Goal: Task Accomplishment & Management: Manage account settings

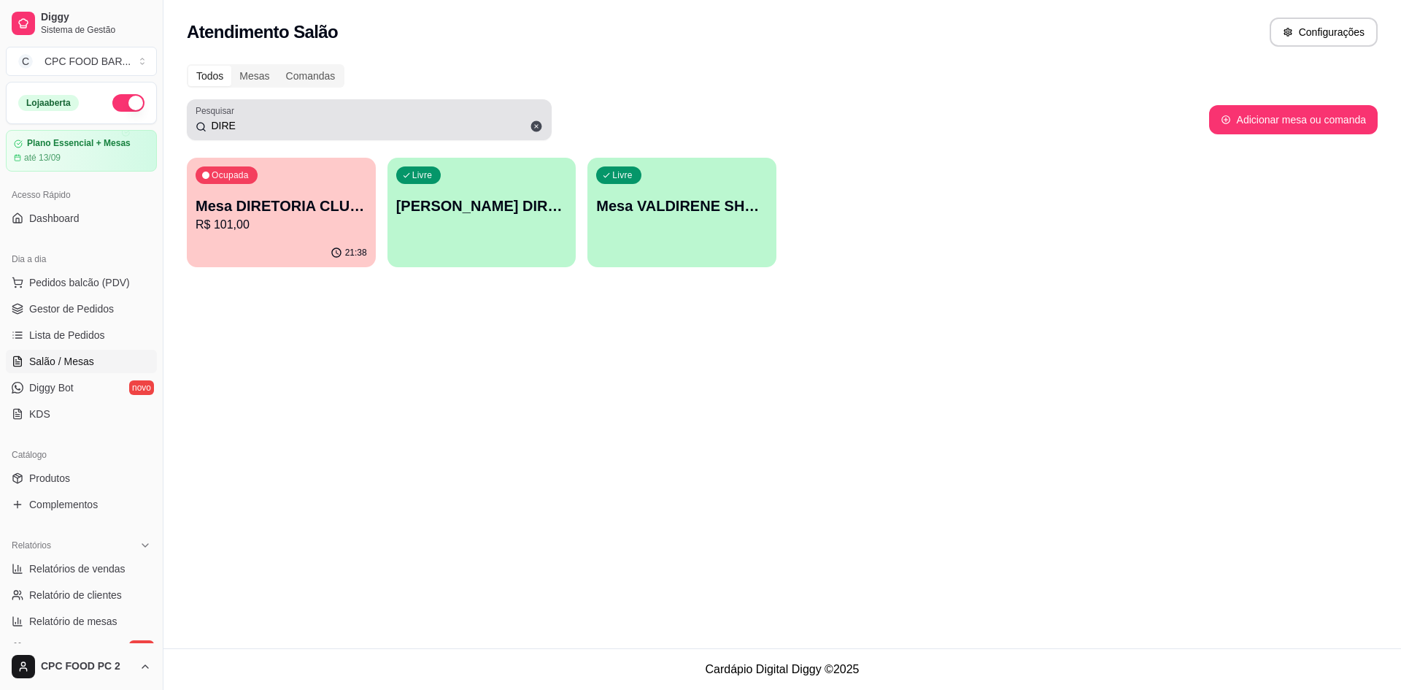
click at [257, 123] on input "DIRE" at bounding box center [375, 125] width 336 height 15
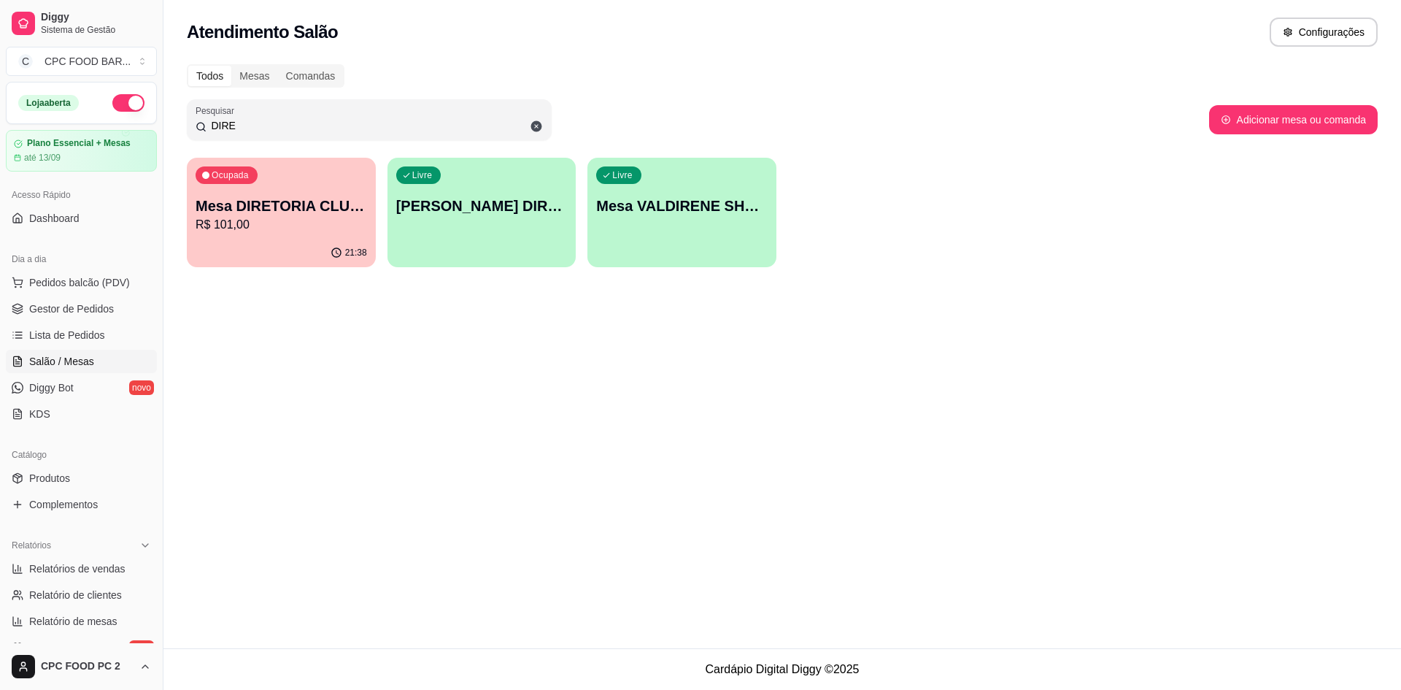
click at [255, 123] on input "DIRE" at bounding box center [375, 125] width 336 height 15
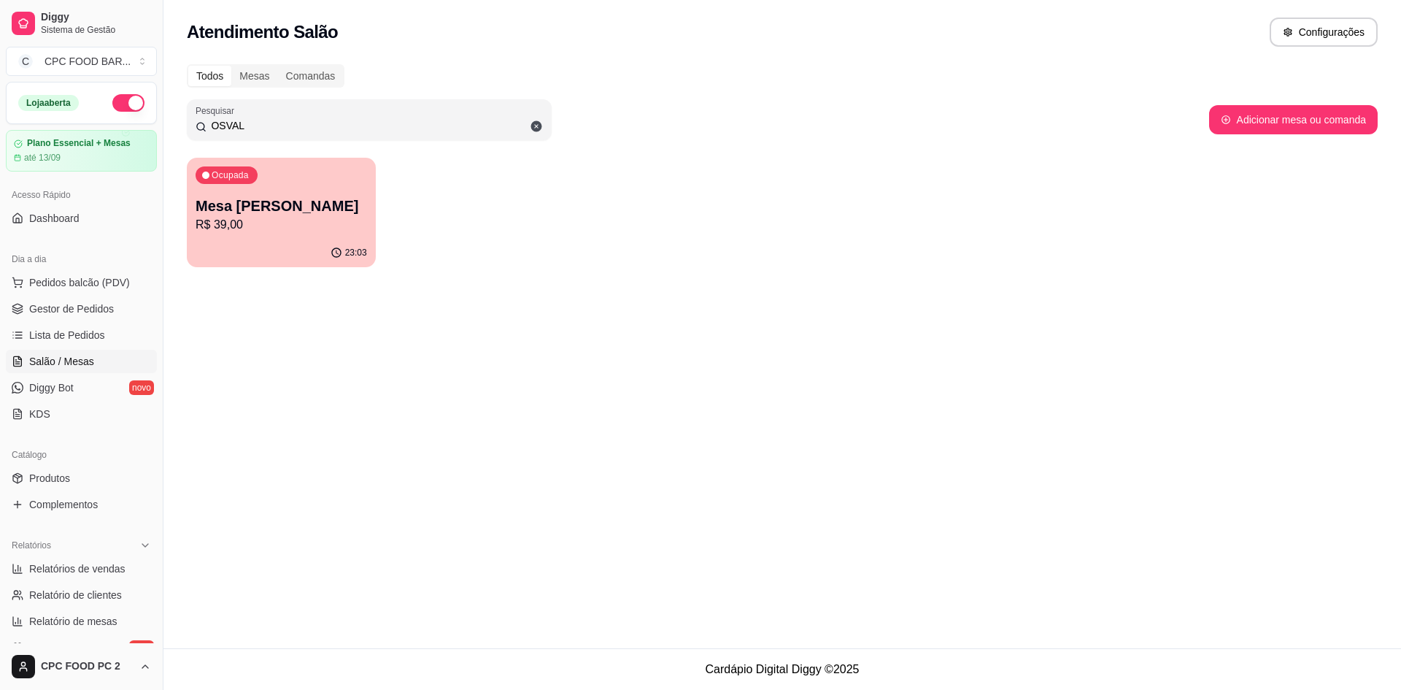
type input "OSVAL"
click at [200, 210] on p "Mesa [PERSON_NAME]" at bounding box center [281, 206] width 166 height 20
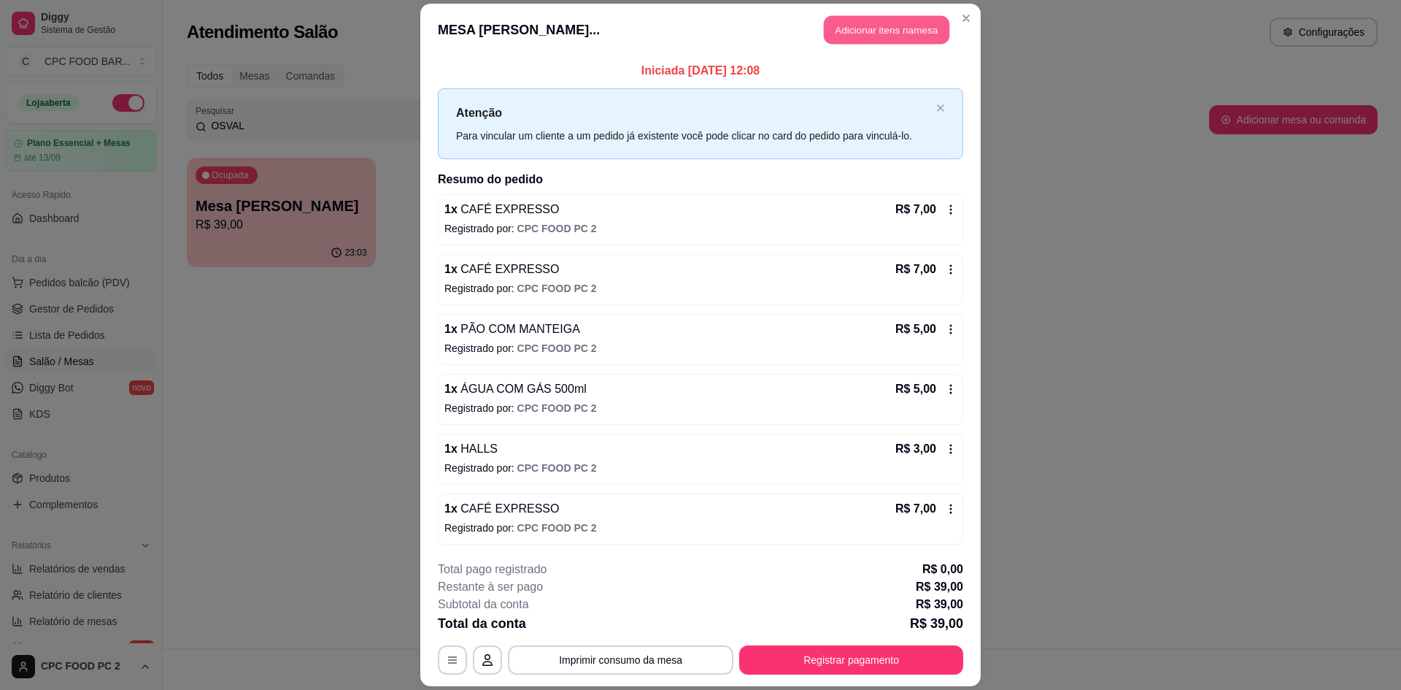
click at [864, 29] on button "Adicionar itens na mesa" at bounding box center [887, 29] width 126 height 28
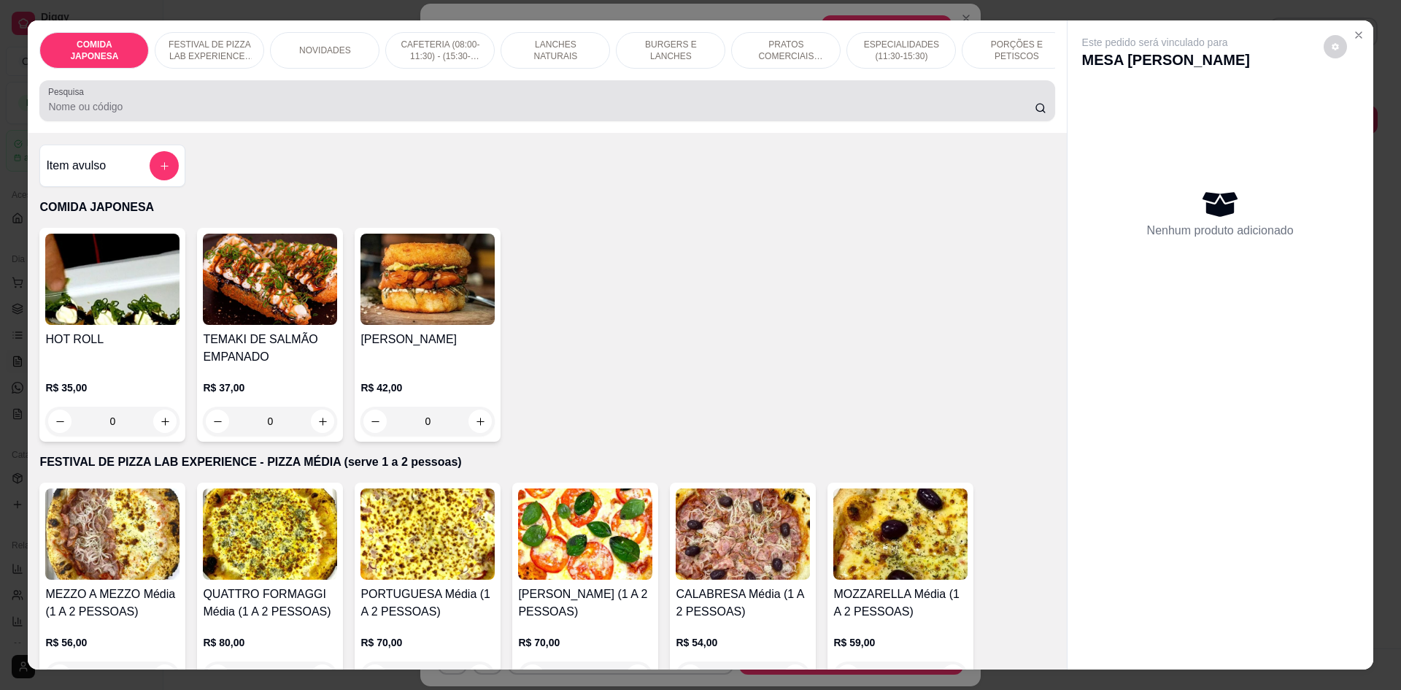
click at [561, 109] on div at bounding box center [547, 100] width 998 height 29
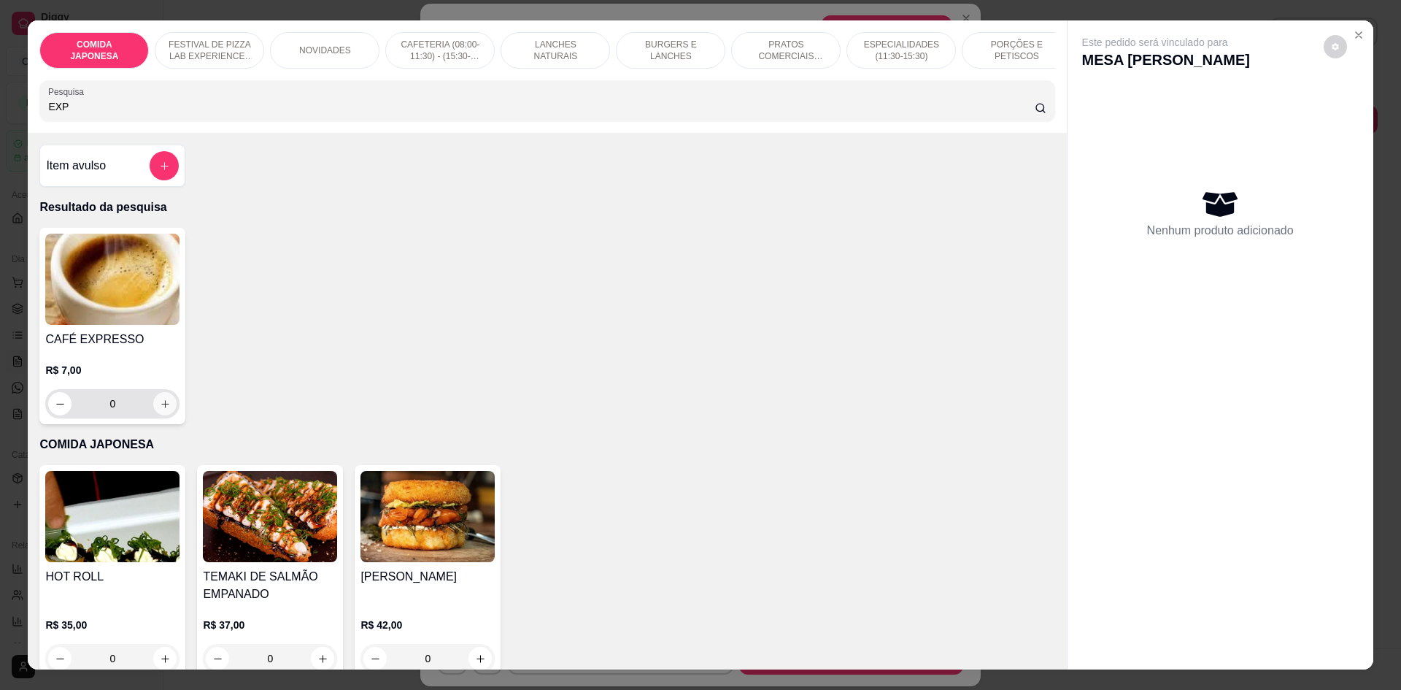
type input "EXP"
click at [164, 415] on button "increase-product-quantity" at bounding box center [164, 403] width 23 height 23
type input "1"
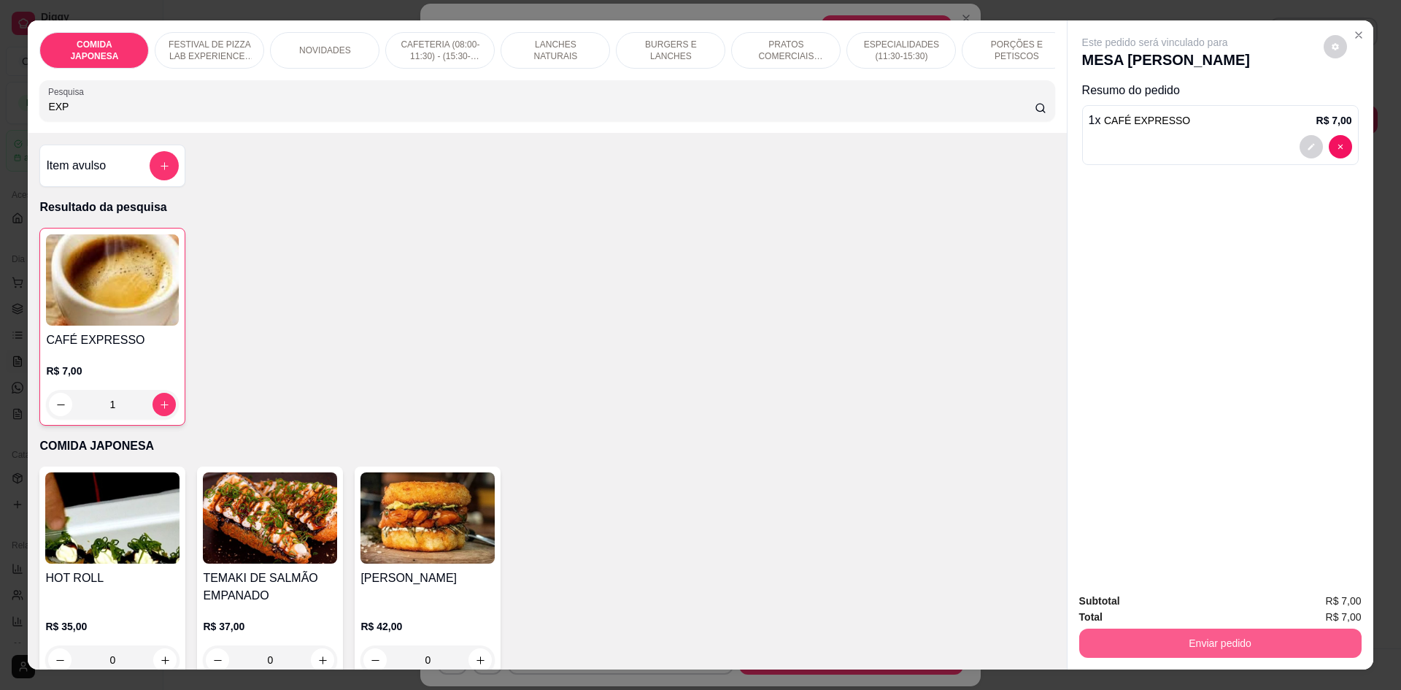
click at [1181, 639] on button "Enviar pedido" at bounding box center [1220, 642] width 282 height 29
click at [1199, 612] on button "Não registrar e enviar pedido" at bounding box center [1171, 606] width 147 height 27
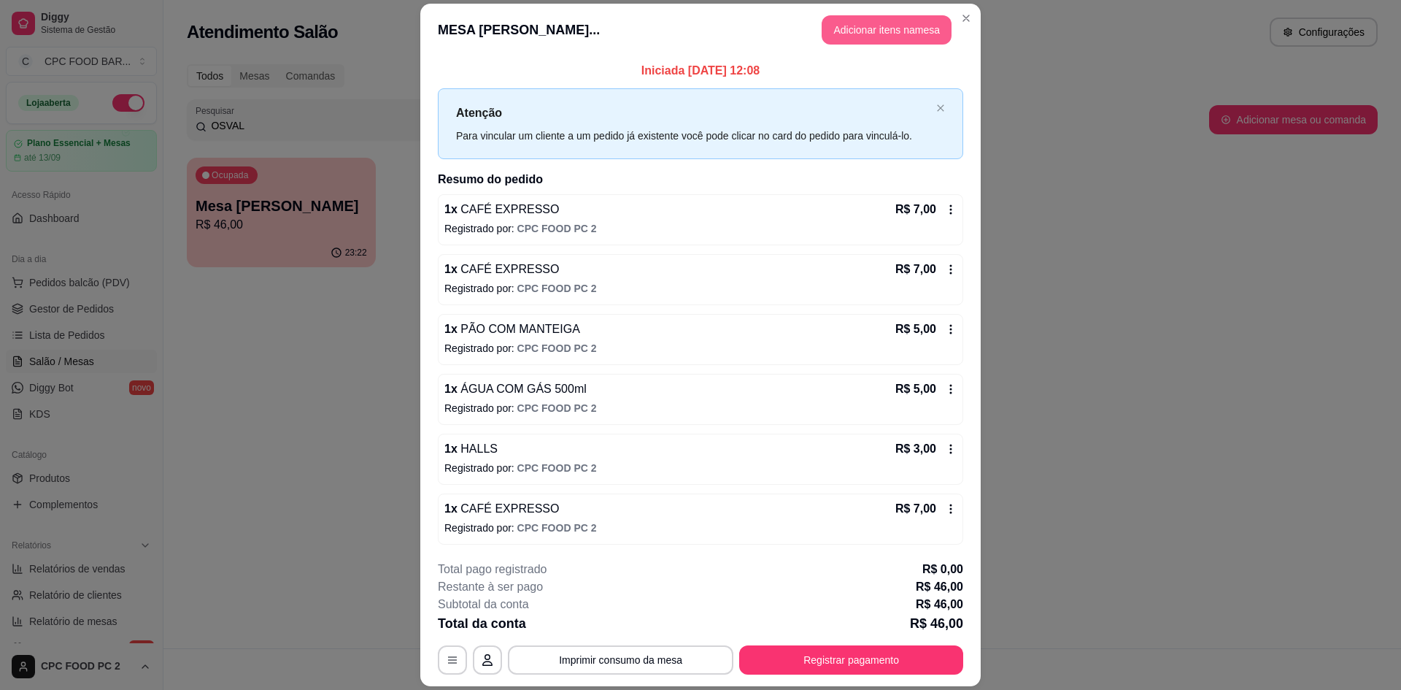
click at [843, 31] on button "Adicionar itens na mesa" at bounding box center [887, 29] width 130 height 29
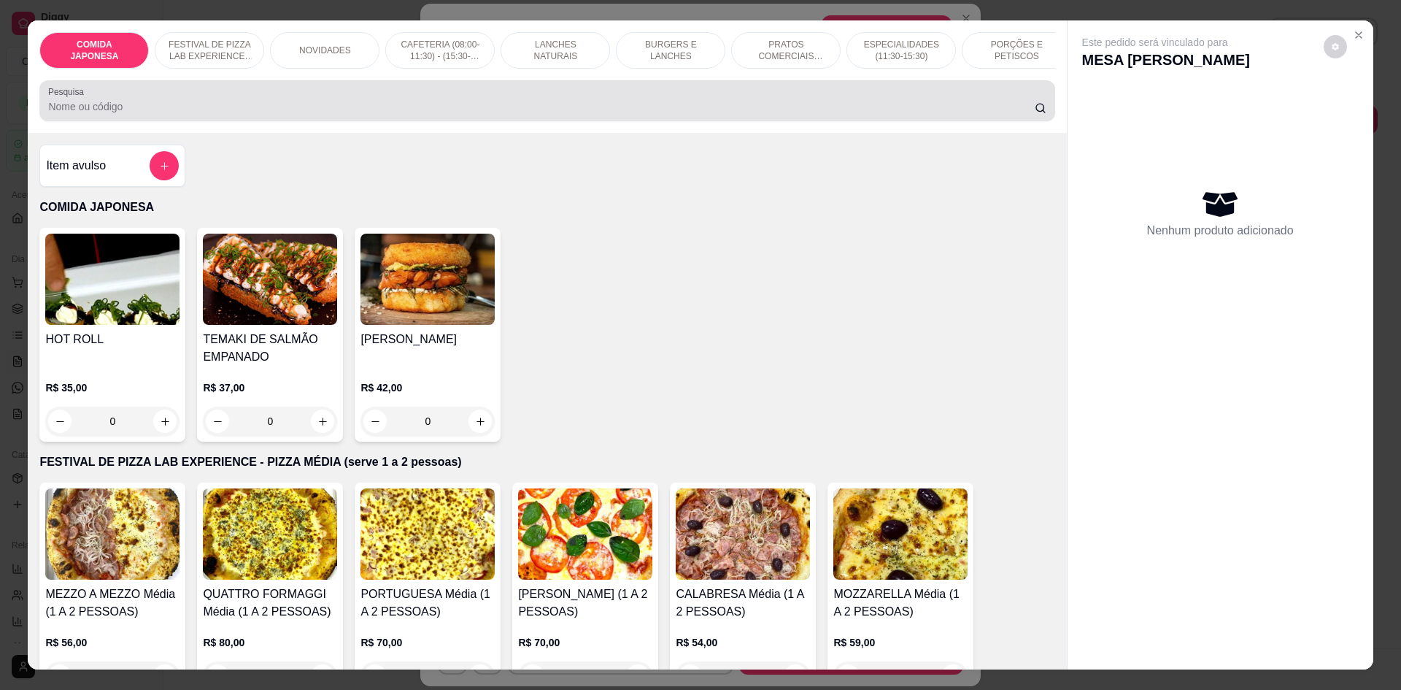
click at [744, 114] on input "Pesquisa" at bounding box center [541, 106] width 986 height 15
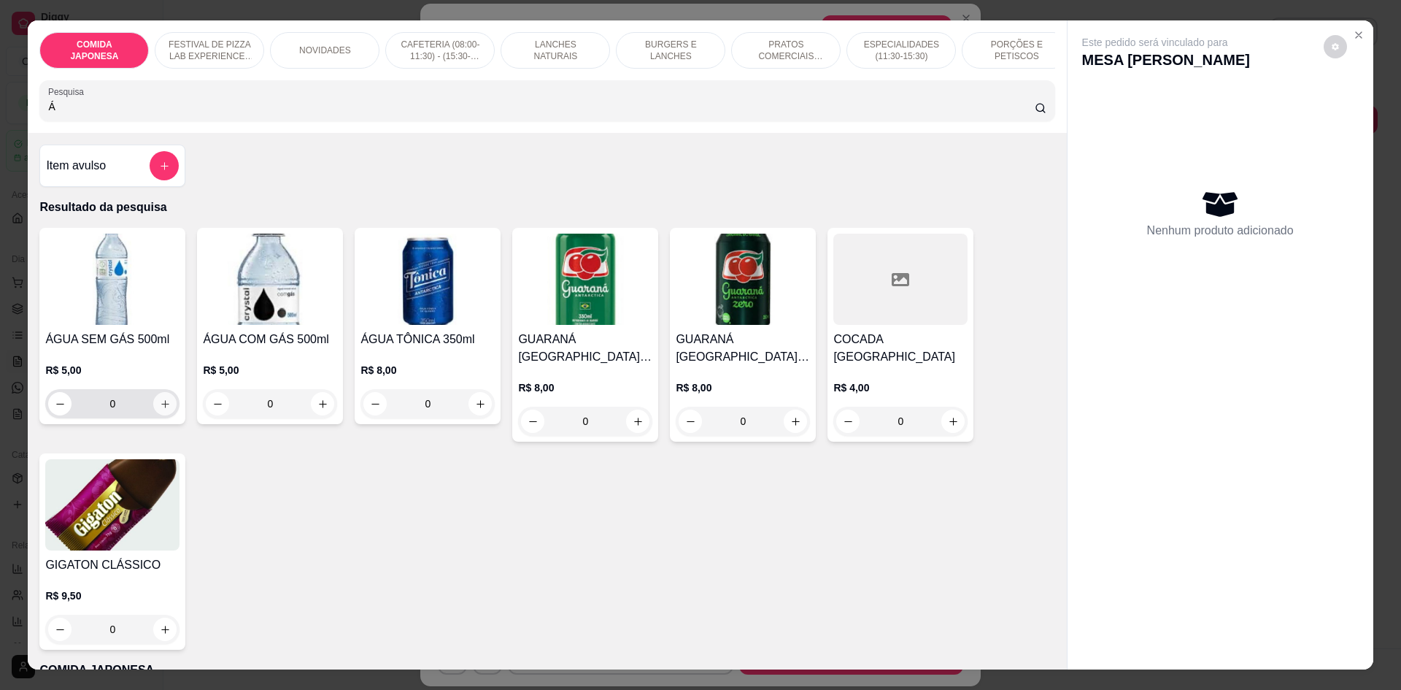
type input "Á"
click at [154, 415] on button "increase-product-quantity" at bounding box center [165, 404] width 23 height 23
type input "1"
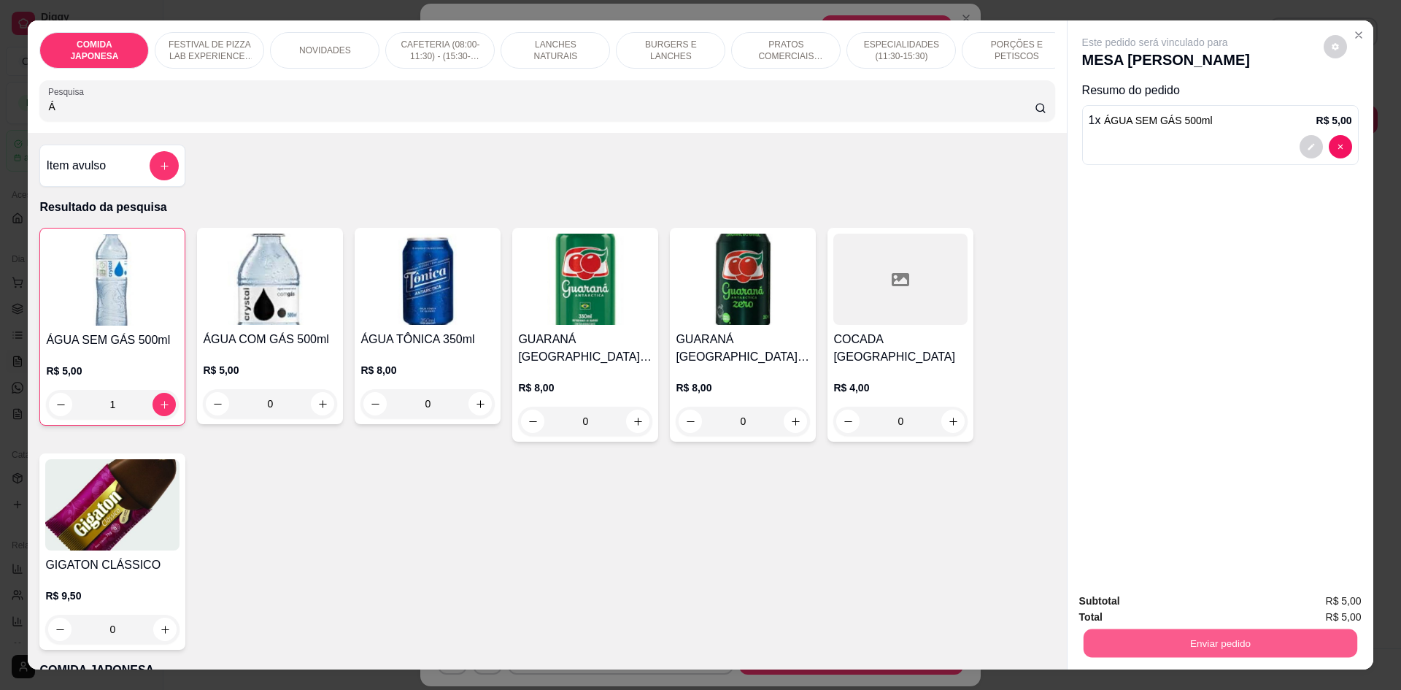
click at [1093, 640] on button "Enviar pedido" at bounding box center [1220, 642] width 274 height 28
click at [1096, 600] on button "Não registrar e enviar pedido" at bounding box center [1172, 607] width 152 height 28
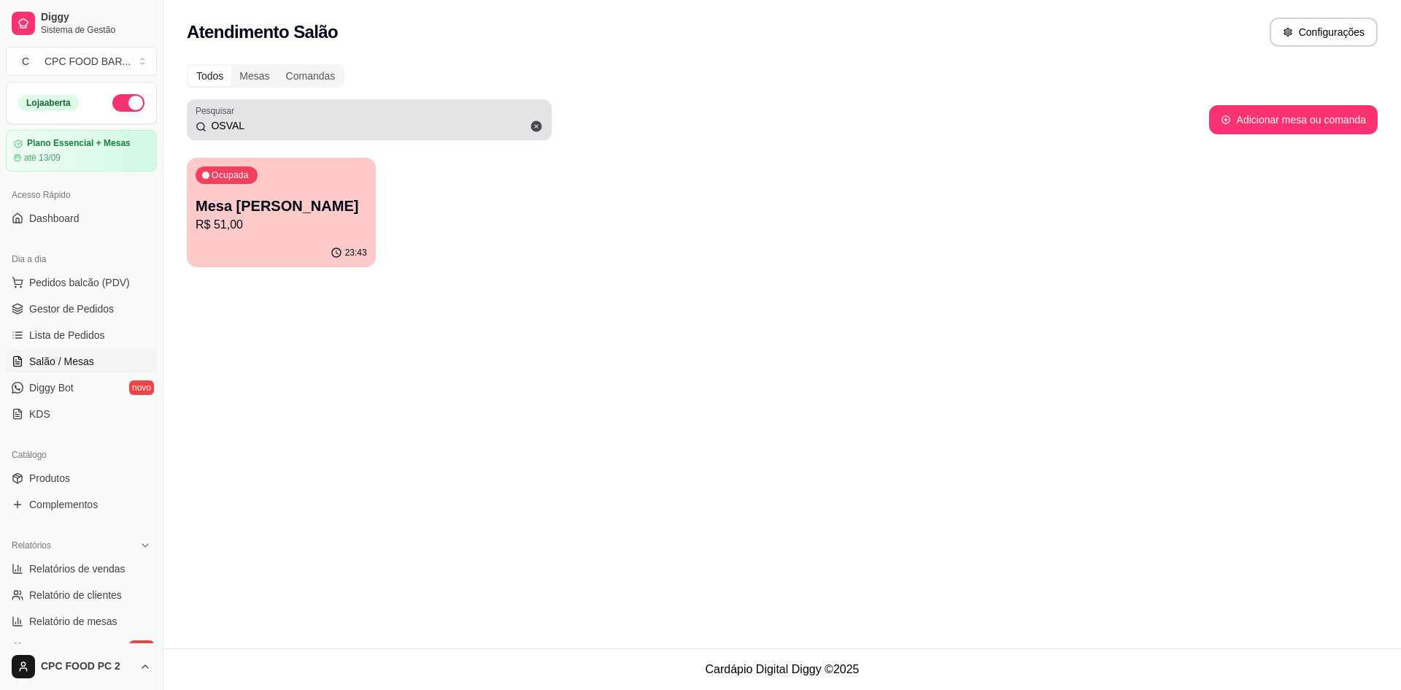
click at [239, 116] on div "OSVAL" at bounding box center [369, 119] width 347 height 29
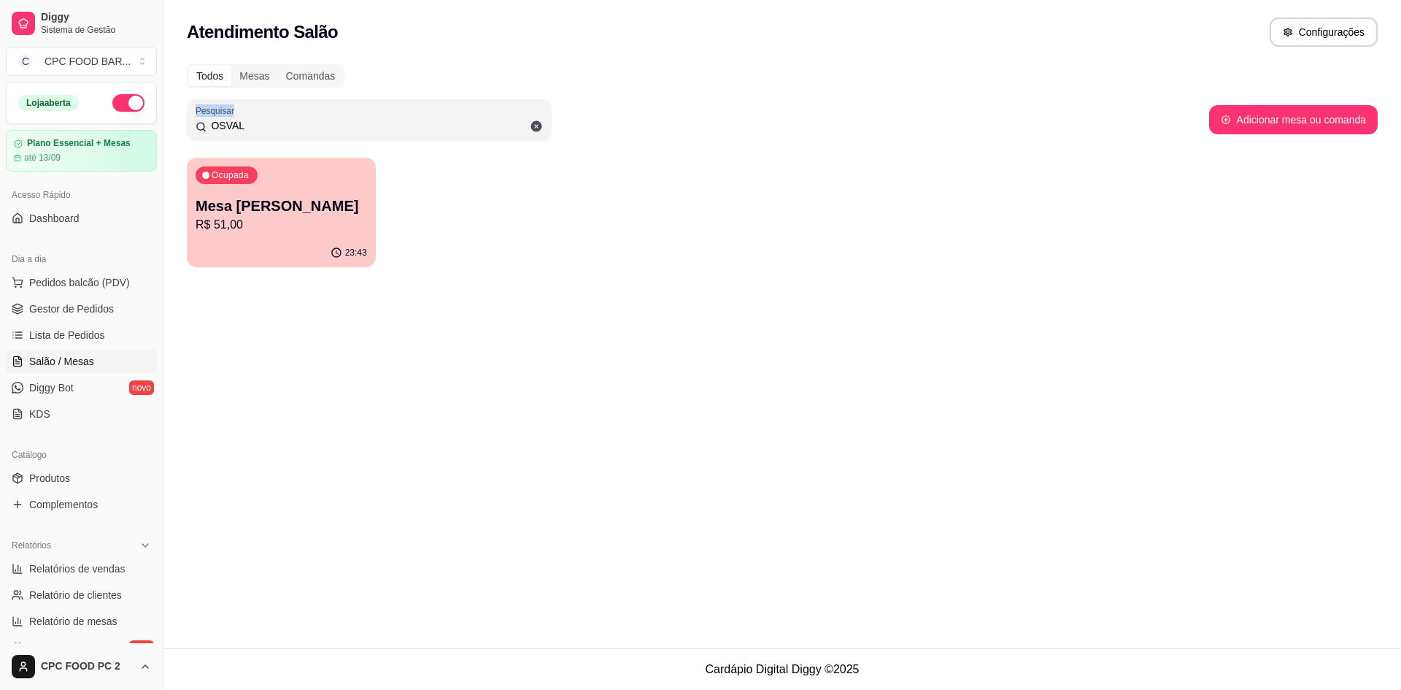
click at [239, 116] on div "OSVAL" at bounding box center [369, 119] width 347 height 29
click at [240, 116] on div "OSVAL" at bounding box center [369, 119] width 347 height 29
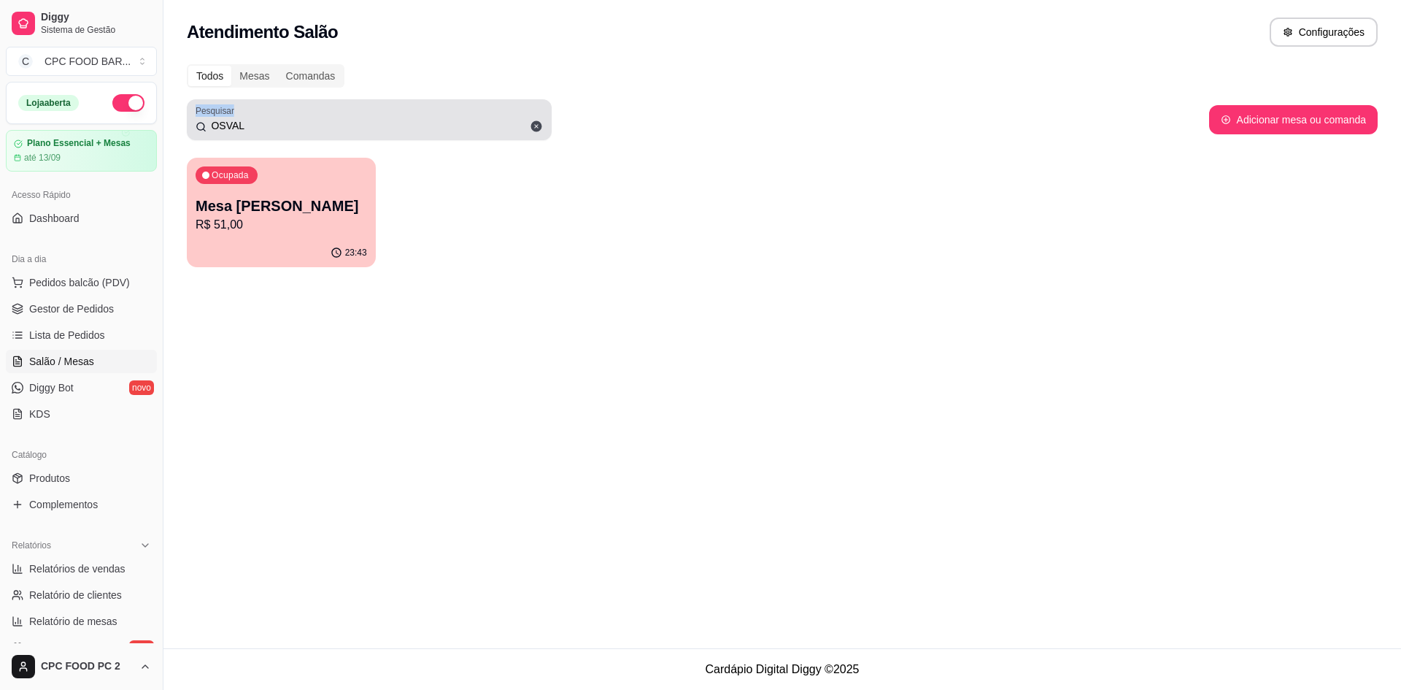
click at [240, 116] on div "OSVAL" at bounding box center [369, 119] width 347 height 29
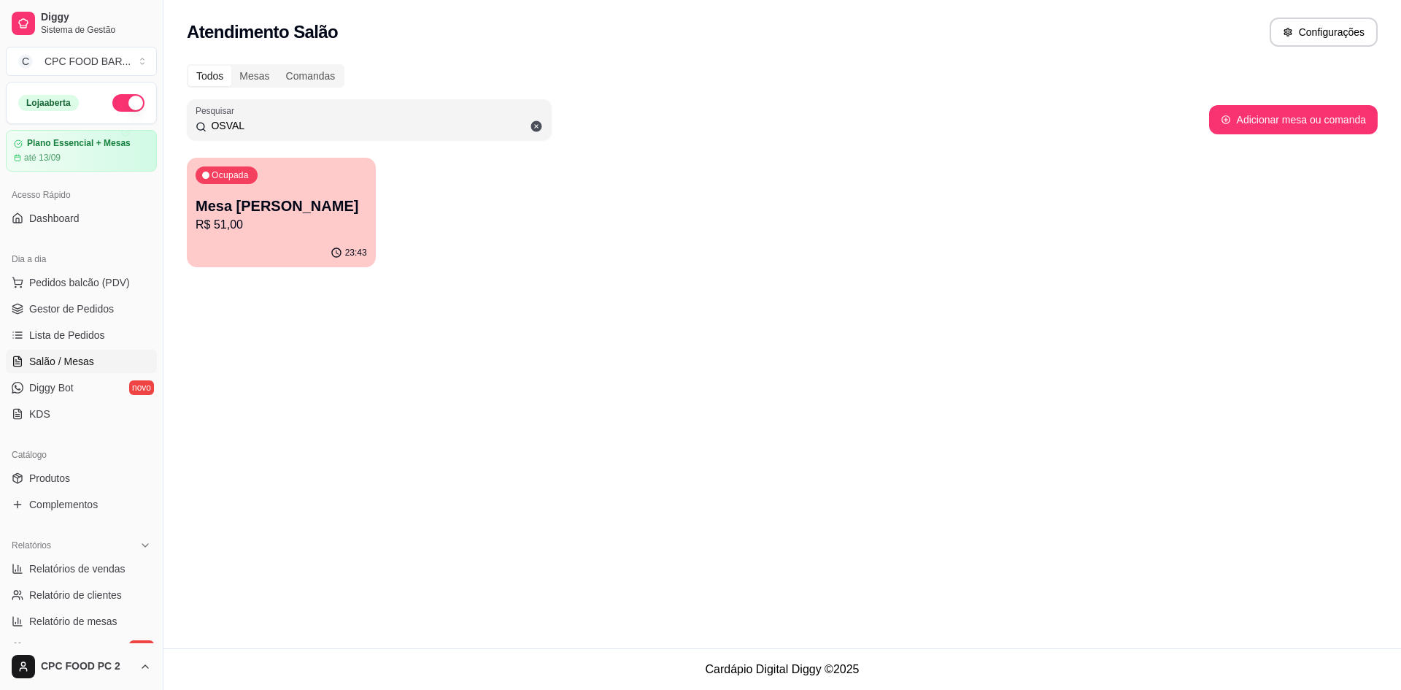
drag, startPoint x: 243, startPoint y: 123, endPoint x: 211, endPoint y: 132, distance: 33.3
click at [211, 132] on input "OSVAL" at bounding box center [375, 125] width 336 height 15
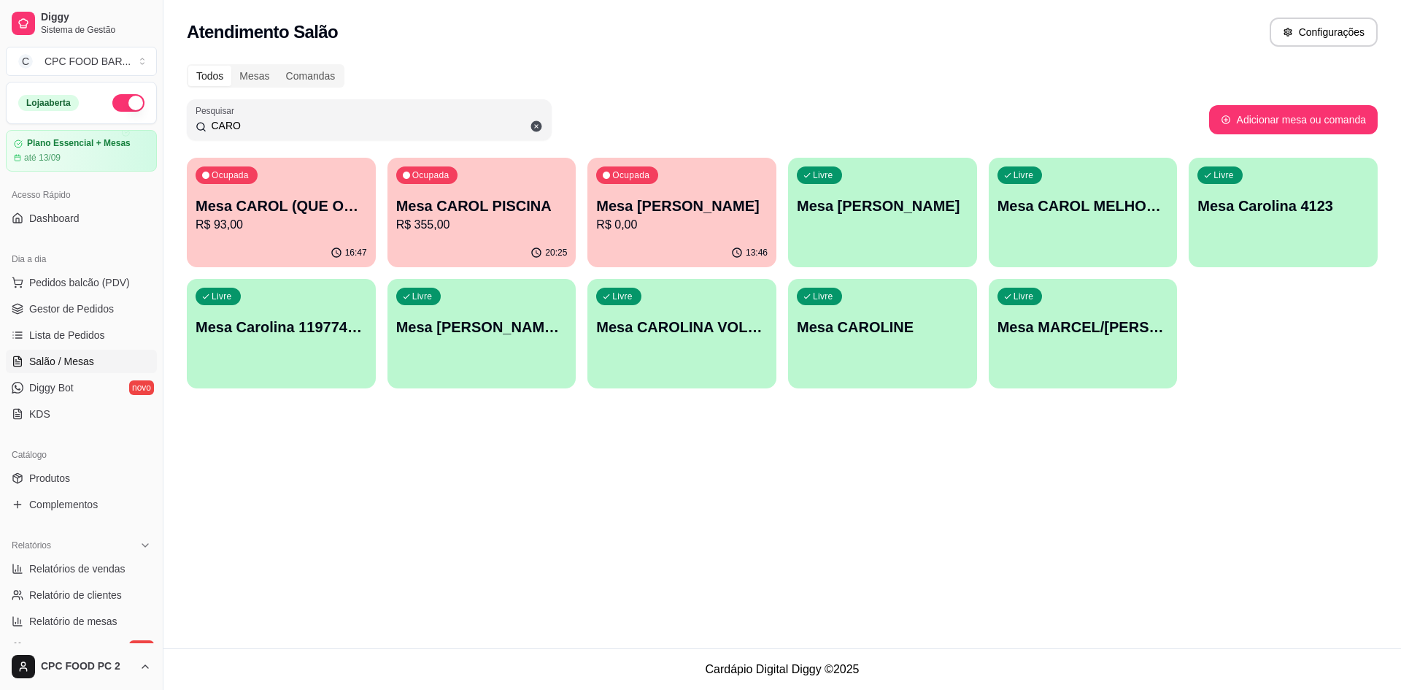
type input "CARO"
click at [436, 231] on p "R$ 355,00" at bounding box center [481, 224] width 166 height 17
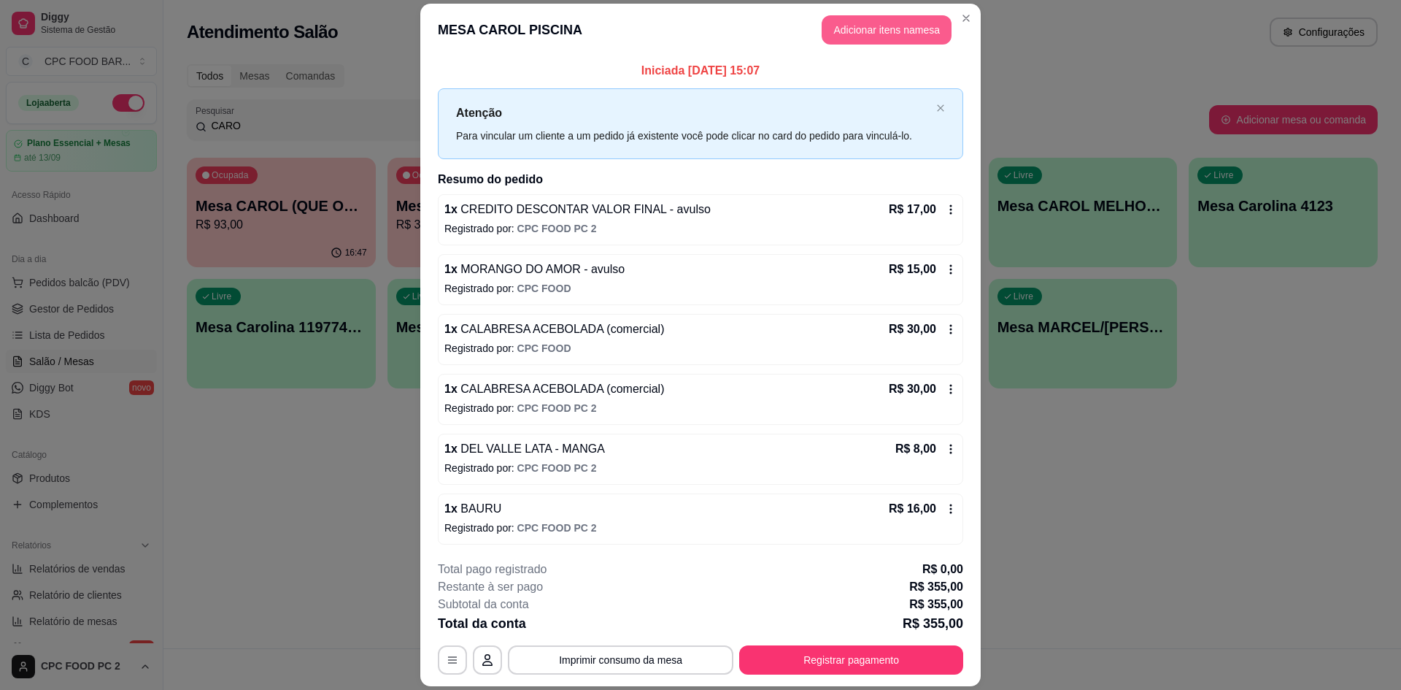
click at [840, 29] on button "Adicionar itens na mesa" at bounding box center [887, 29] width 130 height 29
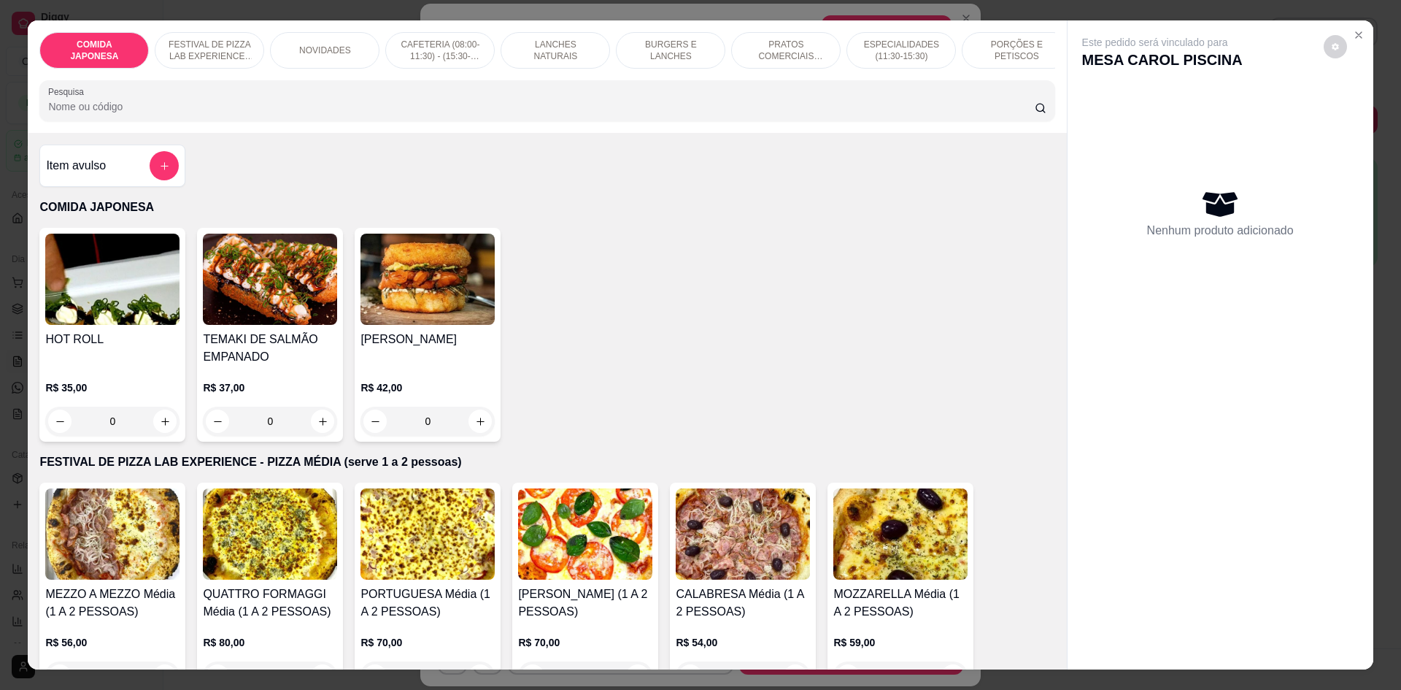
click at [369, 114] on input "Pesquisa" at bounding box center [541, 106] width 986 height 15
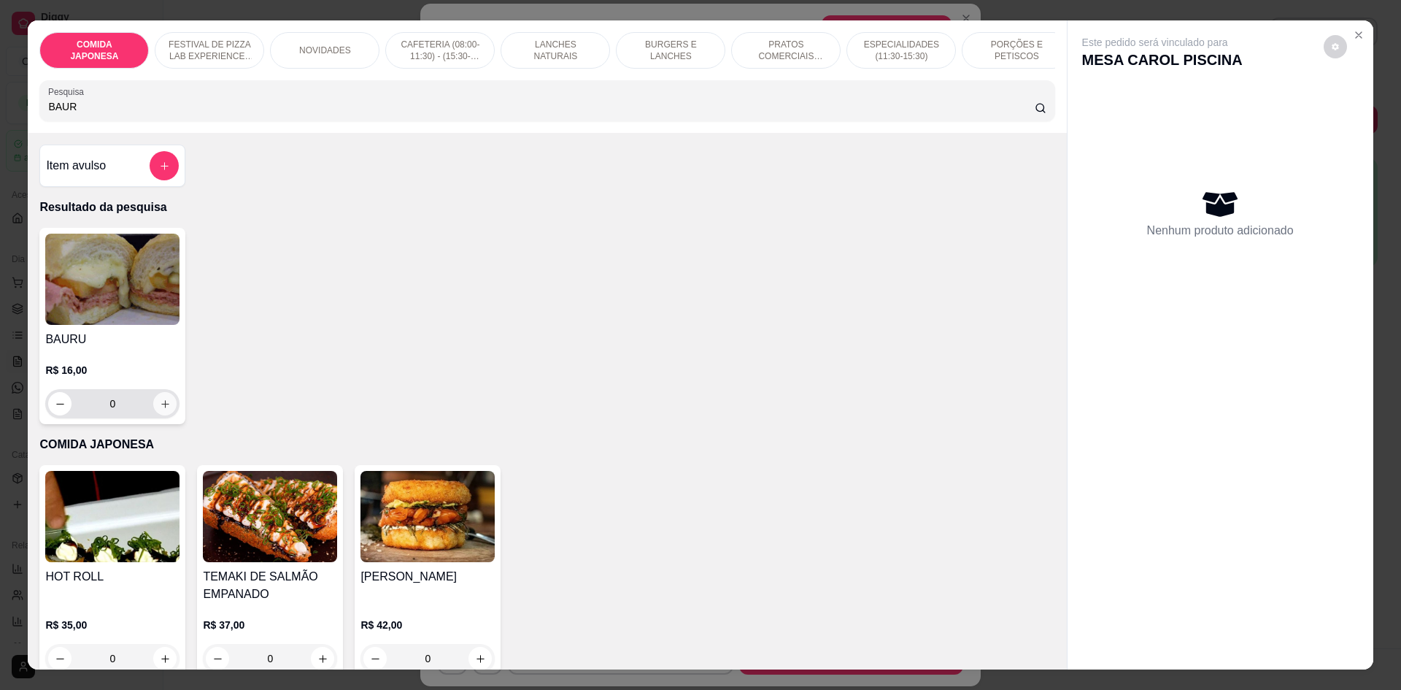
type input "BAUR"
click at [160, 409] on icon "increase-product-quantity" at bounding box center [165, 403] width 11 height 11
type input "1"
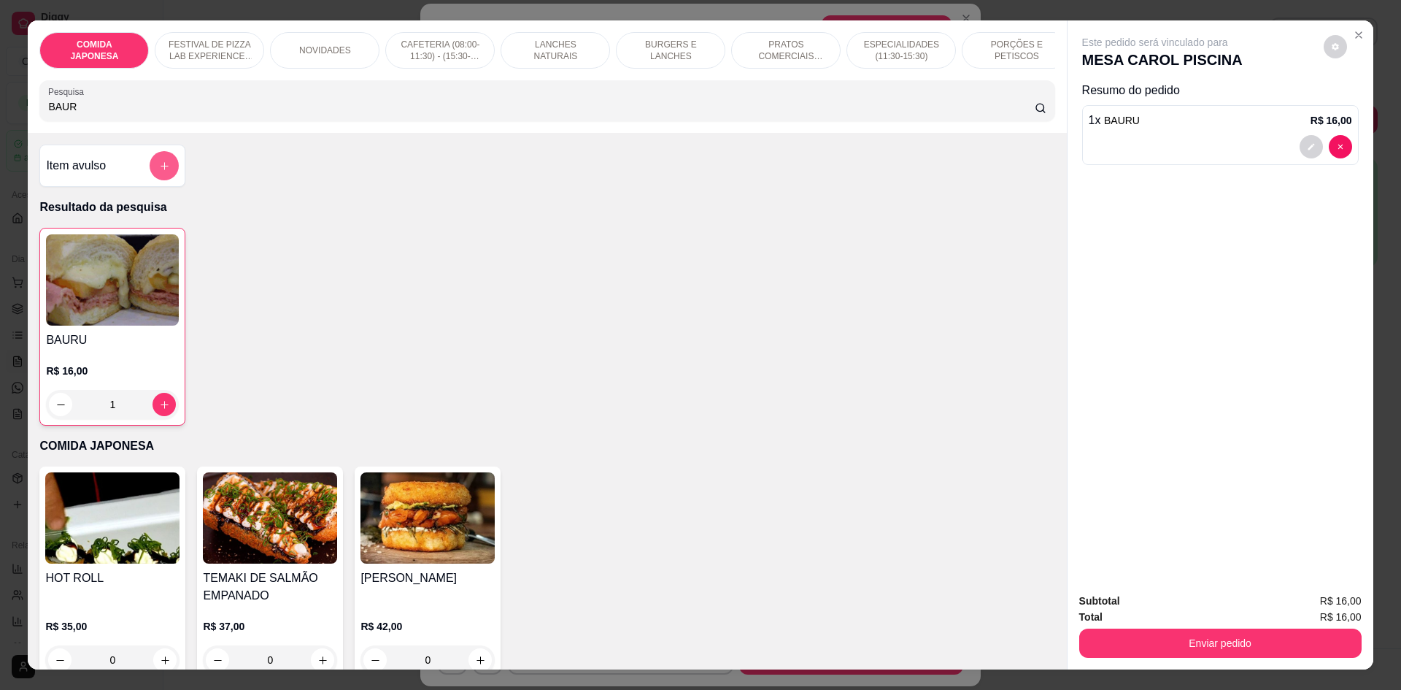
click at [157, 180] on button "add-separate-item" at bounding box center [164, 165] width 29 height 29
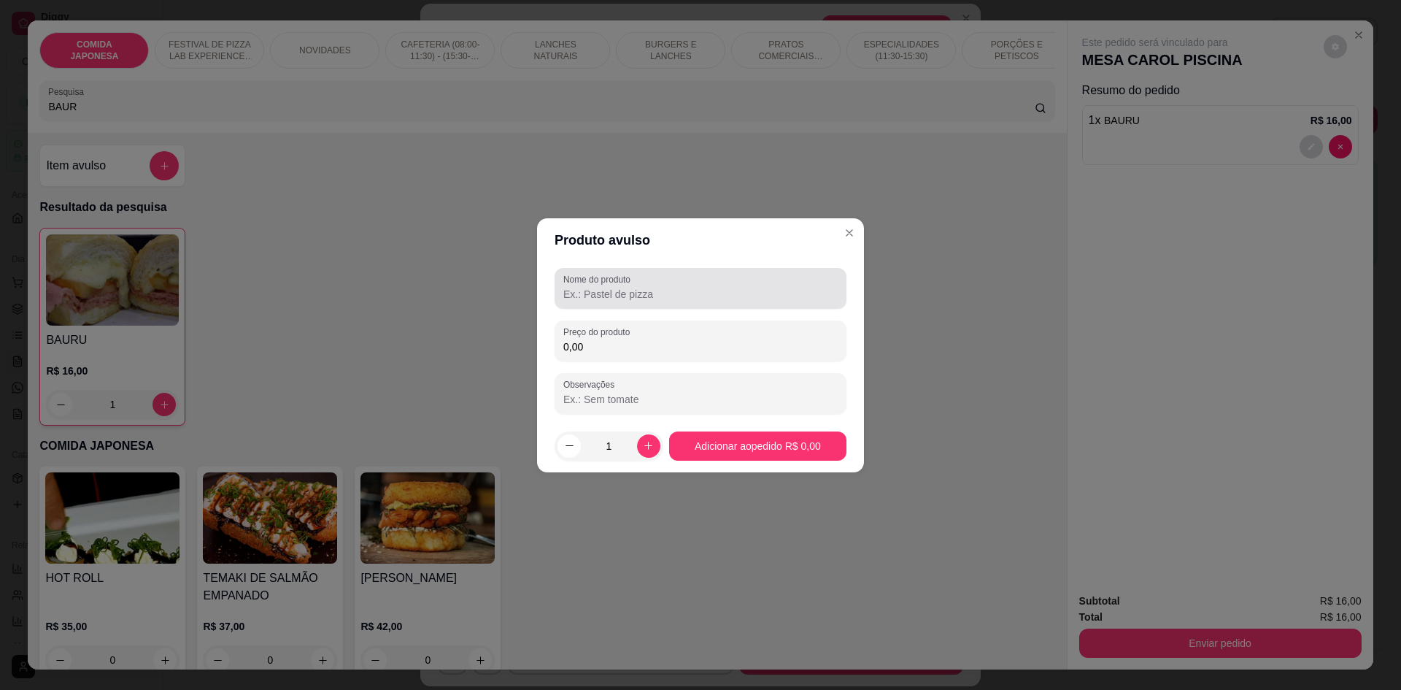
click at [599, 293] on input "Nome do produto" at bounding box center [700, 294] width 274 height 15
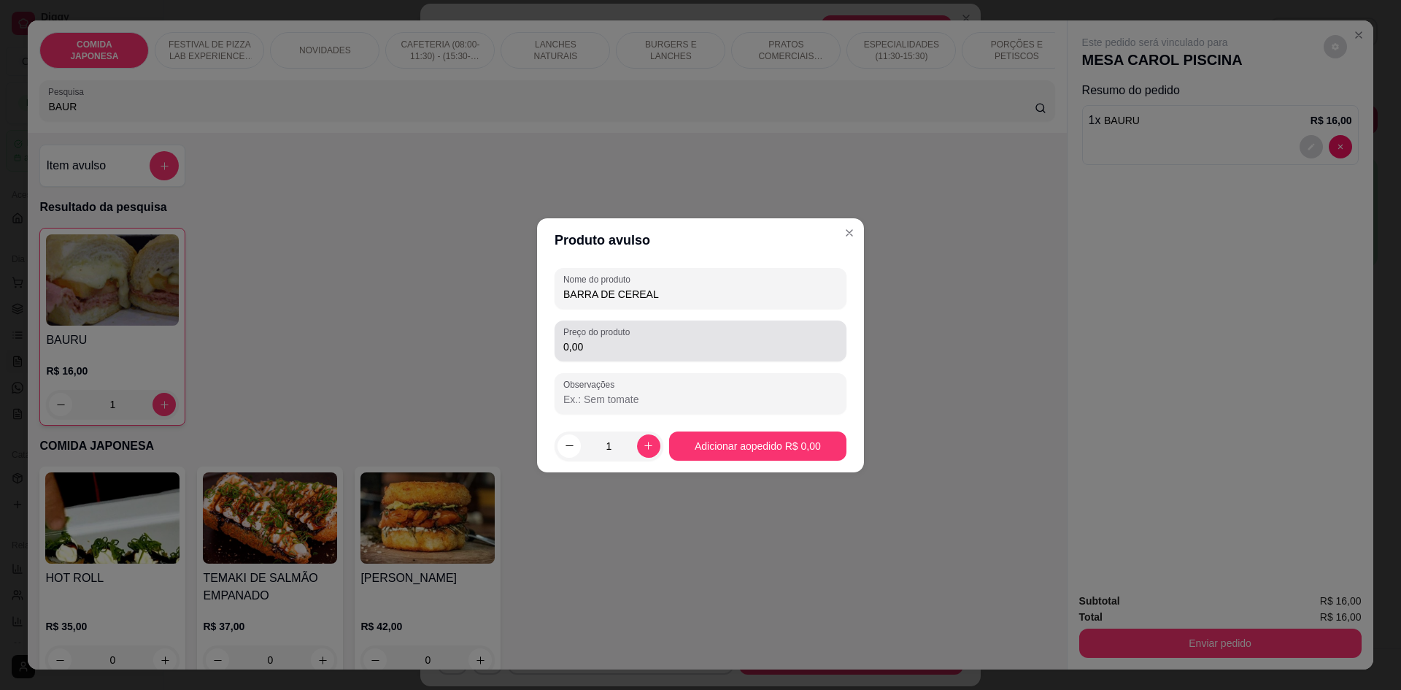
type input "BARRA DE CEREAL"
click at [596, 350] on input "0,00" at bounding box center [700, 346] width 274 height 15
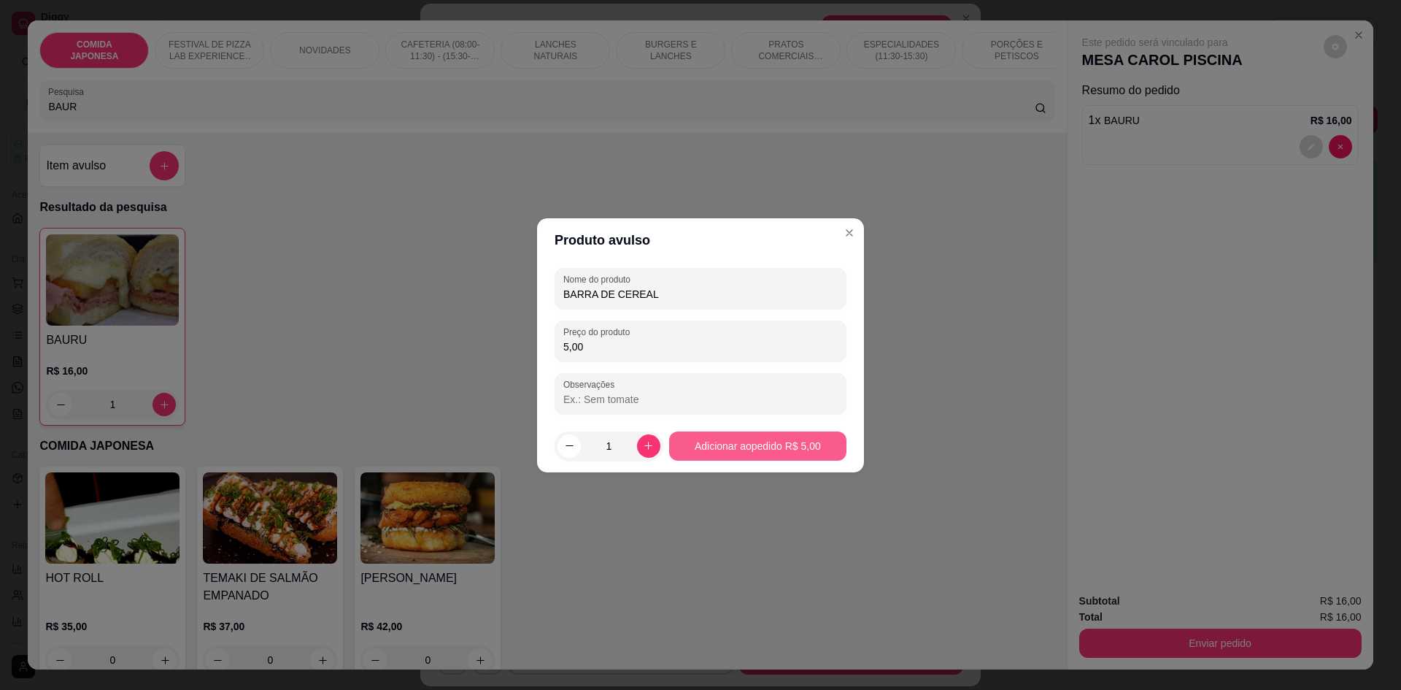
type input "5,00"
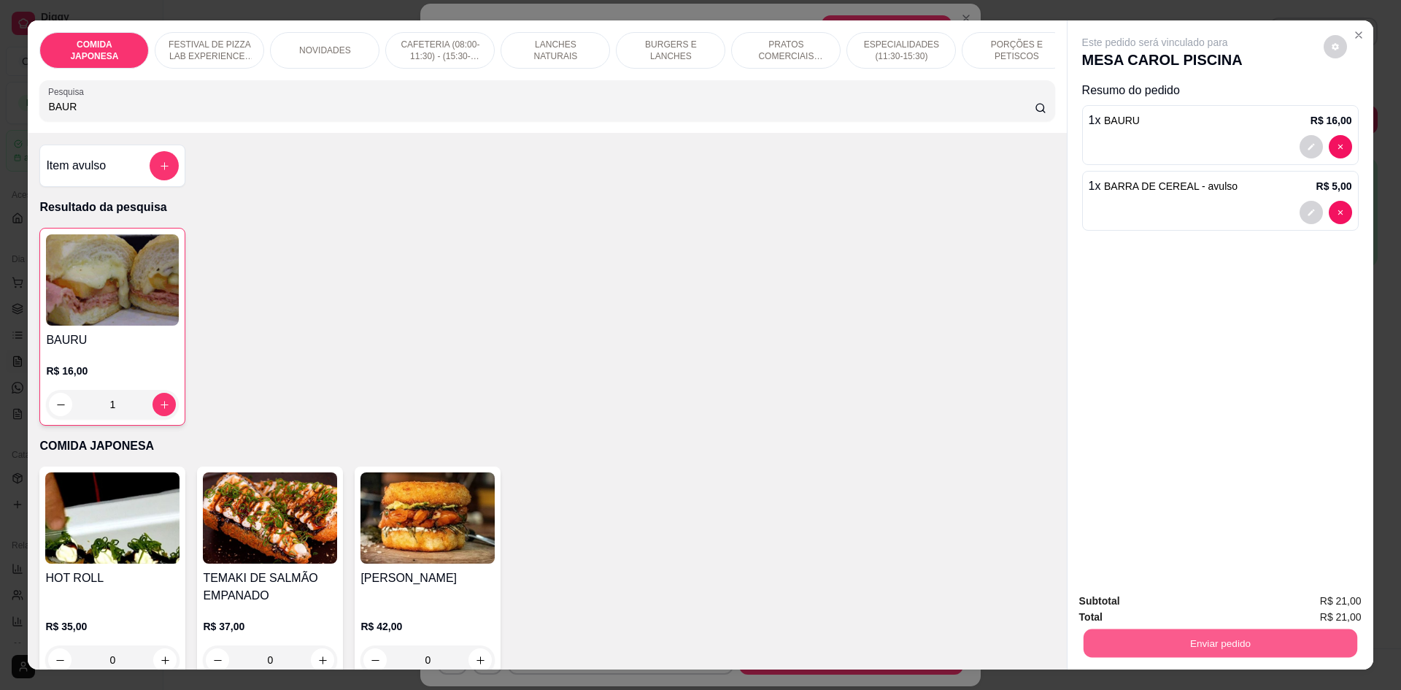
click at [1206, 636] on button "Enviar pedido" at bounding box center [1220, 642] width 274 height 28
click at [1187, 606] on button "Não registrar e enviar pedido" at bounding box center [1172, 607] width 152 height 28
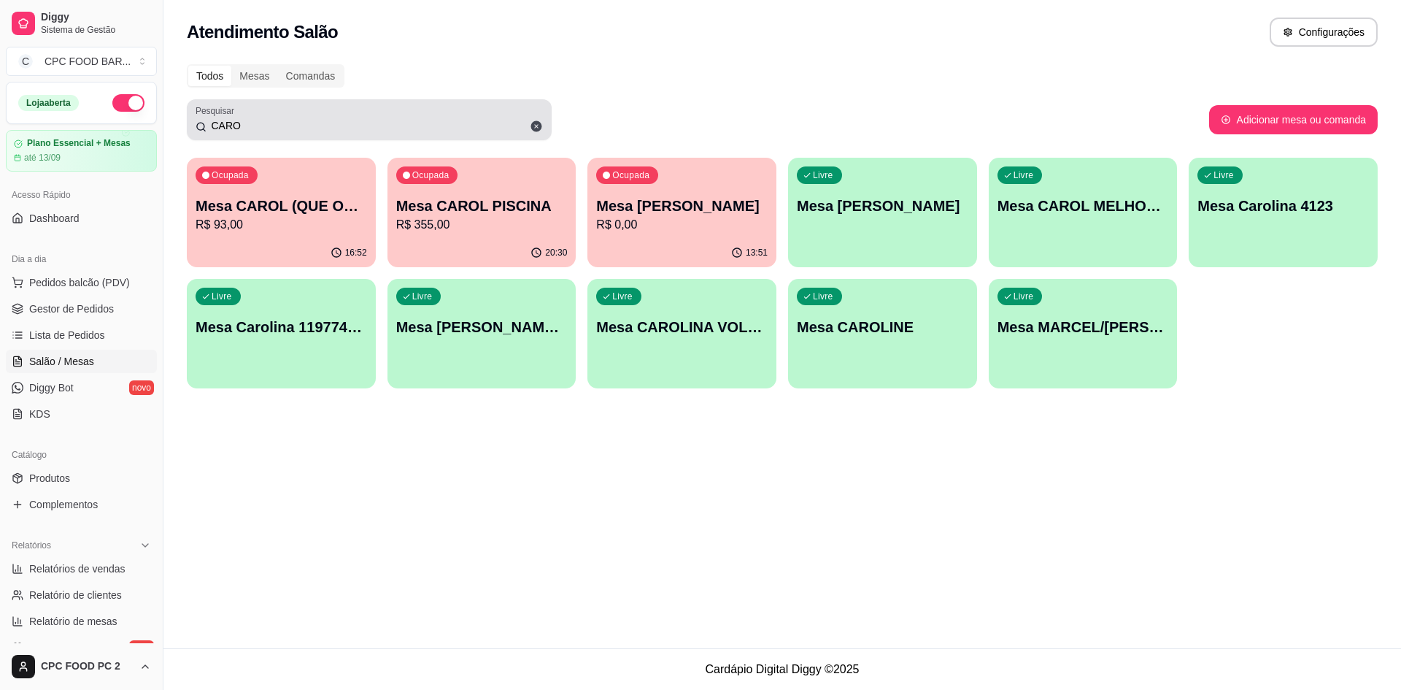
click at [534, 128] on icon at bounding box center [536, 126] width 11 height 11
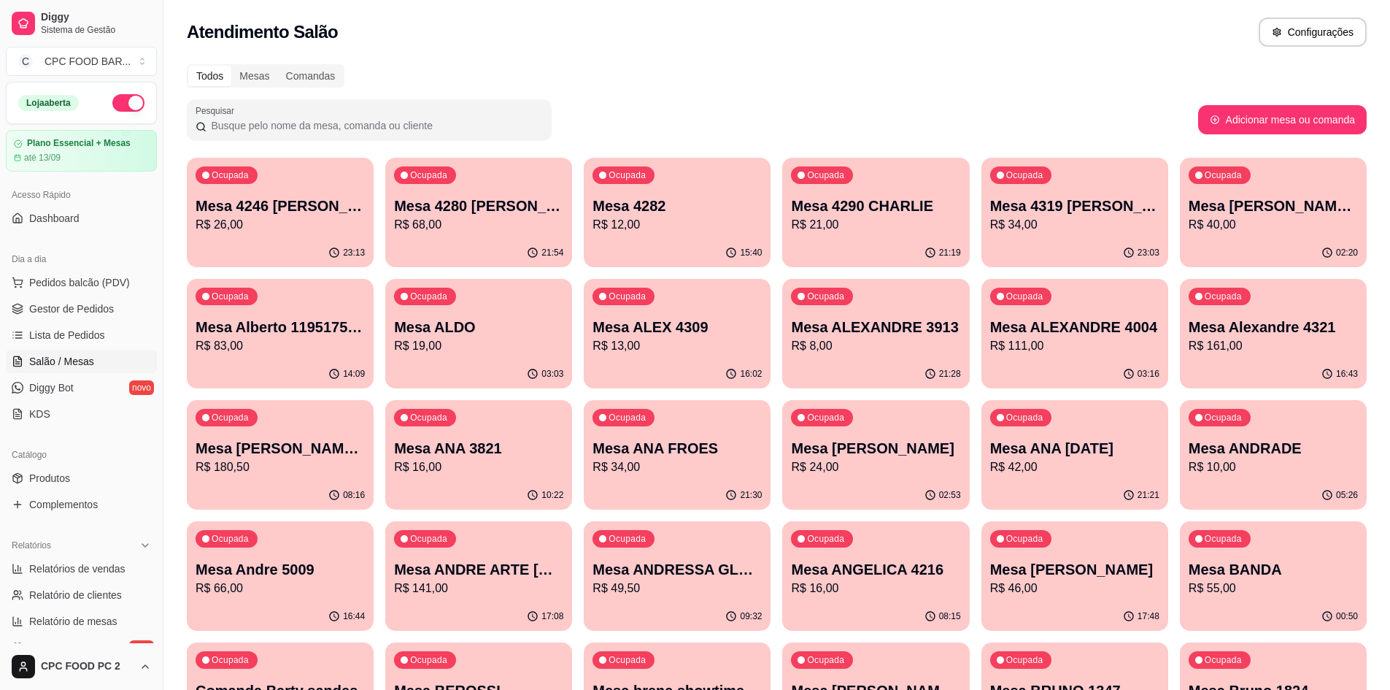
click at [88, 366] on span "Salão / Mesas" at bounding box center [61, 361] width 65 height 15
click at [111, 341] on link "Lista de Pedidos" at bounding box center [81, 334] width 151 height 23
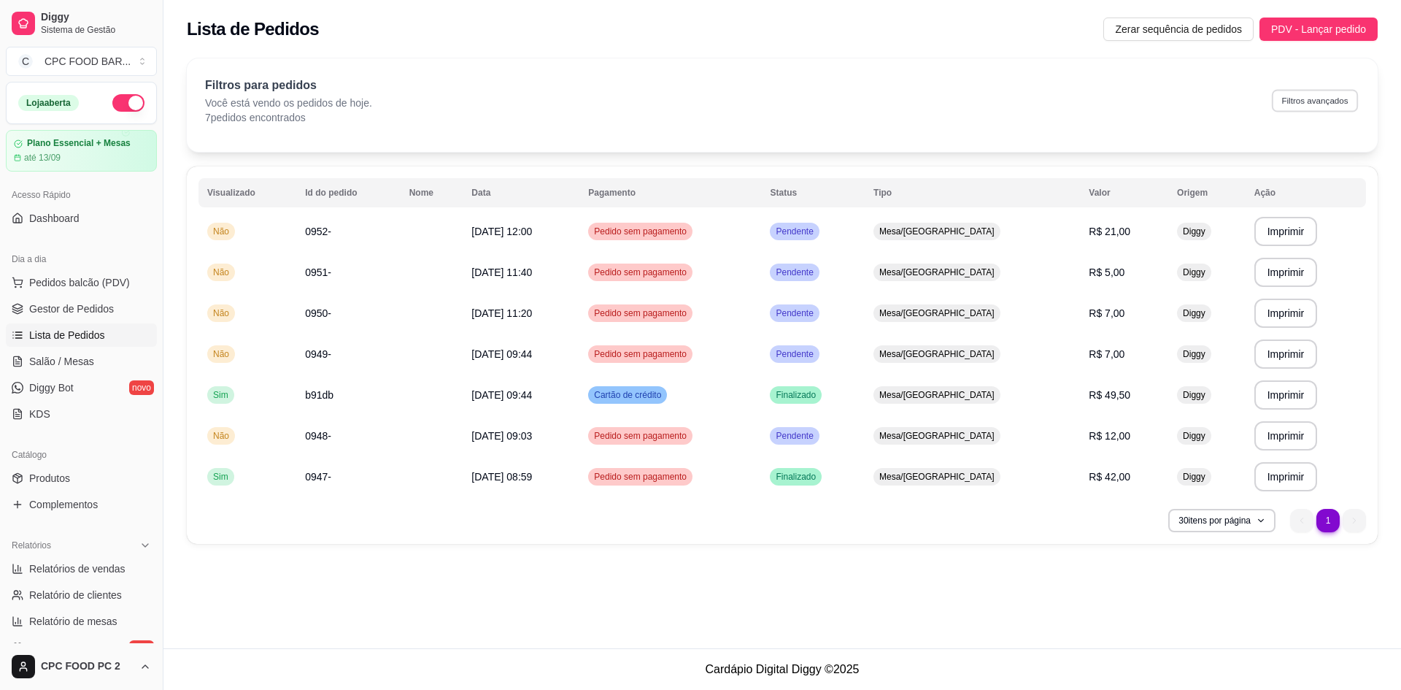
click at [1305, 100] on button "Filtros avançados" at bounding box center [1315, 100] width 86 height 23
select select "0"
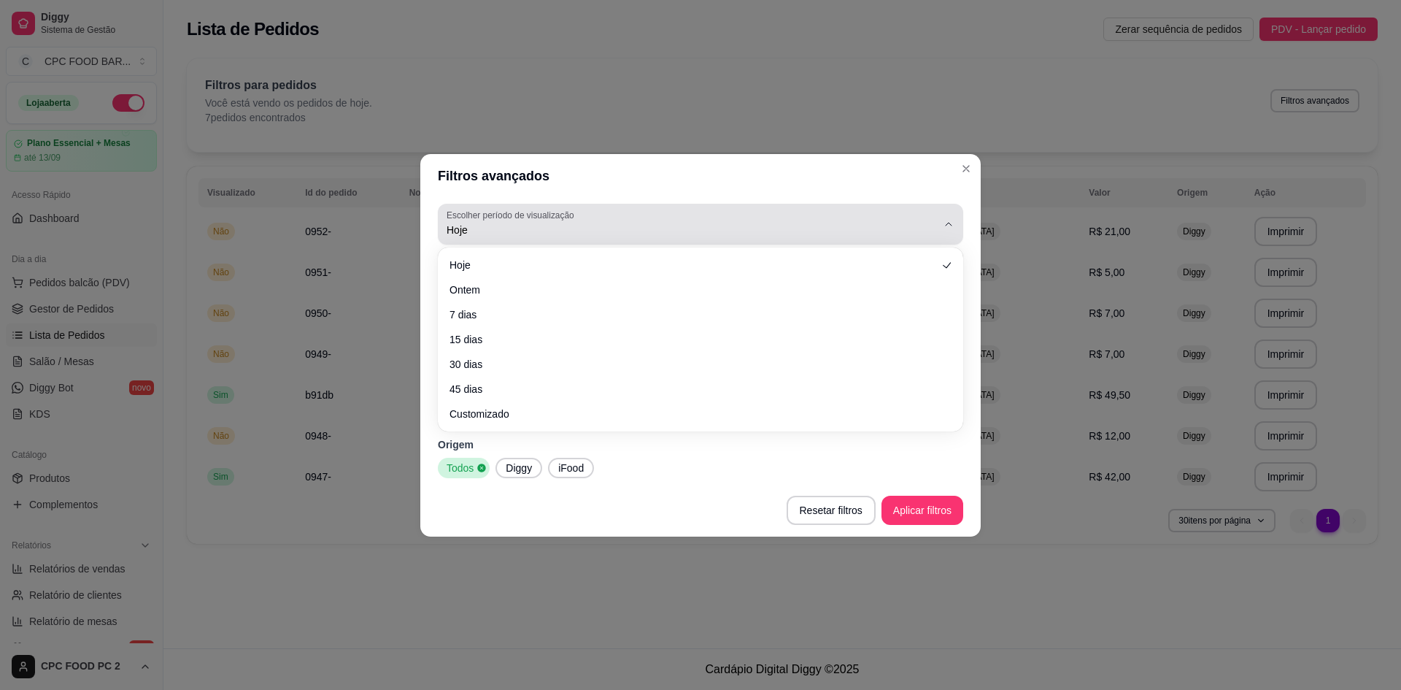
click at [955, 224] on button "Escolher período de visualização Hoje" at bounding box center [700, 224] width 525 height 41
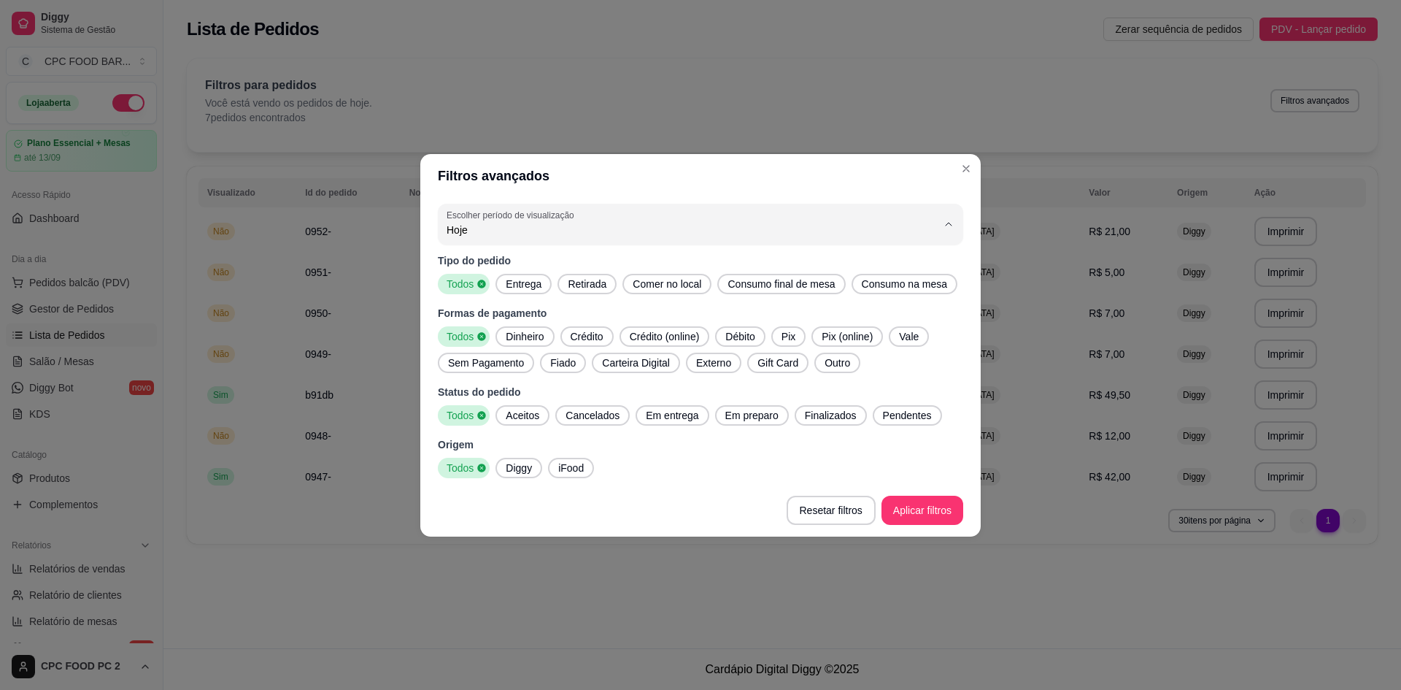
click at [739, 298] on li "Ontem" at bounding box center [700, 288] width 493 height 23
type input "1"
select select "1"
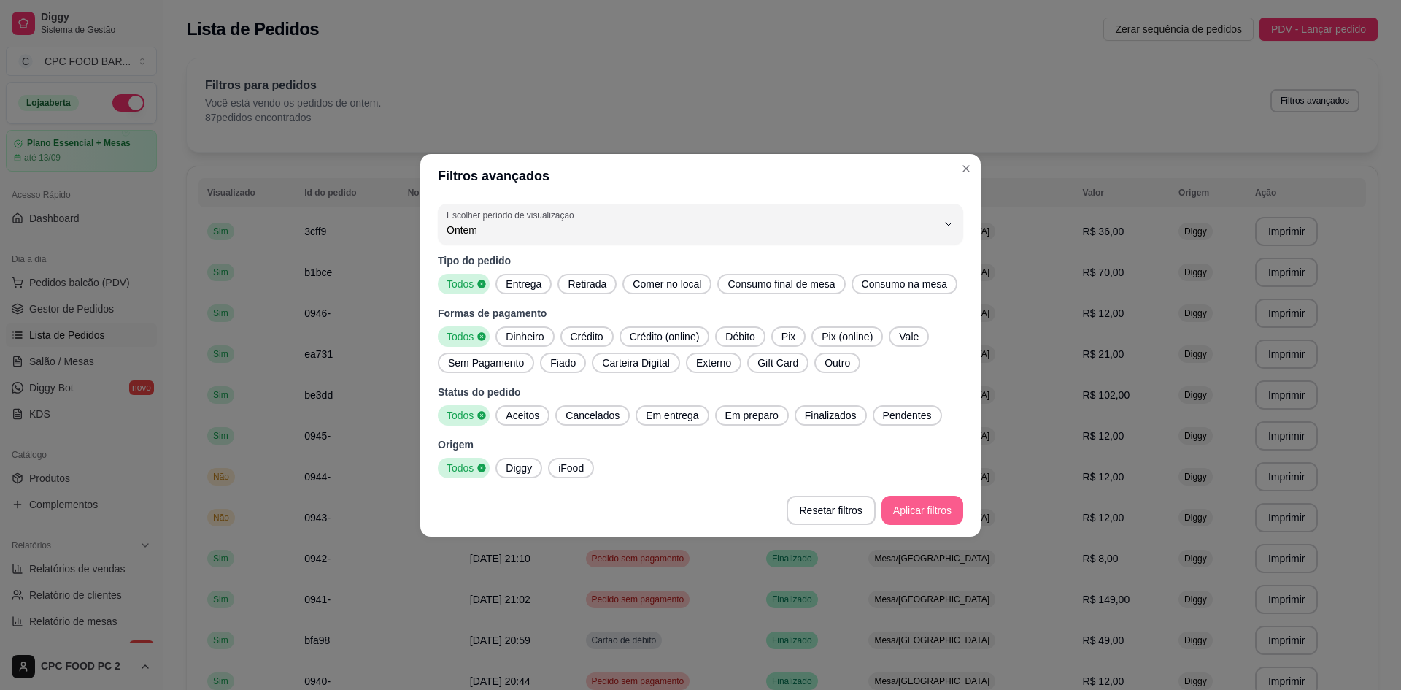
click at [926, 494] on footer "Resetar filtros Aplicar filtros" at bounding box center [700, 510] width 560 height 53
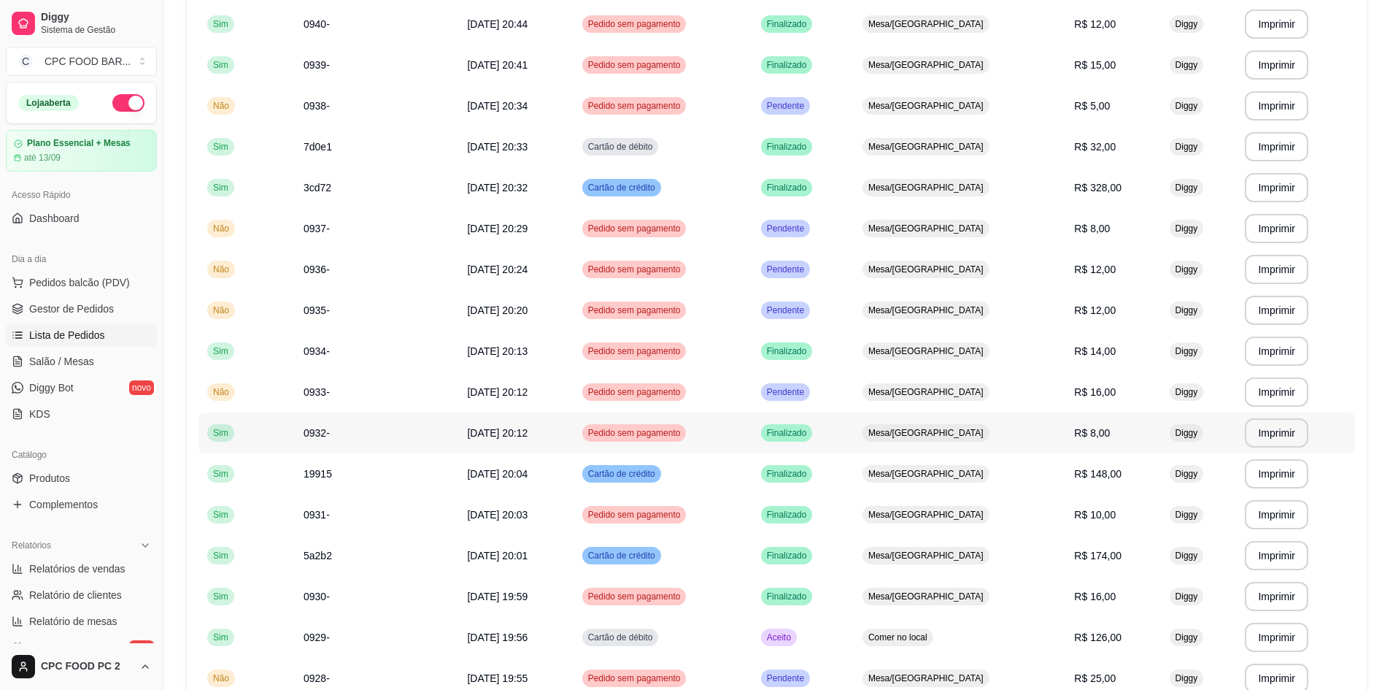
scroll to position [853, 0]
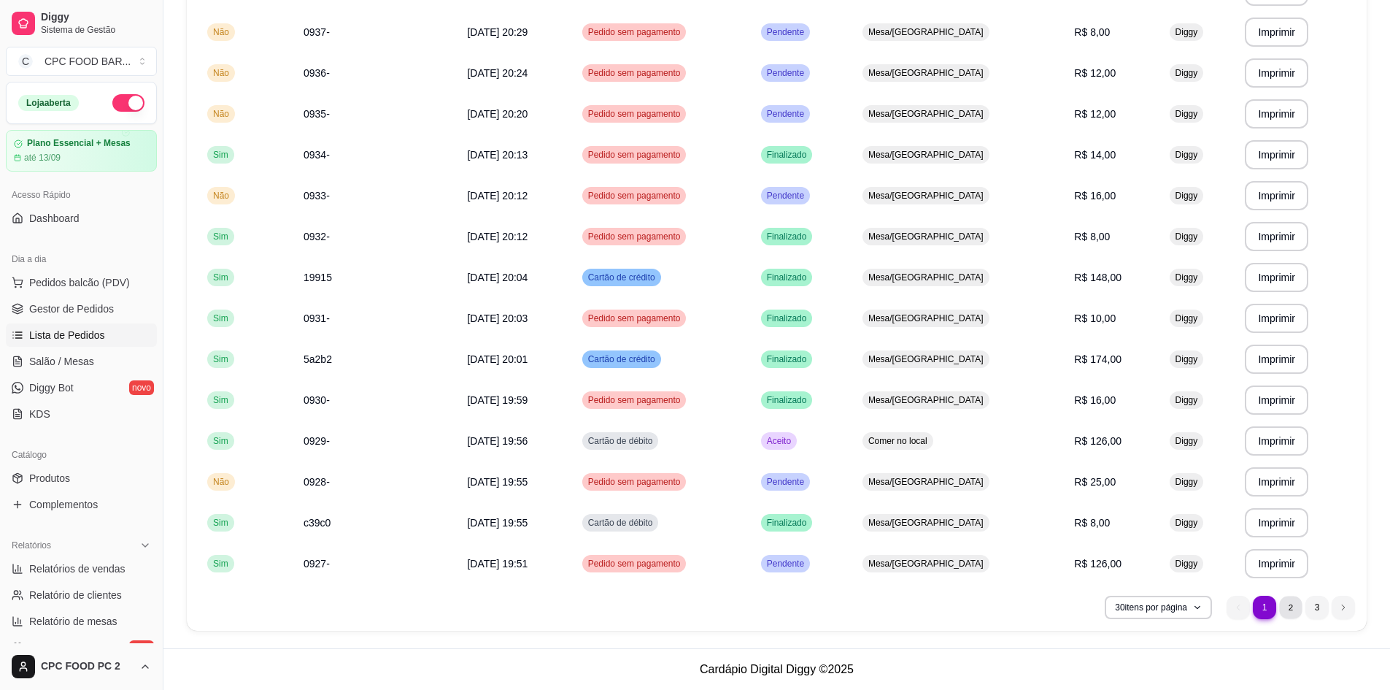
click at [1287, 610] on li "2" at bounding box center [1290, 606] width 23 height 23
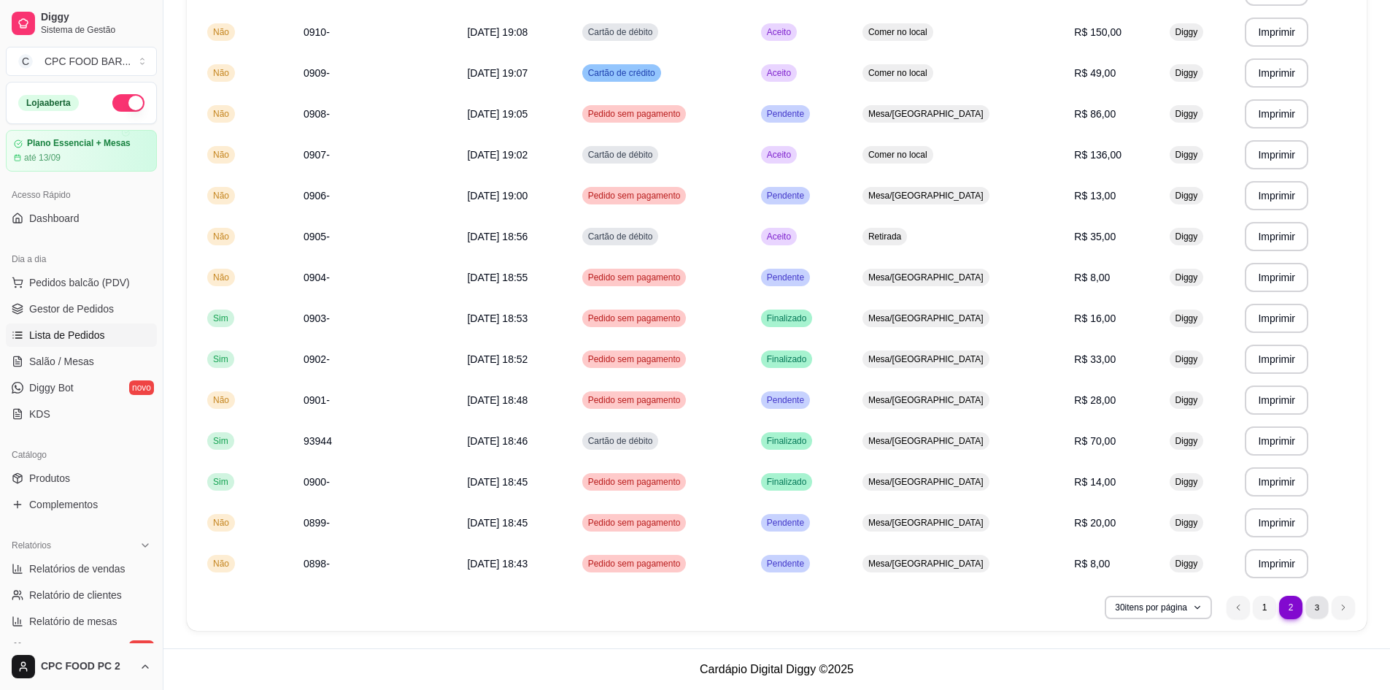
click at [1318, 607] on li "3" at bounding box center [1317, 606] width 23 height 23
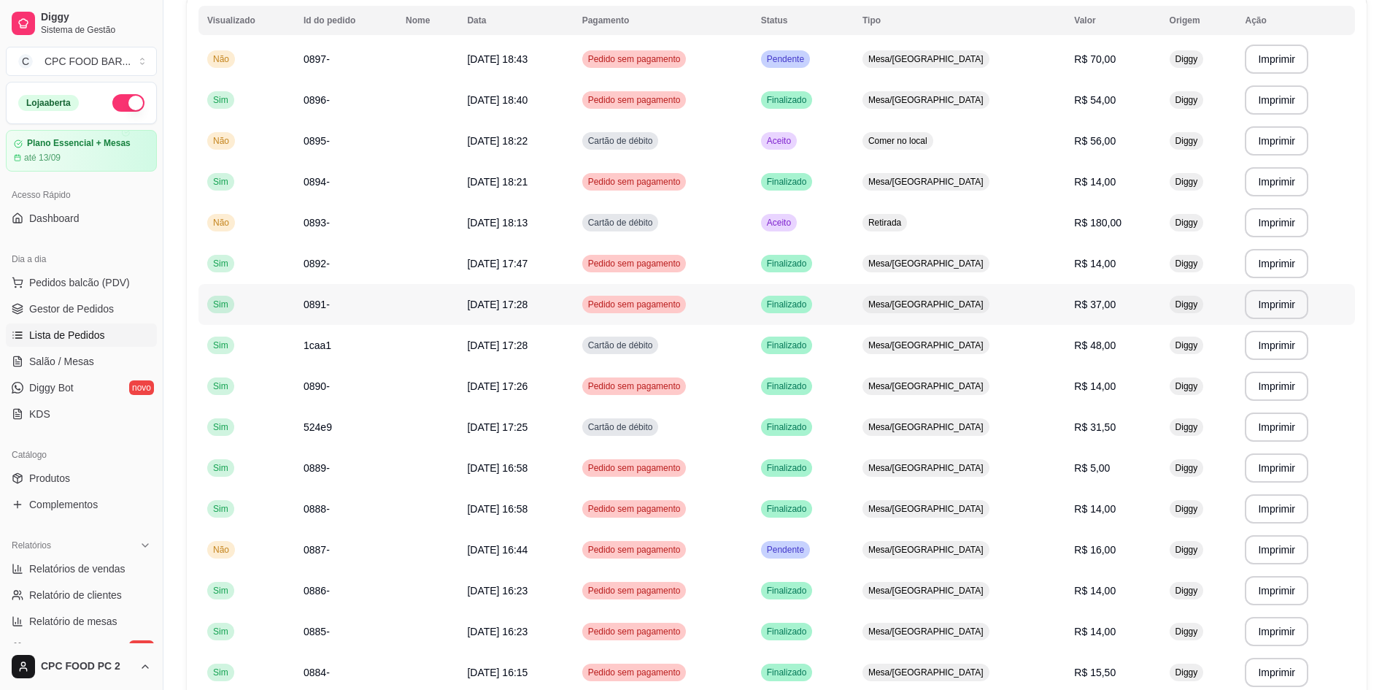
scroll to position [147, 0]
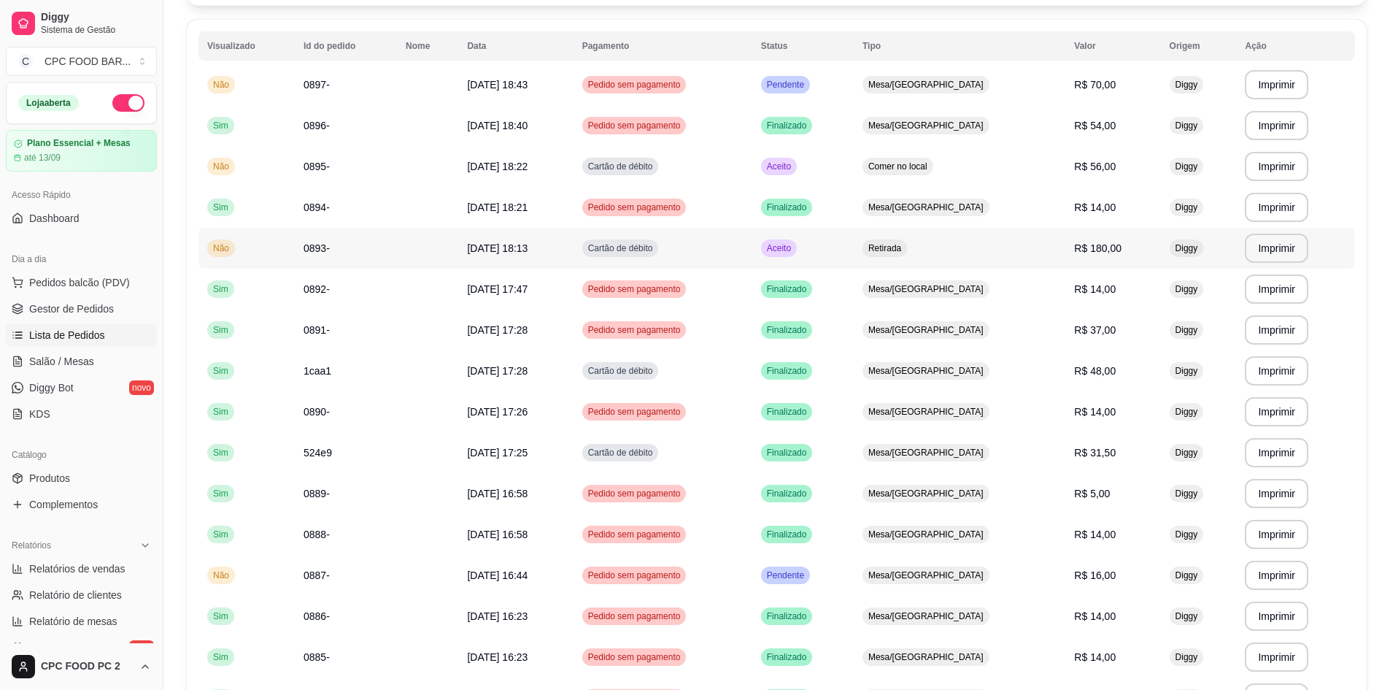
click at [350, 247] on td "0893-" at bounding box center [346, 248] width 102 height 41
click at [467, 169] on td "20/08/25 às 18:22" at bounding box center [515, 166] width 115 height 41
click at [397, 130] on td "0896-" at bounding box center [346, 125] width 102 height 41
click at [397, 131] on td "0896-" at bounding box center [346, 125] width 102 height 41
click at [386, 96] on td "0897-" at bounding box center [346, 84] width 102 height 41
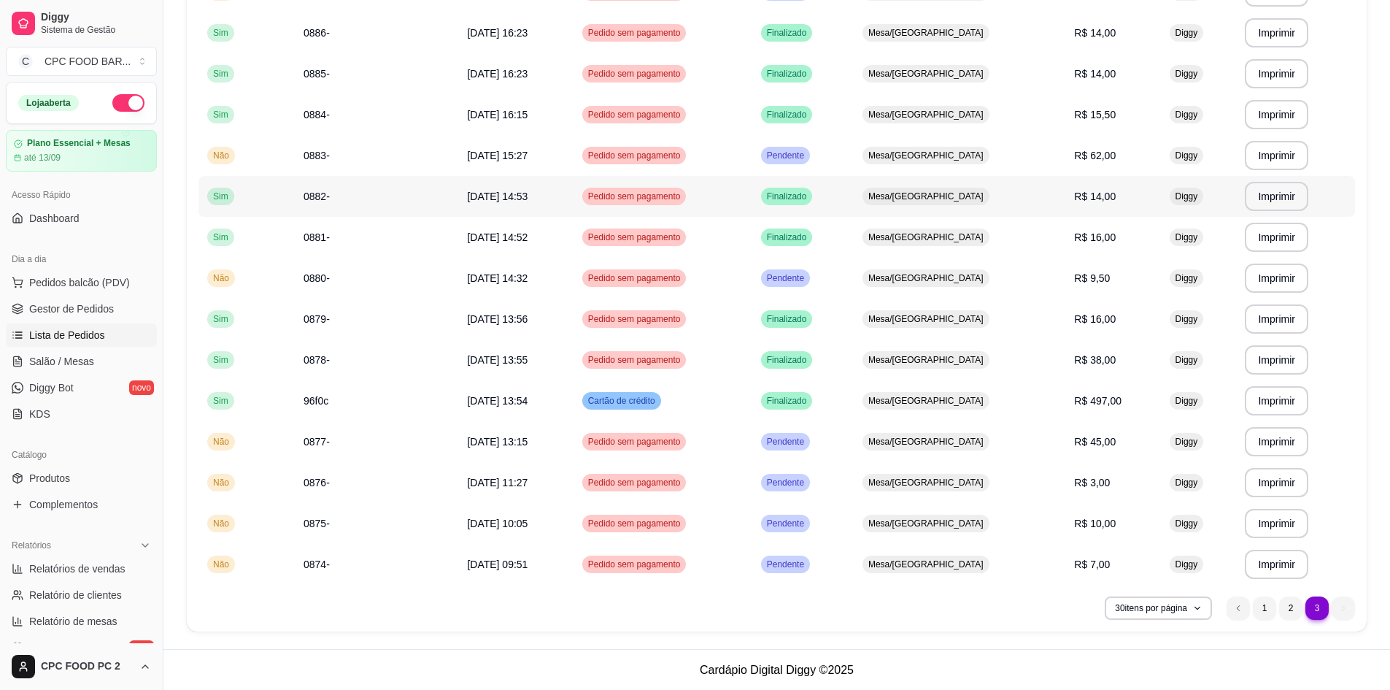
scroll to position [730, 0]
click at [1291, 604] on li "2" at bounding box center [1290, 606] width 23 height 23
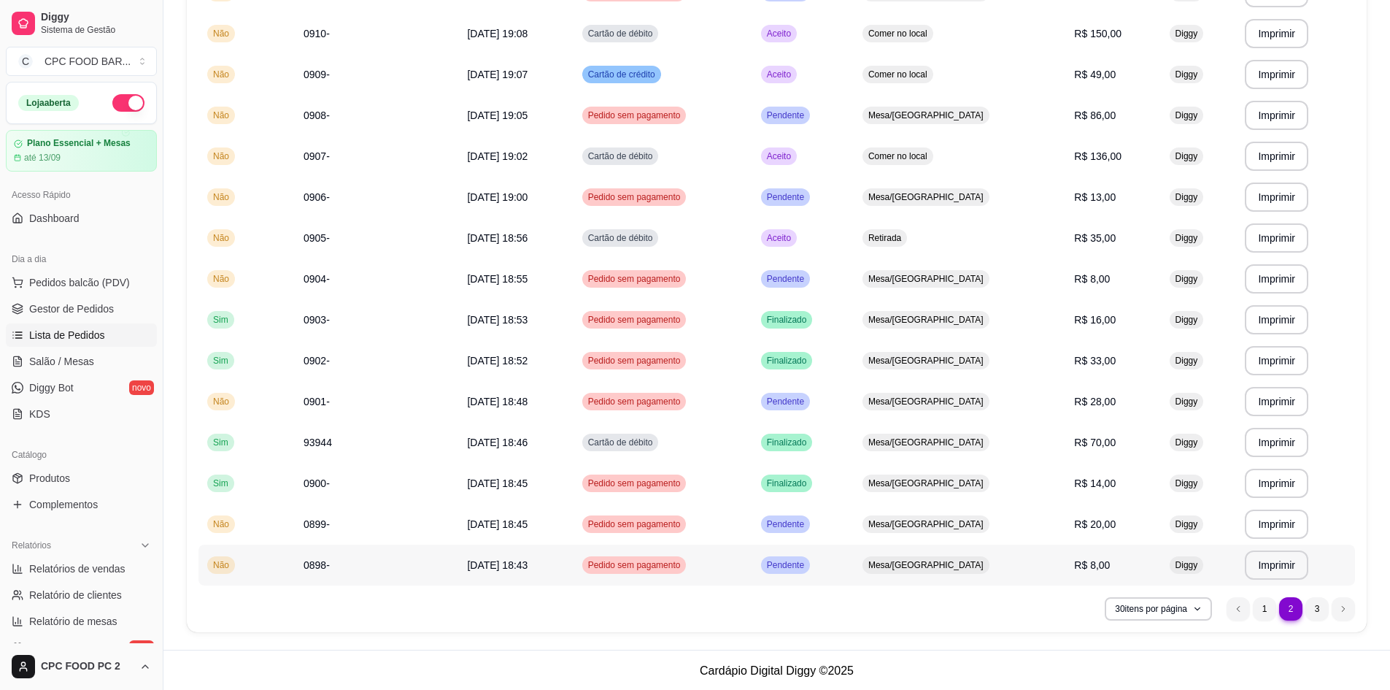
scroll to position [853, 0]
click at [564, 562] on td "20/08/25 às 18:43" at bounding box center [515, 563] width 115 height 41
click at [518, 450] on td "20/08/25 às 18:46" at bounding box center [515, 440] width 115 height 41
click at [319, 439] on span "93944" at bounding box center [318, 441] width 28 height 12
click at [290, 156] on td "Não" at bounding box center [246, 154] width 96 height 41
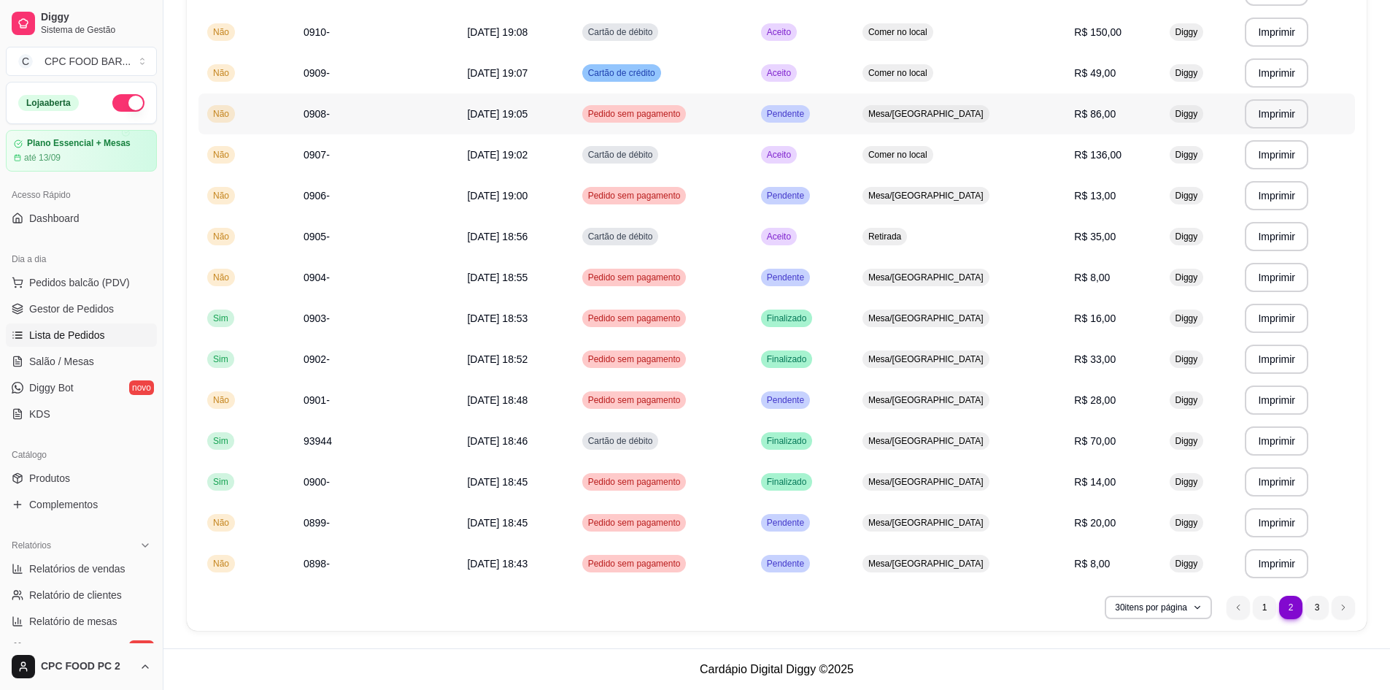
click at [331, 120] on td "0908-" at bounding box center [346, 113] width 102 height 41
click at [352, 102] on td "0908-" at bounding box center [346, 113] width 102 height 41
click at [431, 159] on td at bounding box center [427, 154] width 61 height 41
click at [371, 112] on td "0908-" at bounding box center [346, 113] width 102 height 41
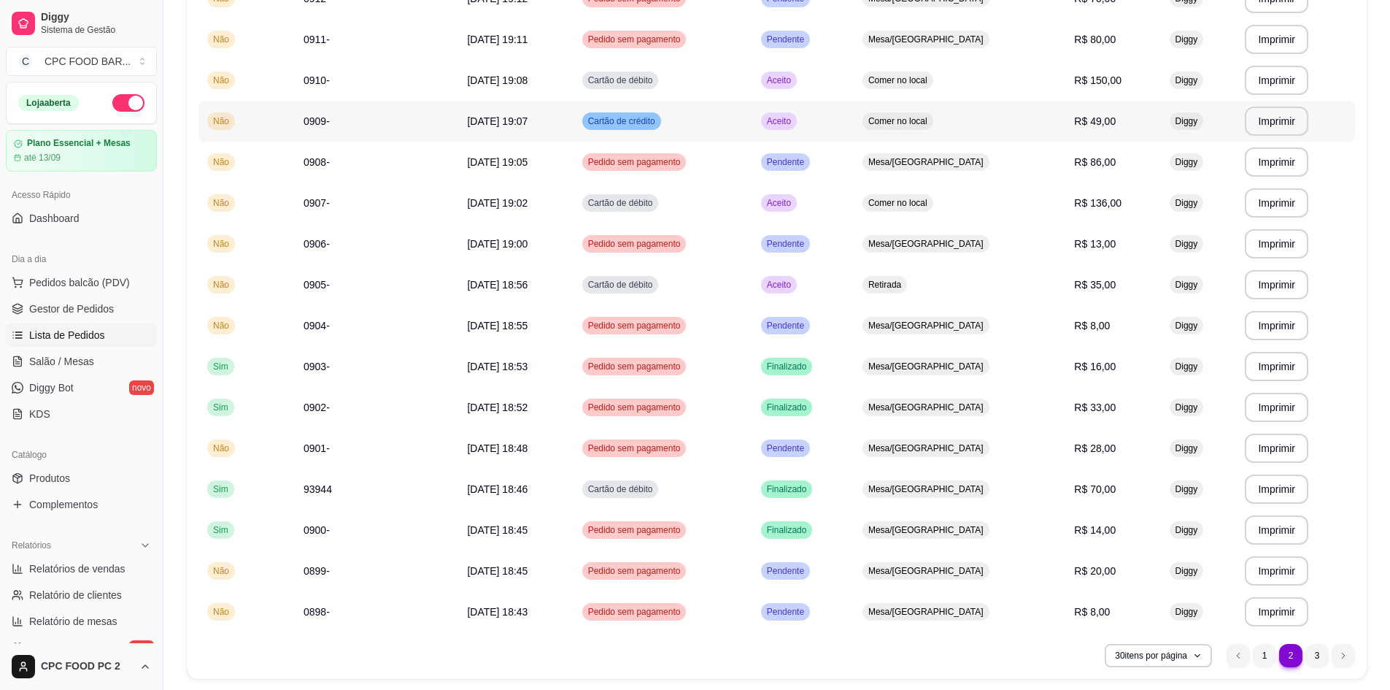
scroll to position [780, 0]
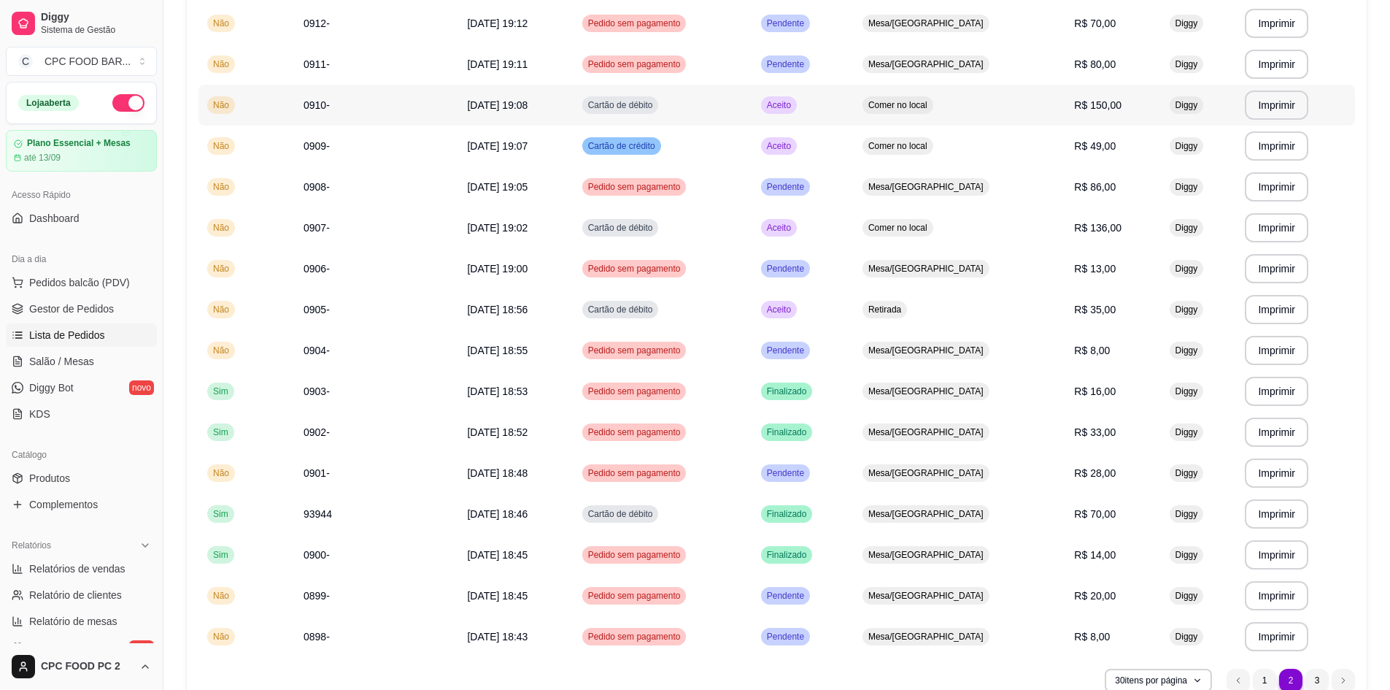
click at [356, 98] on td "0910-" at bounding box center [346, 105] width 102 height 41
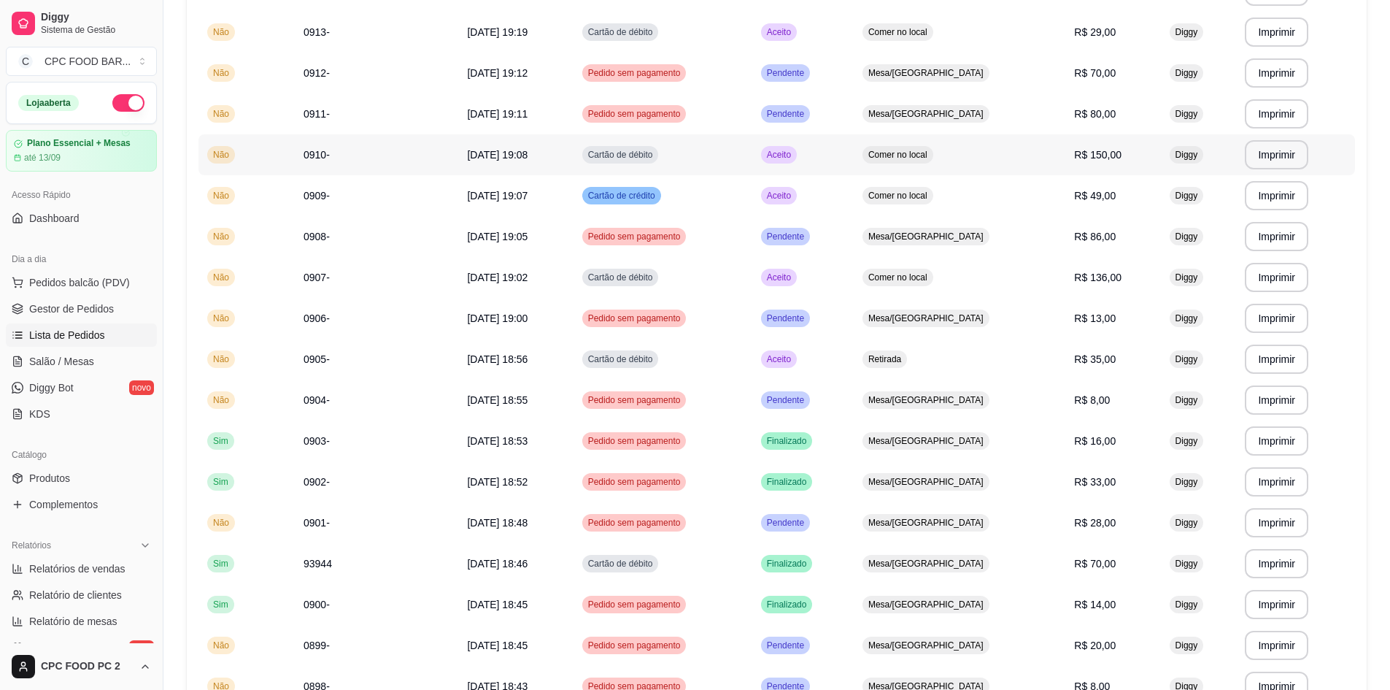
scroll to position [707, 0]
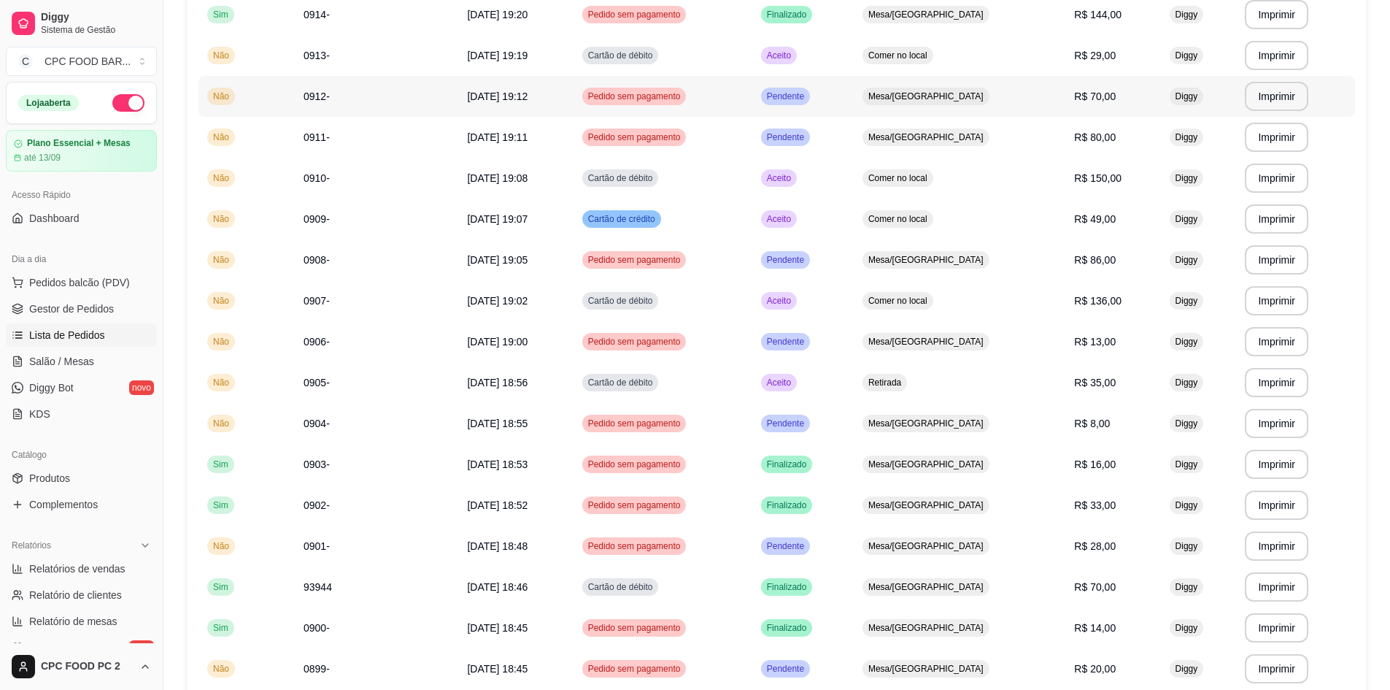
click at [440, 92] on td at bounding box center [427, 96] width 61 height 41
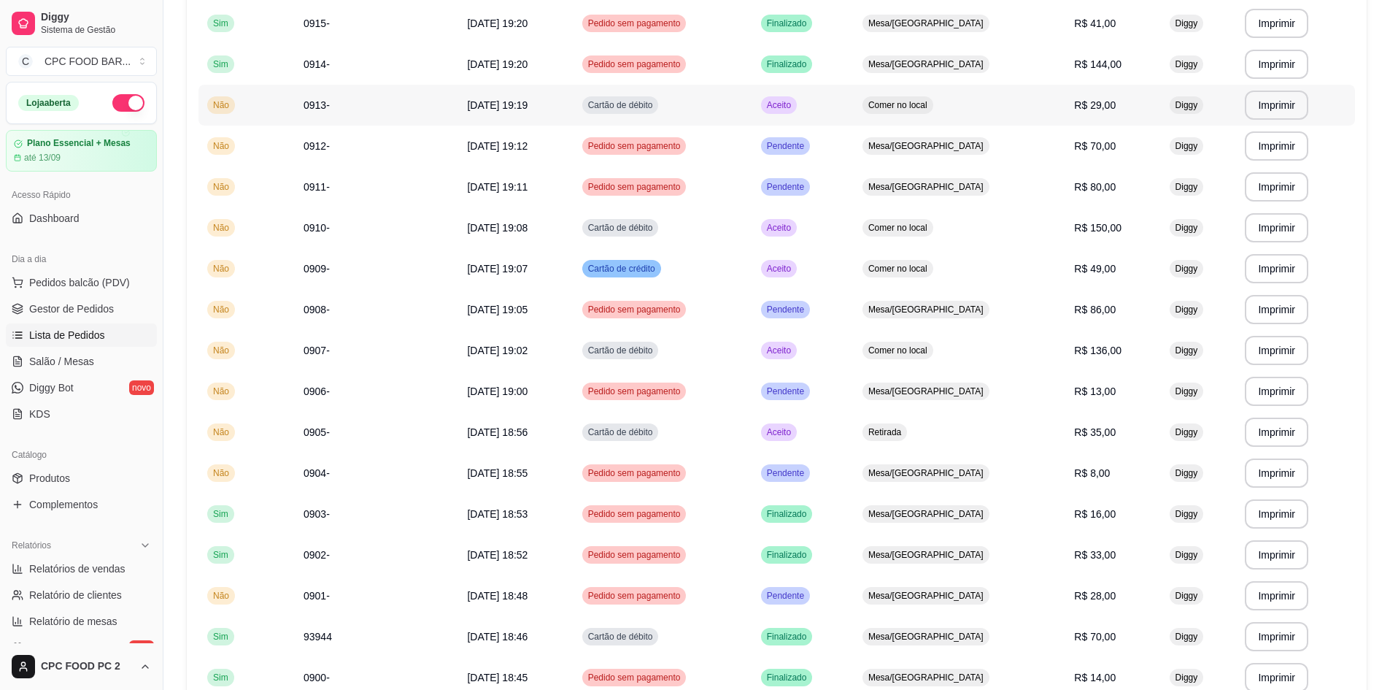
scroll to position [634, 0]
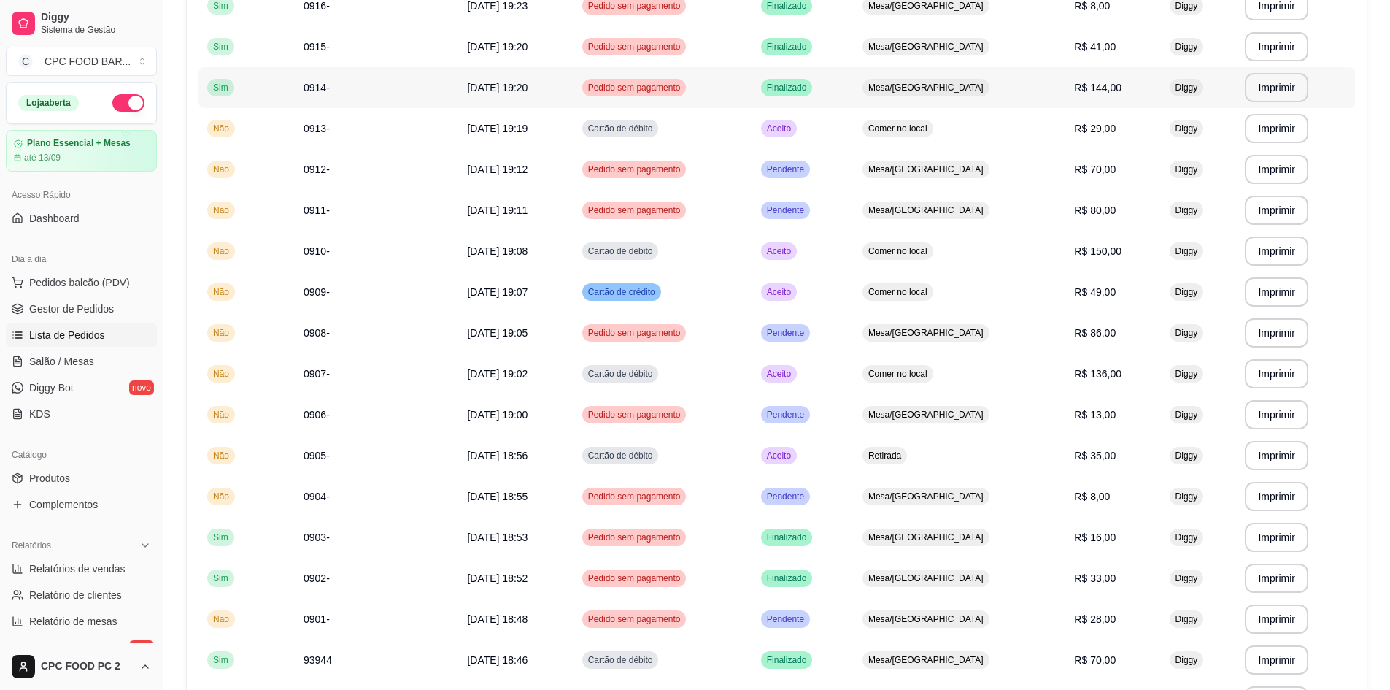
click at [531, 102] on td "20/08/25 às 19:20" at bounding box center [515, 87] width 115 height 41
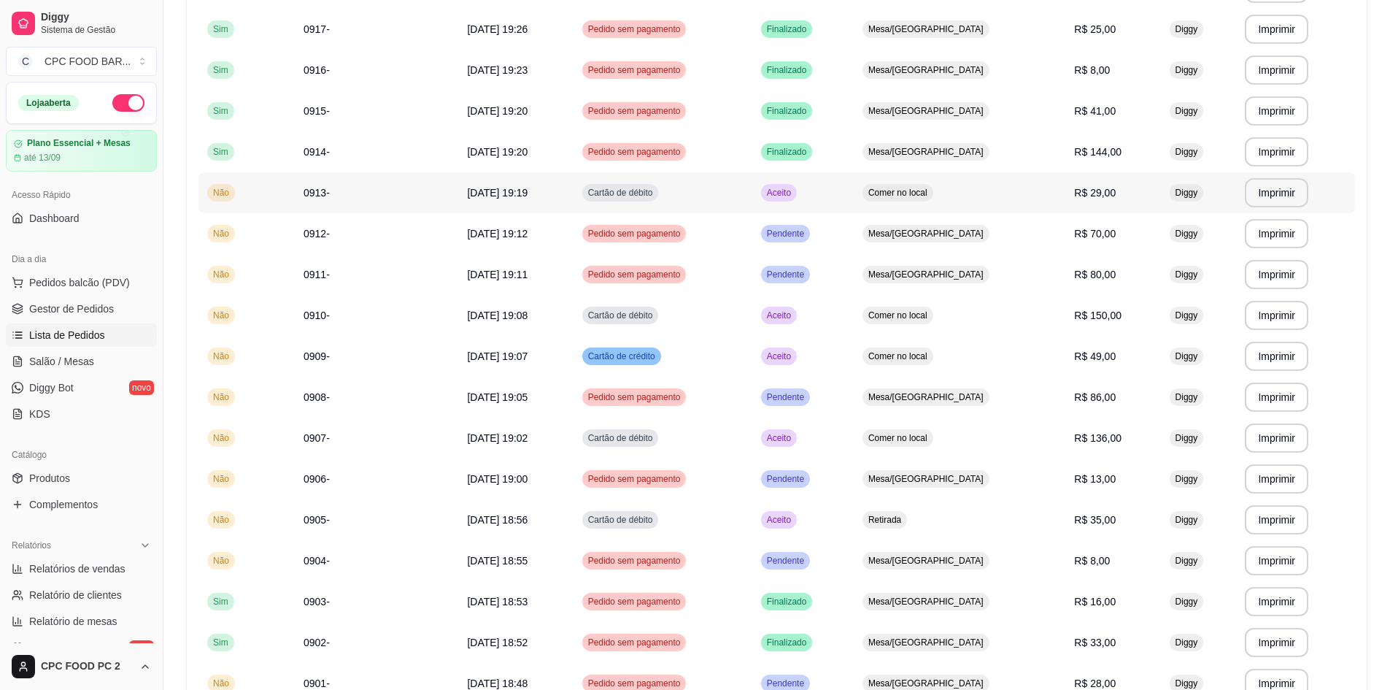
scroll to position [488, 0]
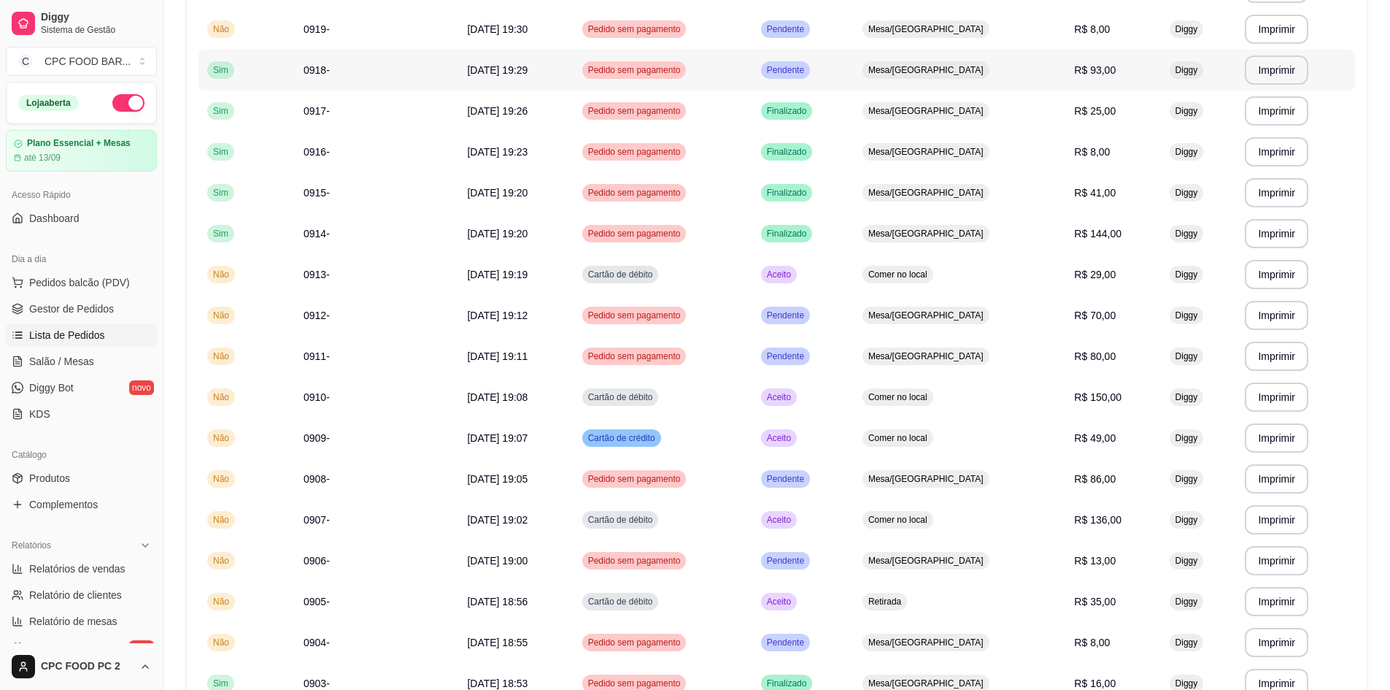
click at [546, 84] on td "20/08/25 às 19:29" at bounding box center [515, 70] width 115 height 41
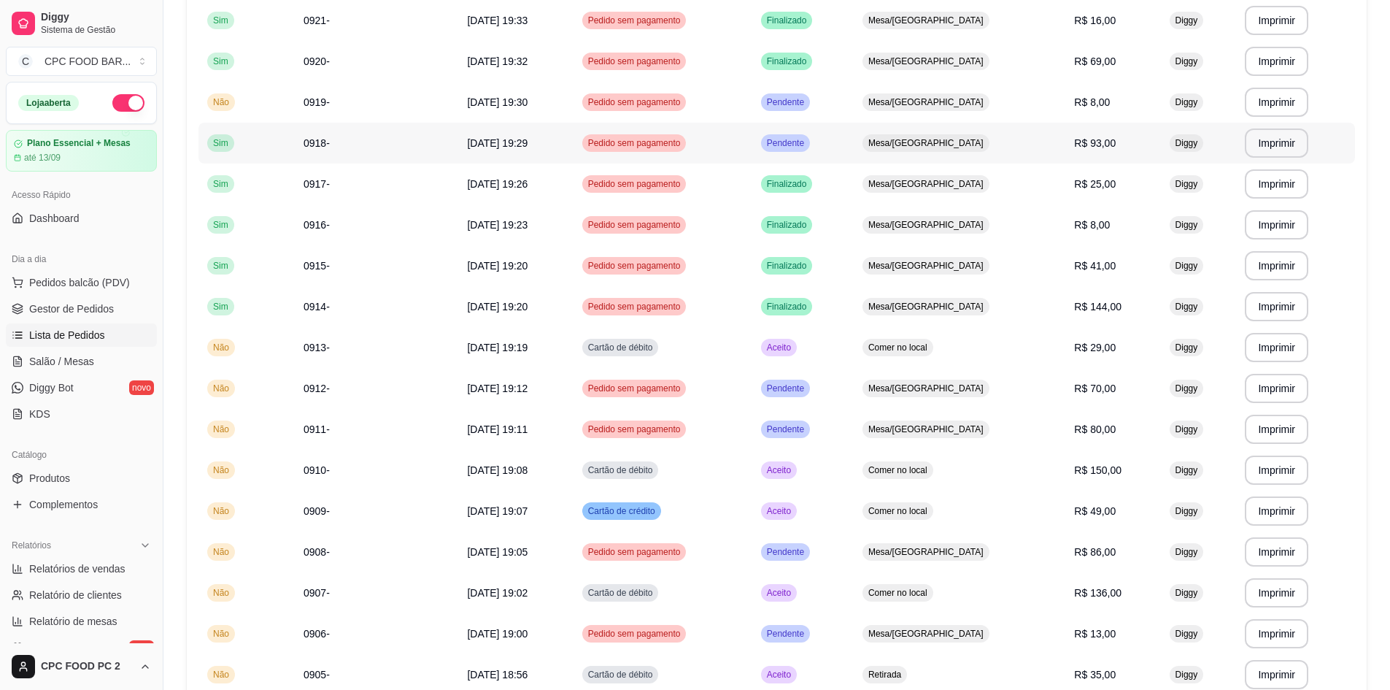
click at [572, 153] on td "20/08/25 às 19:29" at bounding box center [515, 143] width 115 height 41
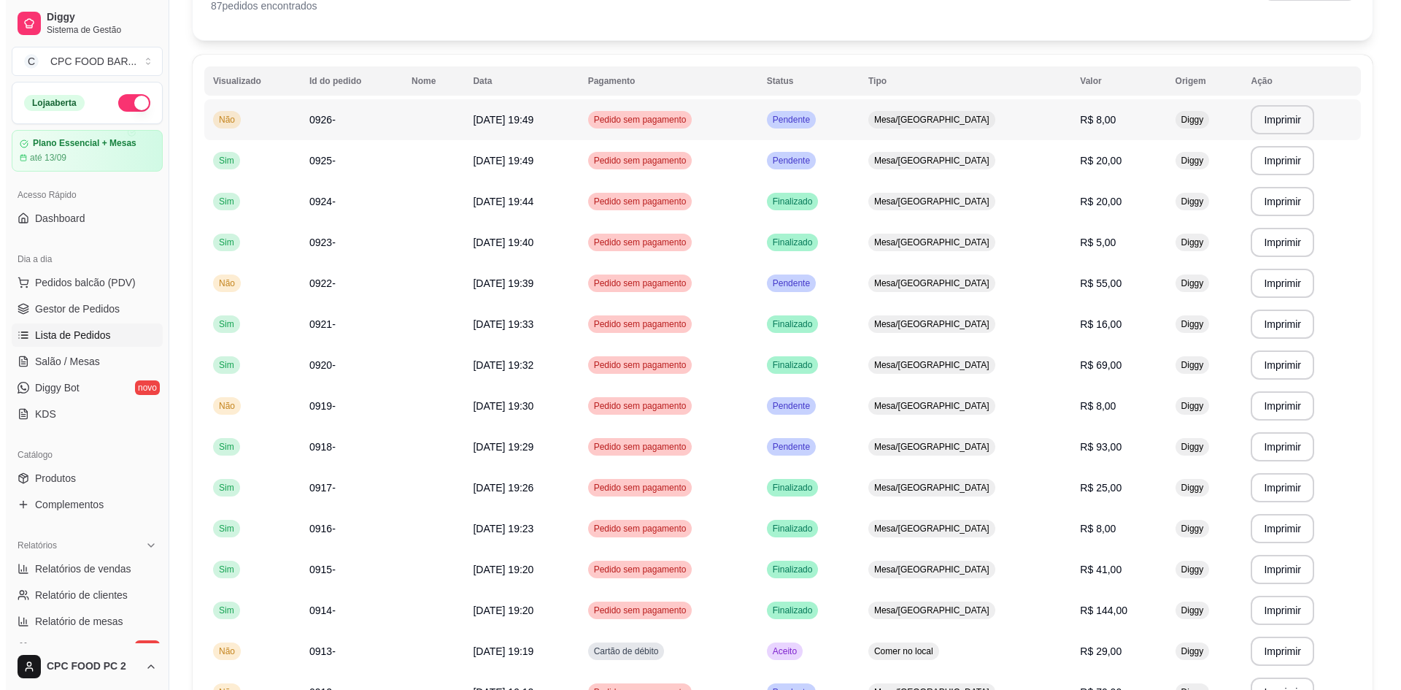
scroll to position [0, 0]
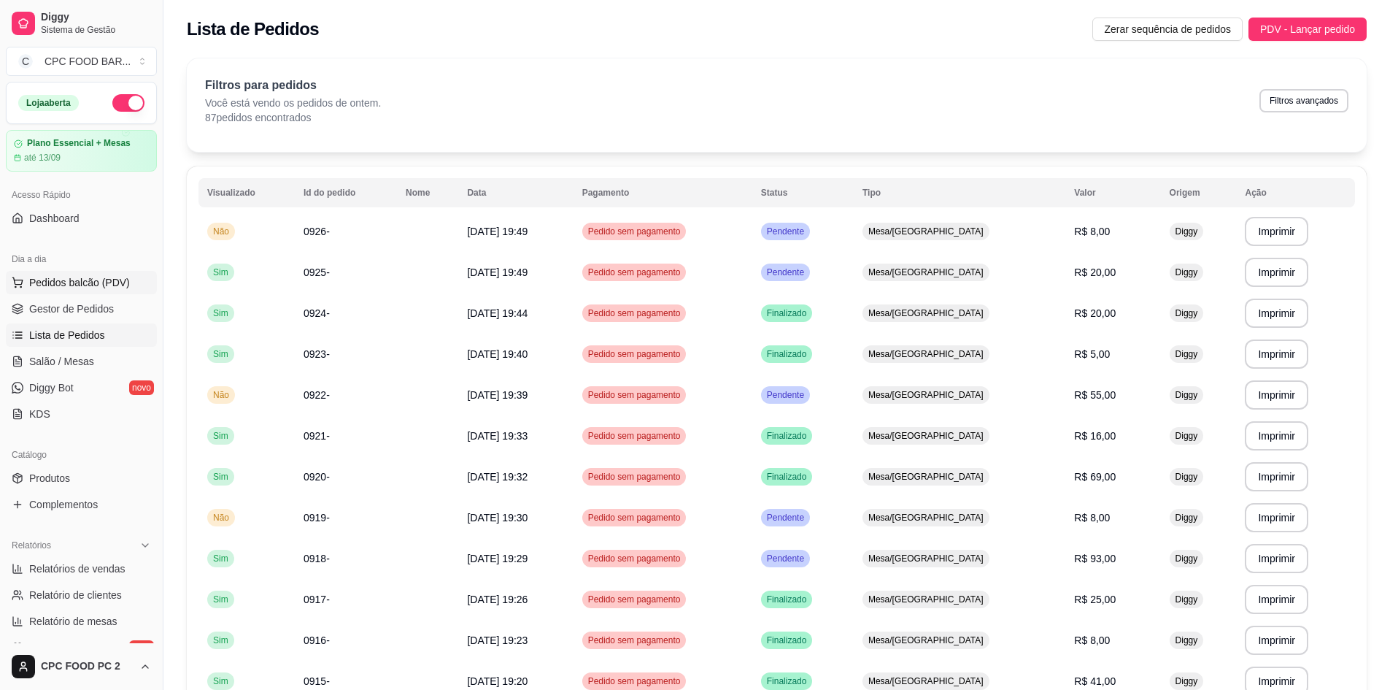
click at [66, 274] on button "Pedidos balcão (PDV)" at bounding box center [81, 282] width 151 height 23
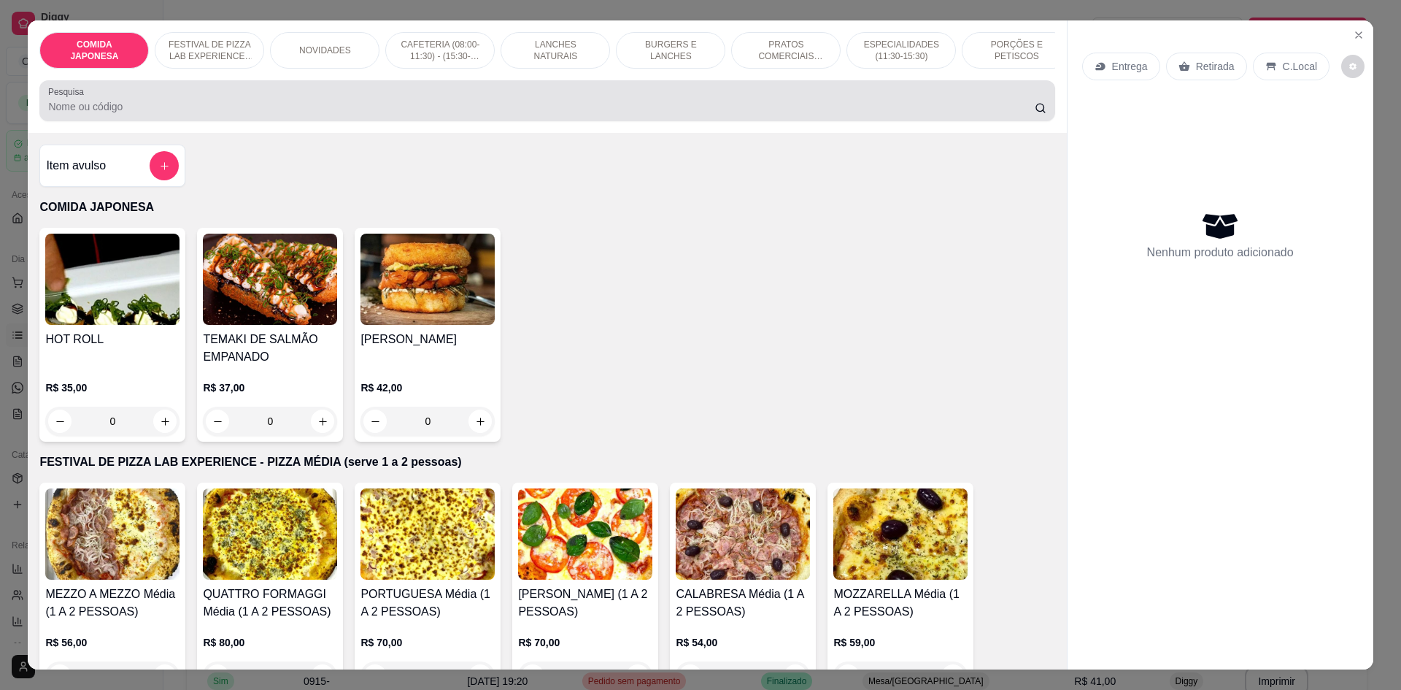
click at [279, 107] on div at bounding box center [547, 100] width 998 height 29
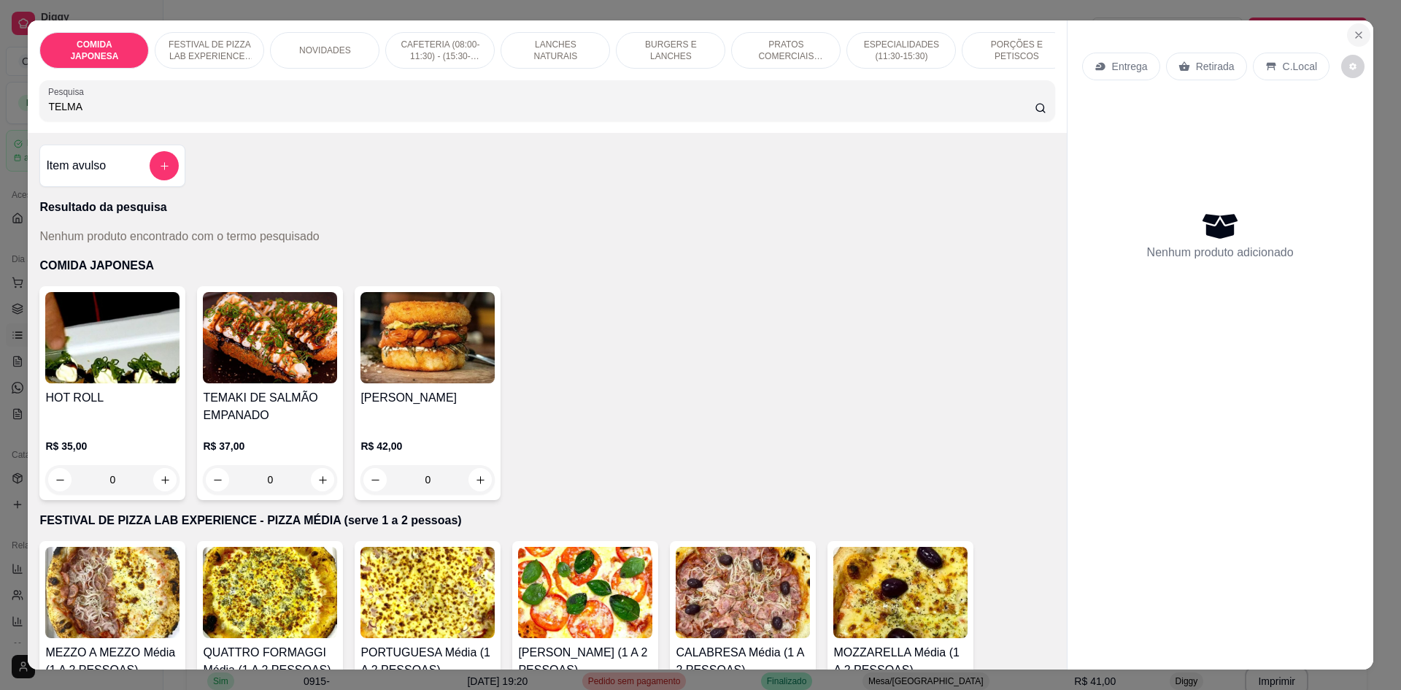
type input "TELMA"
click at [1349, 28] on button "Close" at bounding box center [1358, 34] width 23 height 23
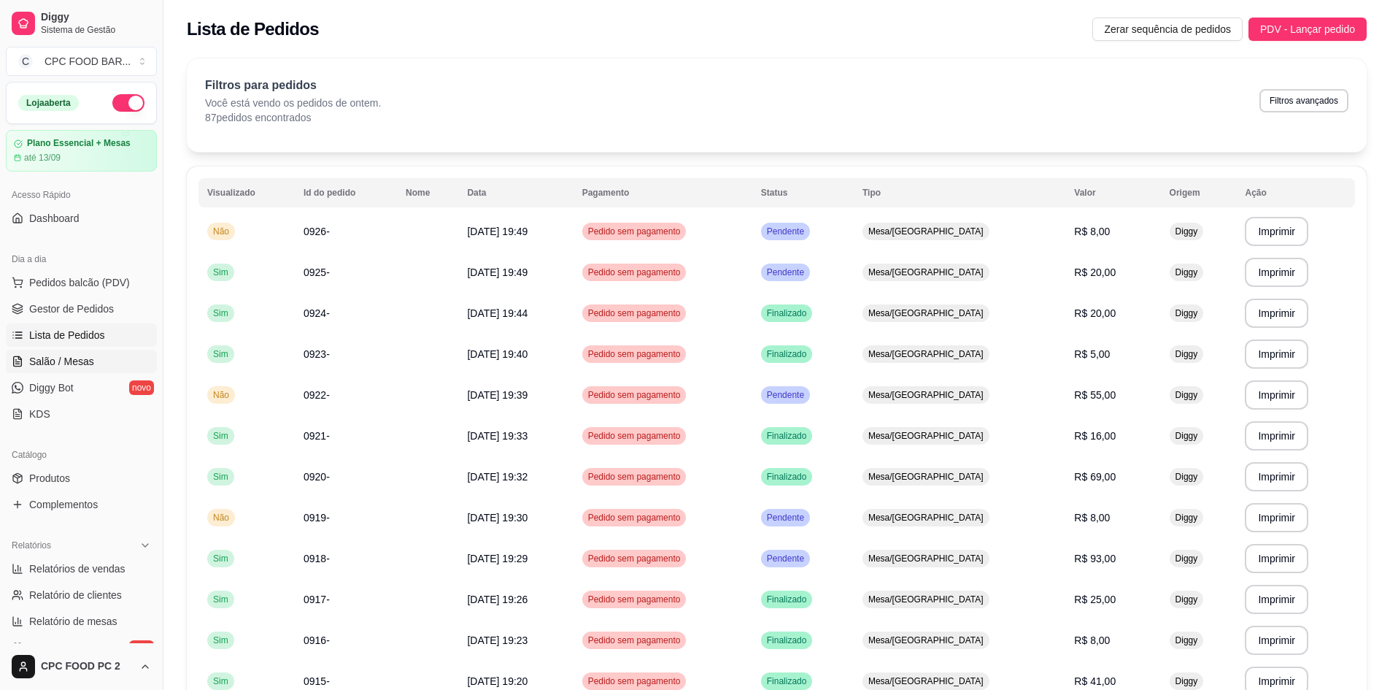
click at [48, 371] on link "Salão / Mesas" at bounding box center [81, 361] width 151 height 23
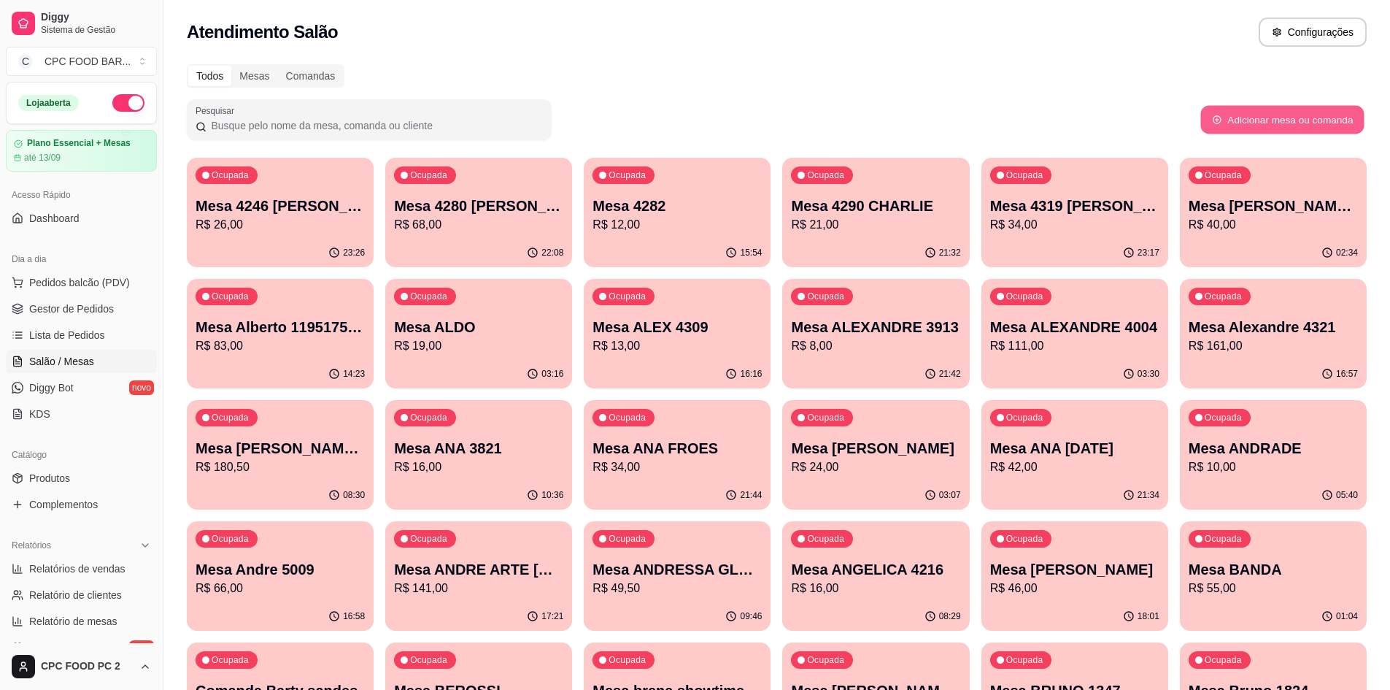
click at [1267, 126] on button "Adicionar mesa ou comanda" at bounding box center [1281, 120] width 163 height 28
select select "TABLE"
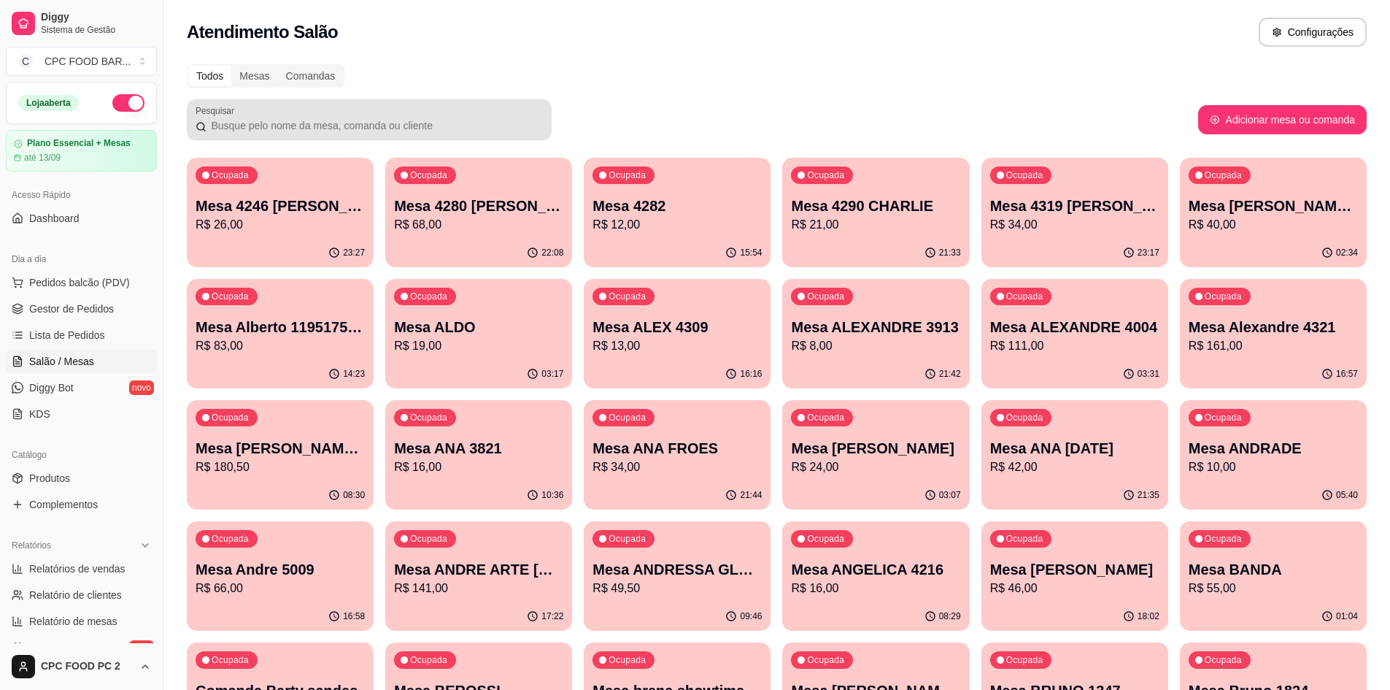
click at [923, 103] on div "Pesquisar" at bounding box center [692, 119] width 1011 height 41
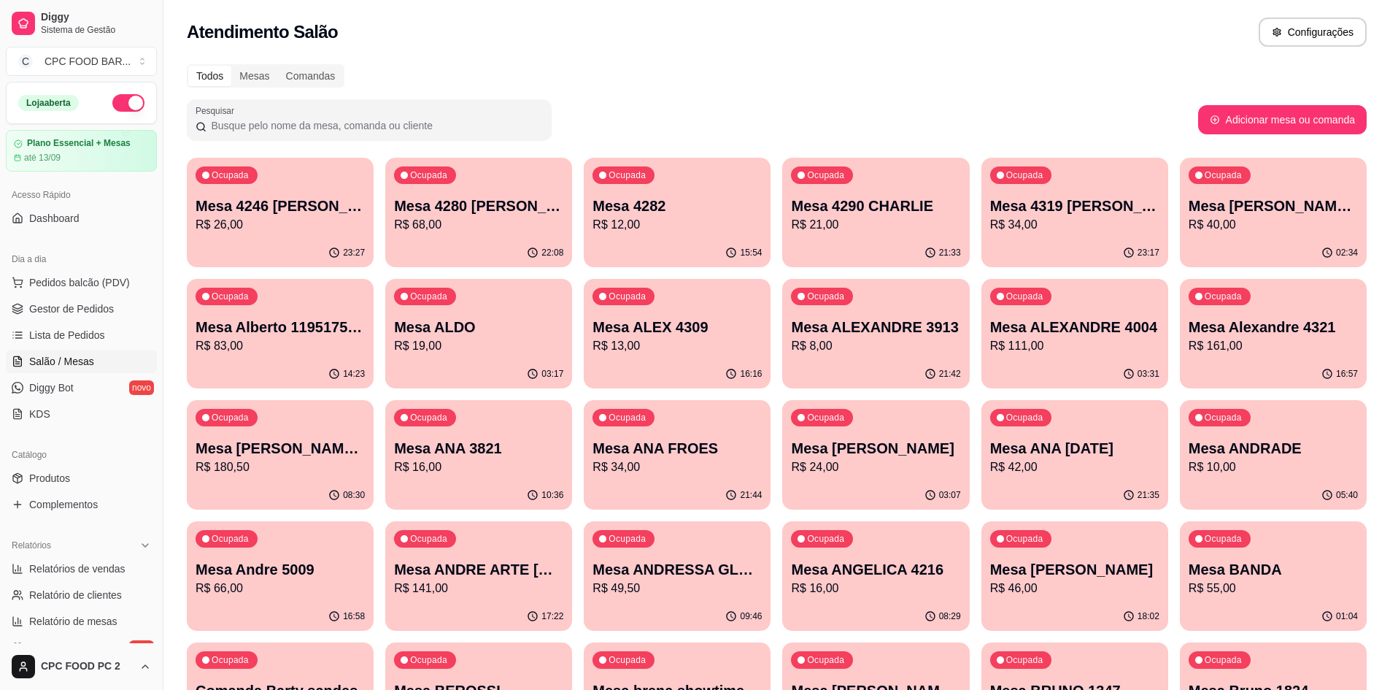
click at [520, 121] on input "Pesquisar" at bounding box center [375, 125] width 336 height 15
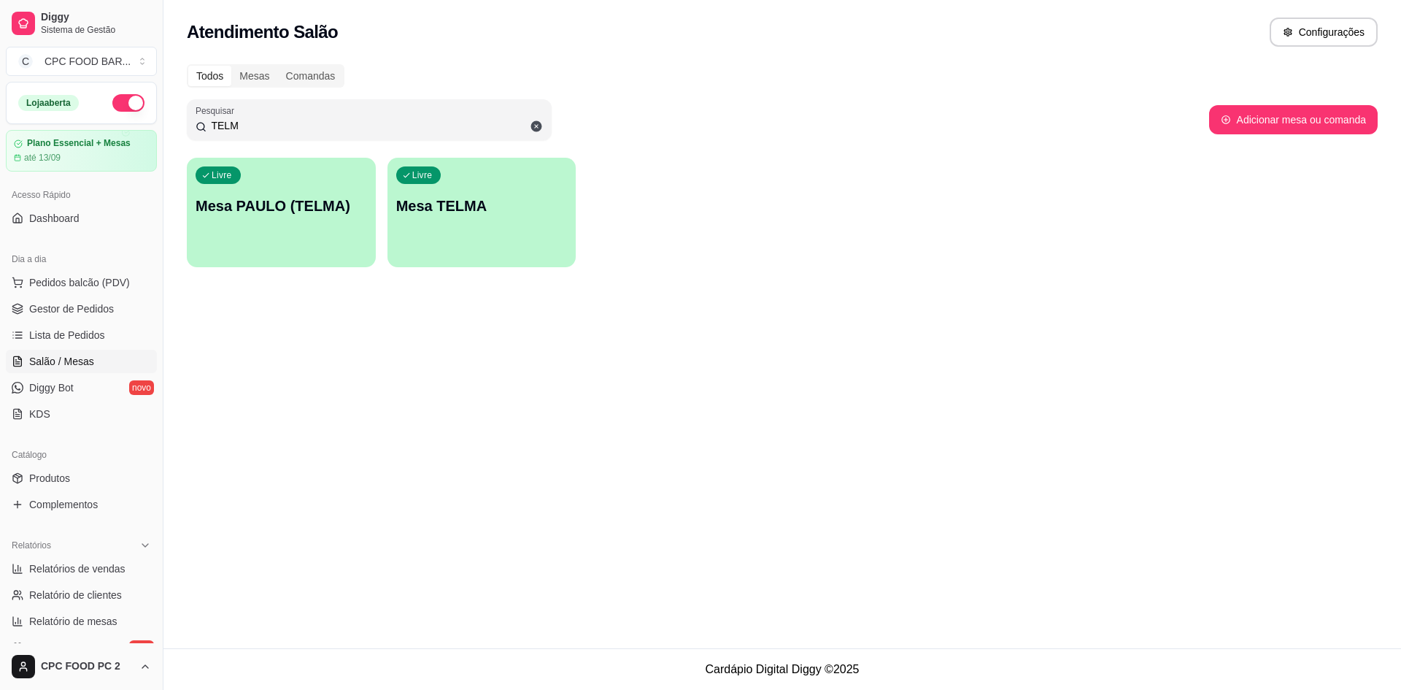
type input "TELM"
click at [433, 239] on div "Livre Mesa TELMA" at bounding box center [482, 204] width 189 height 92
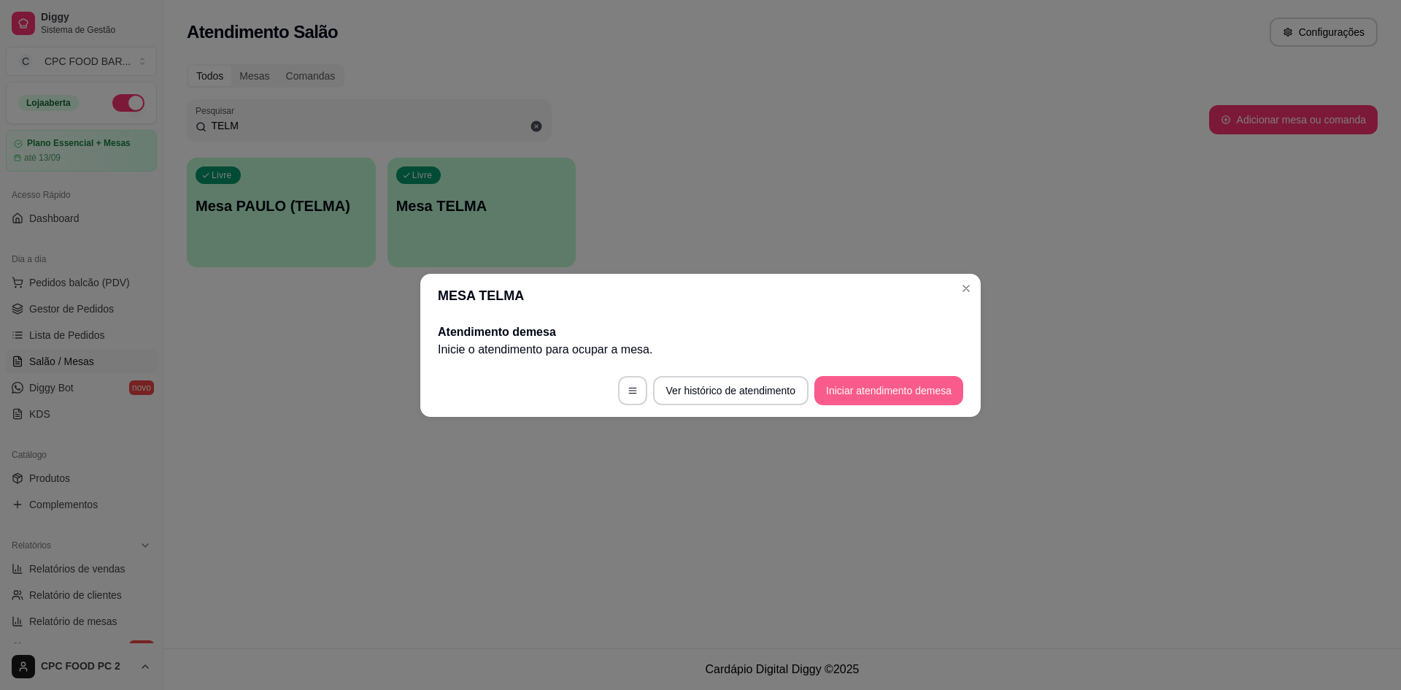
click at [864, 401] on button "Iniciar atendimento de mesa" at bounding box center [888, 390] width 149 height 29
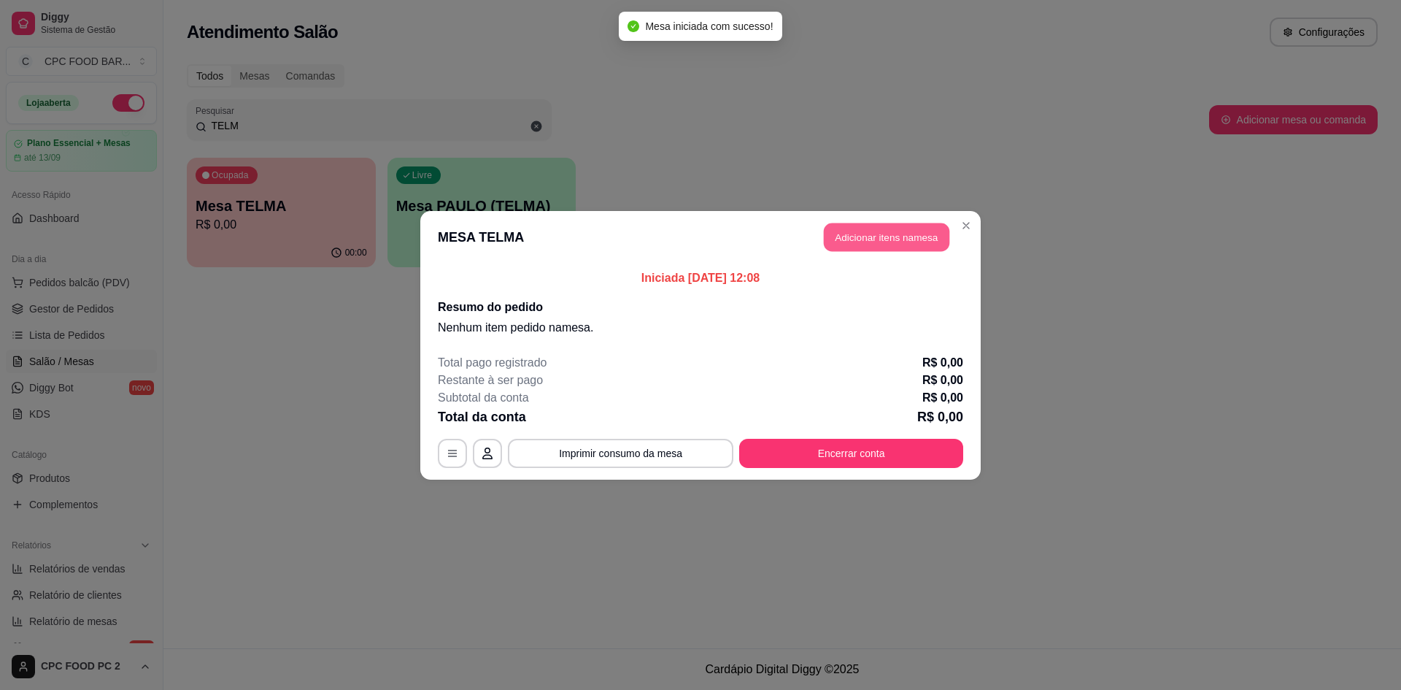
click at [884, 236] on button "Adicionar itens na mesa" at bounding box center [887, 237] width 126 height 28
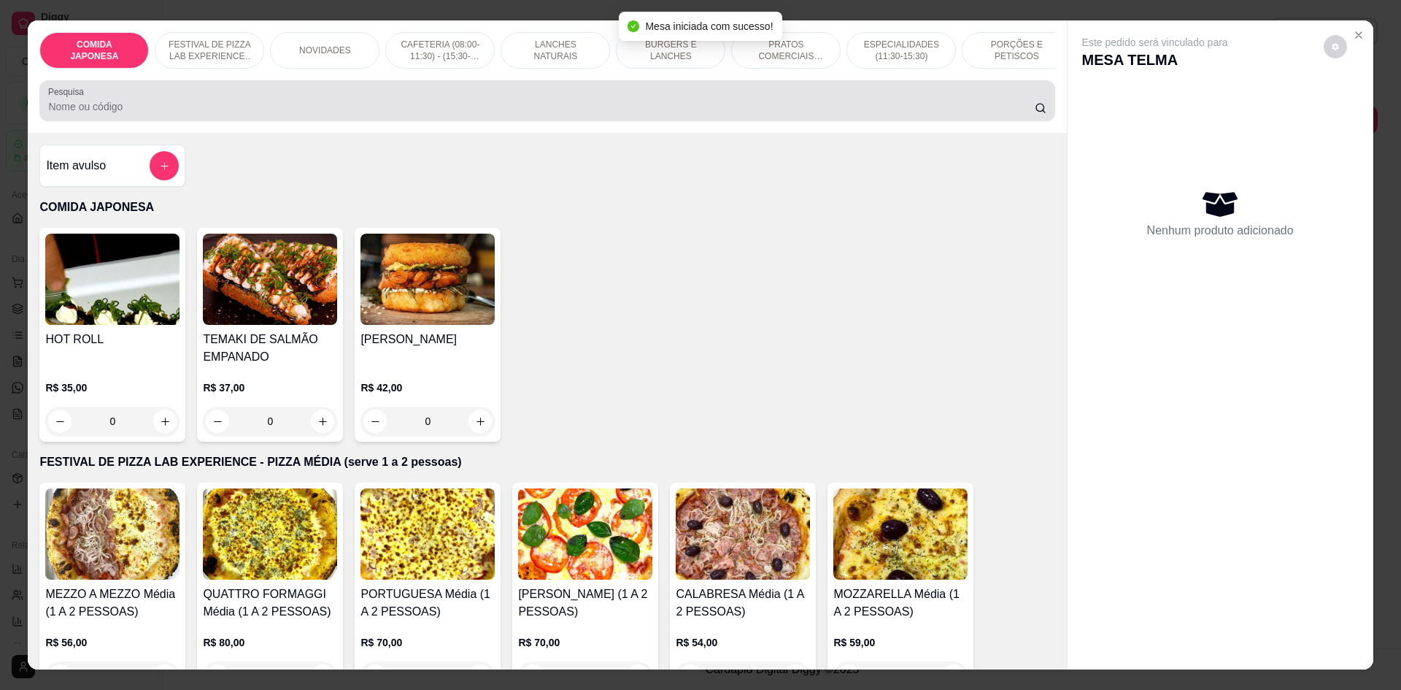
click at [290, 95] on div "Pesquisa" at bounding box center [546, 100] width 1015 height 41
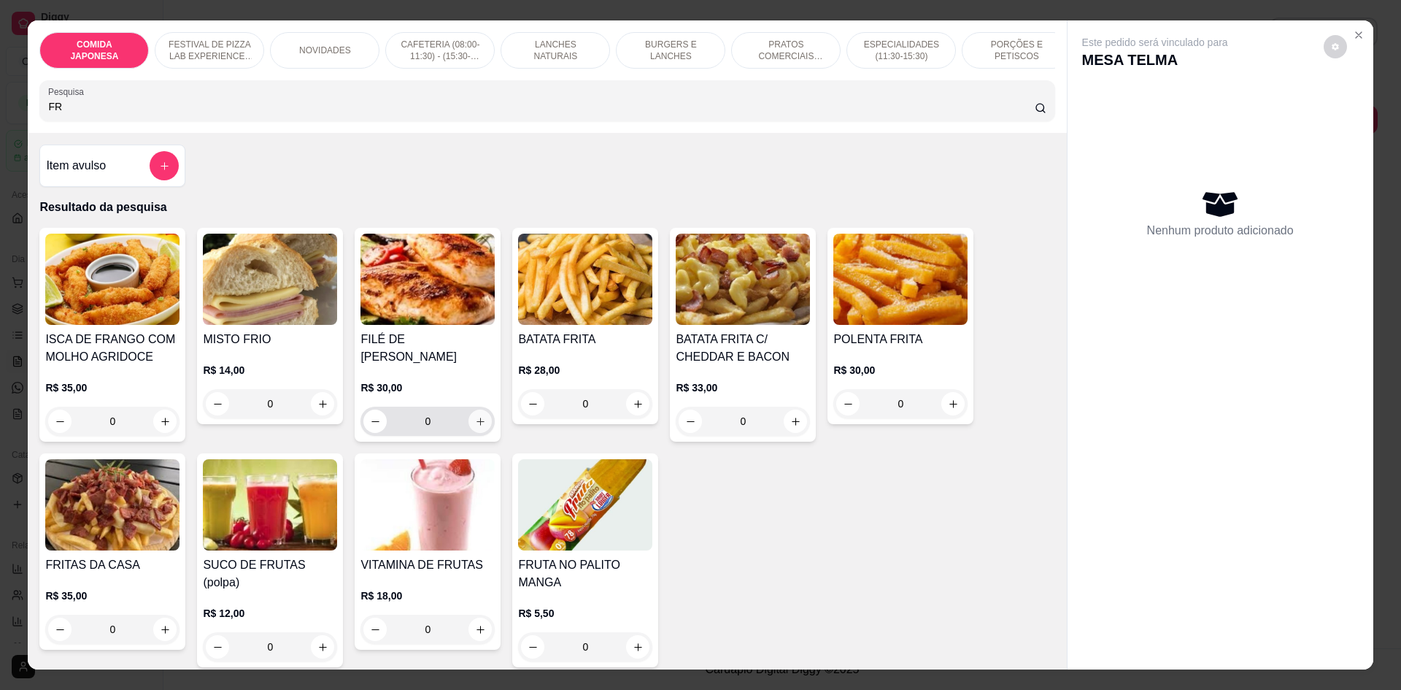
type input "FR"
click at [482, 415] on button "increase-product-quantity" at bounding box center [480, 421] width 23 height 23
type input "1"
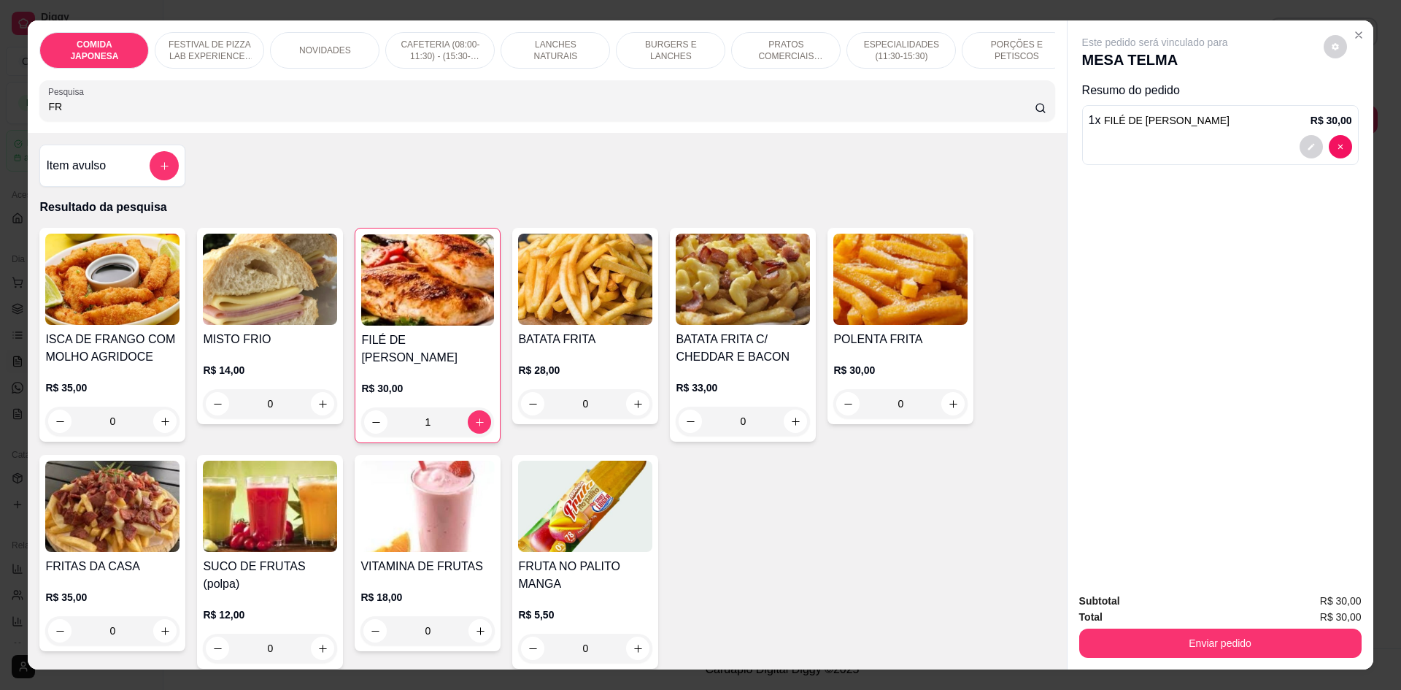
click at [1130, 131] on div "1 x FILÉ DE FRANGO R$ 30,00" at bounding box center [1220, 135] width 277 height 60
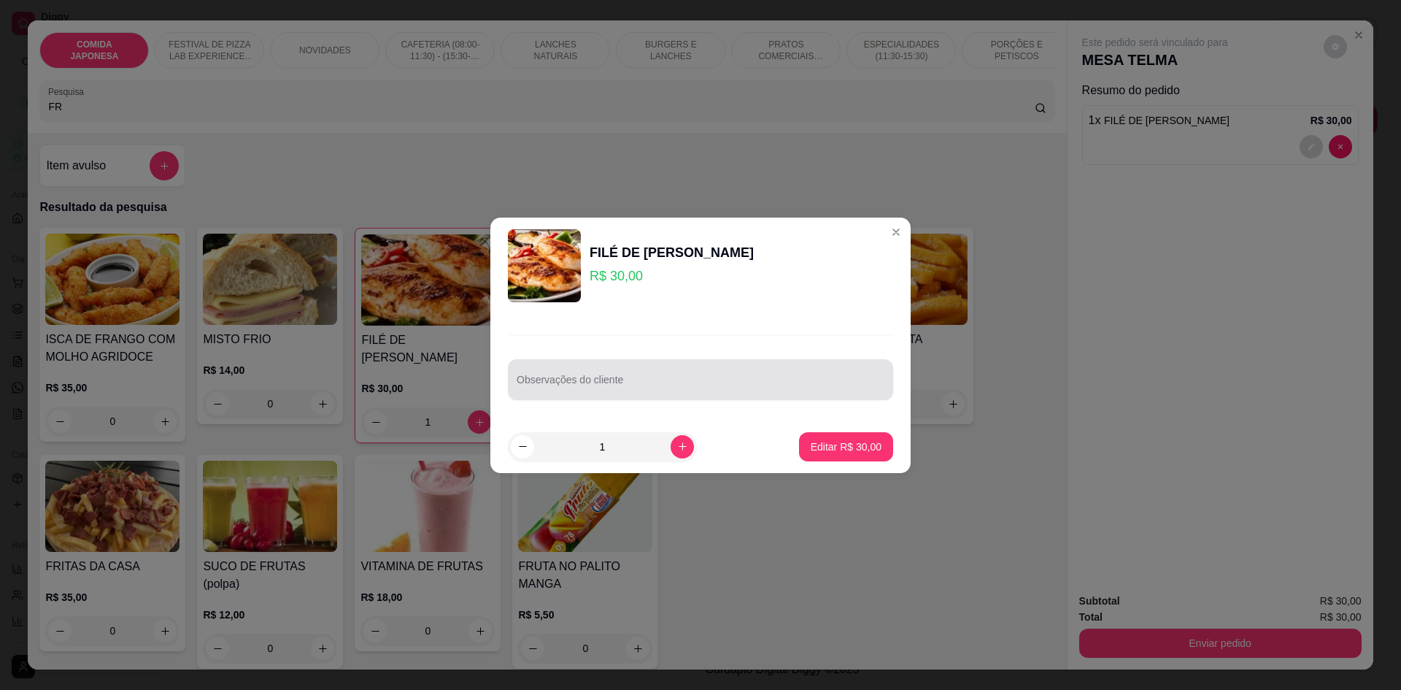
click at [657, 383] on input "Observações do cliente" at bounding box center [701, 385] width 368 height 15
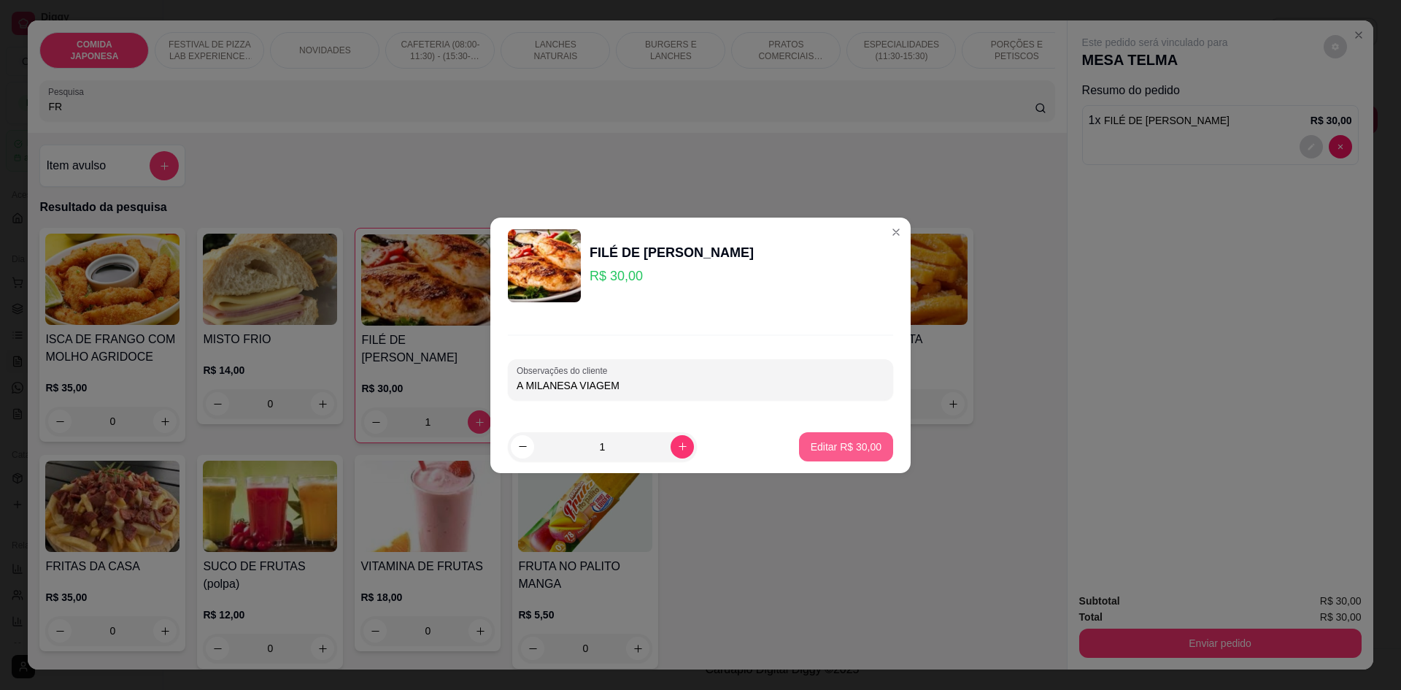
type input "A MILANESA VIAGEM"
click at [844, 452] on p "Editar R$ 30,00" at bounding box center [846, 446] width 71 height 15
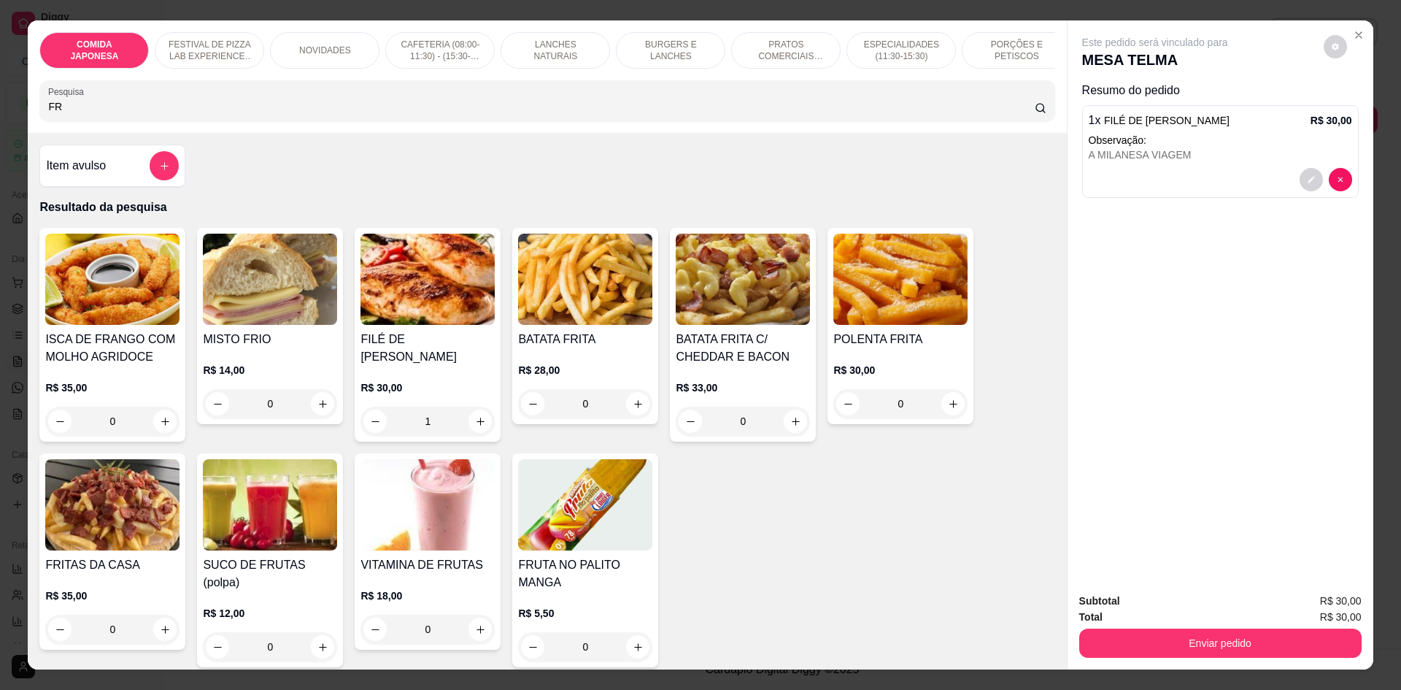
type input "0"
click at [1228, 636] on button "Enviar pedido" at bounding box center [1220, 642] width 274 height 28
click at [1125, 607] on button "Não registrar e enviar pedido" at bounding box center [1172, 607] width 152 height 28
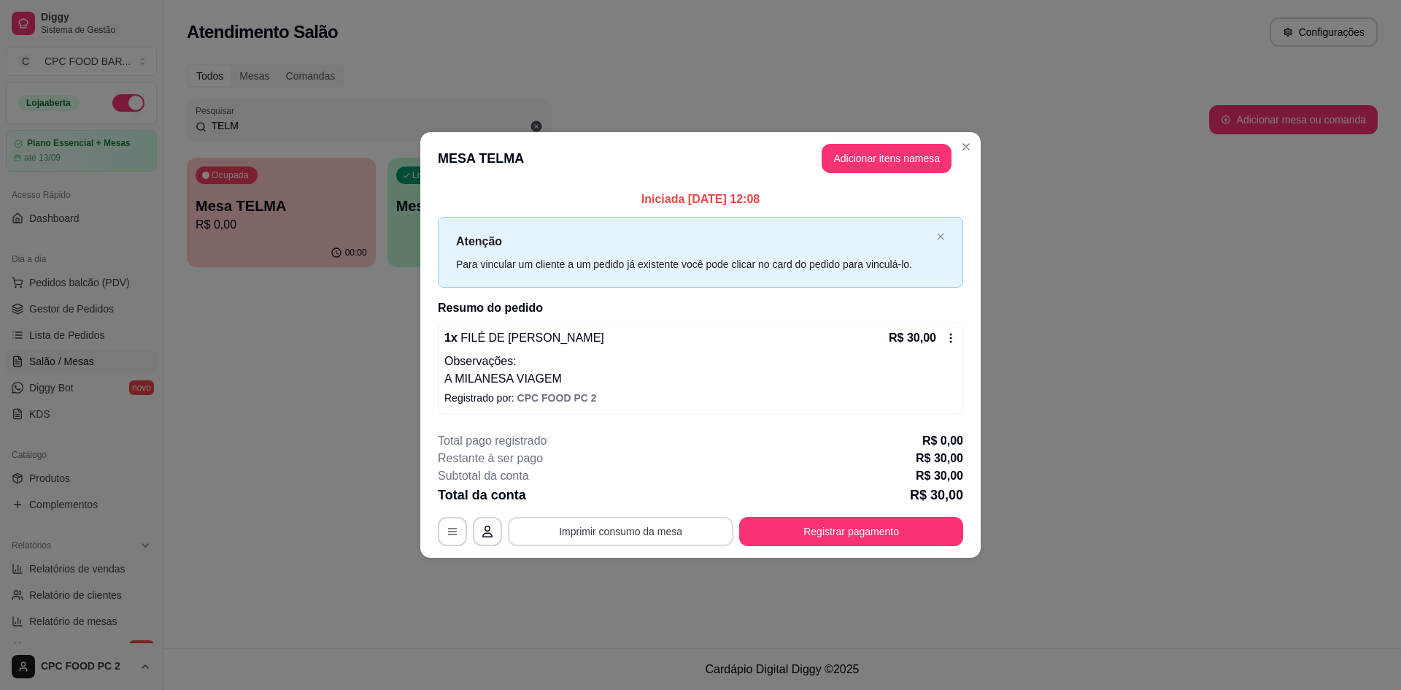
click at [604, 518] on button "Imprimir consumo da mesa" at bounding box center [620, 531] width 225 height 29
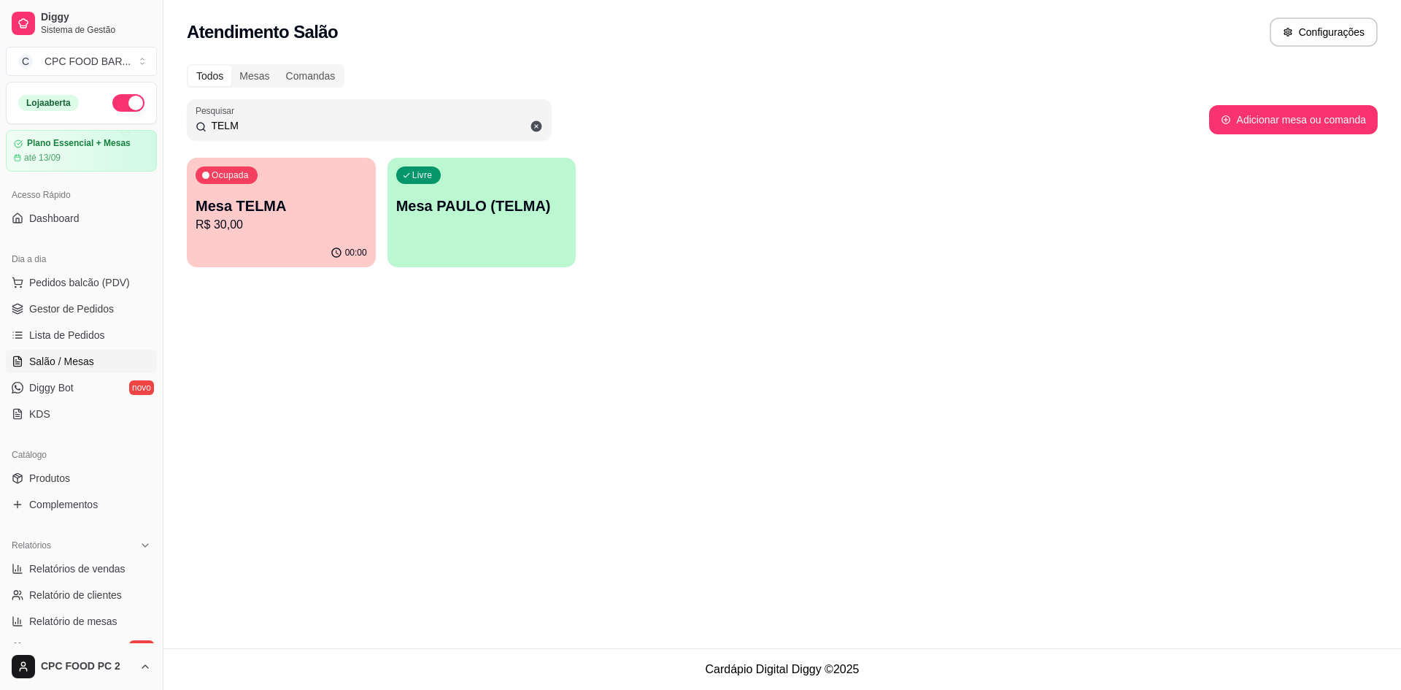
click at [1051, 617] on div "Atendimento Salão Configurações Todos Mesas Comandas Pesquisar TELM Adicionar m…" at bounding box center [782, 324] width 1238 height 648
drag, startPoint x: 887, startPoint y: 631, endPoint x: 901, endPoint y: 568, distance: 63.7
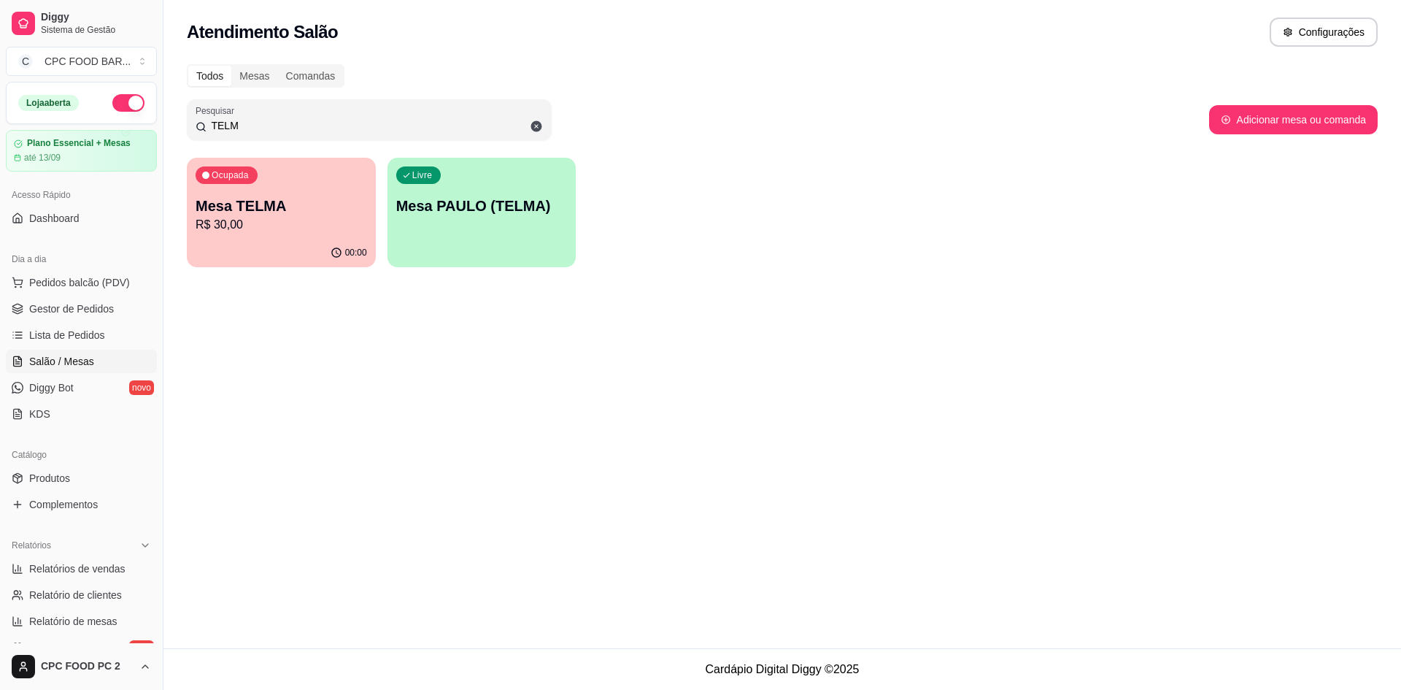
click at [901, 568] on div "Atendimento Salão Configurações Todos Mesas Comandas Pesquisar TELM Adicionar m…" at bounding box center [782, 324] width 1238 height 648
drag, startPoint x: 901, startPoint y: 568, endPoint x: 909, endPoint y: 497, distance: 71.9
click at [909, 497] on div "Atendimento Salão Configurações Todos Mesas Comandas Pesquisar TELM Adicionar m…" at bounding box center [782, 324] width 1238 height 648
click at [272, 236] on div "Ocupada Mesa TELMA R$ 30,00" at bounding box center [281, 198] width 189 height 81
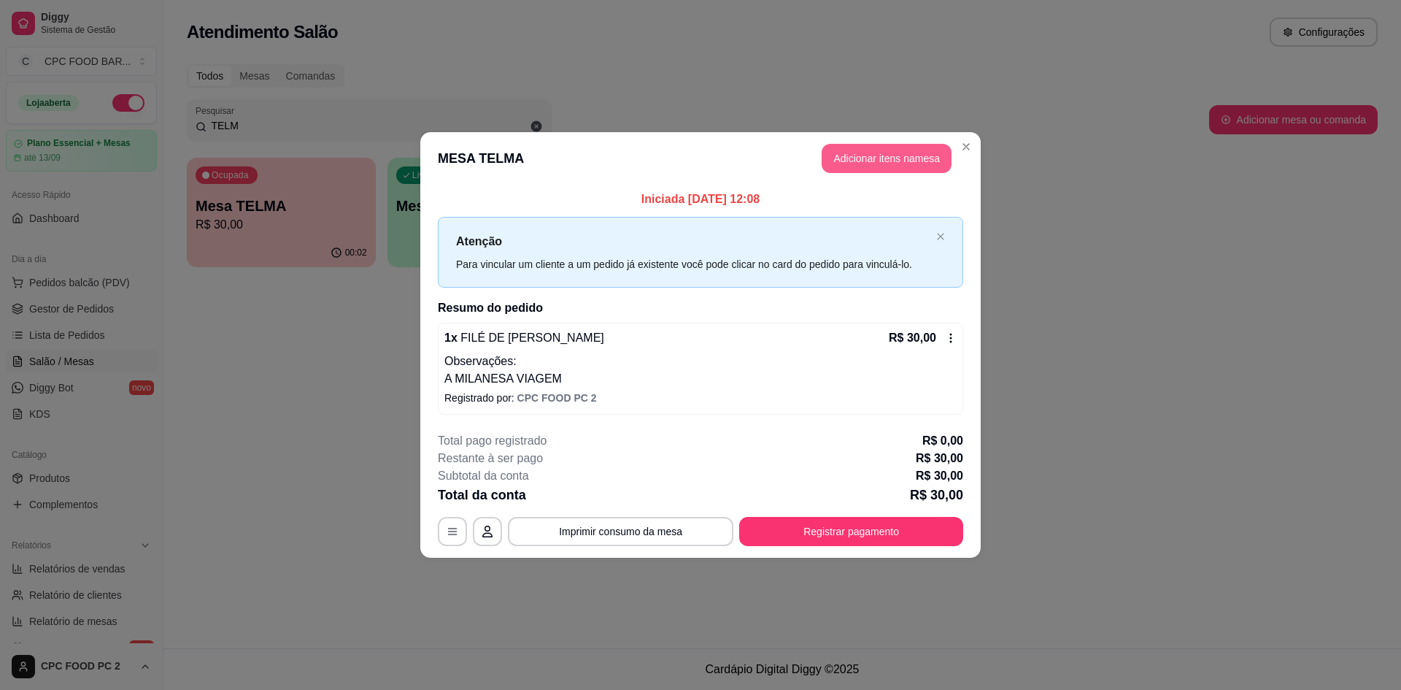
click at [868, 161] on button "Adicionar itens na mesa" at bounding box center [887, 158] width 130 height 29
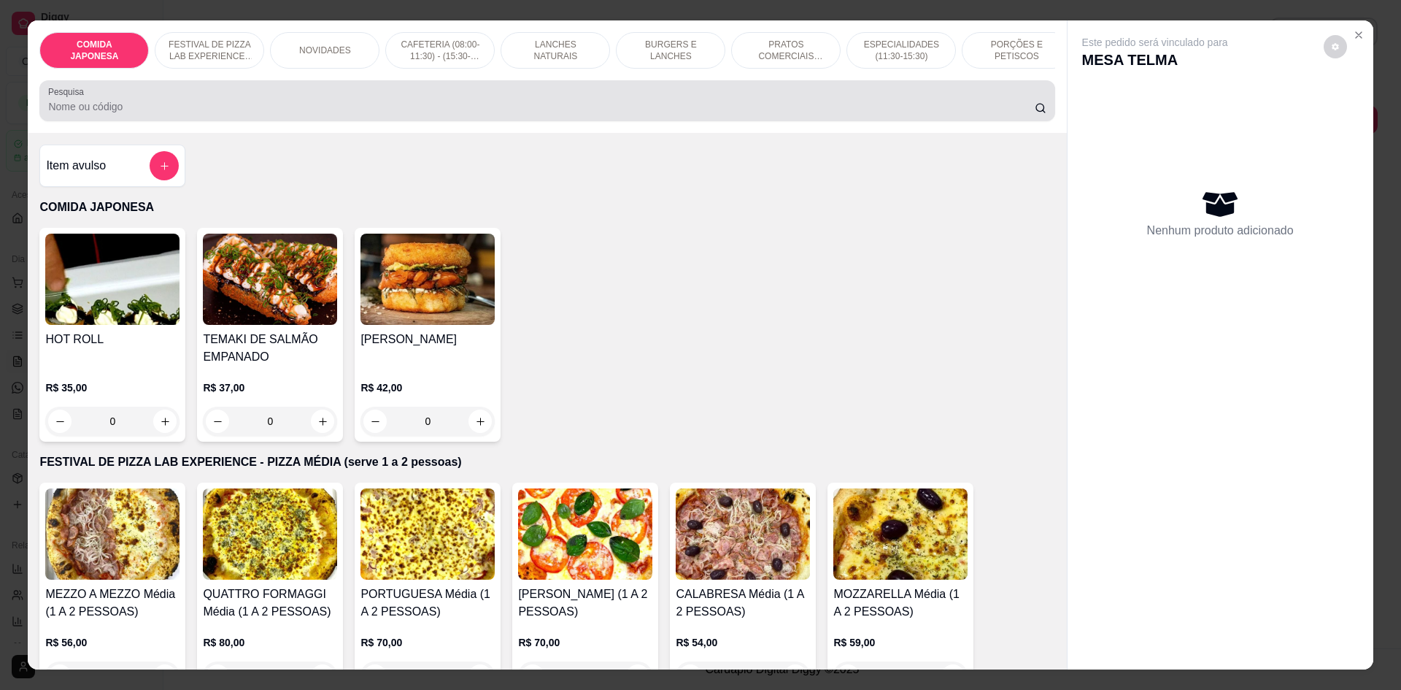
click at [309, 114] on input "Pesquisa" at bounding box center [541, 106] width 986 height 15
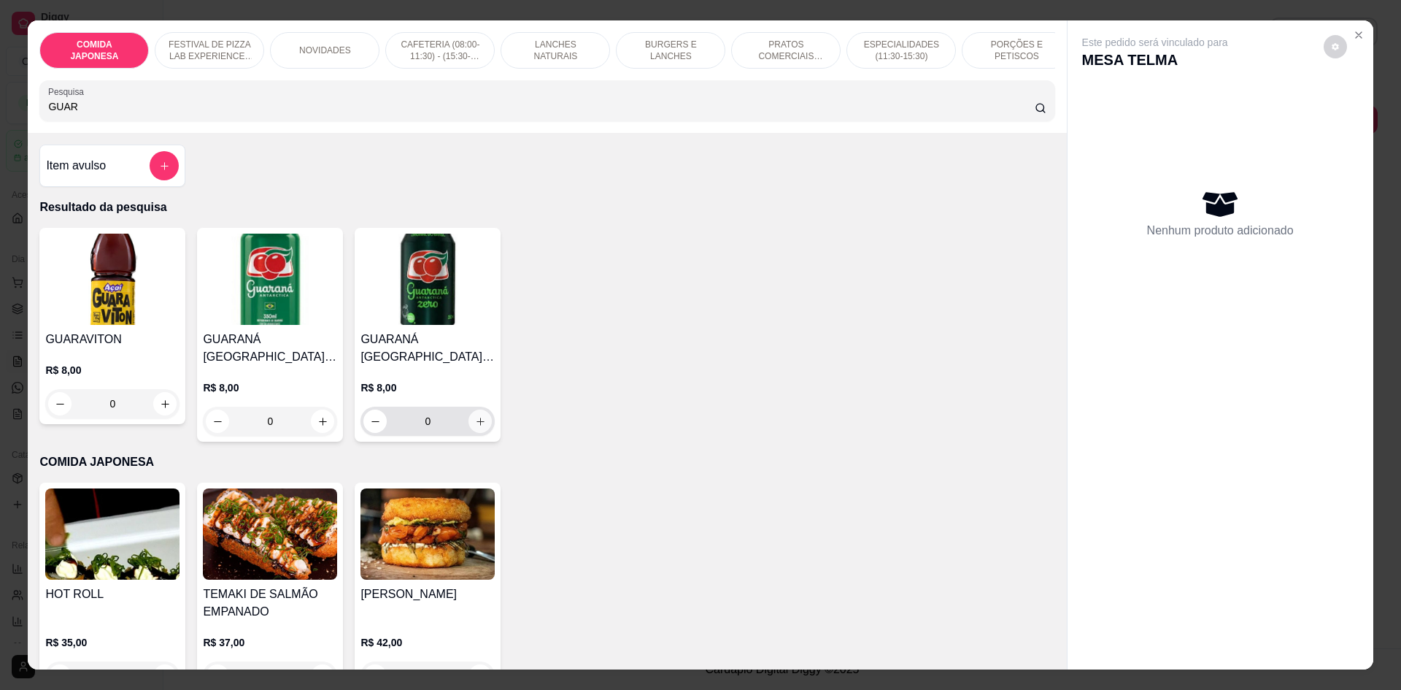
type input "GUAR"
click at [477, 425] on icon "increase-product-quantity" at bounding box center [480, 420] width 7 height 7
type input "1"
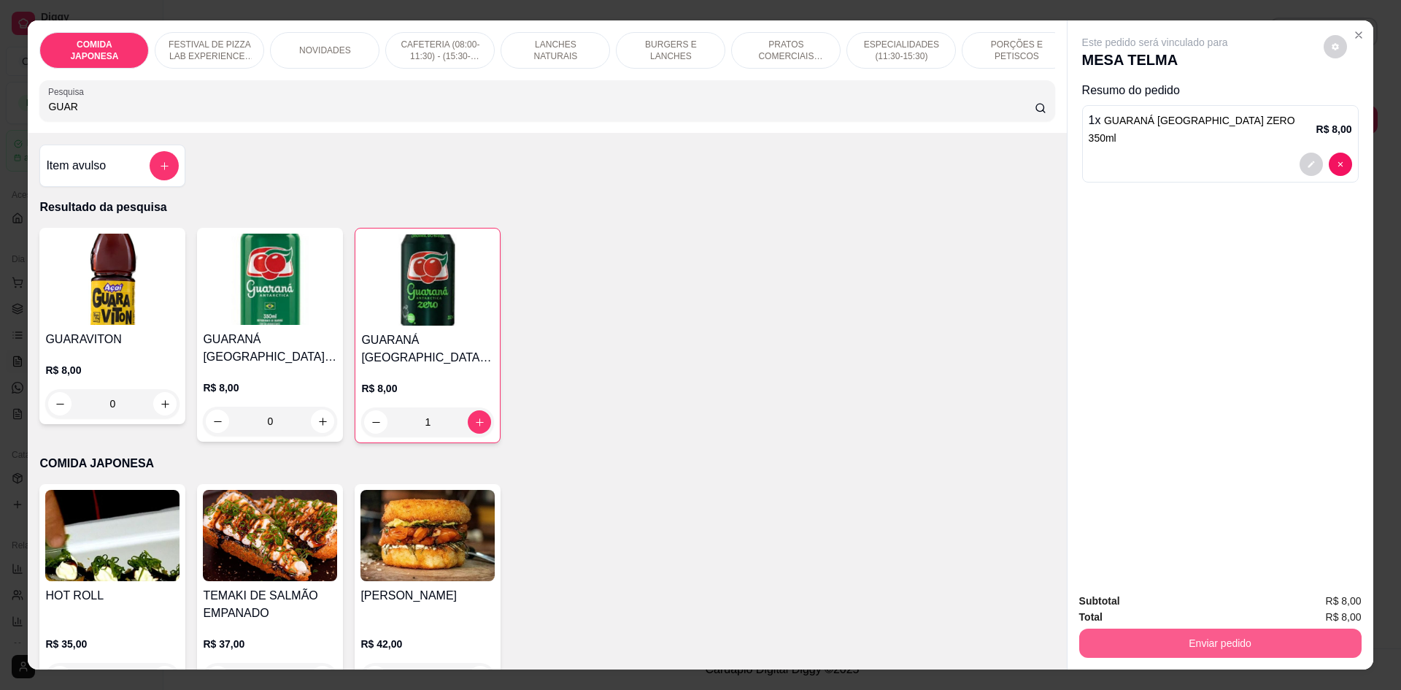
click at [1196, 640] on button "Enviar pedido" at bounding box center [1220, 642] width 282 height 29
click at [1186, 614] on button "Não registrar e enviar pedido" at bounding box center [1172, 607] width 152 height 28
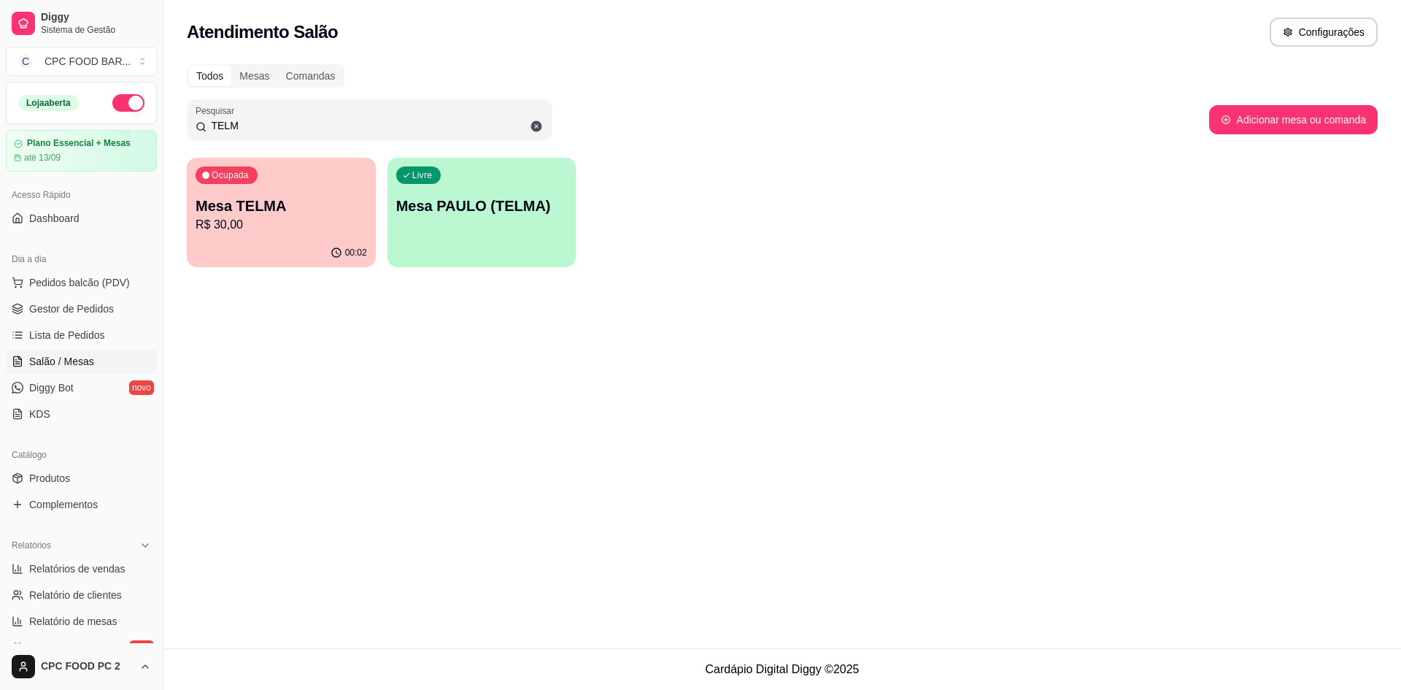
drag, startPoint x: 231, startPoint y: 125, endPoint x: 213, endPoint y: 123, distance: 17.6
click at [213, 123] on input "TELM" at bounding box center [375, 125] width 336 height 15
drag, startPoint x: 262, startPoint y: 121, endPoint x: 178, endPoint y: 117, distance: 84.0
click at [178, 117] on div "Todos Mesas Comandas Pesquisar TELM Adicionar mesa ou comanda Ocupada Mesa TELM…" at bounding box center [782, 169] width 1238 height 229
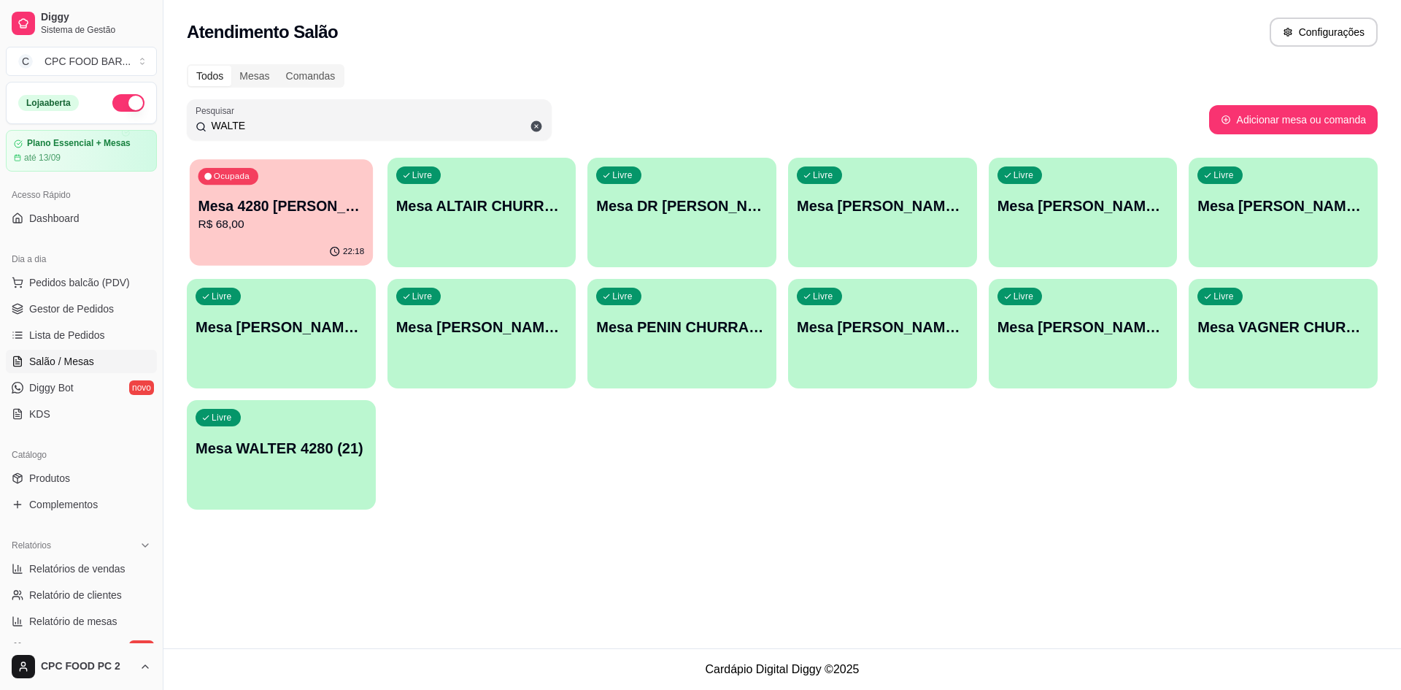
click at [270, 175] on div "Ocupada Mesa 4280 Walter R$ 68,00" at bounding box center [281, 198] width 183 height 79
drag, startPoint x: 296, startPoint y: 118, endPoint x: 166, endPoint y: 117, distance: 129.2
click at [169, 122] on div "Todos Mesas Comandas Pesquisar WALTE Adicionar mesa ou comanda Ocupada Mesa 428…" at bounding box center [782, 290] width 1238 height 471
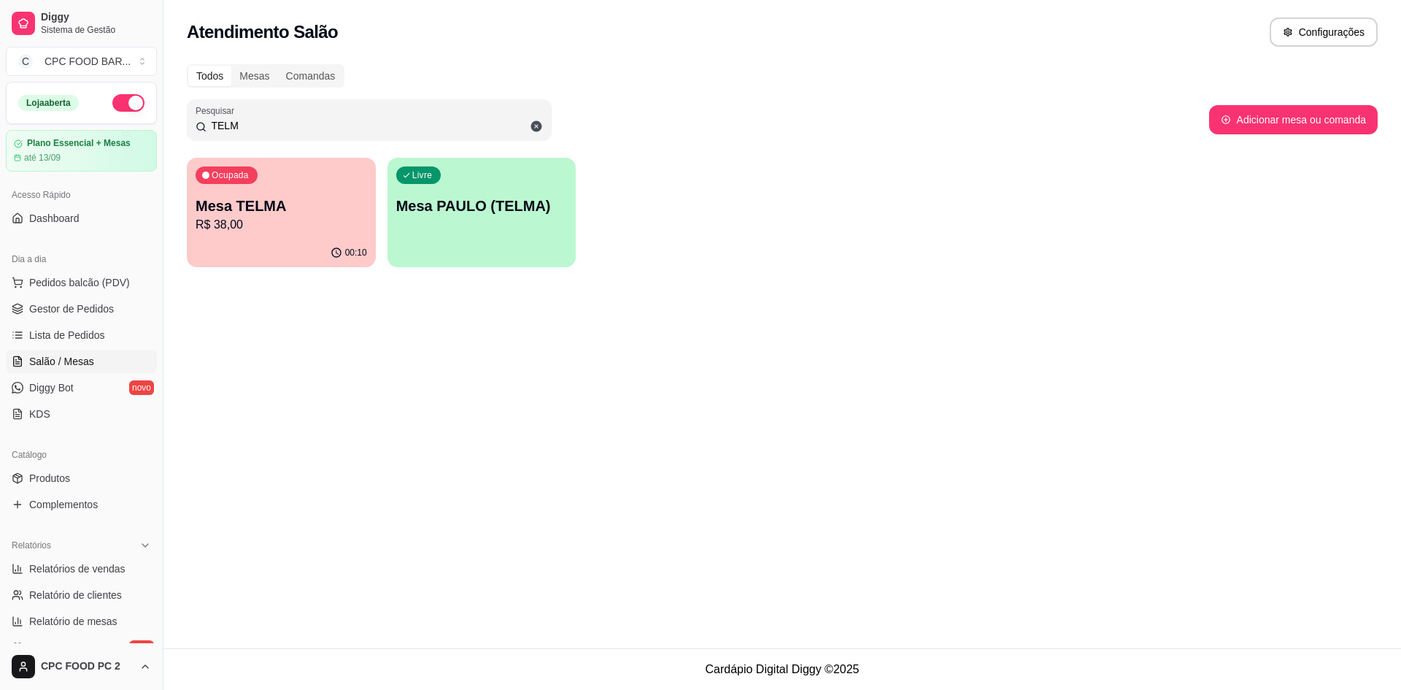
type input "TELM"
click at [296, 205] on p "Mesa TELMA" at bounding box center [281, 206] width 171 height 20
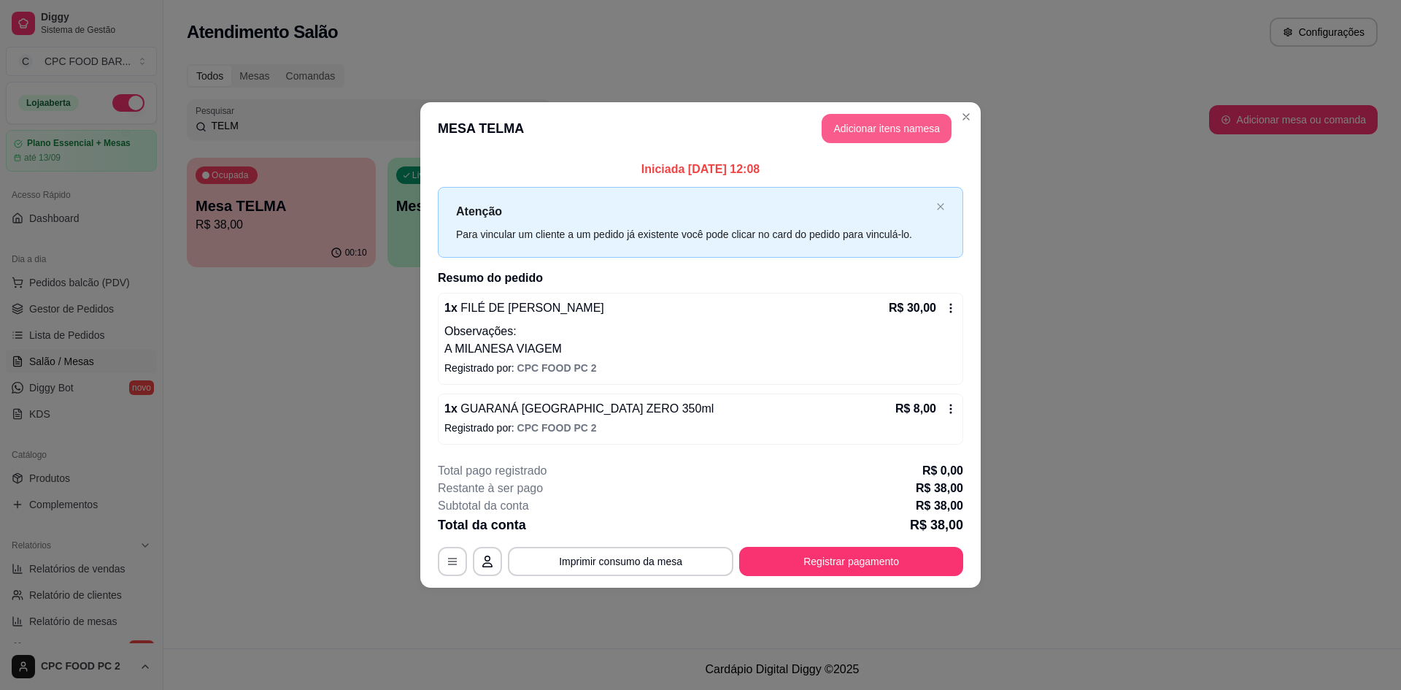
click at [873, 126] on button "Adicionar itens na mesa" at bounding box center [887, 128] width 130 height 29
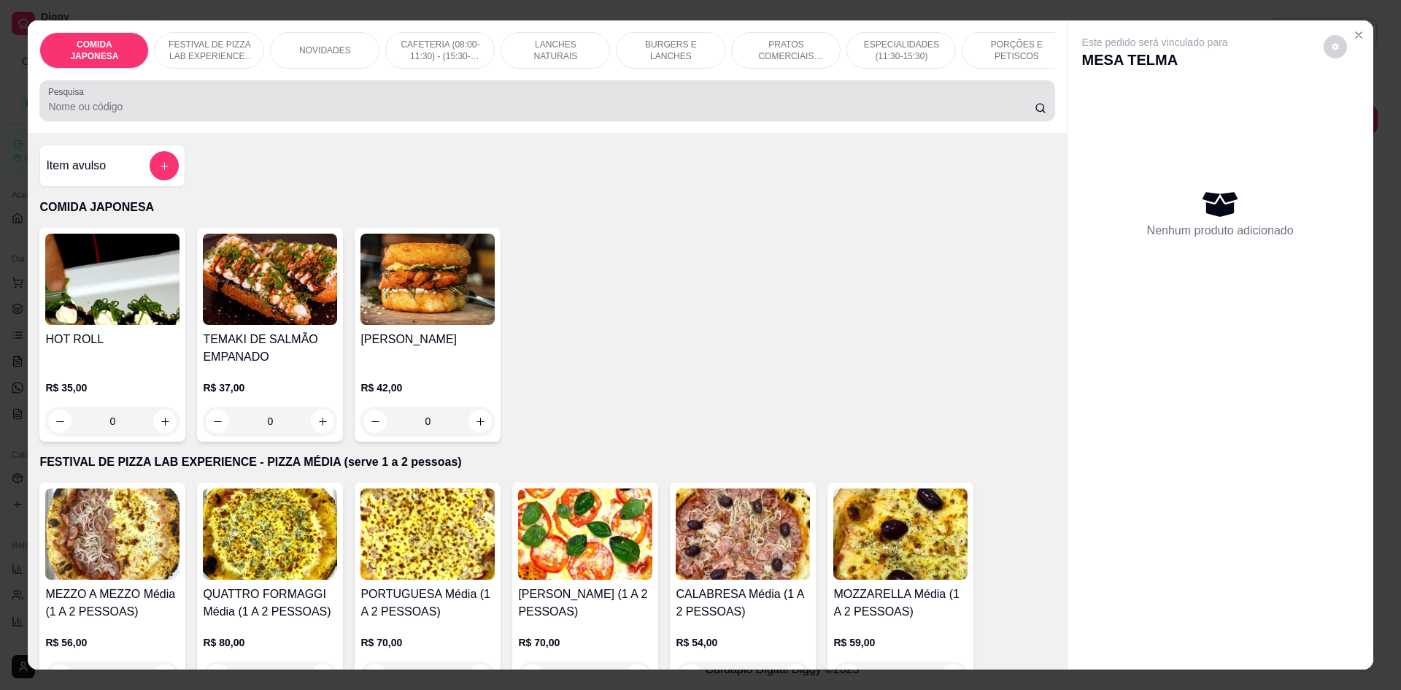
click at [426, 114] on input "Pesquisa" at bounding box center [541, 106] width 986 height 15
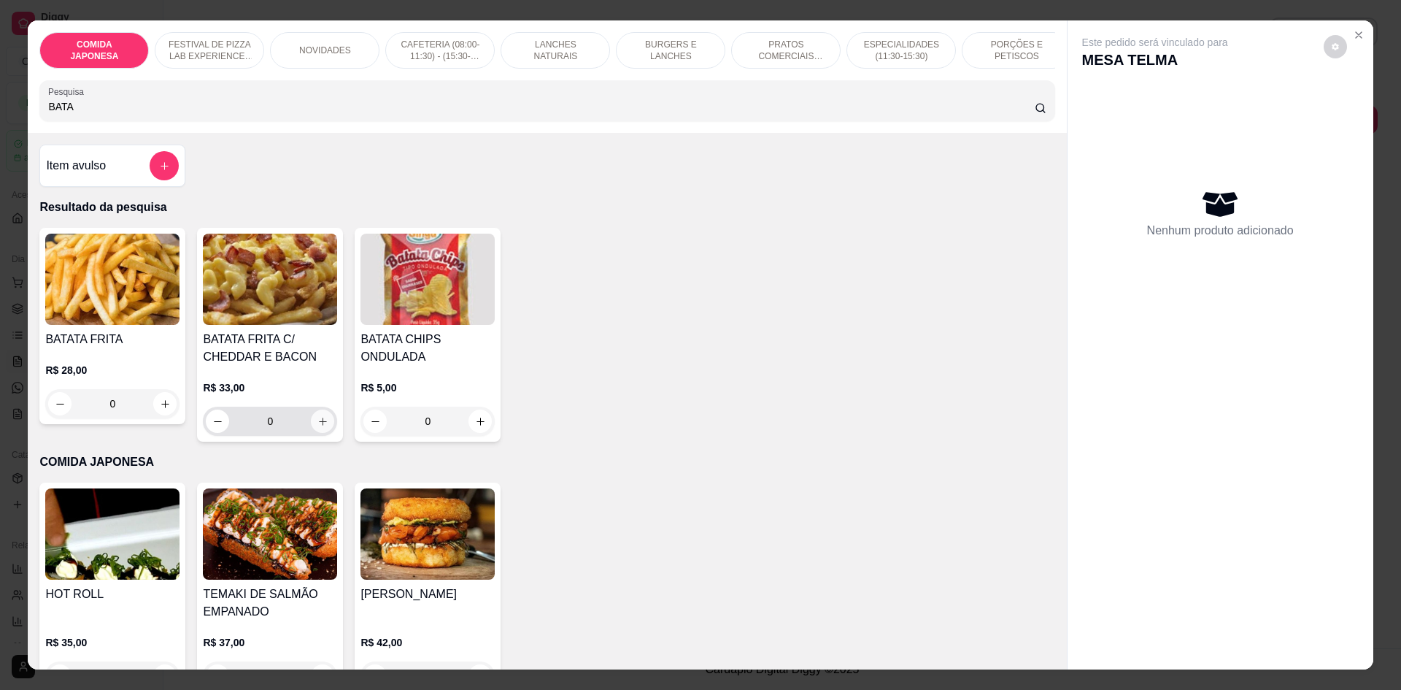
type input "BATA"
click at [317, 427] on icon "increase-product-quantity" at bounding box center [322, 421] width 11 height 11
type input "1"
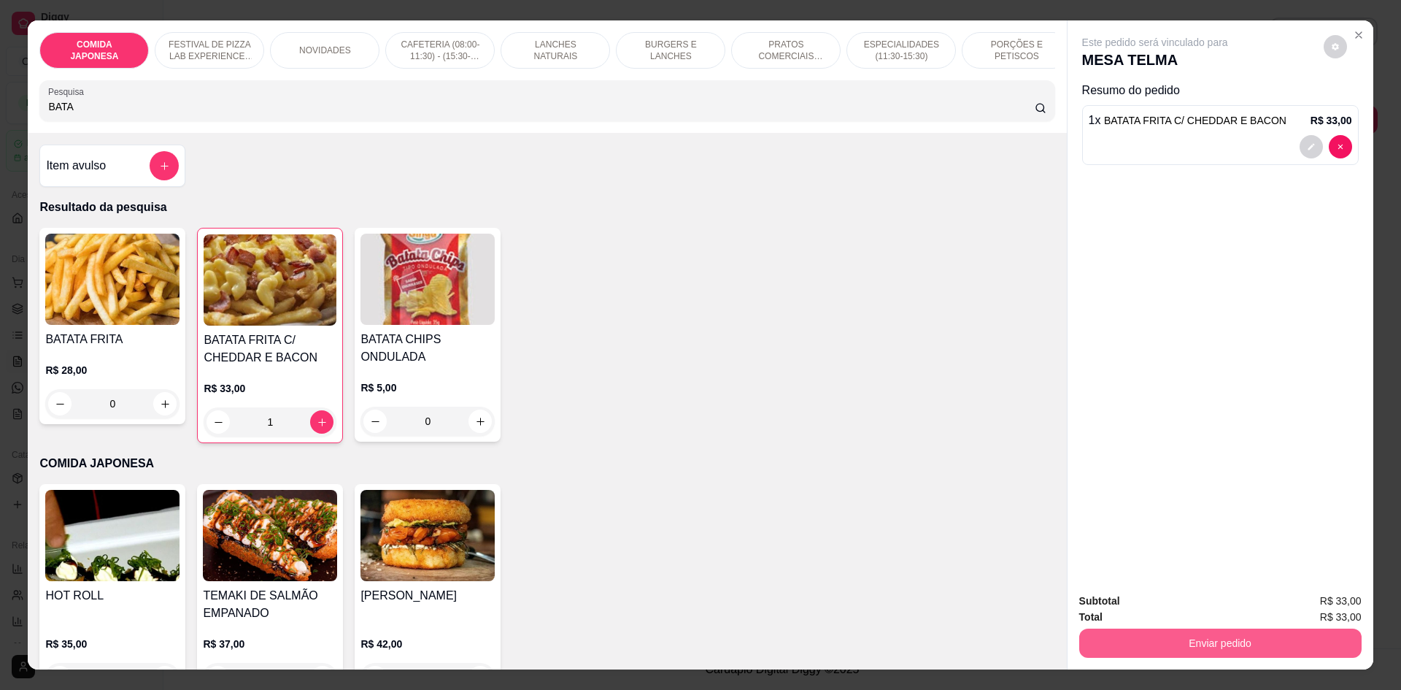
click at [1163, 632] on button "Enviar pedido" at bounding box center [1220, 642] width 282 height 29
click at [1165, 614] on button "Não registrar e enviar pedido" at bounding box center [1172, 607] width 152 height 28
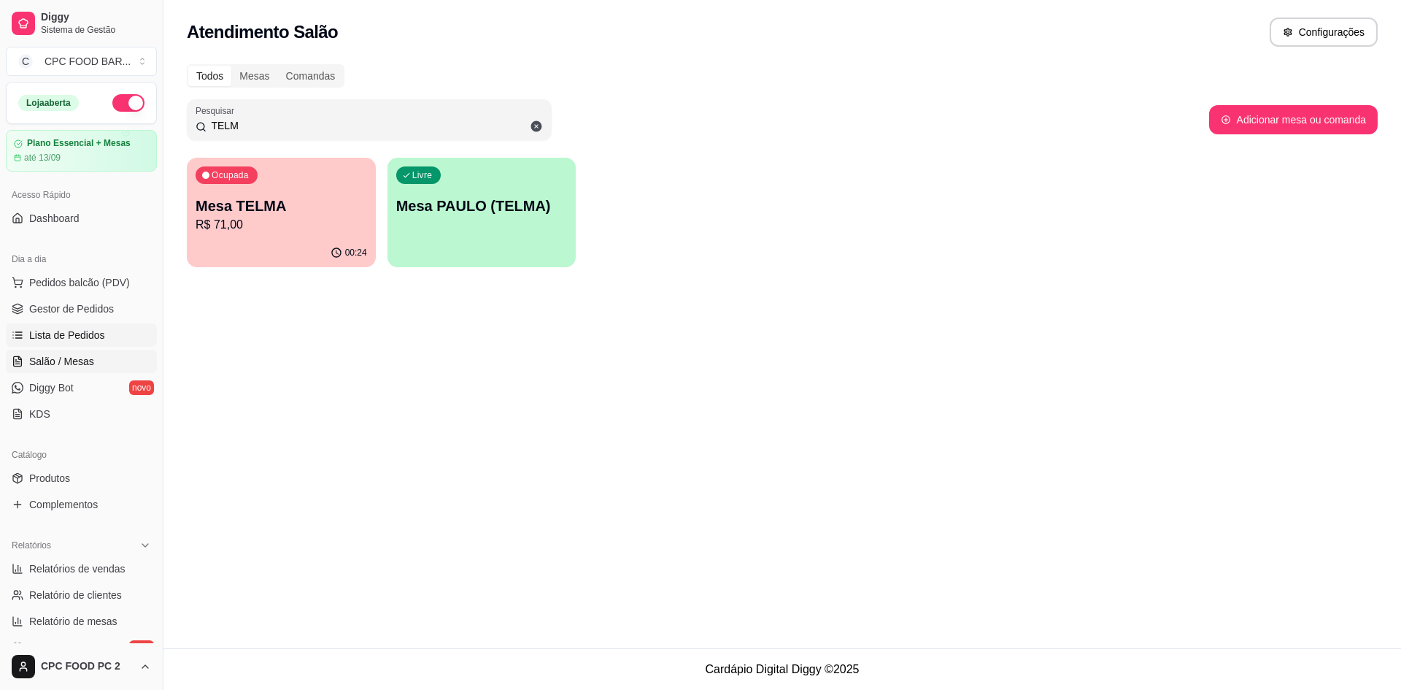
click at [41, 328] on span "Lista de Pedidos" at bounding box center [67, 335] width 76 height 15
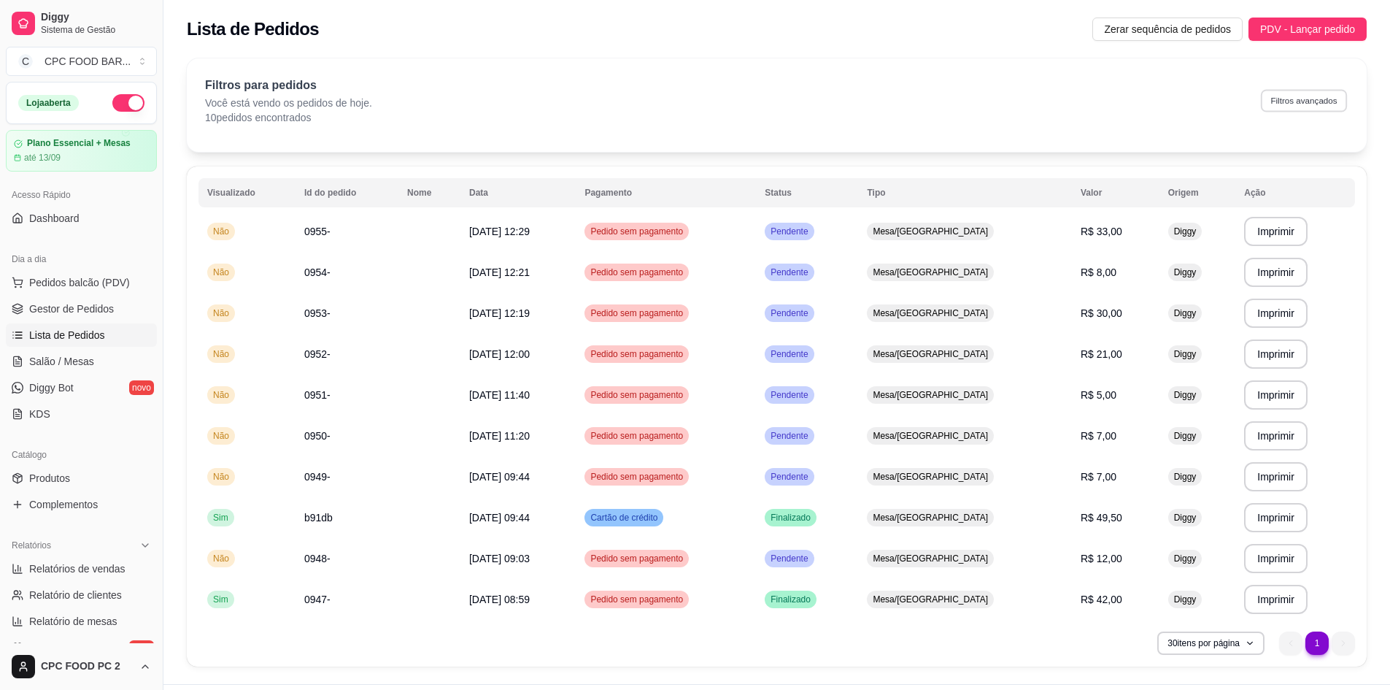
click at [1308, 99] on button "Filtros avançados" at bounding box center [1304, 100] width 86 height 23
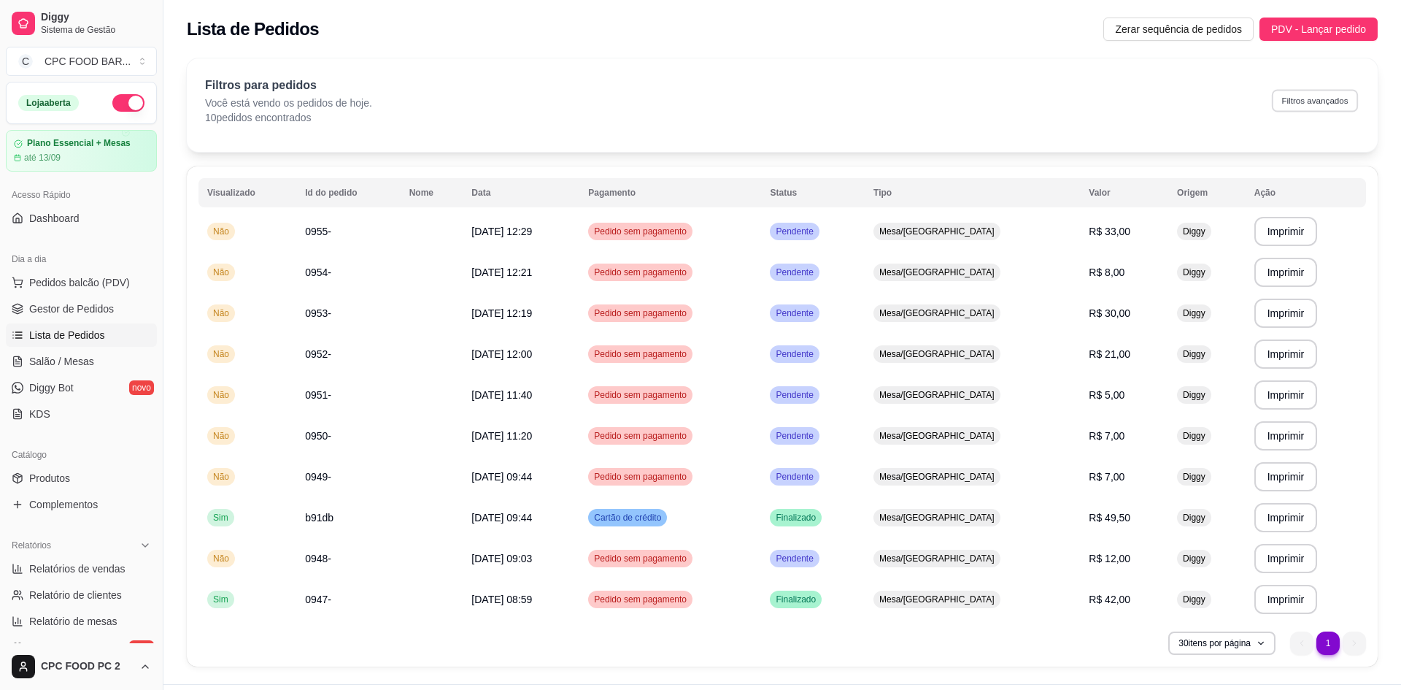
select select "0"
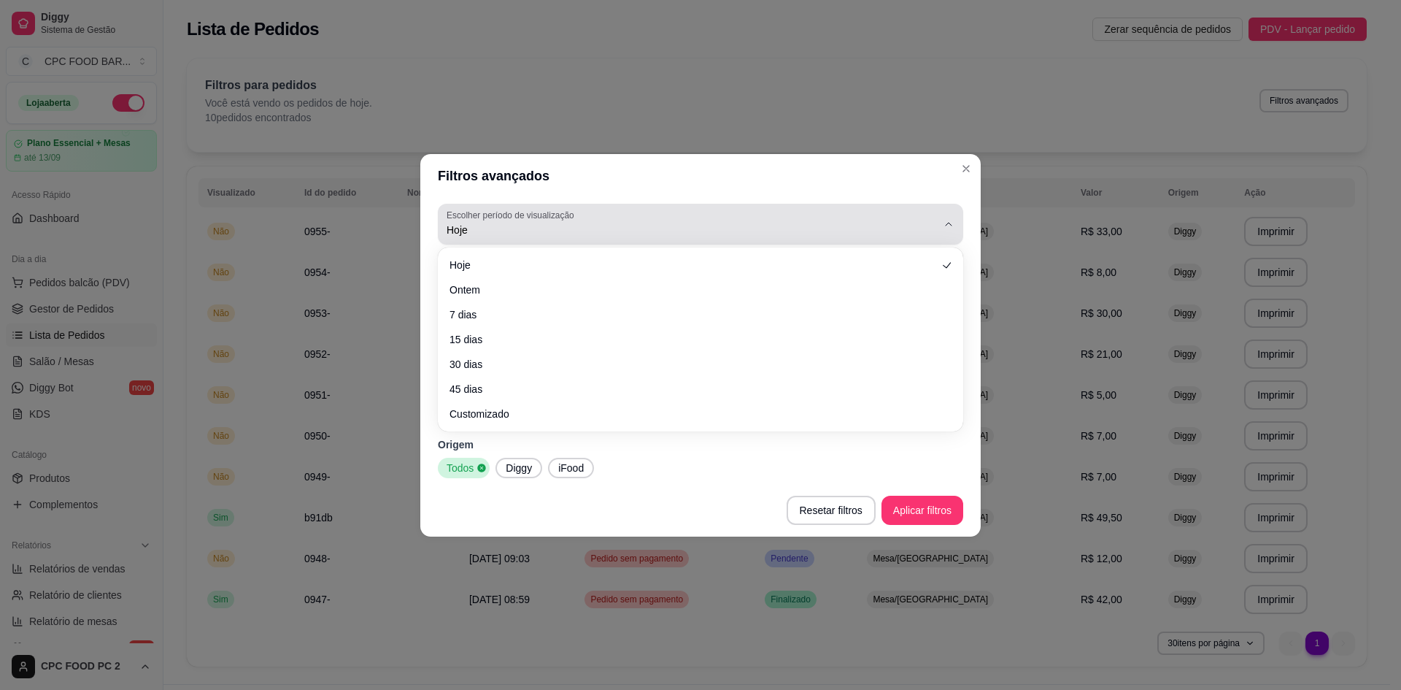
click at [947, 225] on icon "button" at bounding box center [949, 224] width 12 height 12
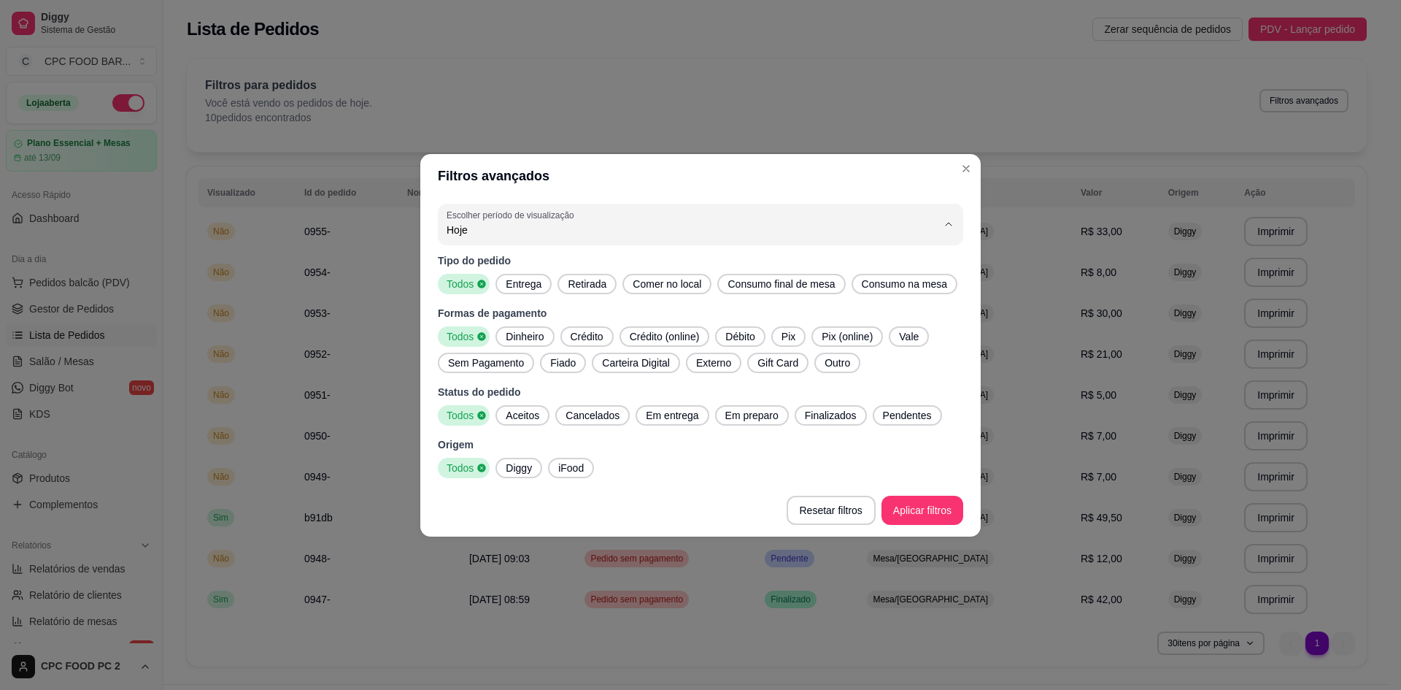
click at [504, 290] on span "Ontem" at bounding box center [694, 288] width 468 height 14
type input "1"
select select "1"
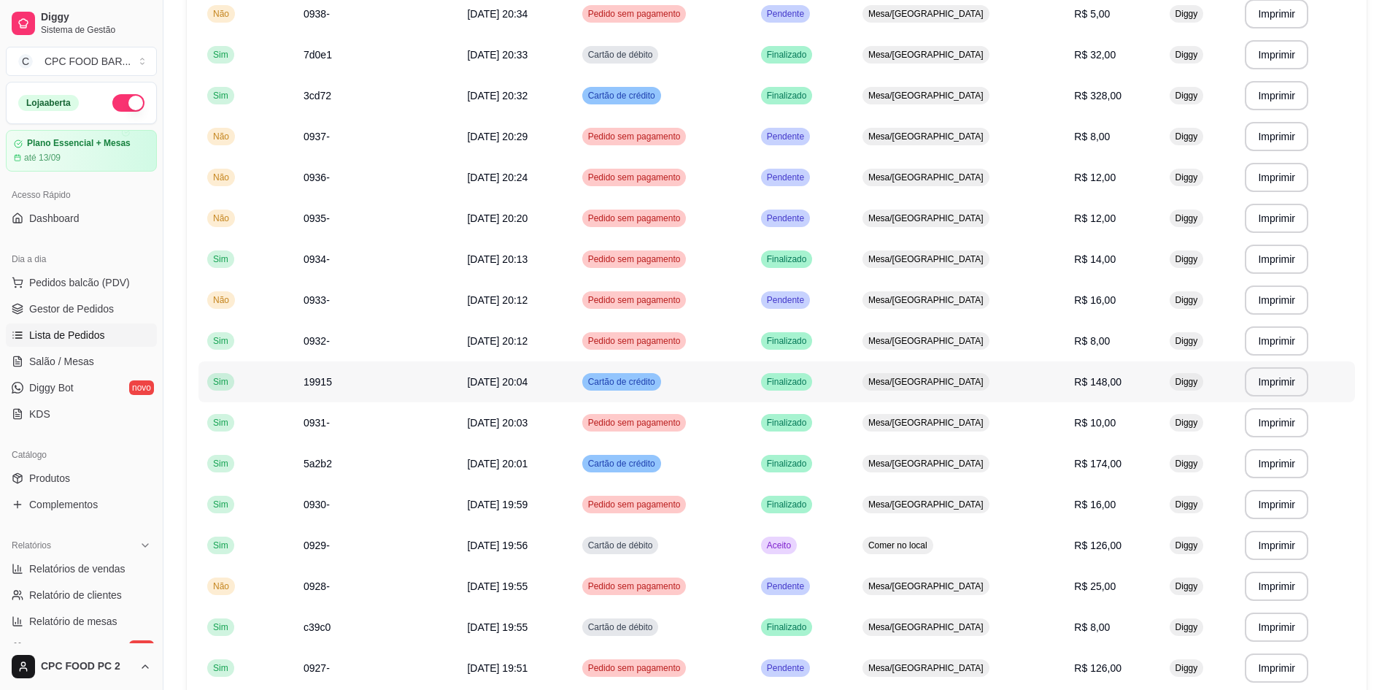
scroll to position [803, 0]
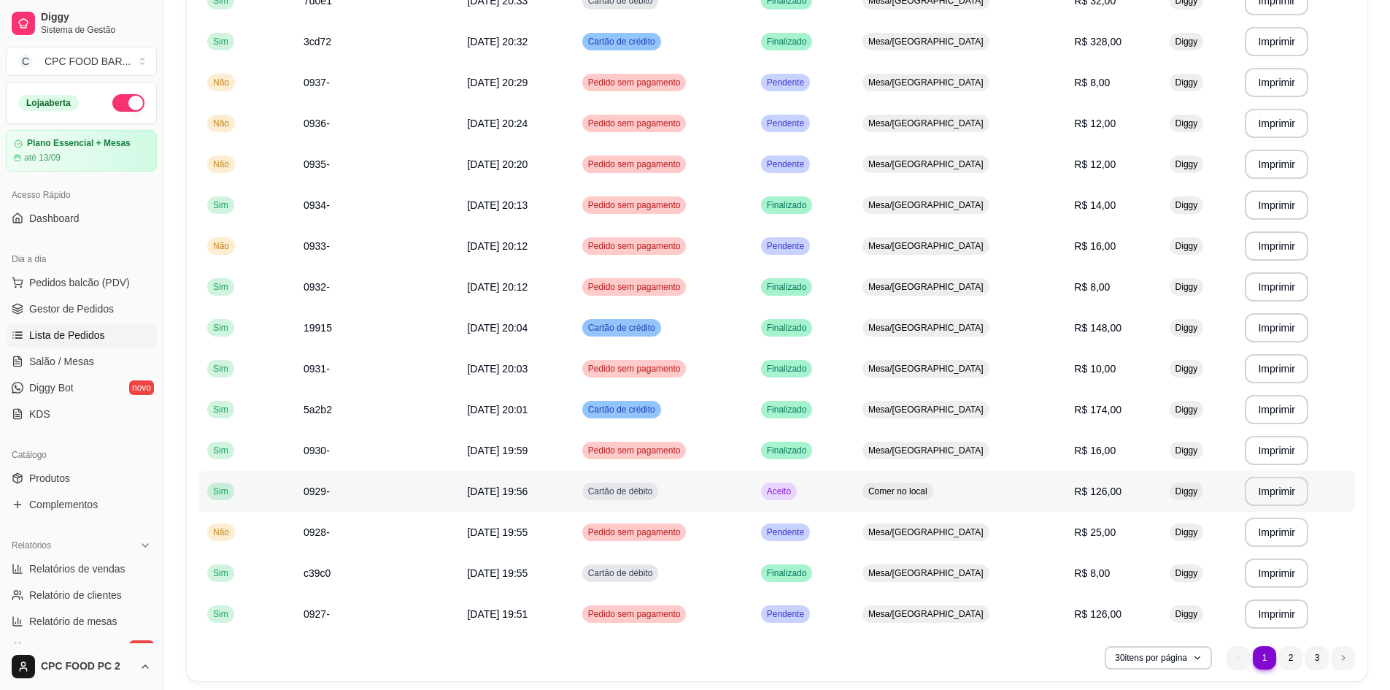
click at [508, 493] on span "20/08/25 às 19:56" at bounding box center [497, 491] width 61 height 12
click at [528, 326] on span "20/08/25 às 20:04" at bounding box center [497, 328] width 61 height 12
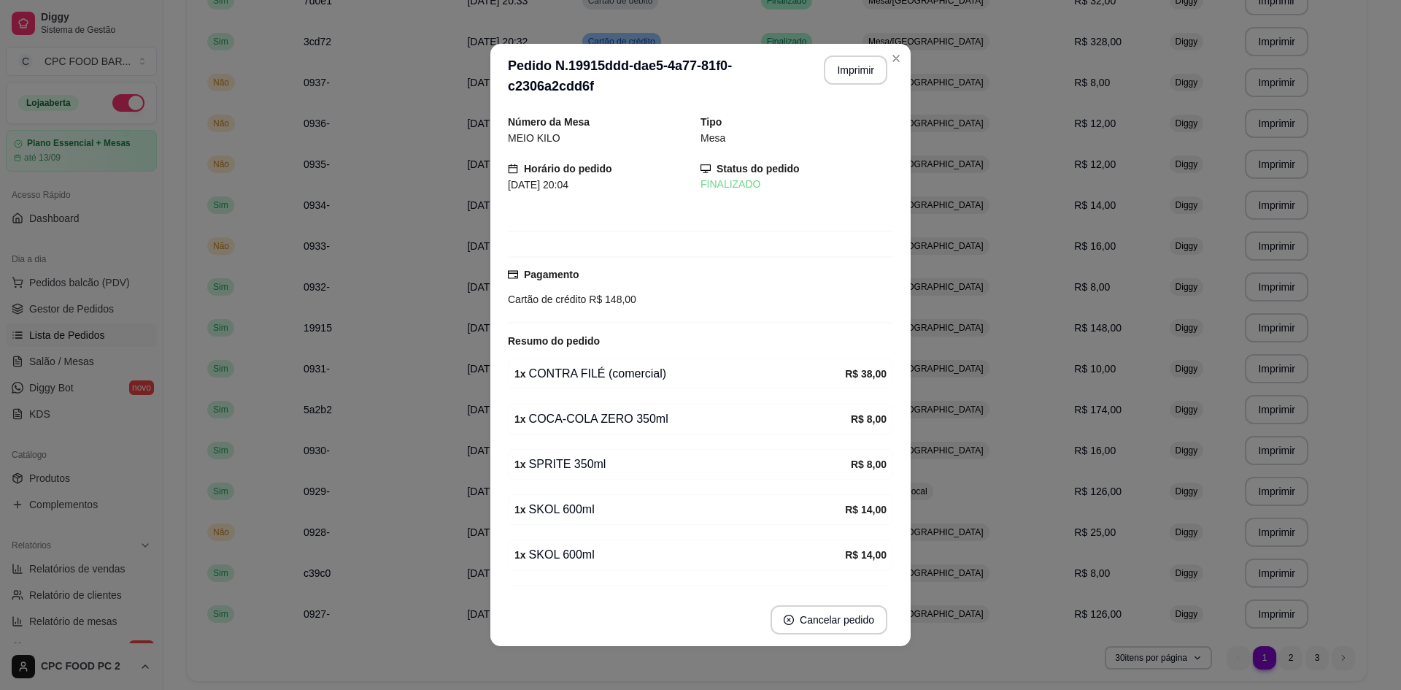
click at [905, 60] on div "**********" at bounding box center [700, 345] width 1401 height 690
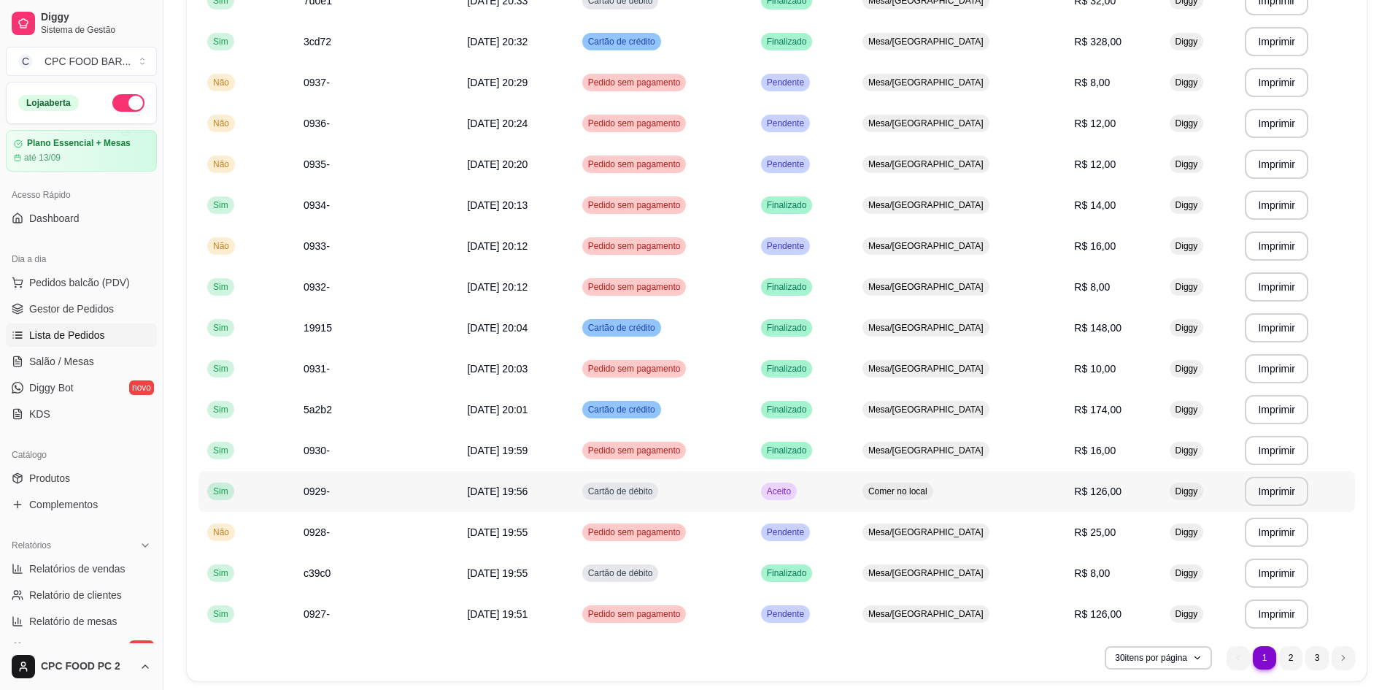
click at [1082, 494] on span "R$ 126,00" at bounding box center [1097, 491] width 47 height 12
click at [1097, 405] on span "R$ 174,00" at bounding box center [1097, 410] width 47 height 12
click at [1101, 501] on td "R$ 126,00" at bounding box center [1112, 491] width 95 height 41
click at [438, 323] on td at bounding box center [427, 327] width 61 height 41
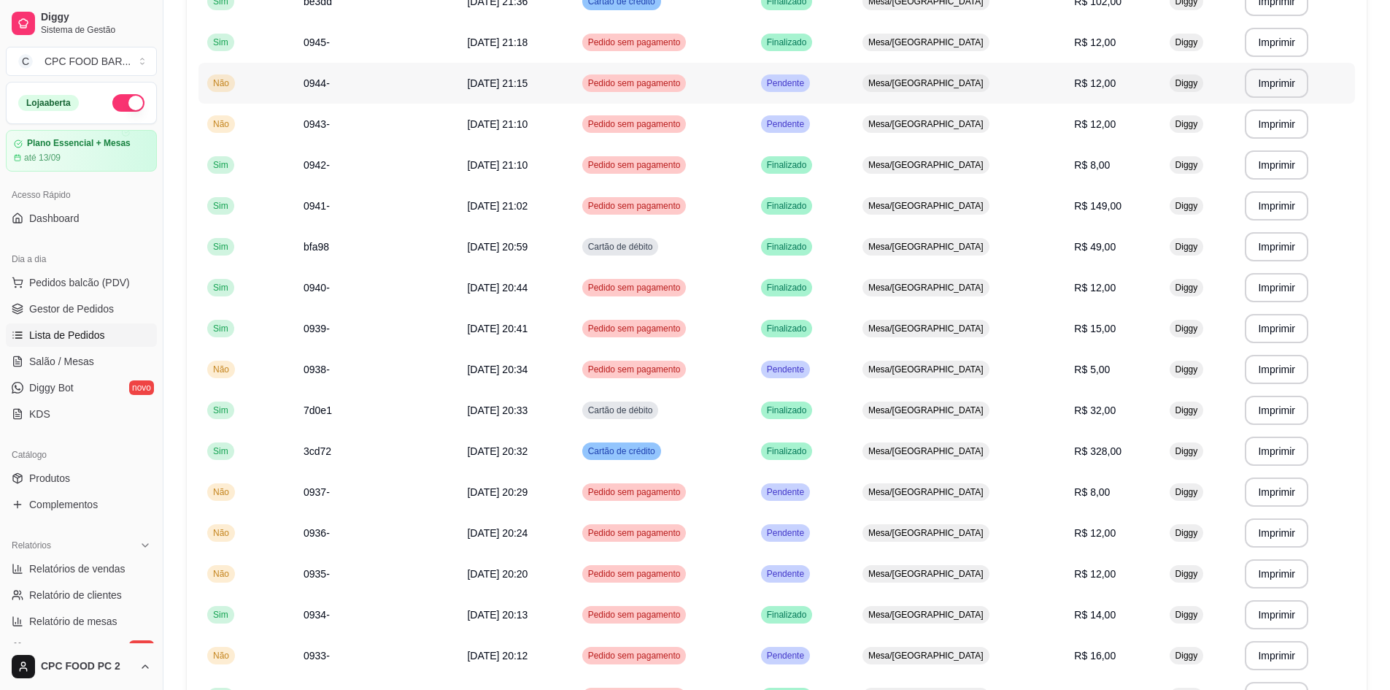
scroll to position [365, 0]
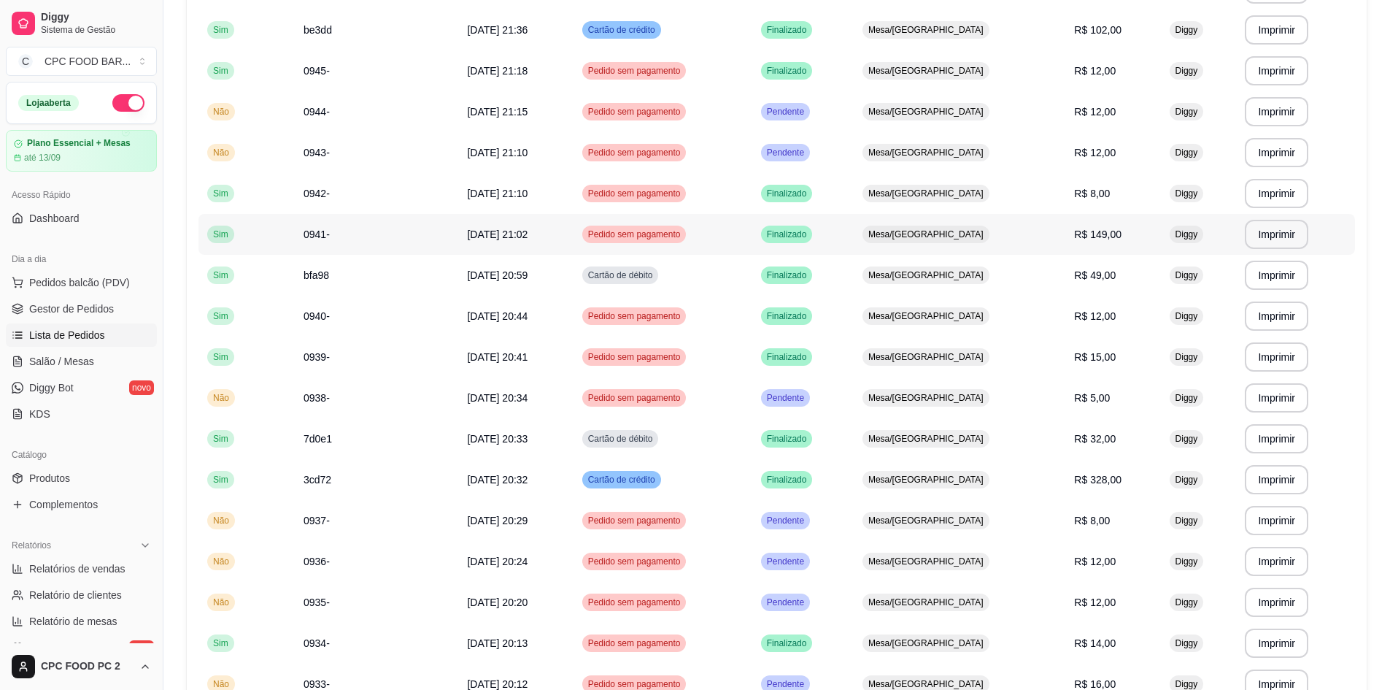
click at [1029, 240] on td "Mesa/[GEOGRAPHIC_DATA]" at bounding box center [960, 234] width 212 height 41
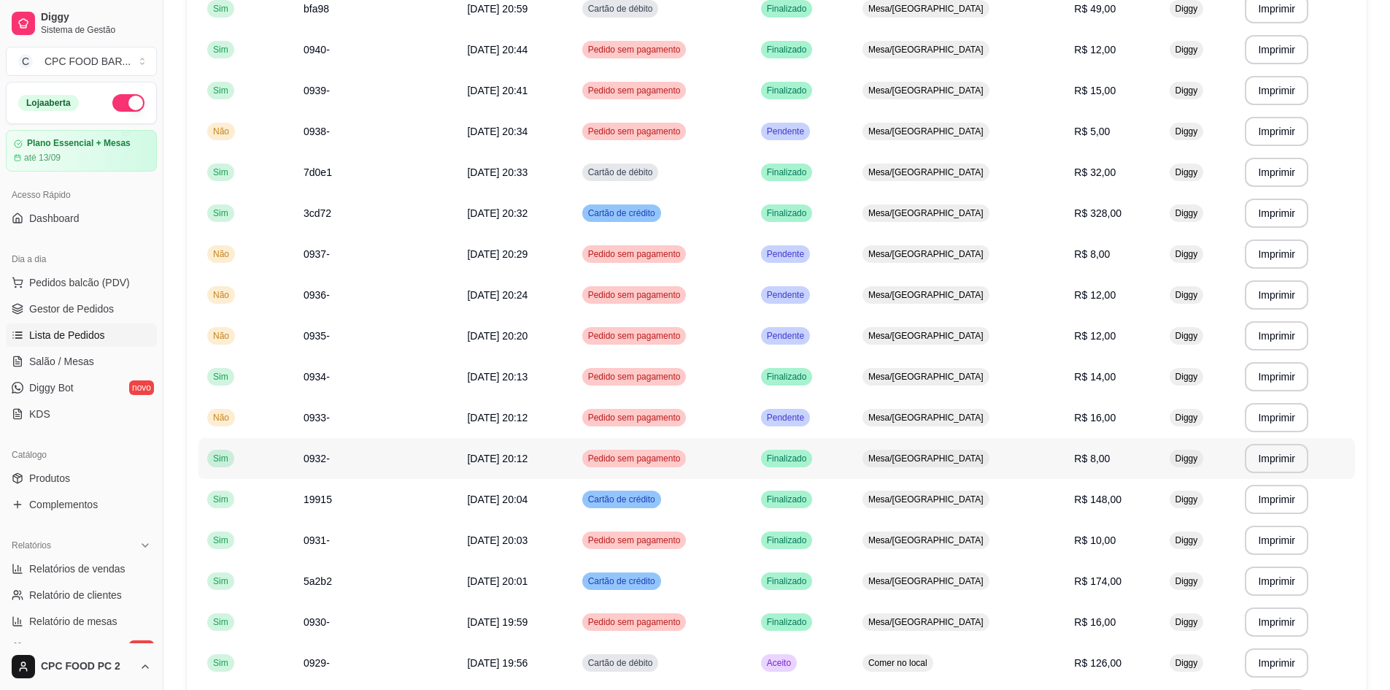
scroll to position [657, 0]
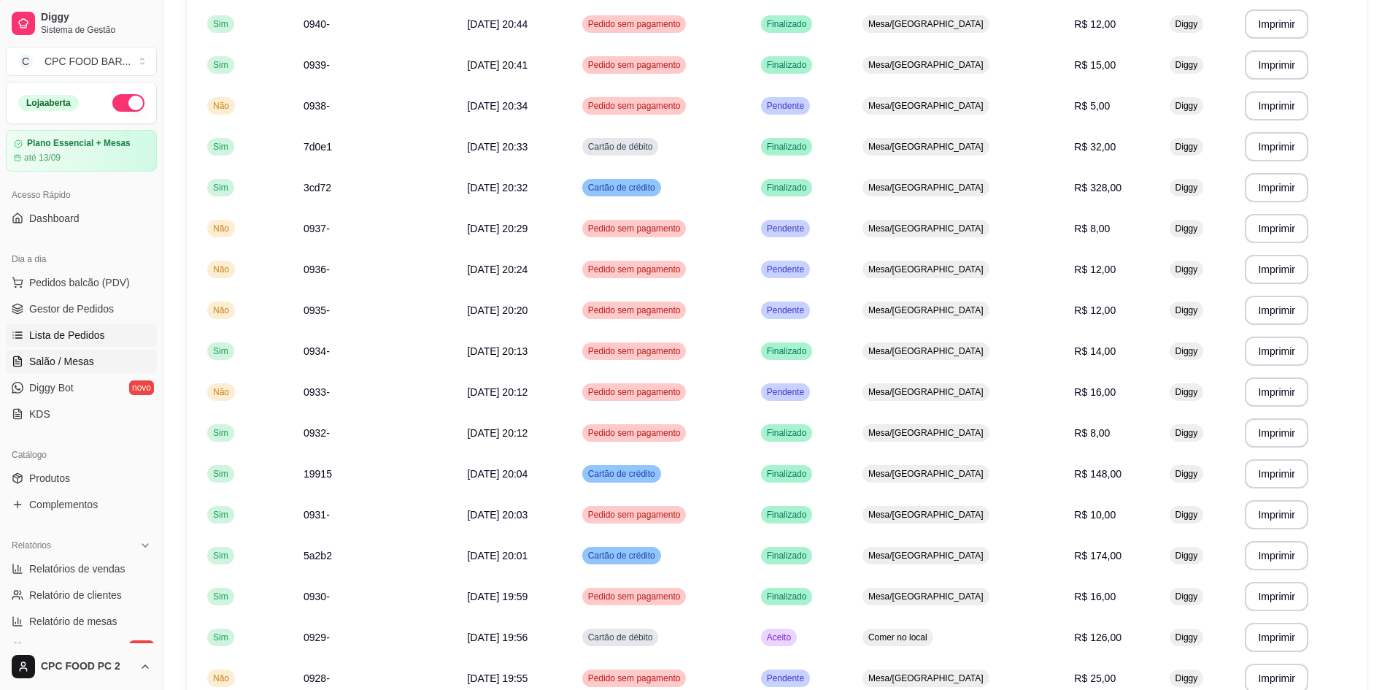
click at [61, 364] on span "Salão / Mesas" at bounding box center [61, 361] width 65 height 15
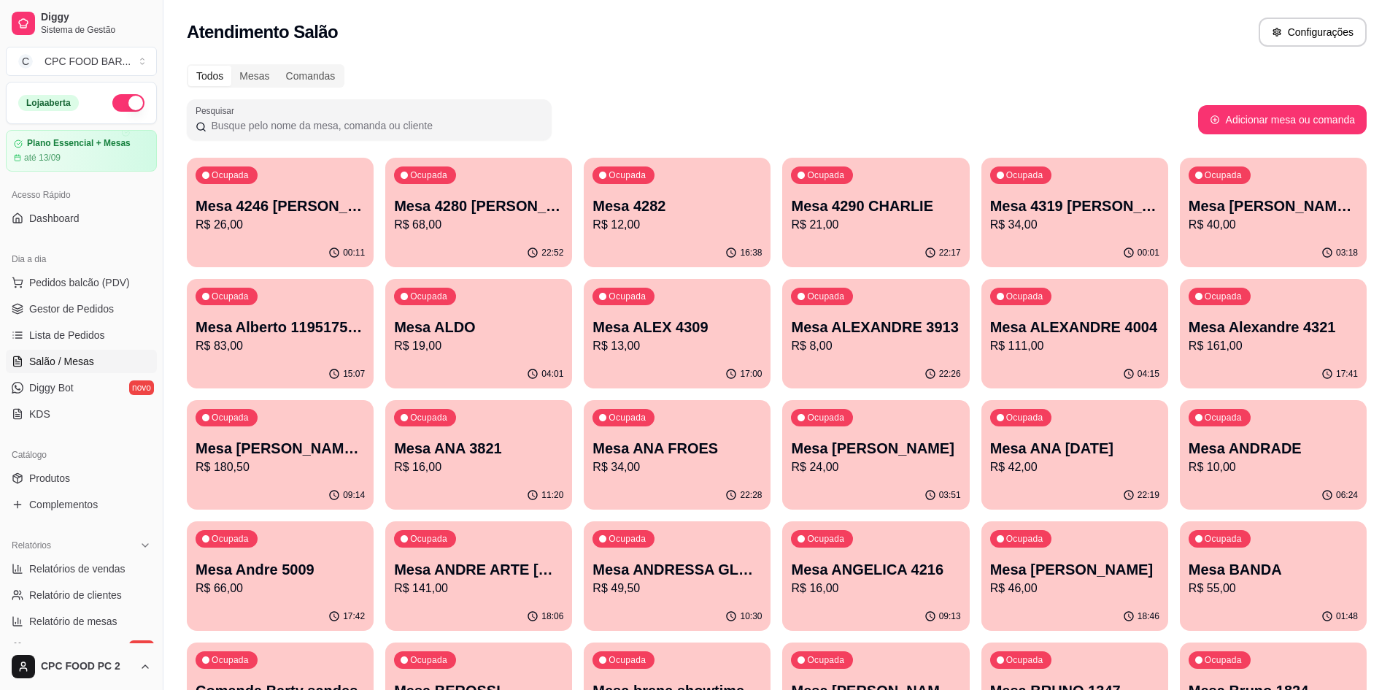
click at [76, 364] on span "Salão / Mesas" at bounding box center [61, 361] width 65 height 15
click at [322, 120] on input "Pesquisar" at bounding box center [375, 125] width 336 height 15
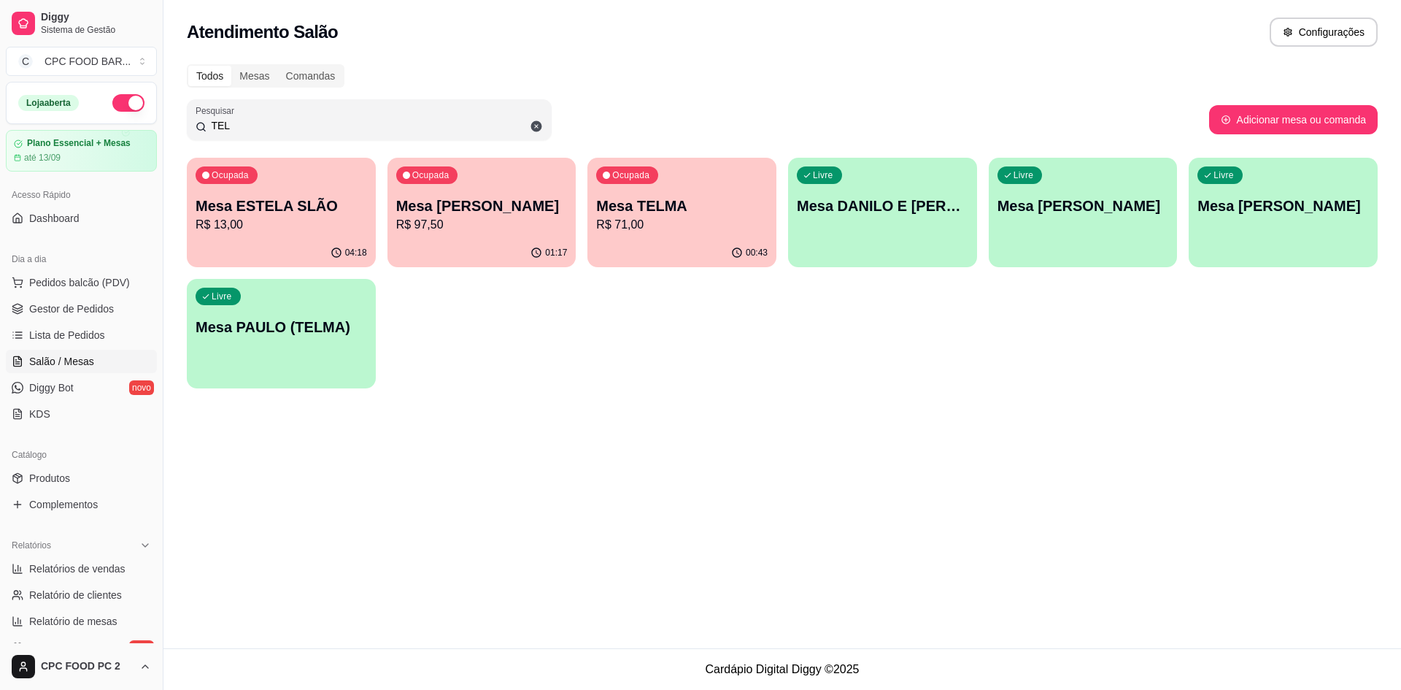
type input "TEL"
click at [665, 224] on p "R$ 71,00" at bounding box center [682, 224] width 166 height 17
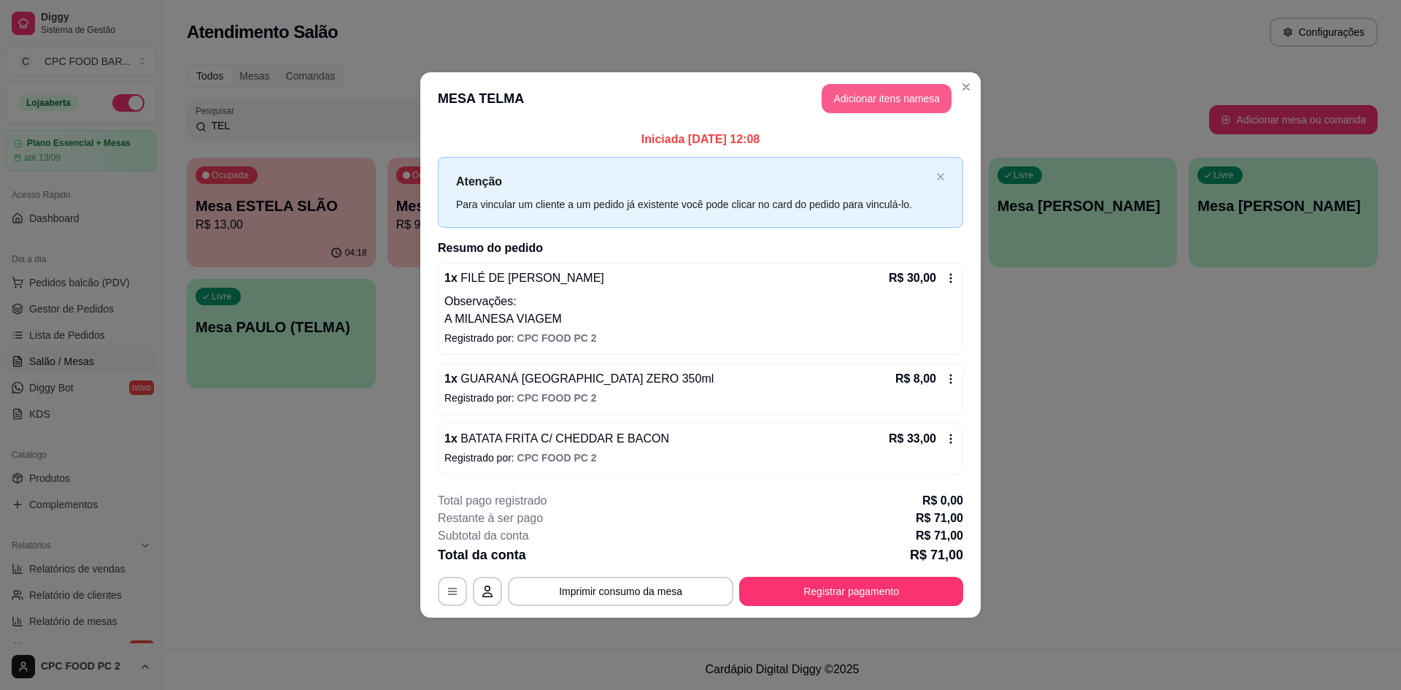
click at [909, 87] on button "Adicionar itens na mesa" at bounding box center [887, 98] width 130 height 29
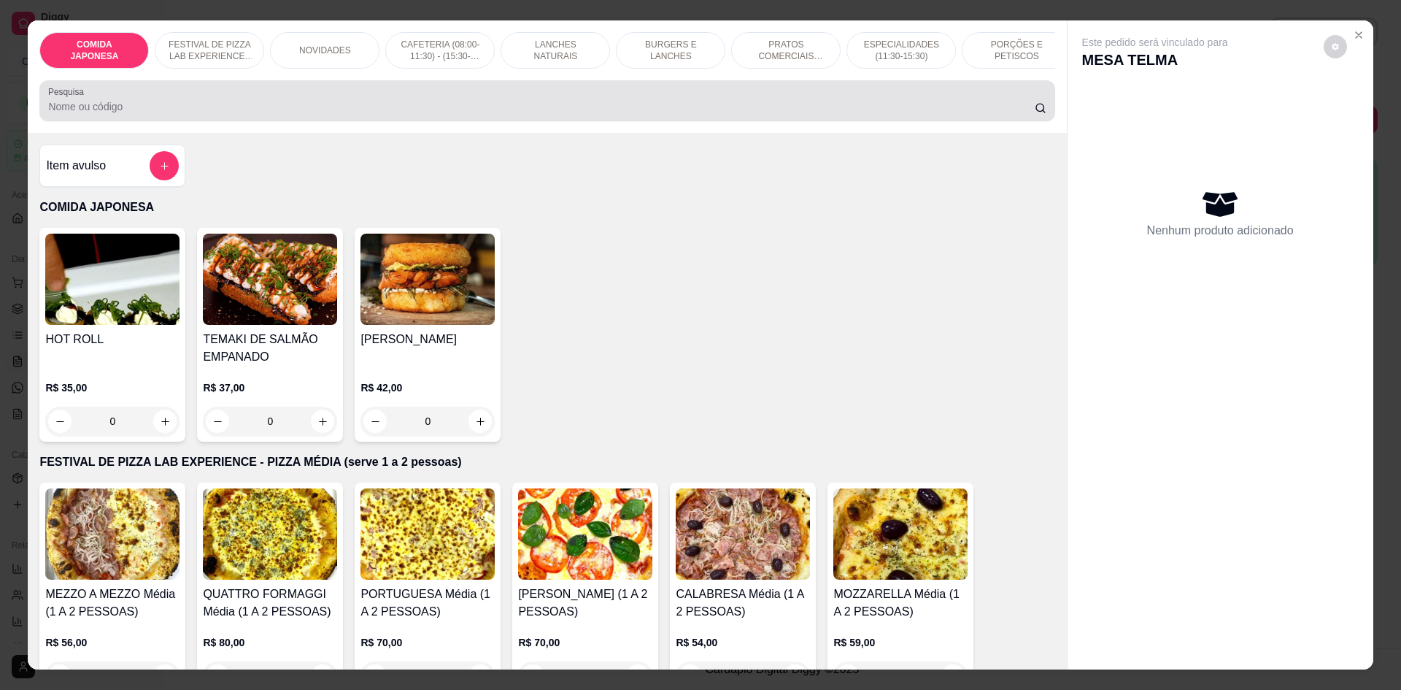
click at [575, 114] on input "Pesquisa" at bounding box center [541, 106] width 986 height 15
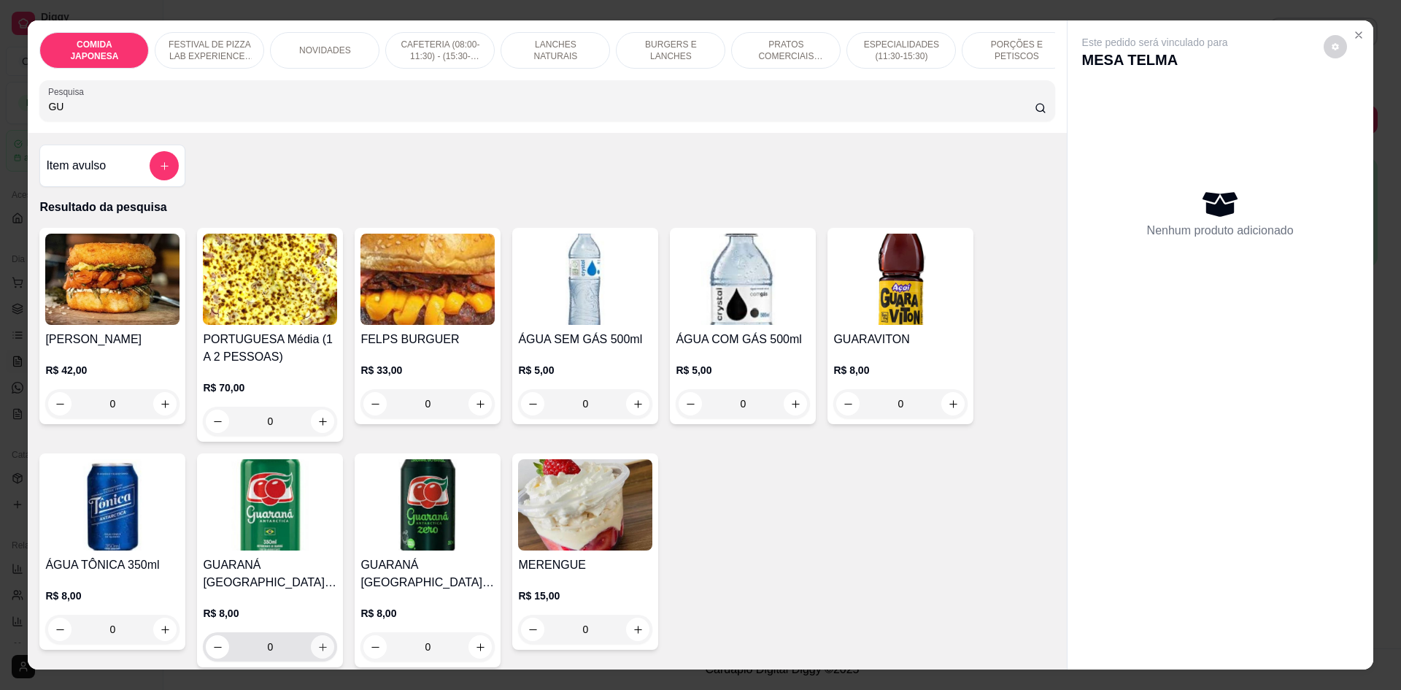
type input "GU"
click at [317, 652] on icon "increase-product-quantity" at bounding box center [322, 646] width 11 height 11
type input "1"
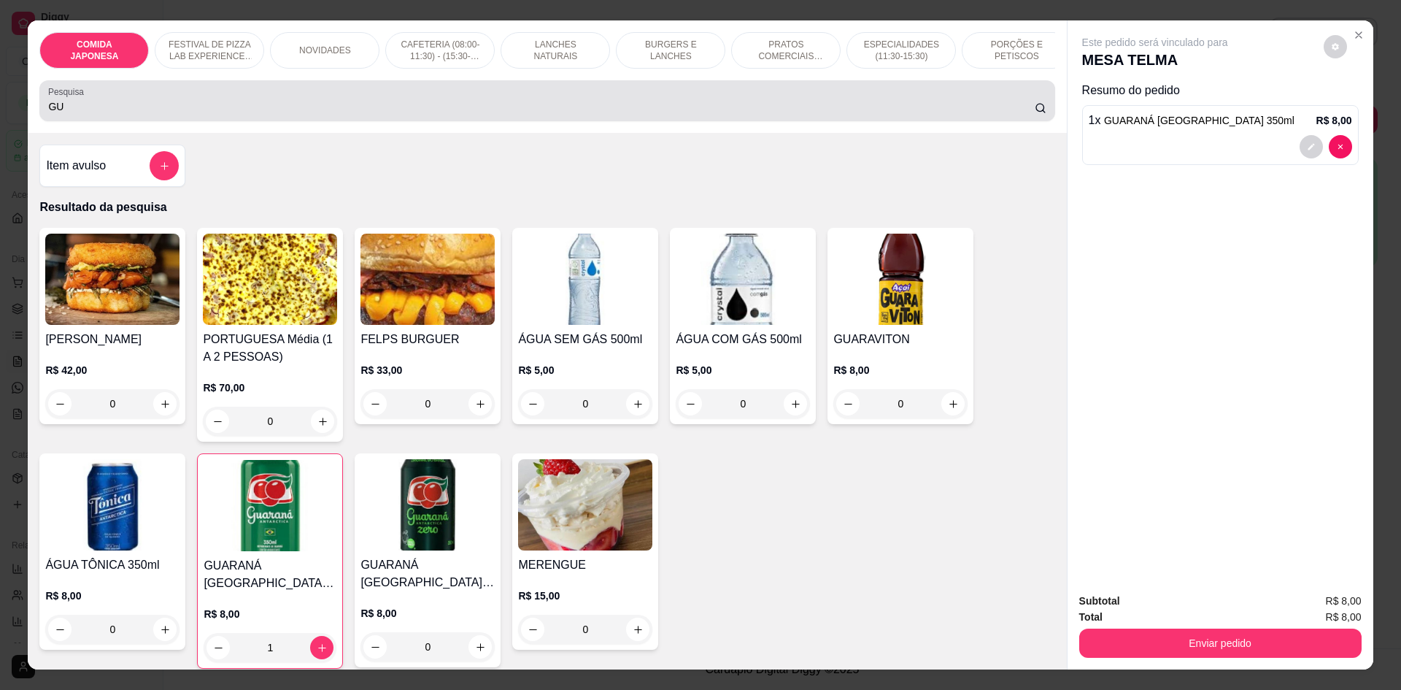
click at [153, 112] on input "GU" at bounding box center [541, 106] width 986 height 15
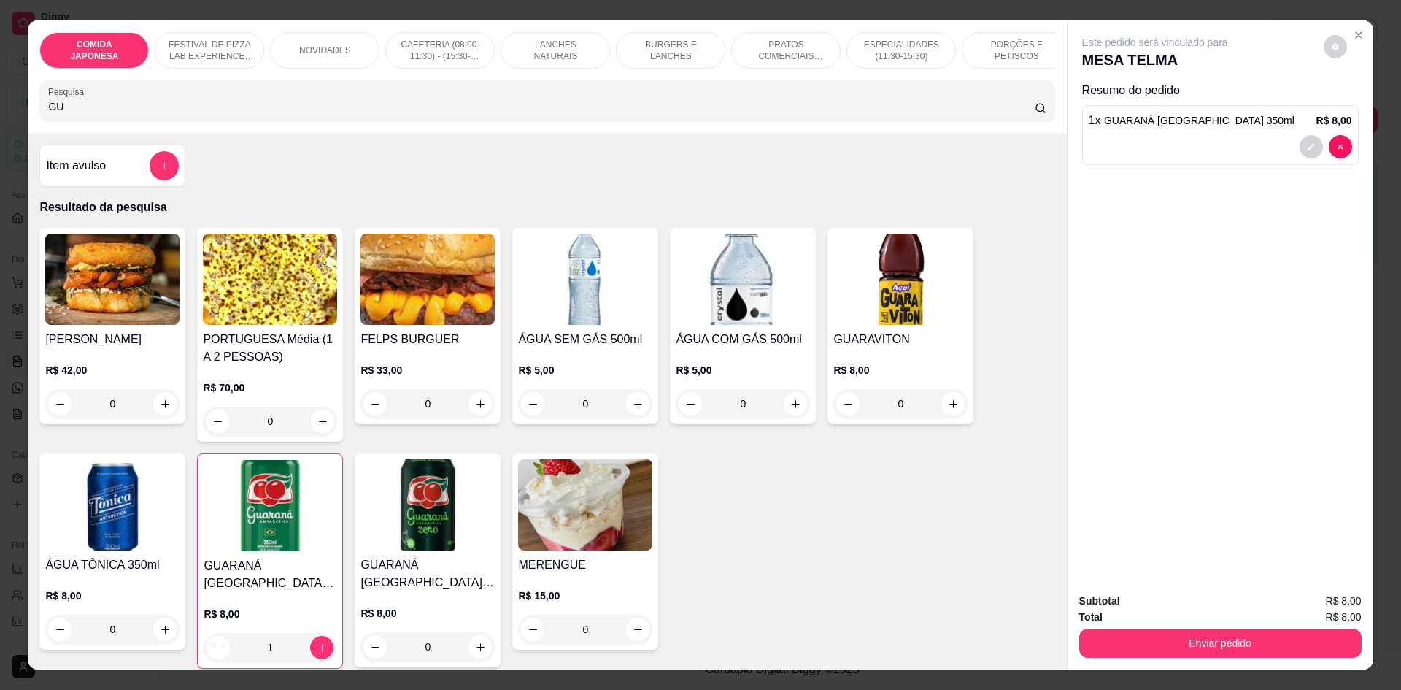
click at [153, 112] on input "GU" at bounding box center [541, 106] width 986 height 15
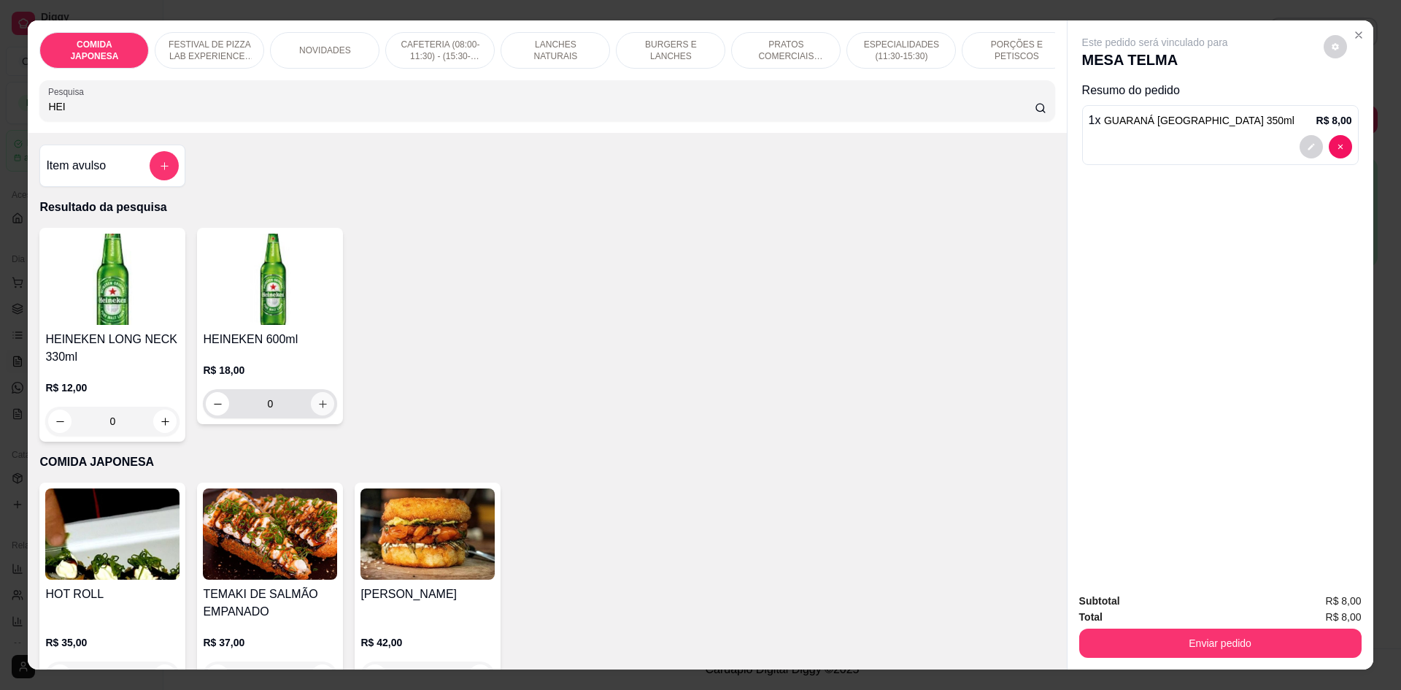
type input "HEI"
click at [317, 409] on icon "increase-product-quantity" at bounding box center [322, 403] width 11 height 11
type input "1"
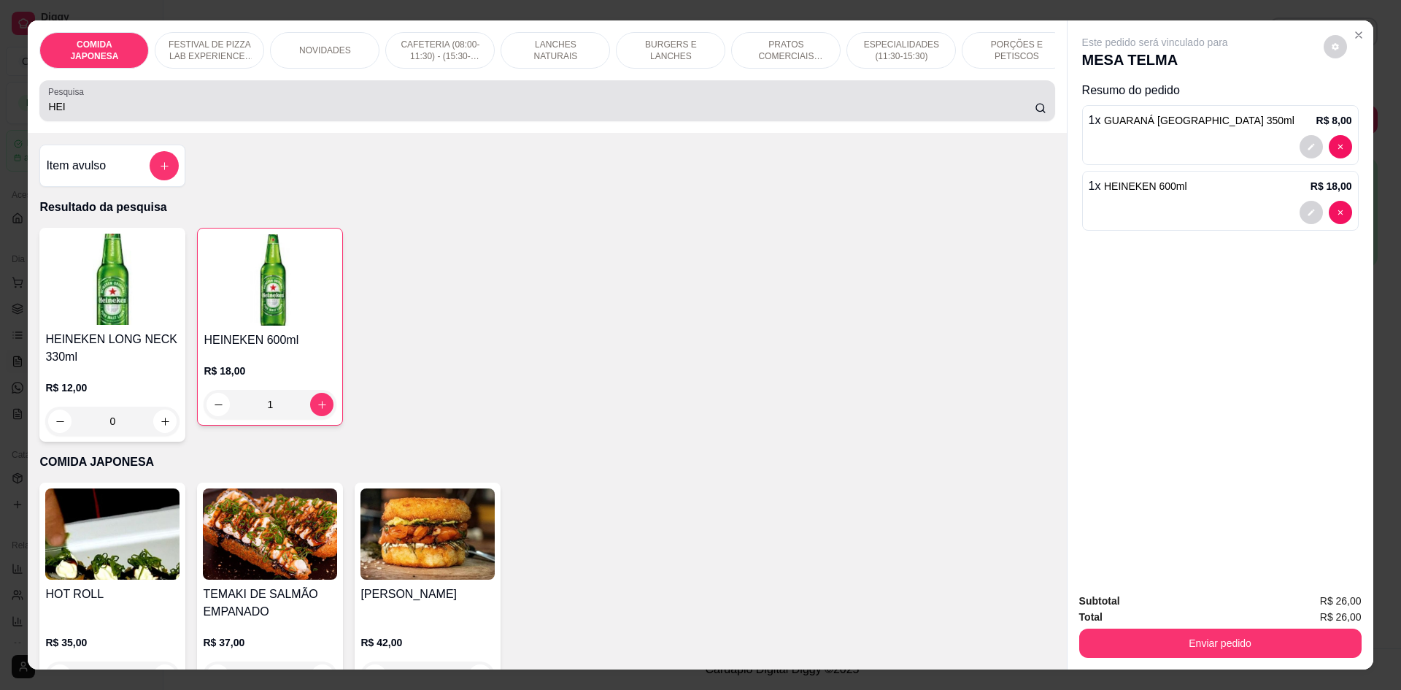
click at [71, 114] on input "HEI" at bounding box center [541, 106] width 986 height 15
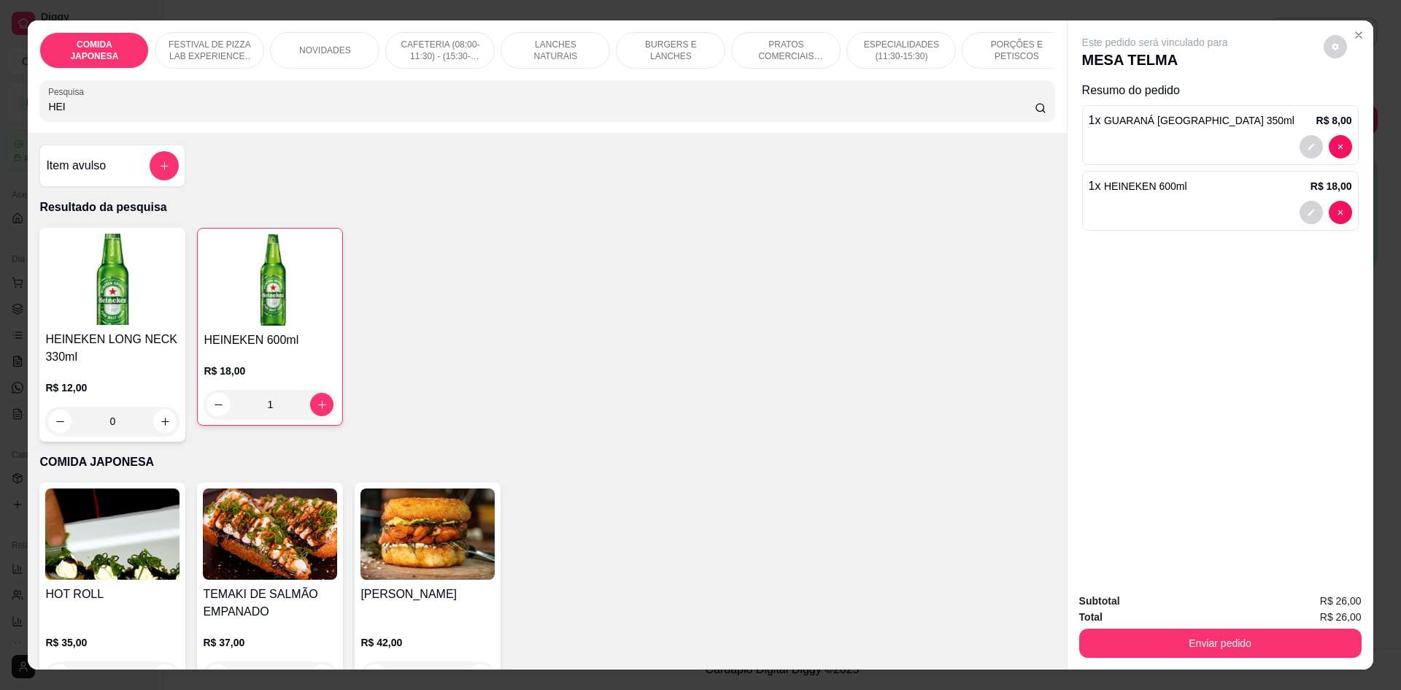
click at [71, 114] on input "HEI" at bounding box center [541, 106] width 986 height 15
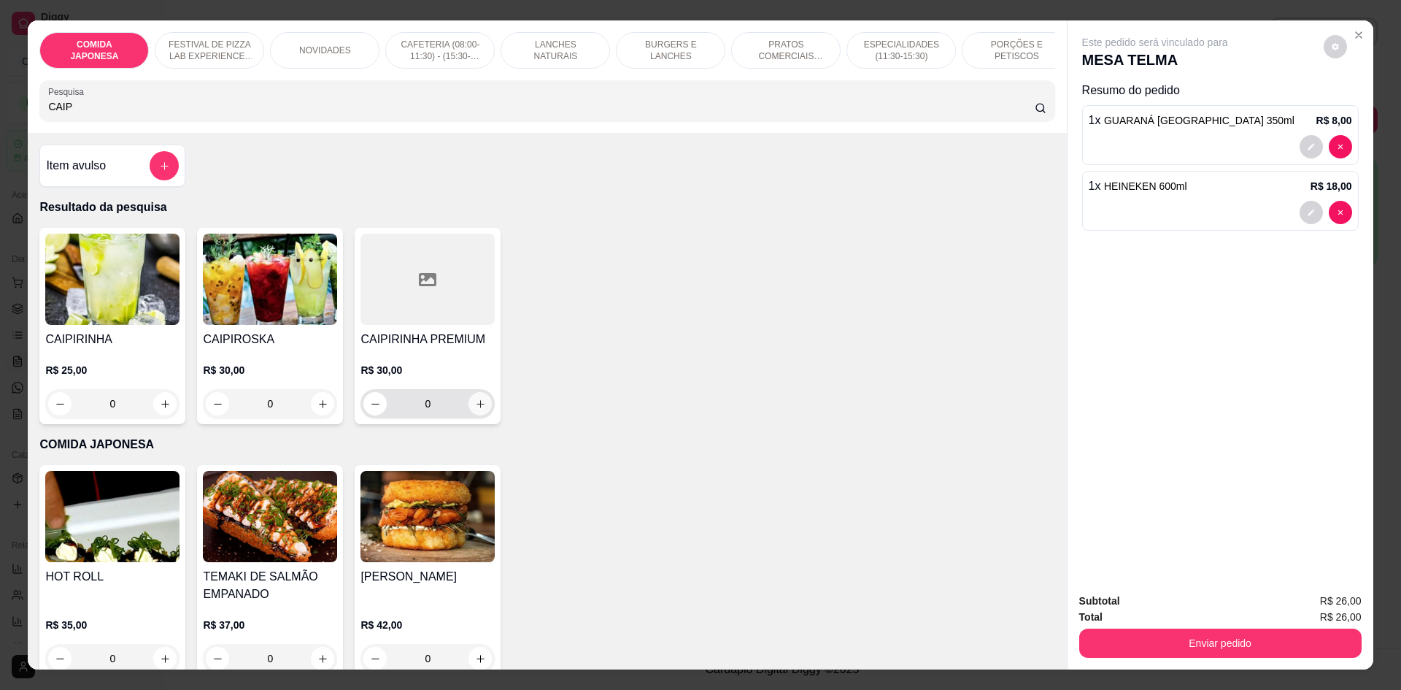
type input "CAIP"
click at [478, 408] on icon "increase-product-quantity" at bounding box center [481, 404] width 8 height 8
type input "1"
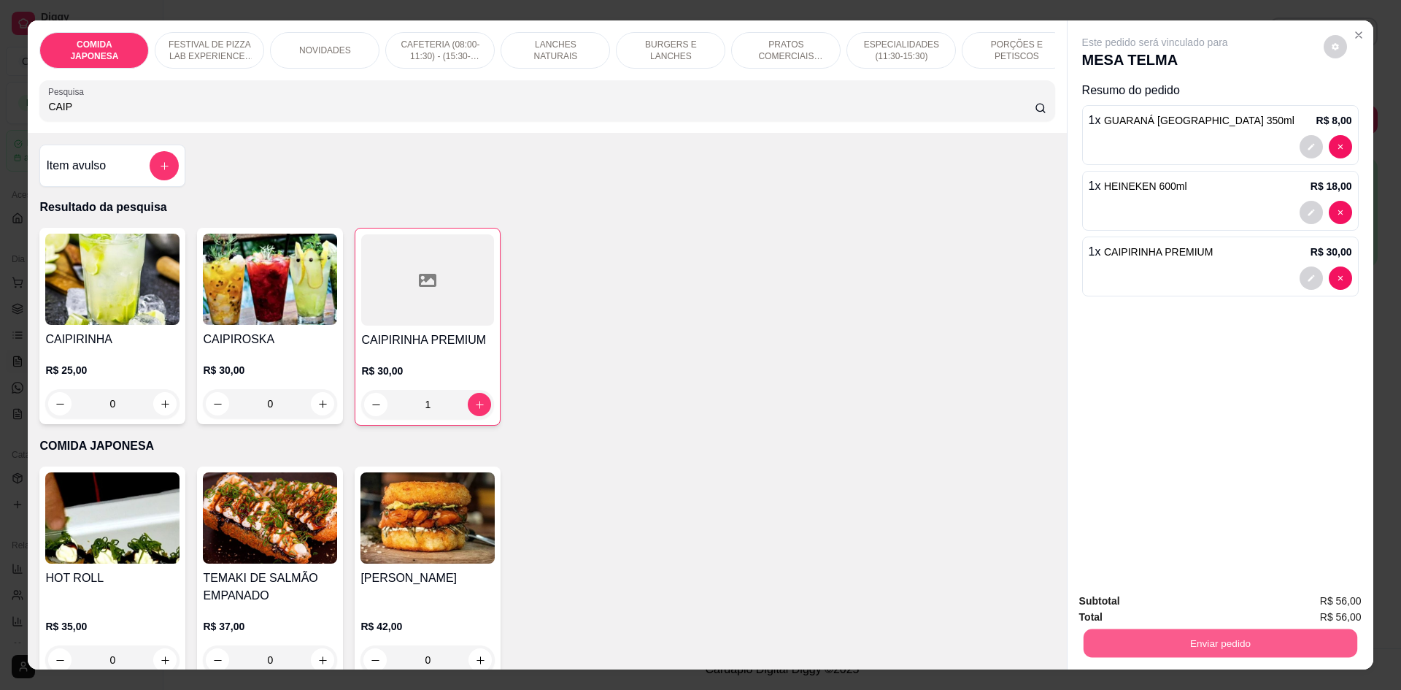
click at [1189, 645] on button "Enviar pedido" at bounding box center [1220, 642] width 274 height 28
click at [1174, 598] on button "Não registrar e enviar pedido" at bounding box center [1172, 607] width 152 height 28
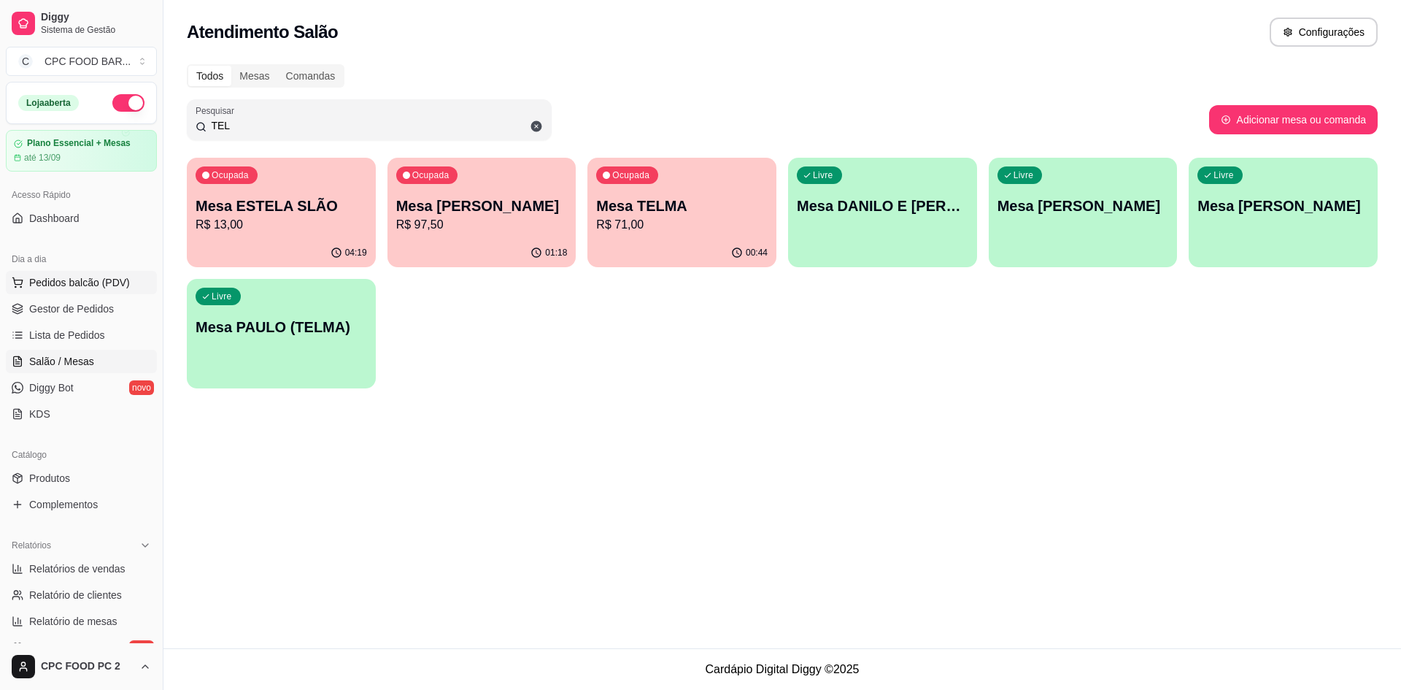
click at [89, 287] on span "Pedidos balcão (PDV)" at bounding box center [79, 282] width 101 height 15
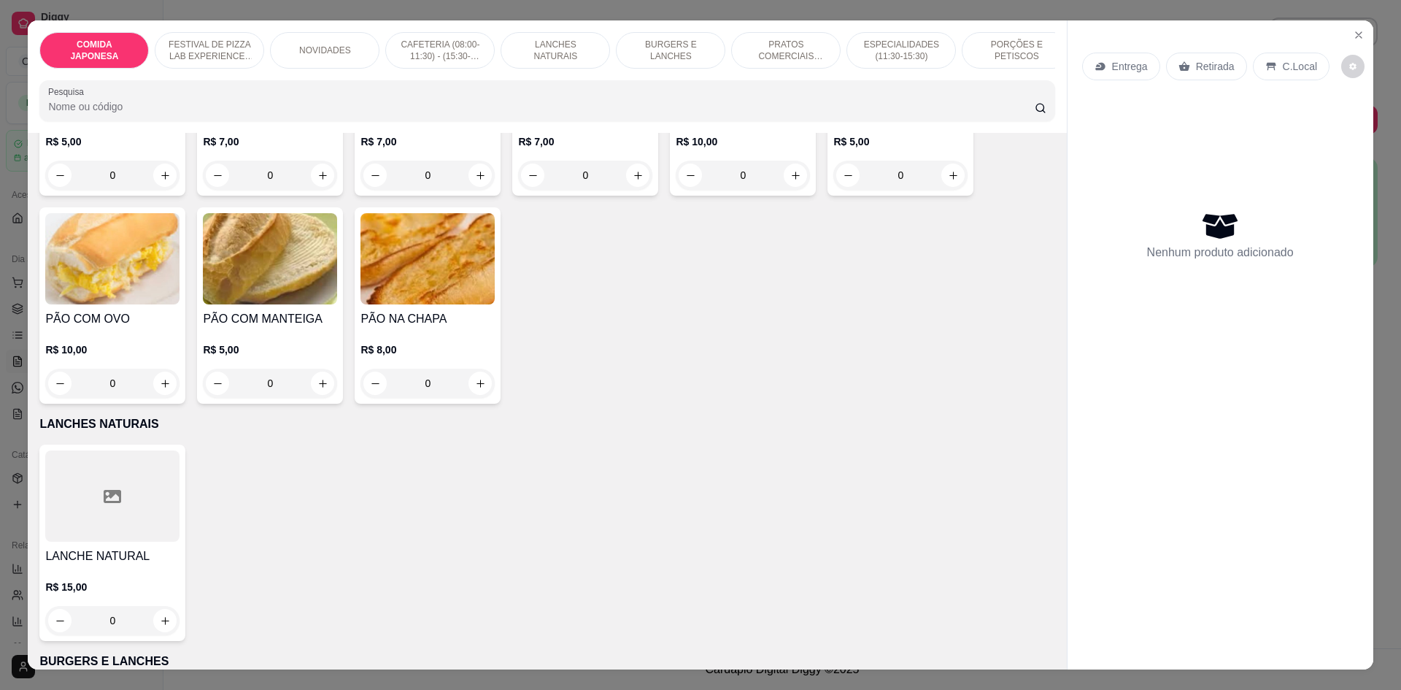
scroll to position [730, 0]
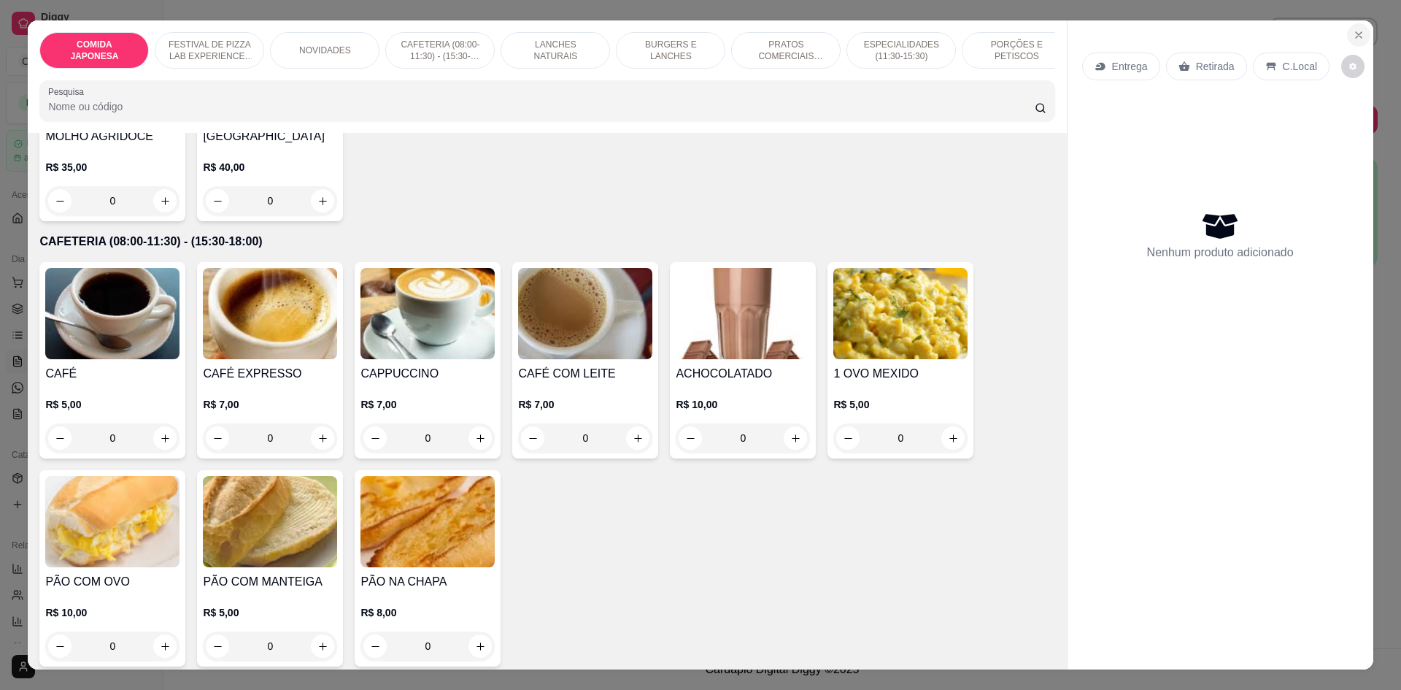
click at [1352, 44] on button "Close" at bounding box center [1358, 34] width 23 height 23
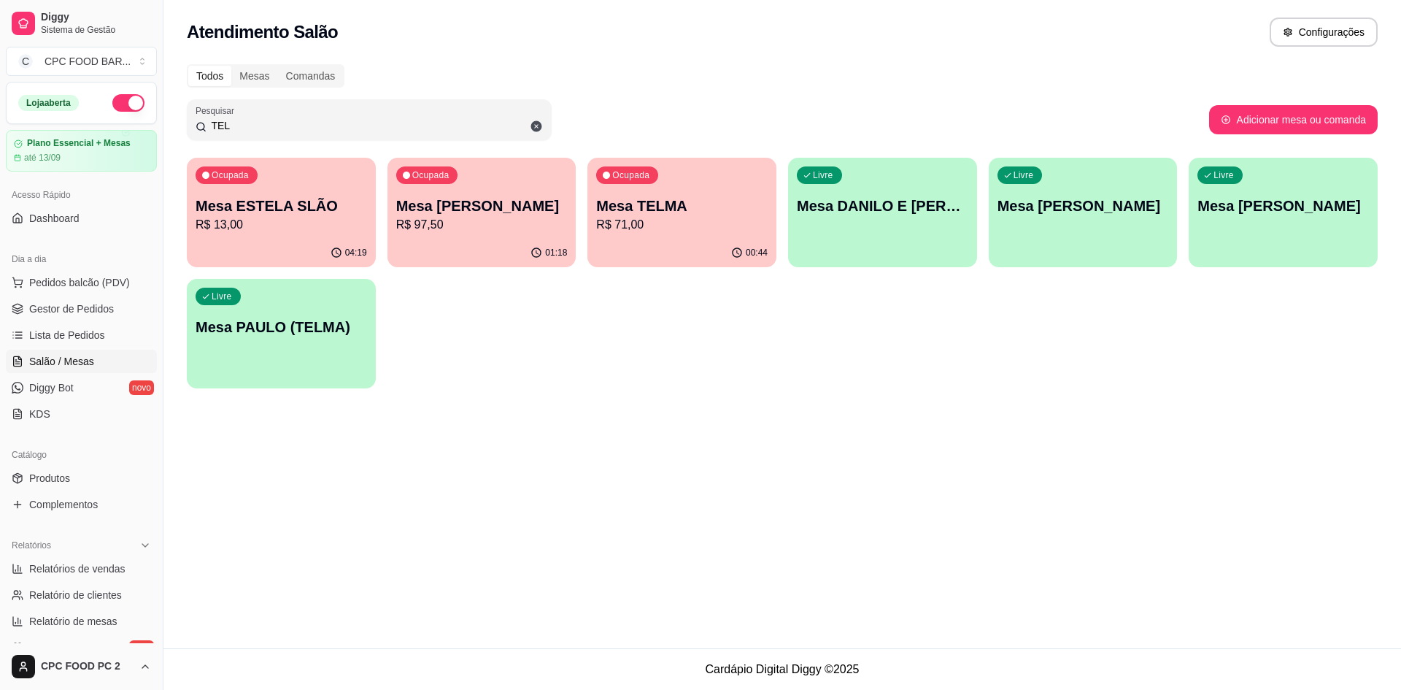
click at [665, 234] on div "Ocupada Mesa TELMA R$ 71,00" at bounding box center [681, 198] width 189 height 81
click at [48, 280] on span "Pedidos balcão (PDV)" at bounding box center [79, 282] width 101 height 15
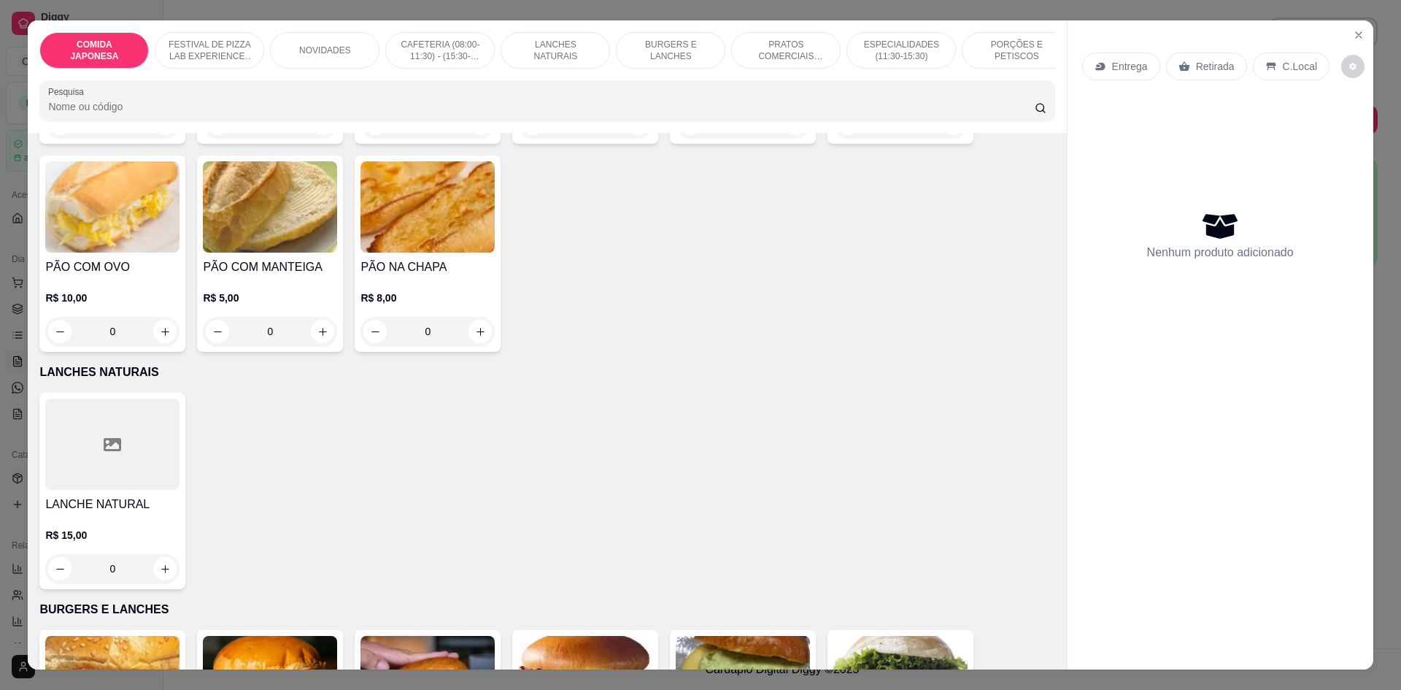
scroll to position [803, 0]
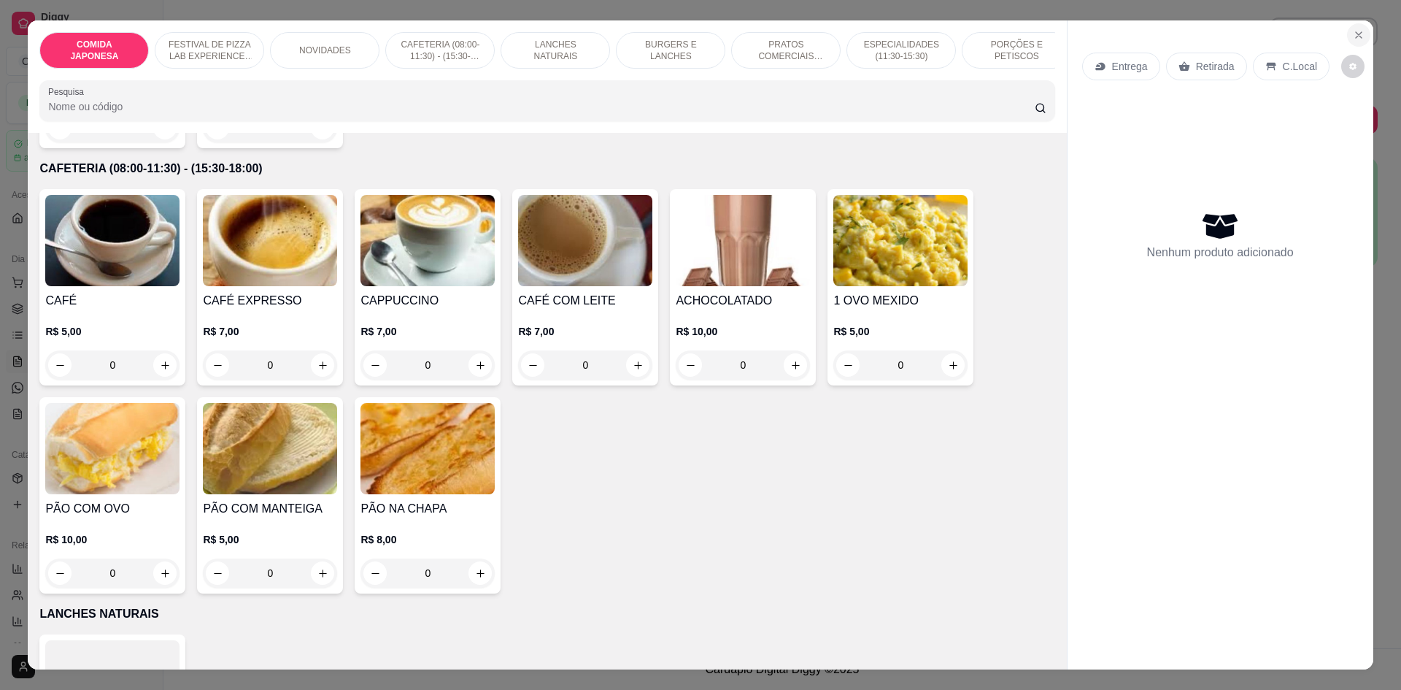
click at [1353, 30] on icon "Close" at bounding box center [1359, 35] width 12 height 12
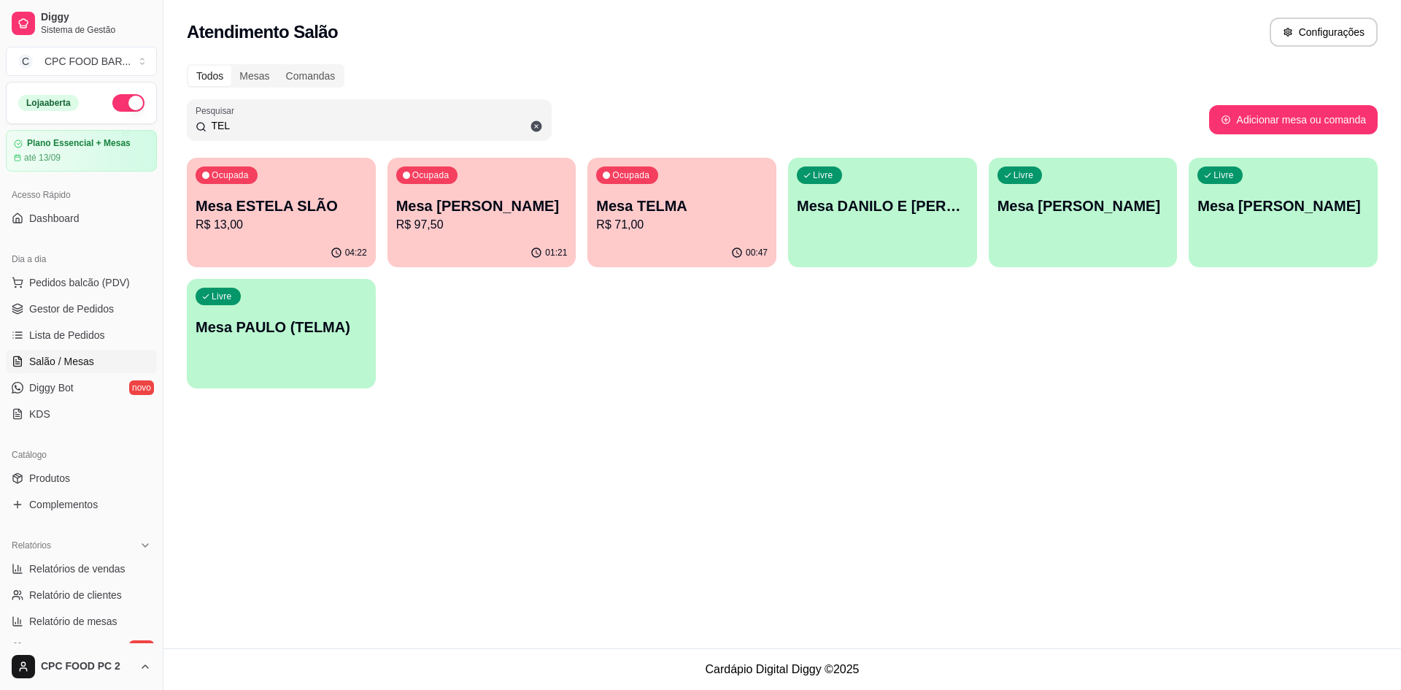
click at [681, 210] on p "Mesa TELMA" at bounding box center [681, 206] width 171 height 20
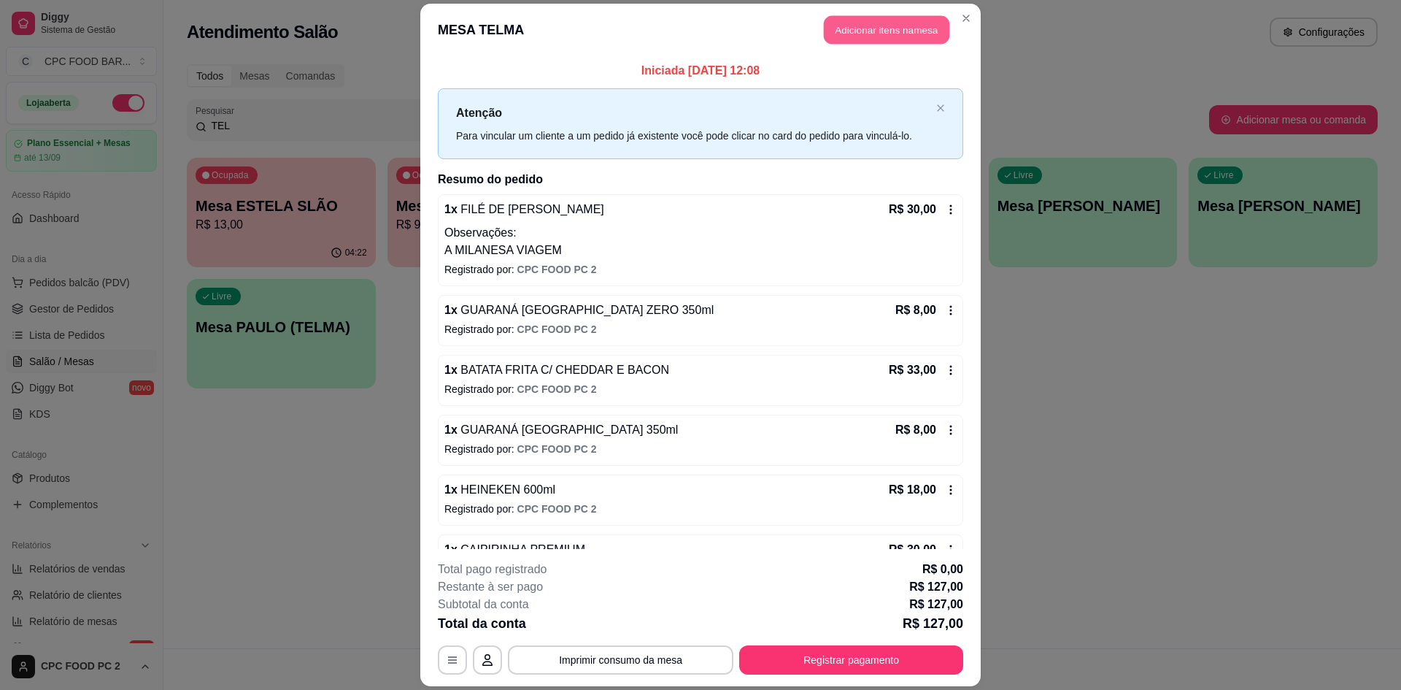
click at [855, 32] on button "Adicionar itens na mesa" at bounding box center [887, 29] width 126 height 28
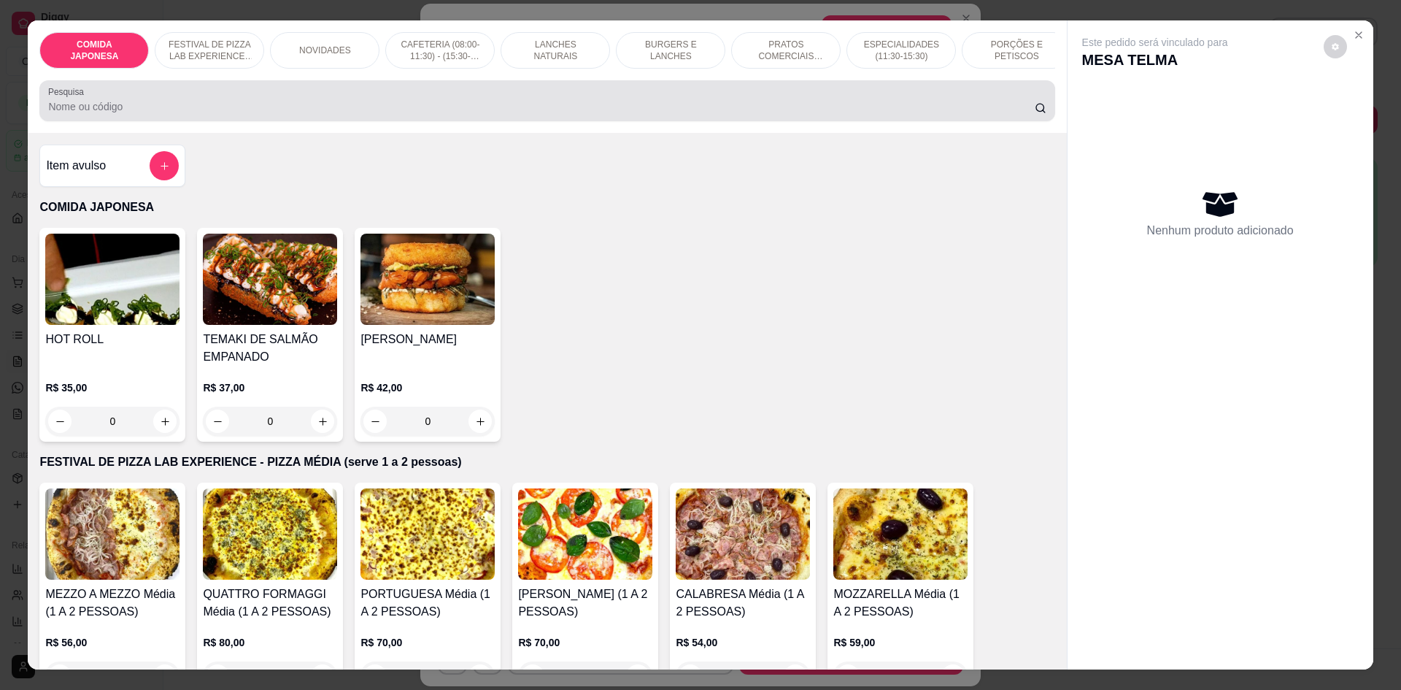
click at [277, 121] on div "Pesquisa" at bounding box center [546, 100] width 1015 height 41
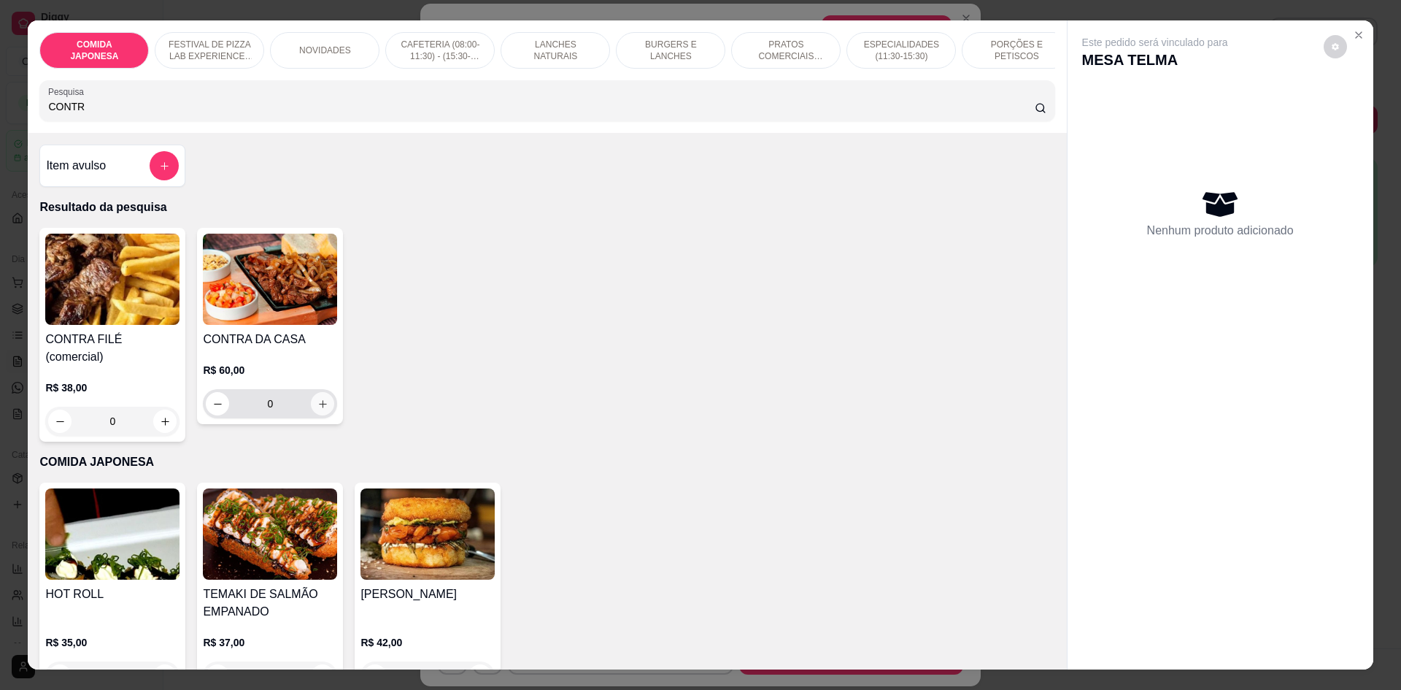
type input "CONTR"
click at [322, 409] on icon "increase-product-quantity" at bounding box center [322, 403] width 11 height 11
type input "1"
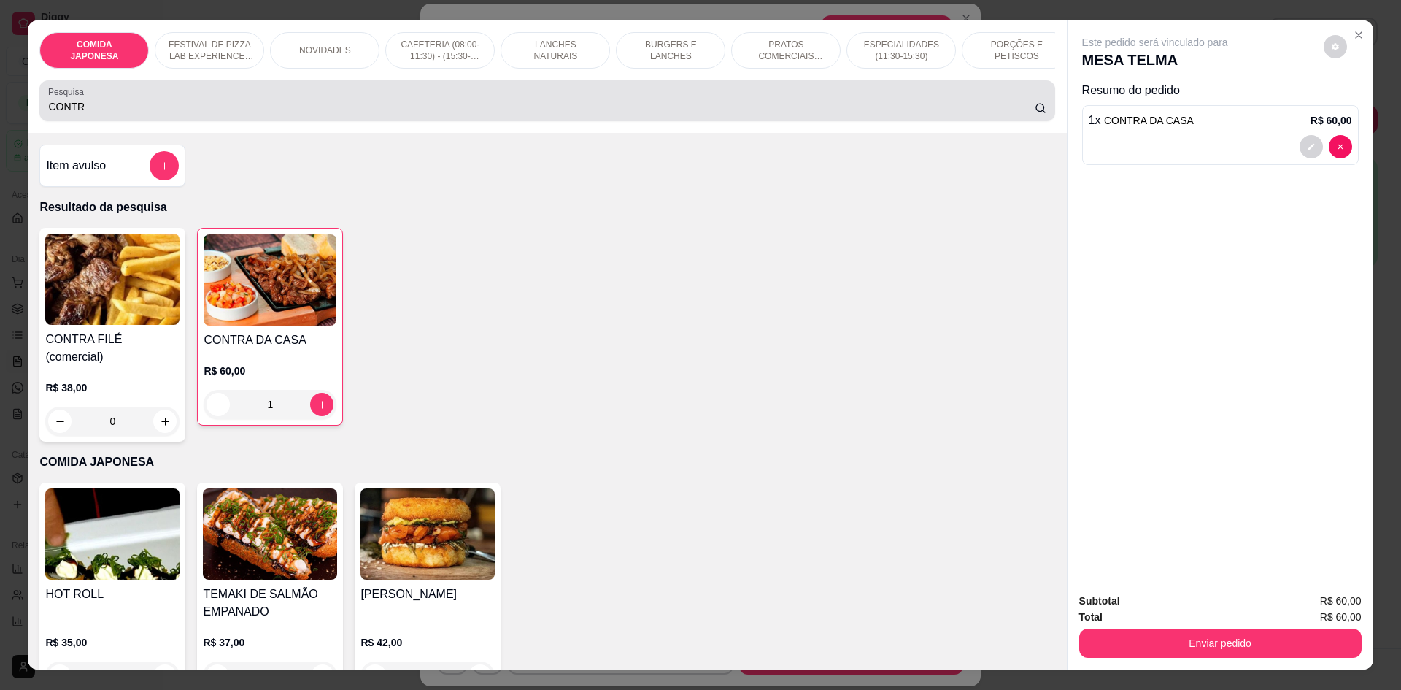
click at [109, 114] on input "CONTR" at bounding box center [541, 106] width 986 height 15
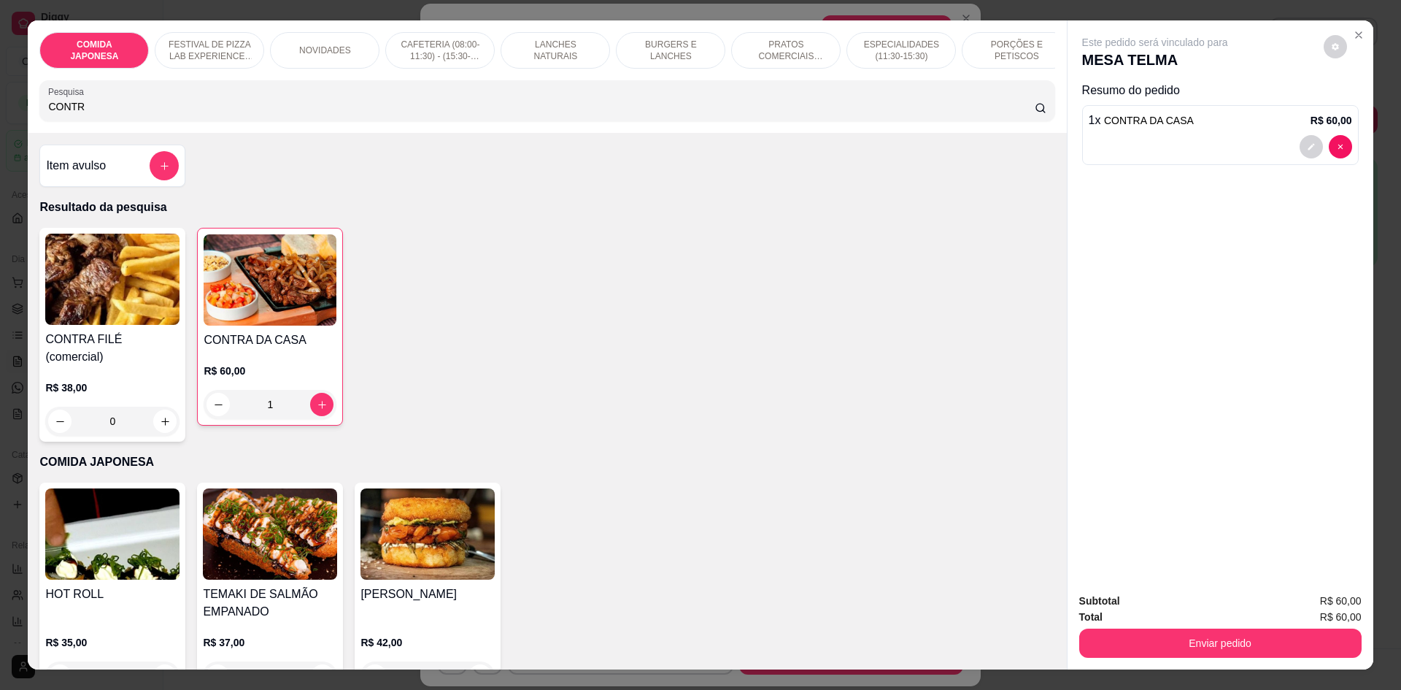
click at [109, 114] on input "CONTR" at bounding box center [541, 106] width 986 height 15
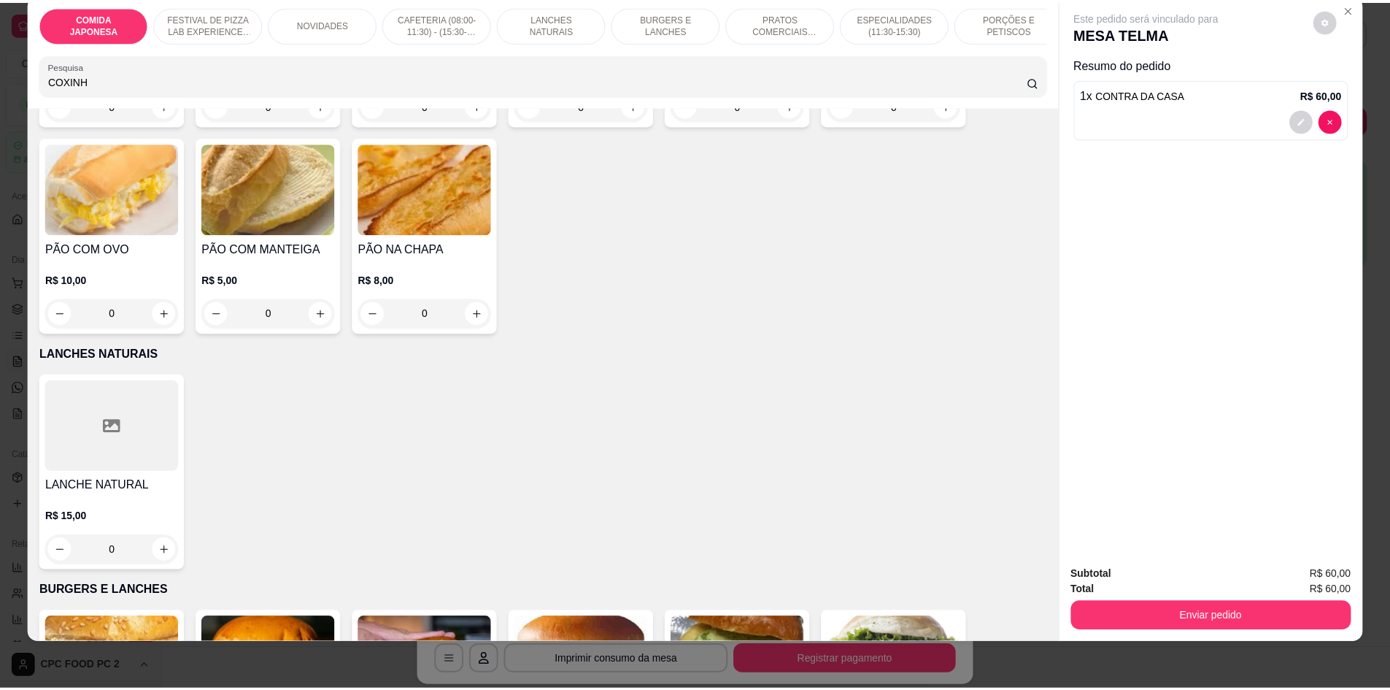
scroll to position [1022, 0]
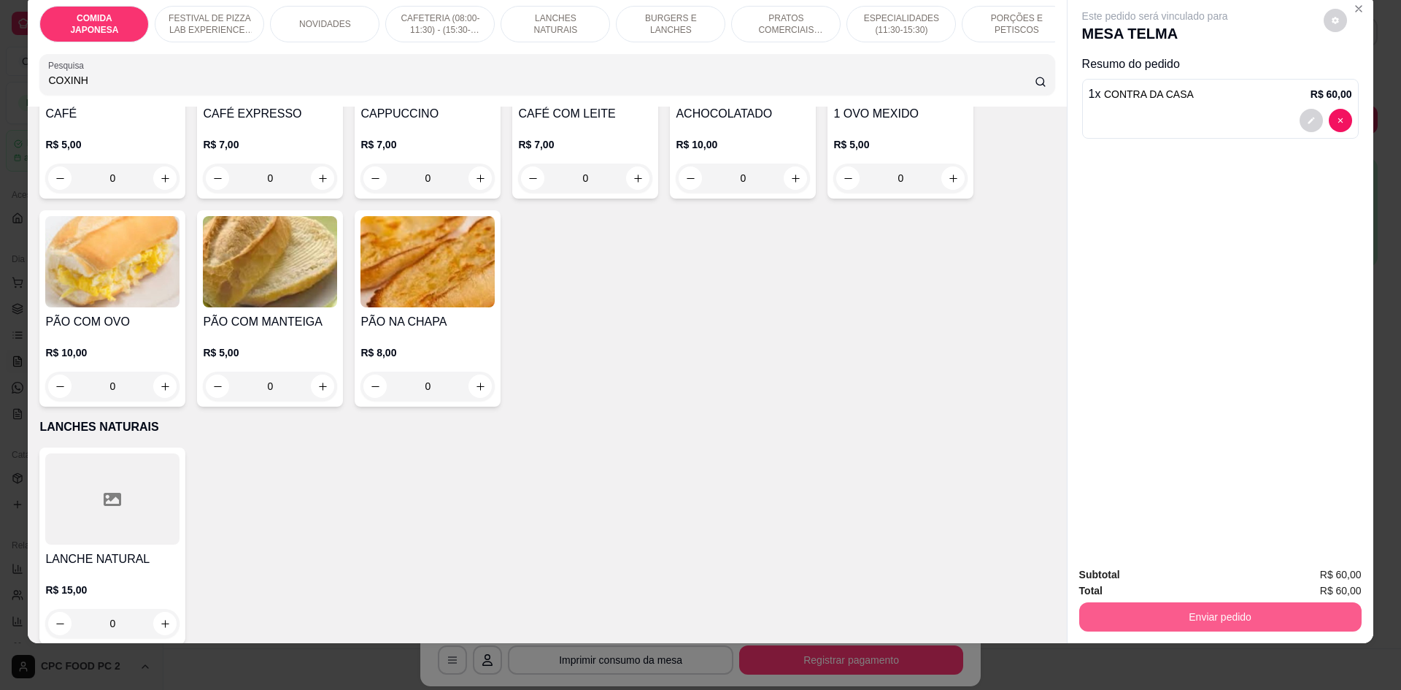
type input "COXINH"
click at [1232, 613] on button "Enviar pedido" at bounding box center [1220, 616] width 282 height 29
click at [1214, 591] on button "Não registrar e enviar pedido" at bounding box center [1172, 581] width 152 height 28
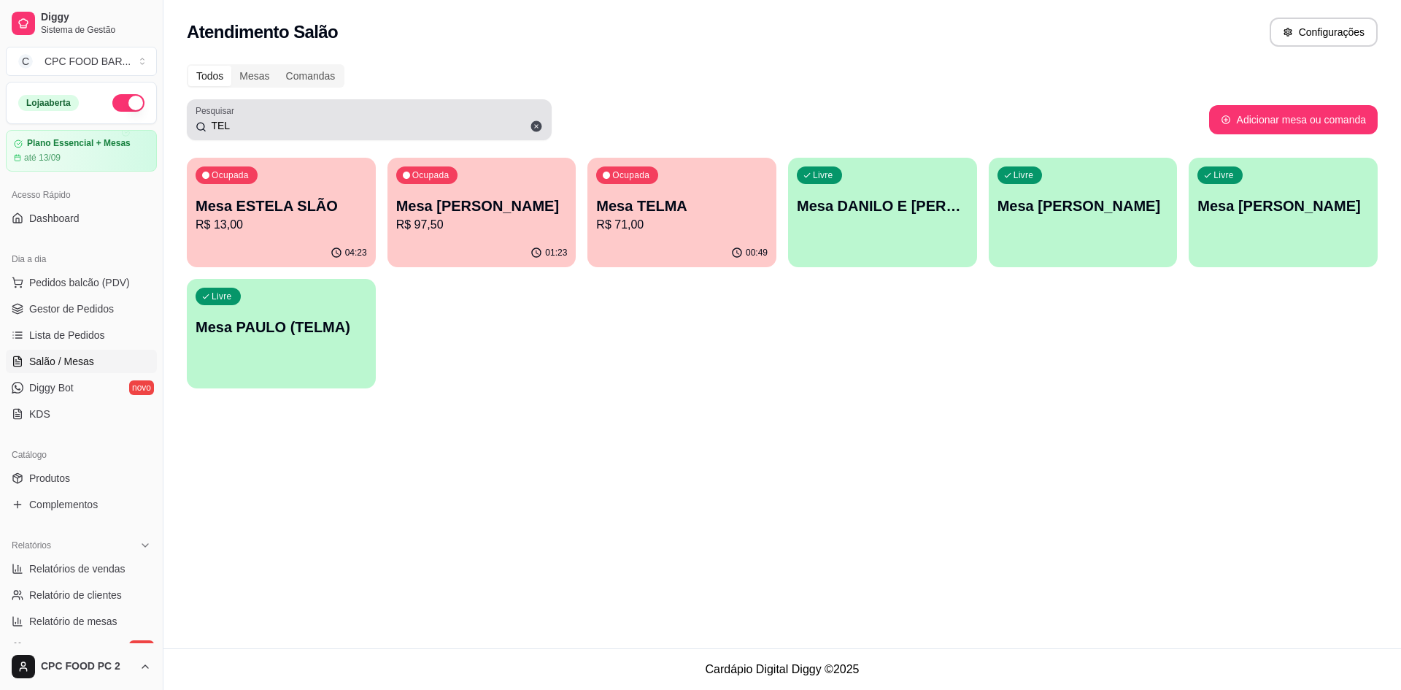
drag, startPoint x: 252, startPoint y: 107, endPoint x: 252, endPoint y: 125, distance: 17.5
click at [252, 125] on div "TEL" at bounding box center [369, 119] width 347 height 29
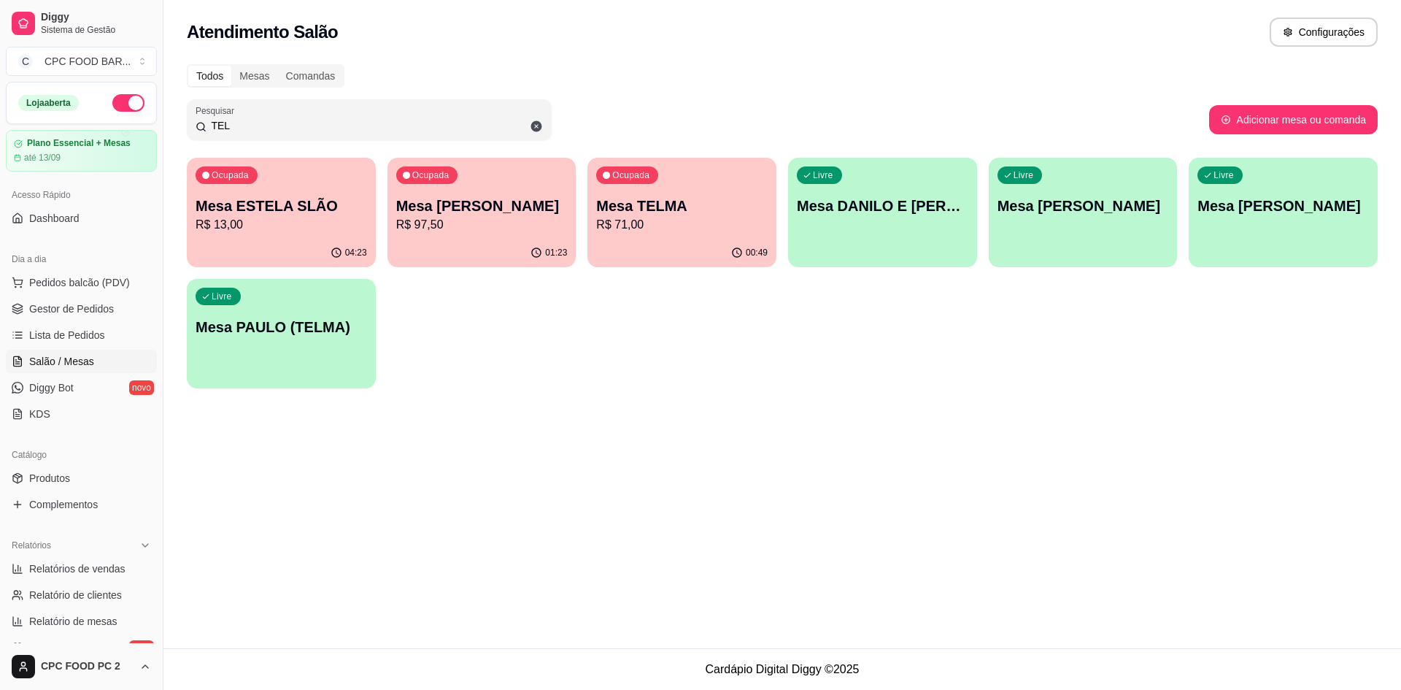
click at [250, 128] on input "TEL" at bounding box center [375, 125] width 336 height 15
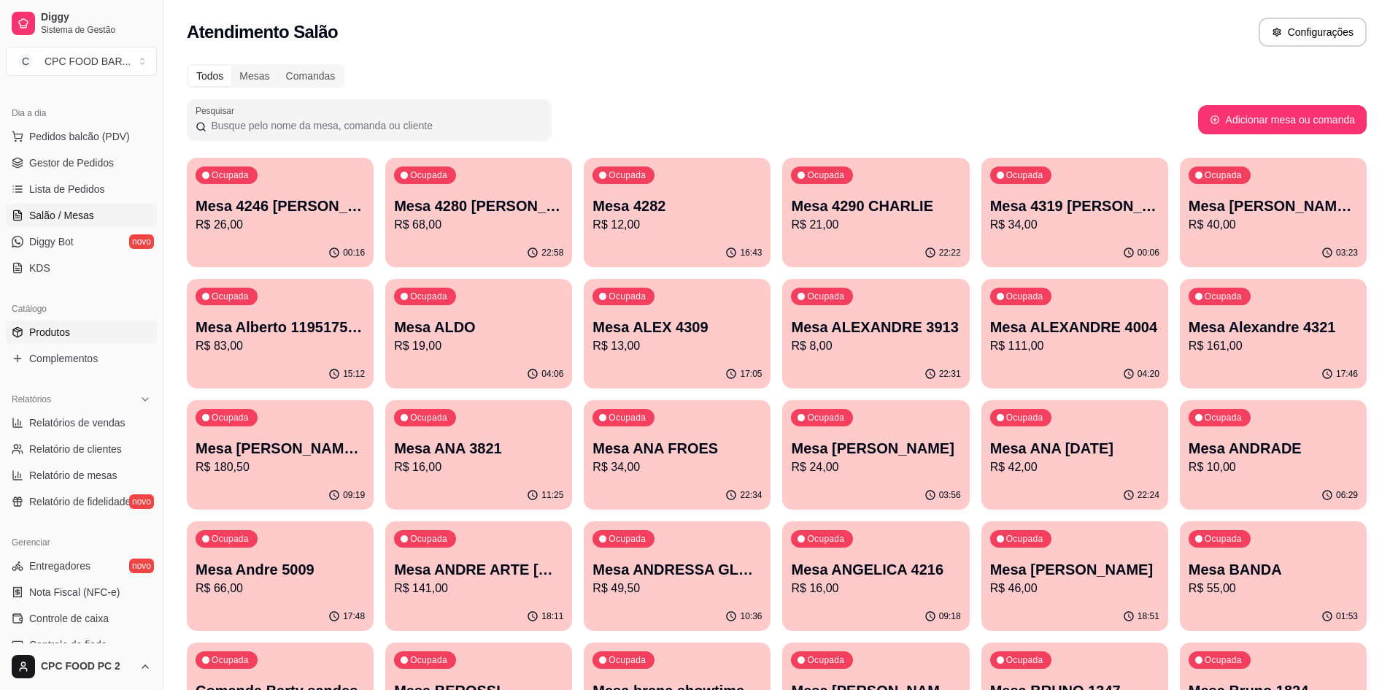
scroll to position [0, 0]
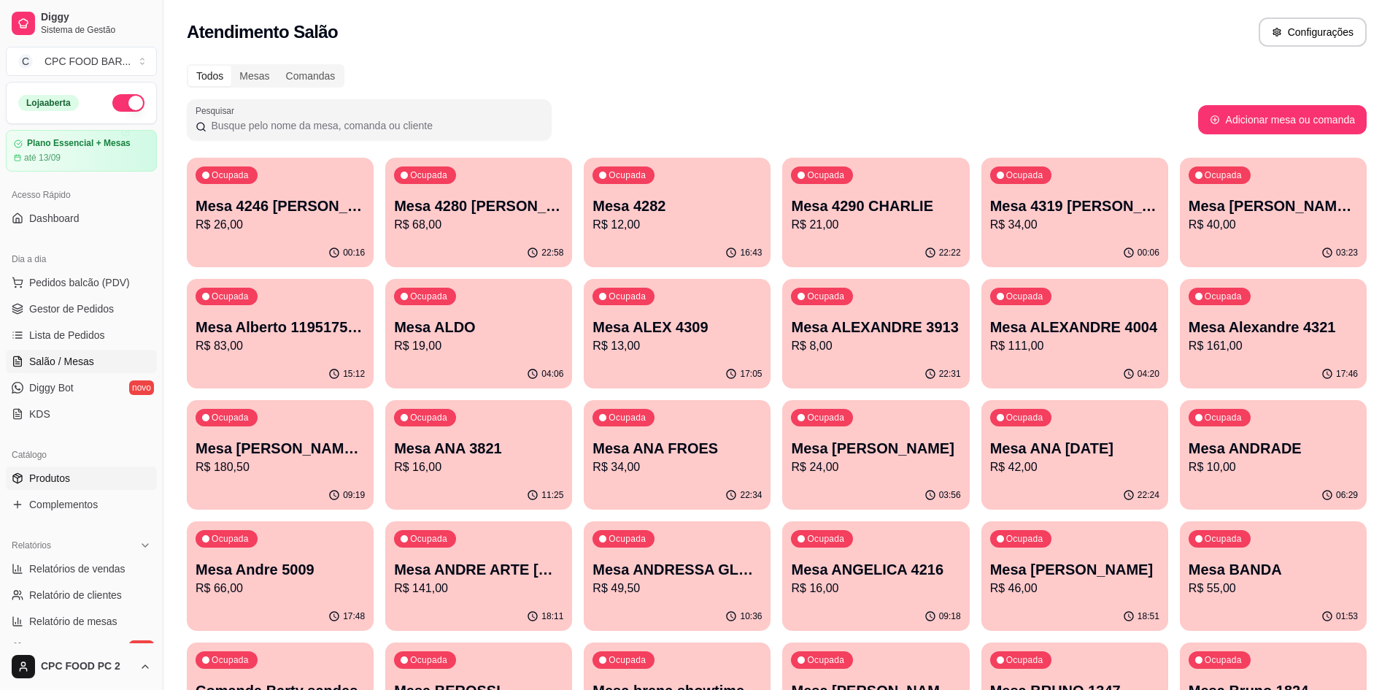
click at [53, 478] on span "Produtos" at bounding box center [49, 478] width 41 height 15
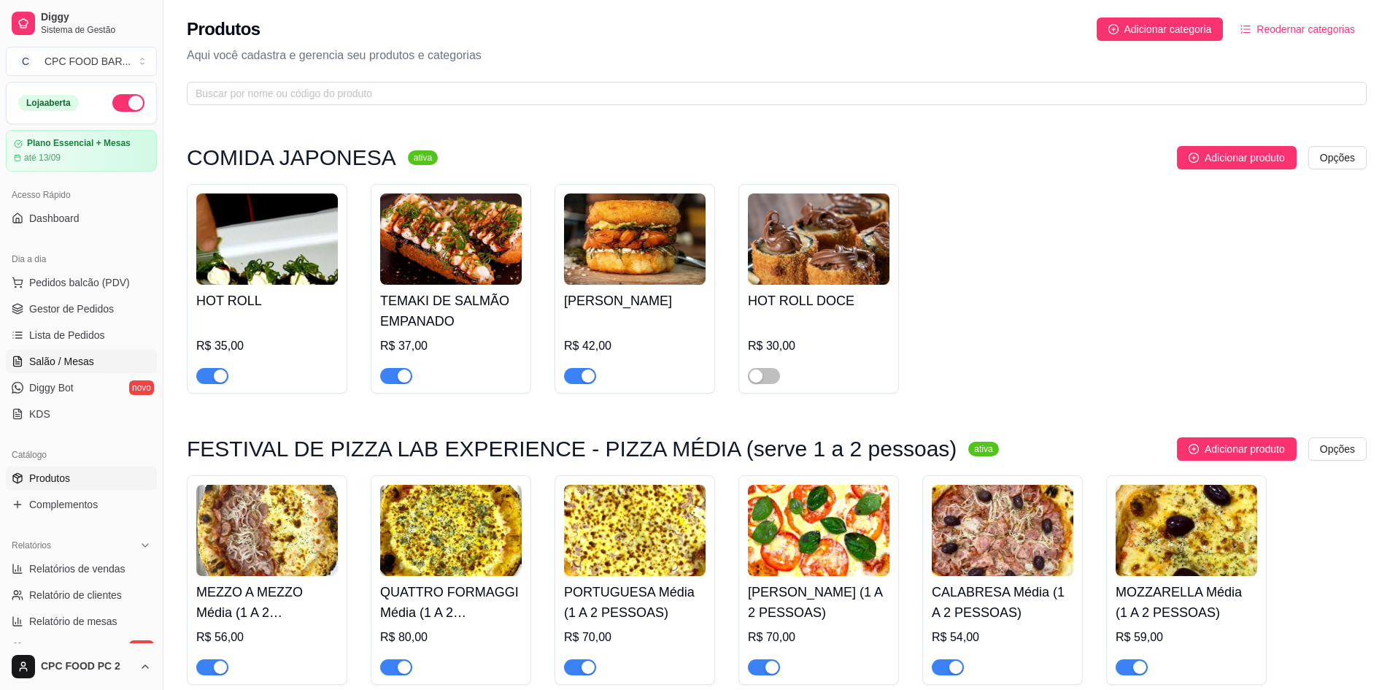
click at [75, 361] on span "Salão / Mesas" at bounding box center [61, 361] width 65 height 15
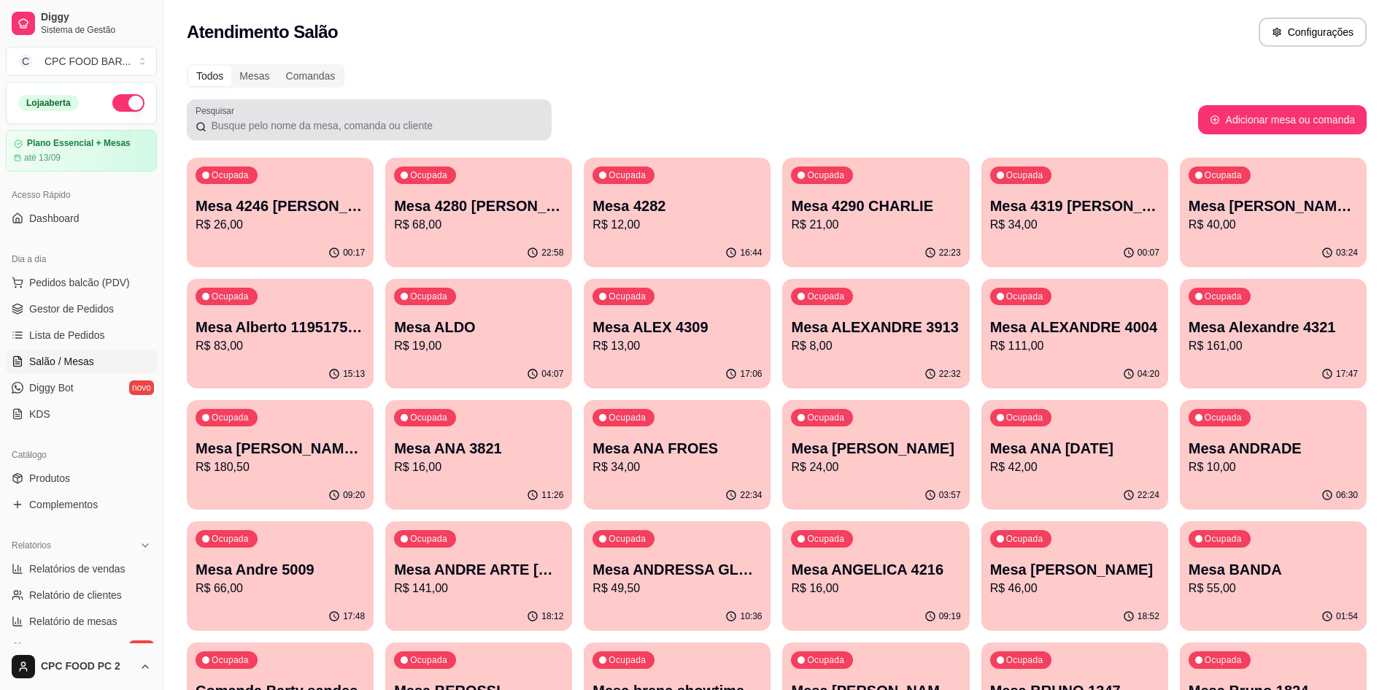
click at [250, 130] on input "Pesquisar" at bounding box center [375, 125] width 336 height 15
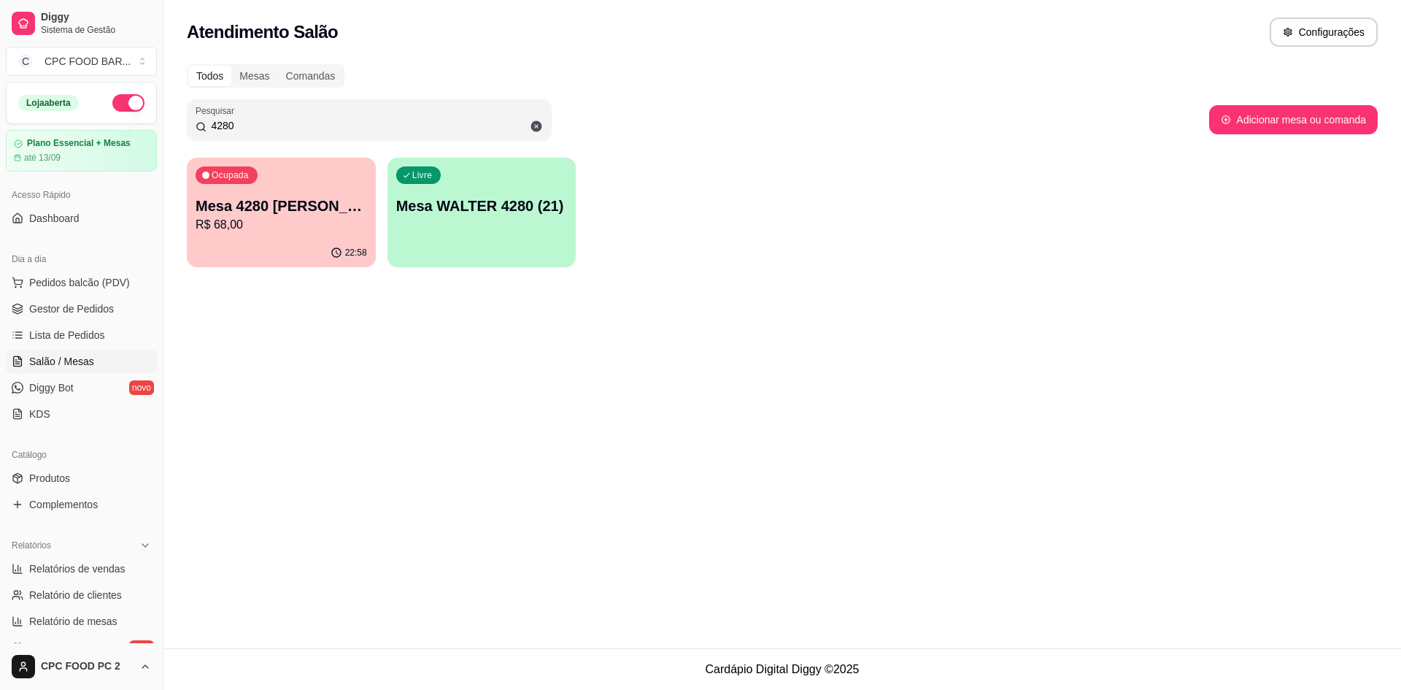
type input "4280"
click at [254, 231] on p "R$ 68,00" at bounding box center [281, 225] width 171 height 18
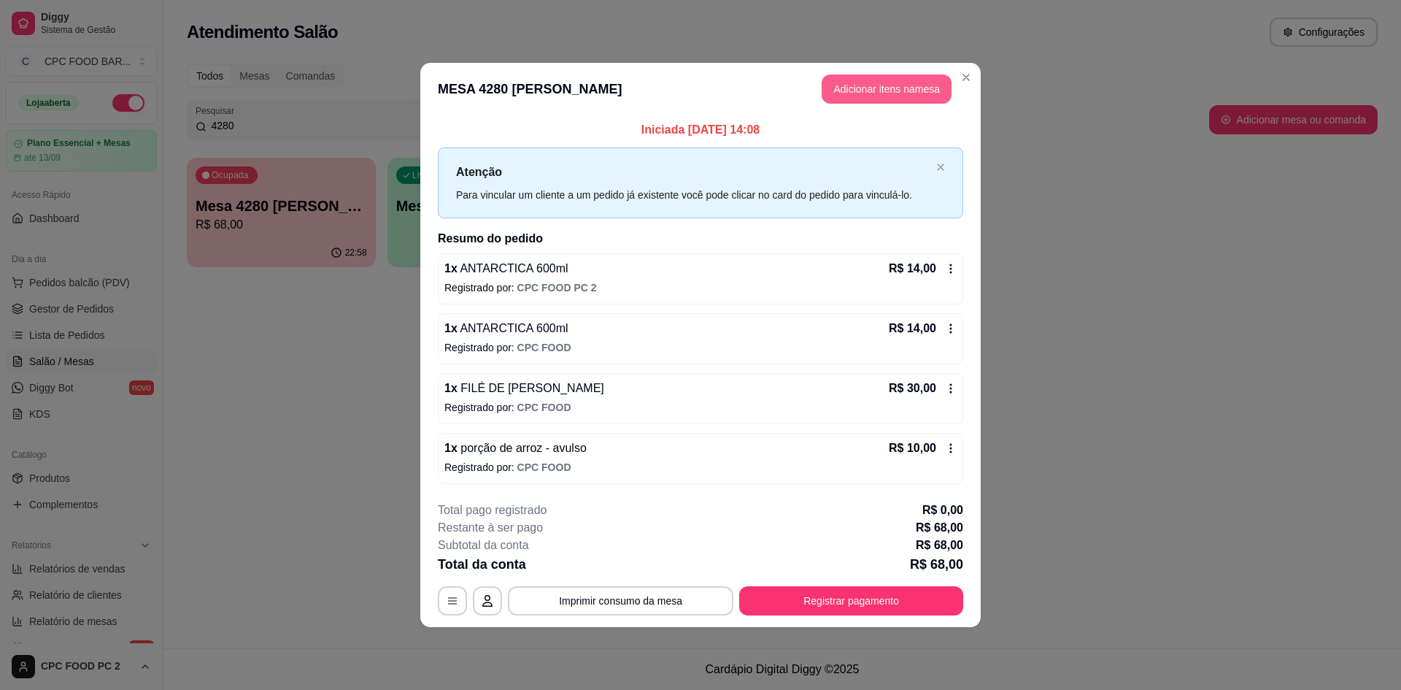
click at [861, 84] on button "Adicionar itens na mesa" at bounding box center [887, 88] width 130 height 29
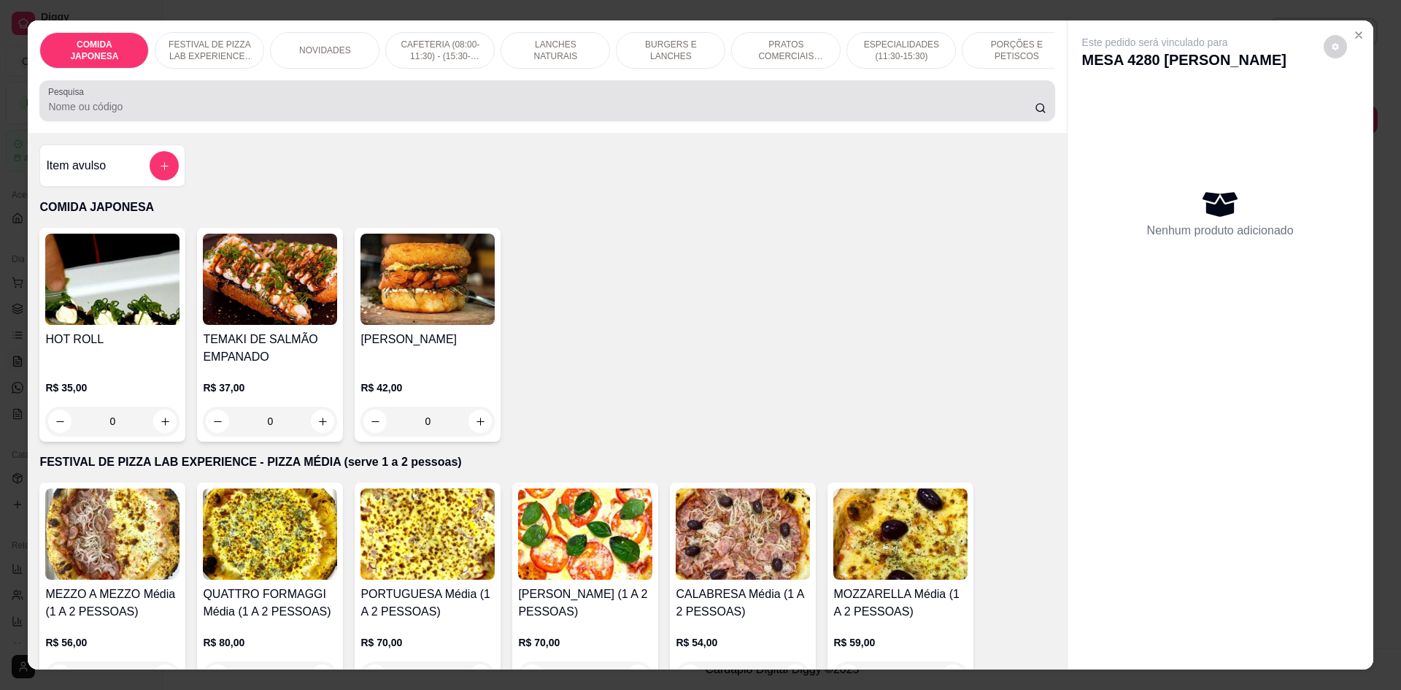
click at [615, 121] on div "Pesquisa" at bounding box center [546, 100] width 1015 height 41
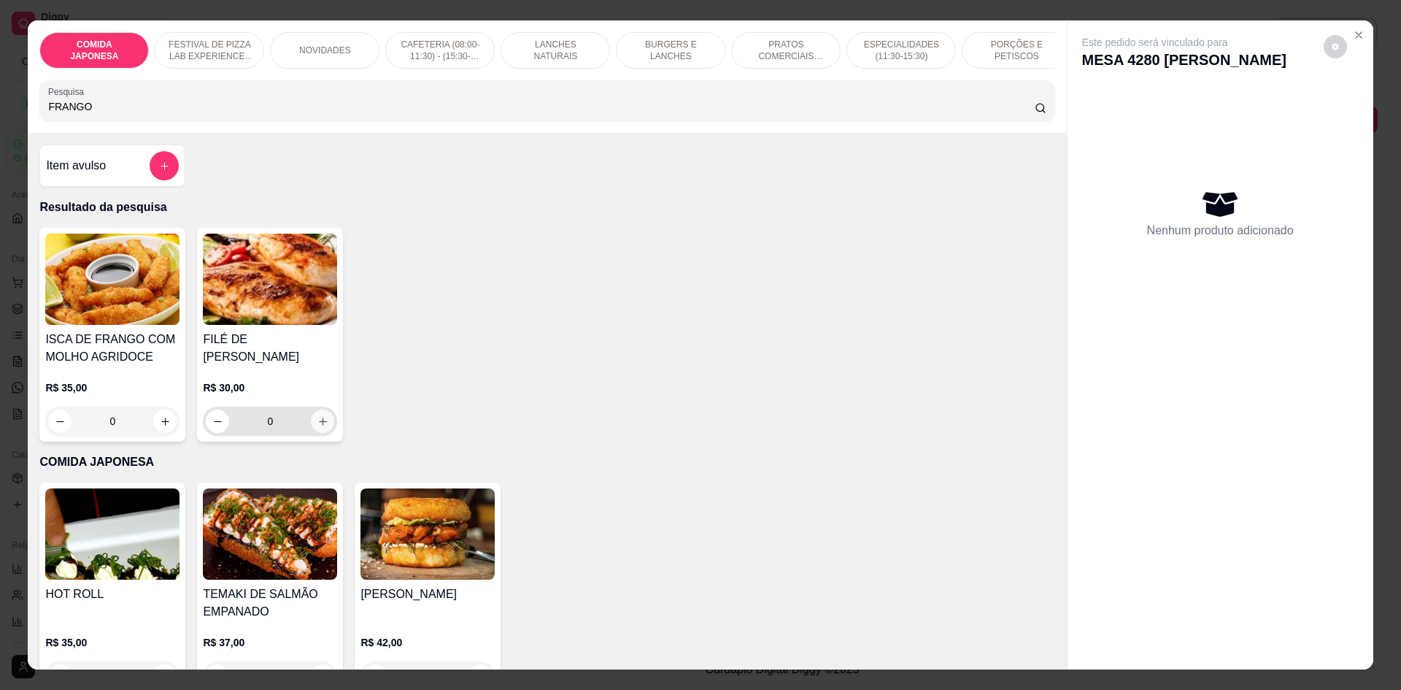
type input "FRANGO"
click at [317, 416] on icon "increase-product-quantity" at bounding box center [322, 421] width 11 height 11
type input "1"
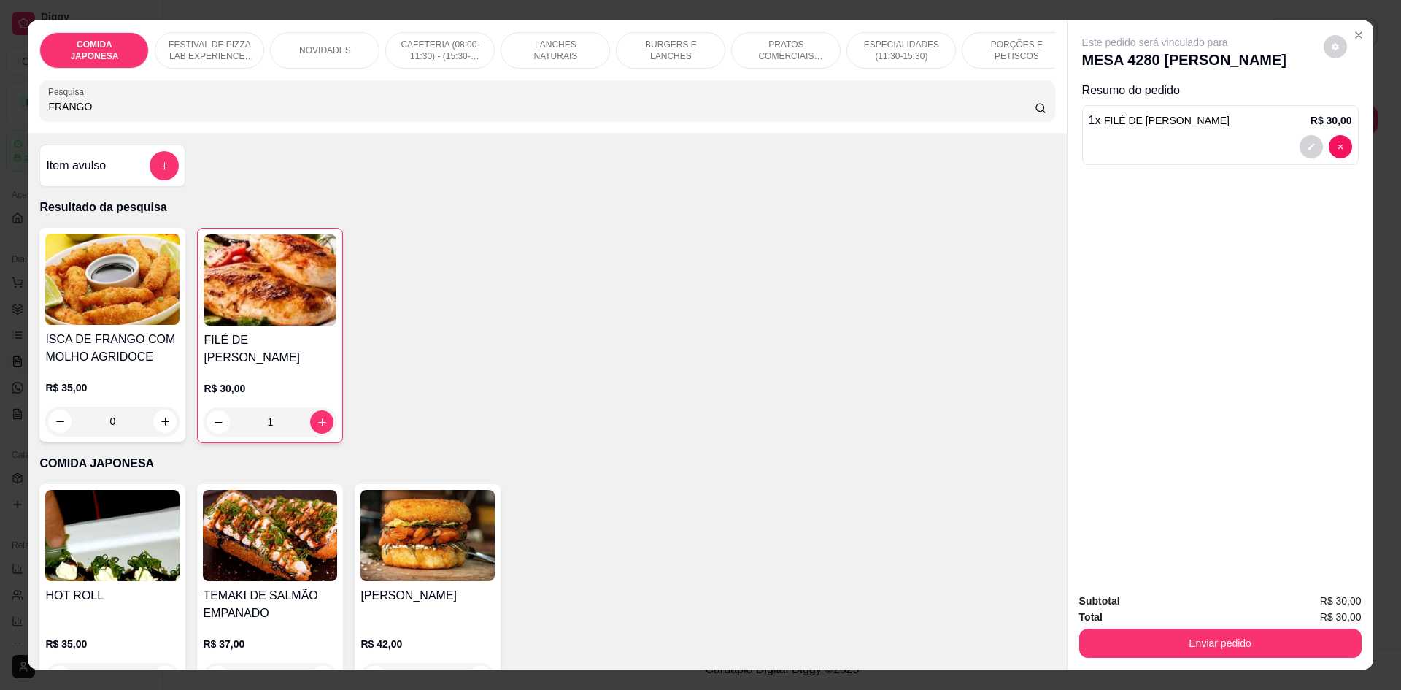
click at [102, 114] on input "FRANGO" at bounding box center [541, 106] width 986 height 15
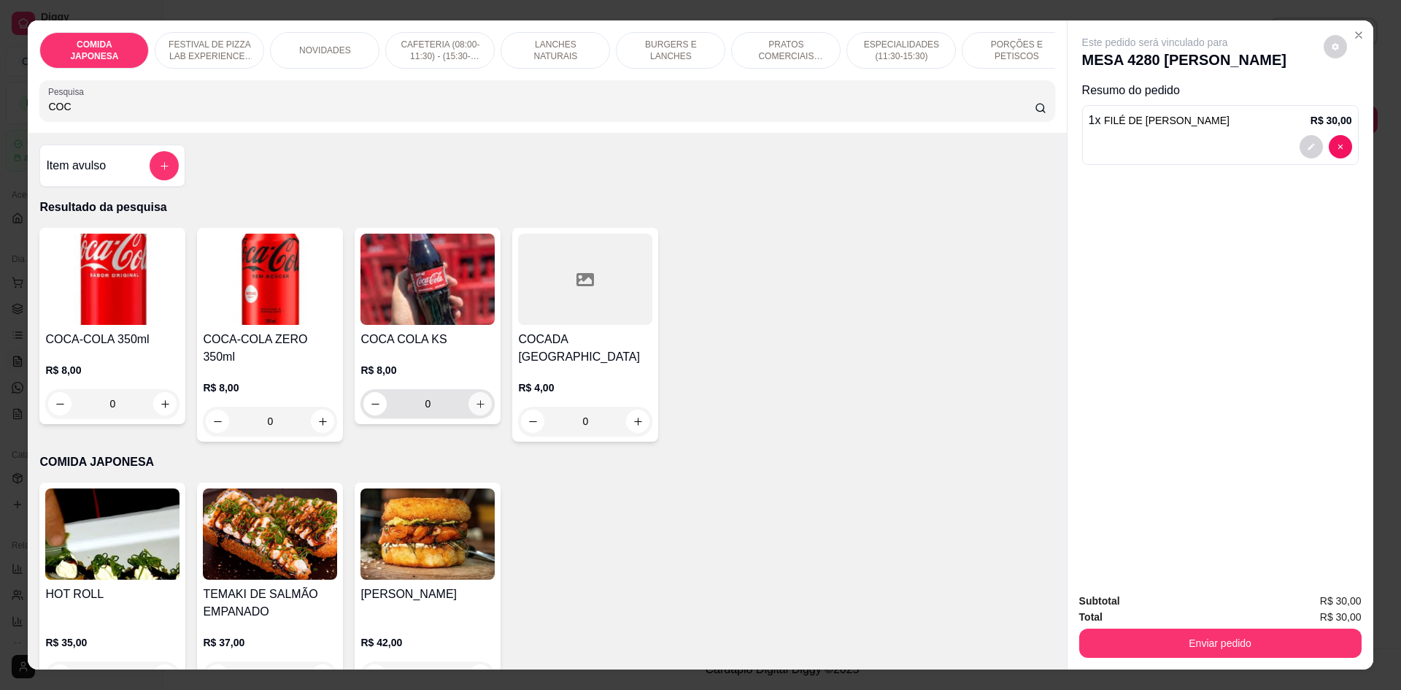
type input "COC"
click at [479, 409] on icon "increase-product-quantity" at bounding box center [480, 403] width 11 height 11
type input "1"
click at [1146, 217] on div at bounding box center [1220, 212] width 263 height 23
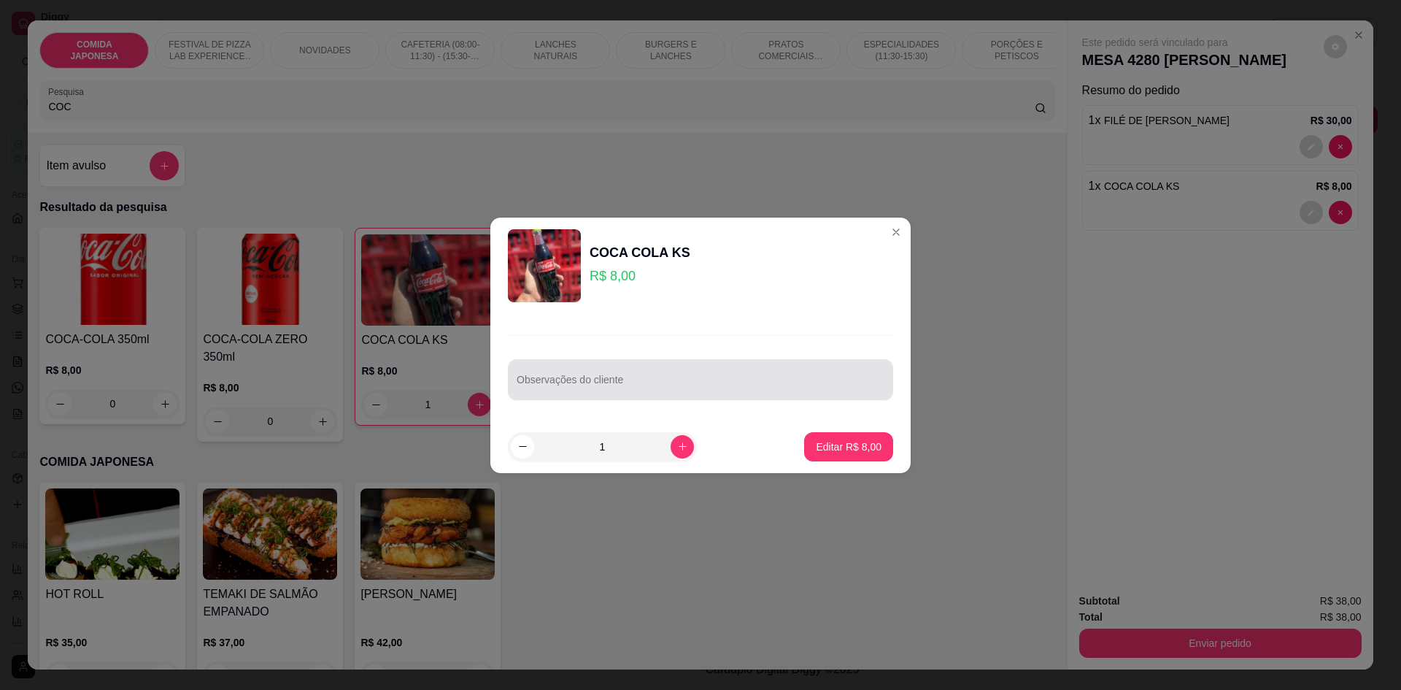
click at [753, 391] on input "Observações do cliente" at bounding box center [701, 385] width 368 height 15
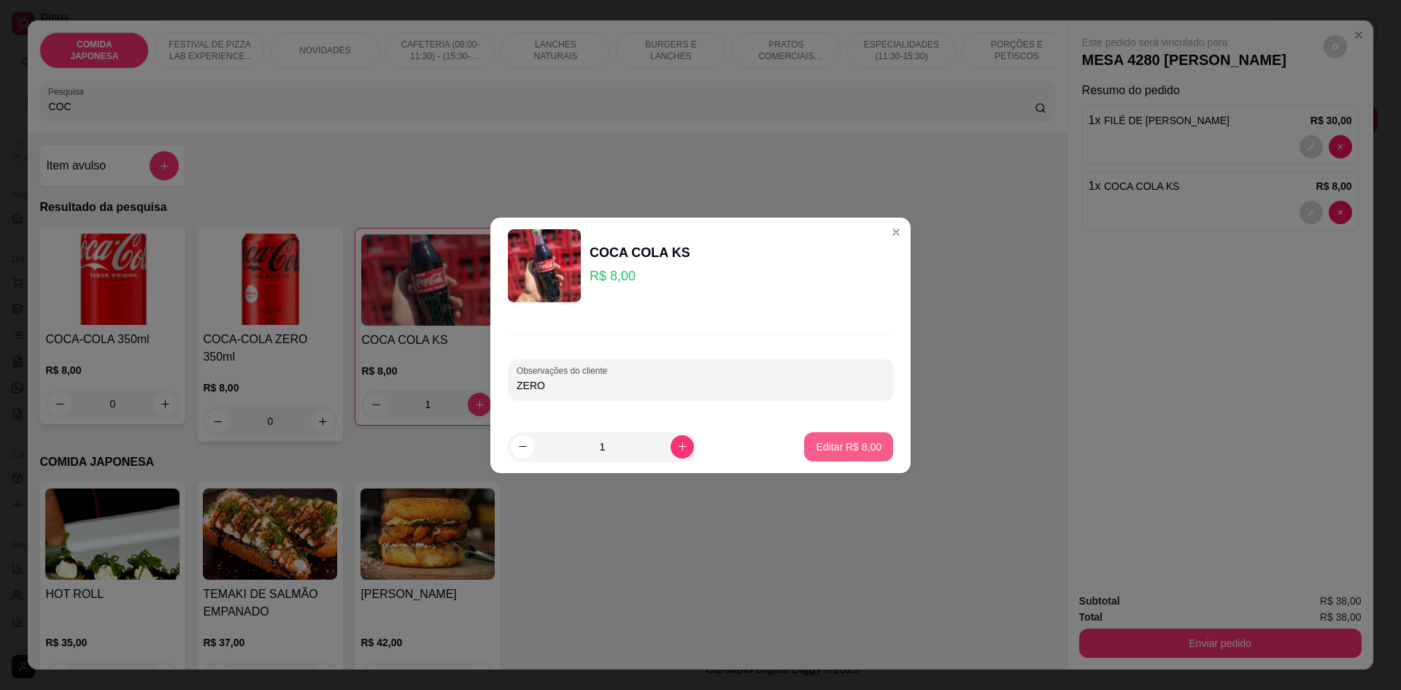
type input "ZERO"
click at [859, 449] on p "Editar R$ 8,00" at bounding box center [849, 446] width 66 height 15
type input "0"
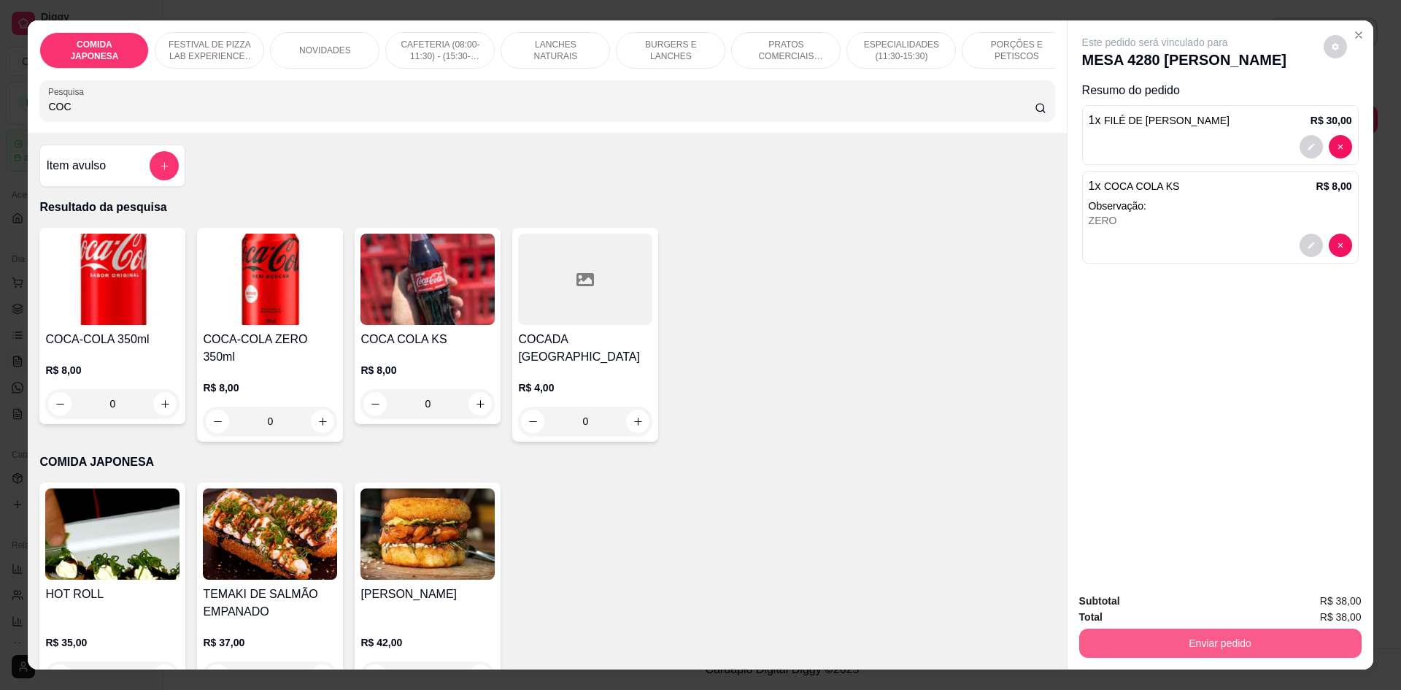
click at [1219, 641] on button "Enviar pedido" at bounding box center [1220, 642] width 282 height 29
click at [1182, 609] on button "Não registrar e enviar pedido" at bounding box center [1171, 606] width 147 height 27
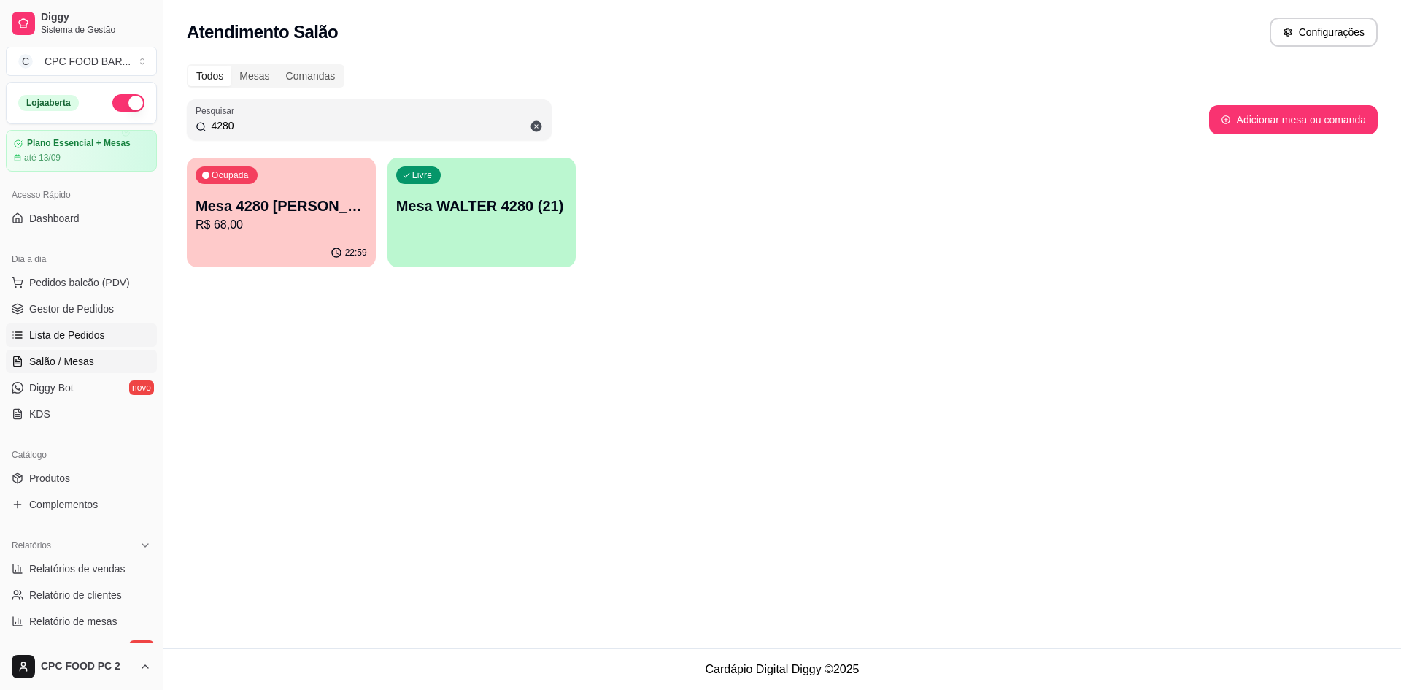
click at [75, 328] on span "Lista de Pedidos" at bounding box center [67, 335] width 76 height 15
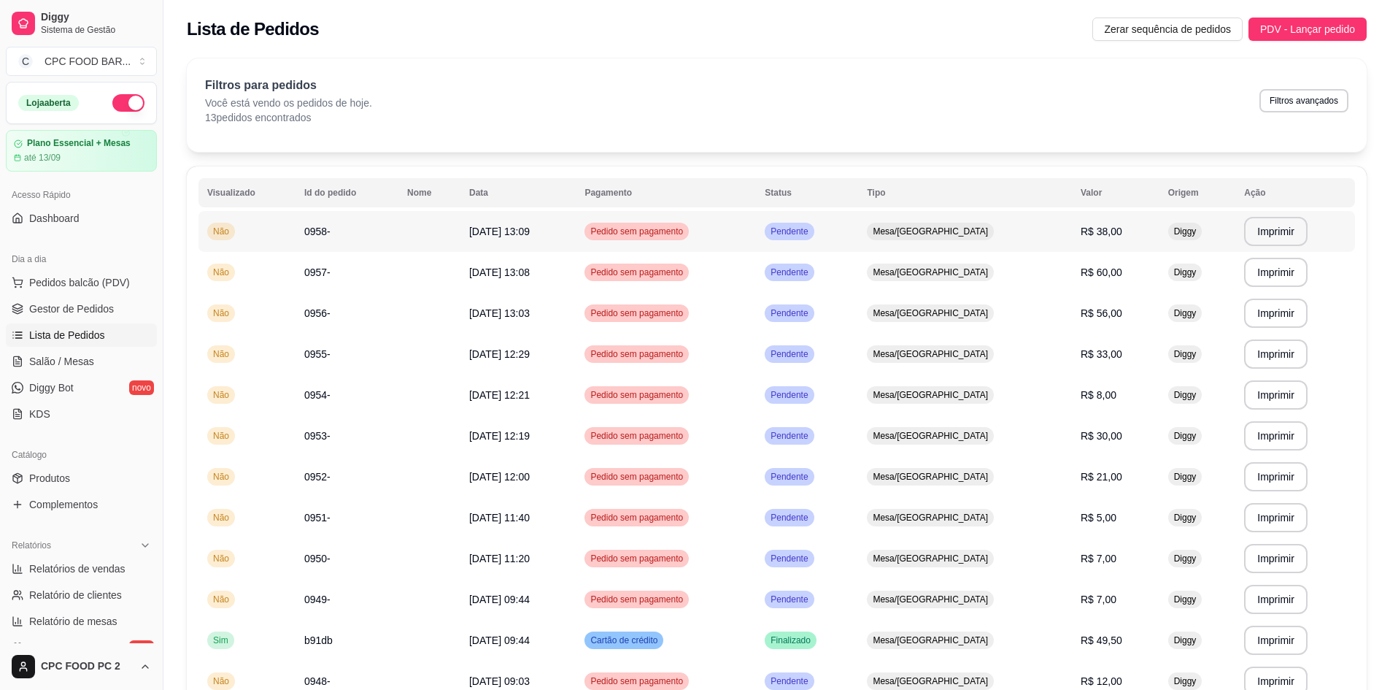
click at [1253, 214] on td "**********" at bounding box center [1295, 231] width 120 height 41
click at [1264, 235] on button "Imprimir" at bounding box center [1275, 231] width 63 height 29
click at [92, 364] on link "Salão / Mesas" at bounding box center [81, 361] width 151 height 23
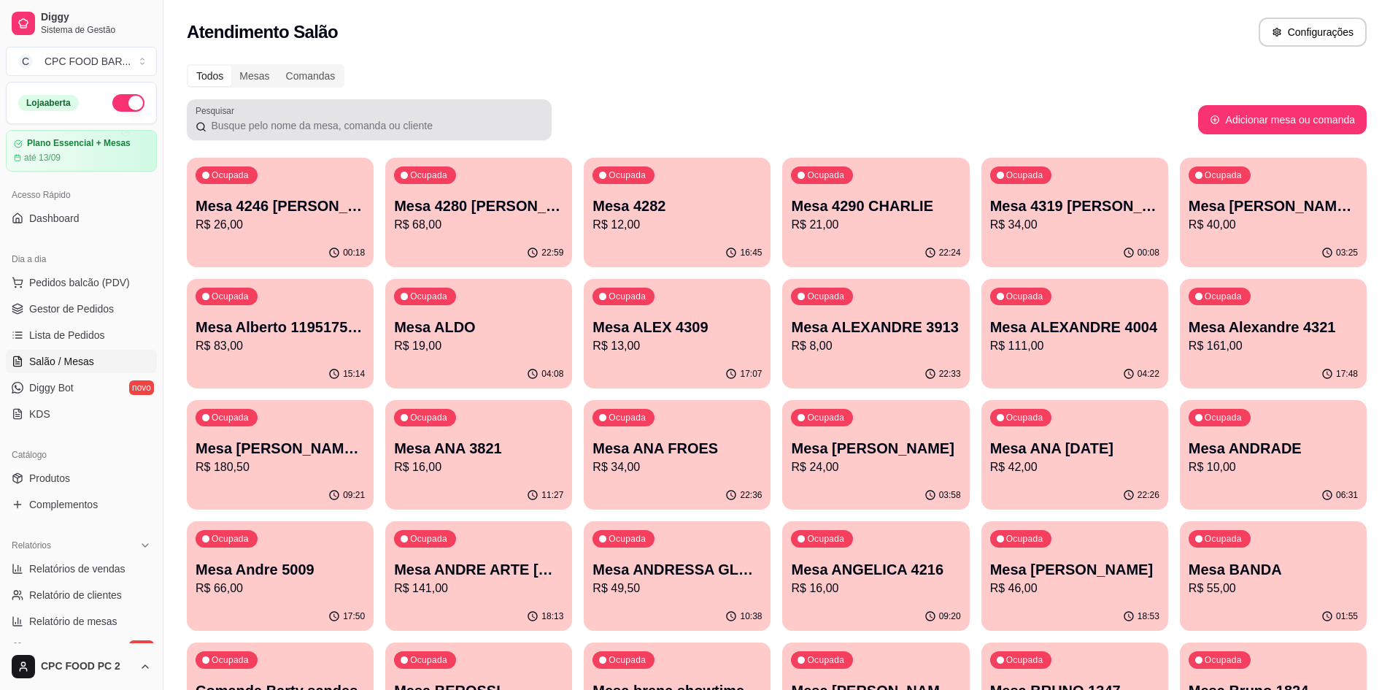
click at [428, 118] on input "Pesquisar" at bounding box center [375, 125] width 336 height 15
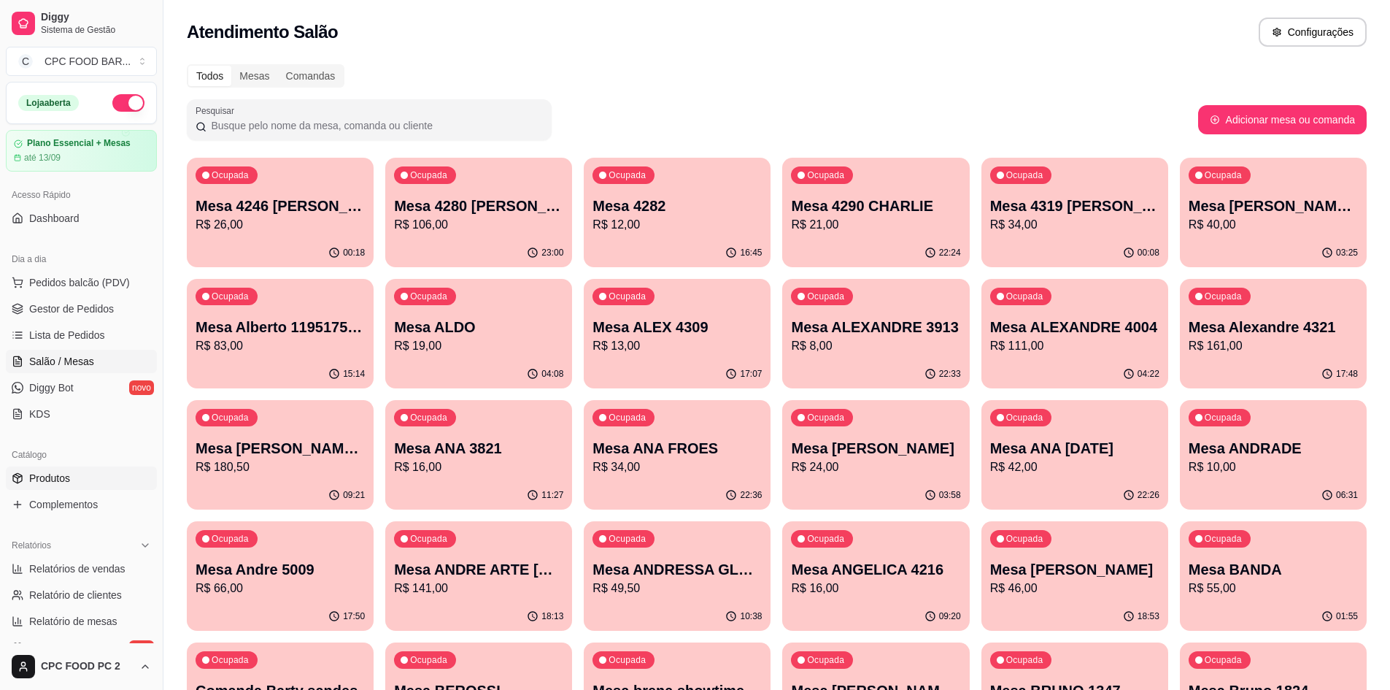
click at [66, 475] on span "Produtos" at bounding box center [49, 478] width 41 height 15
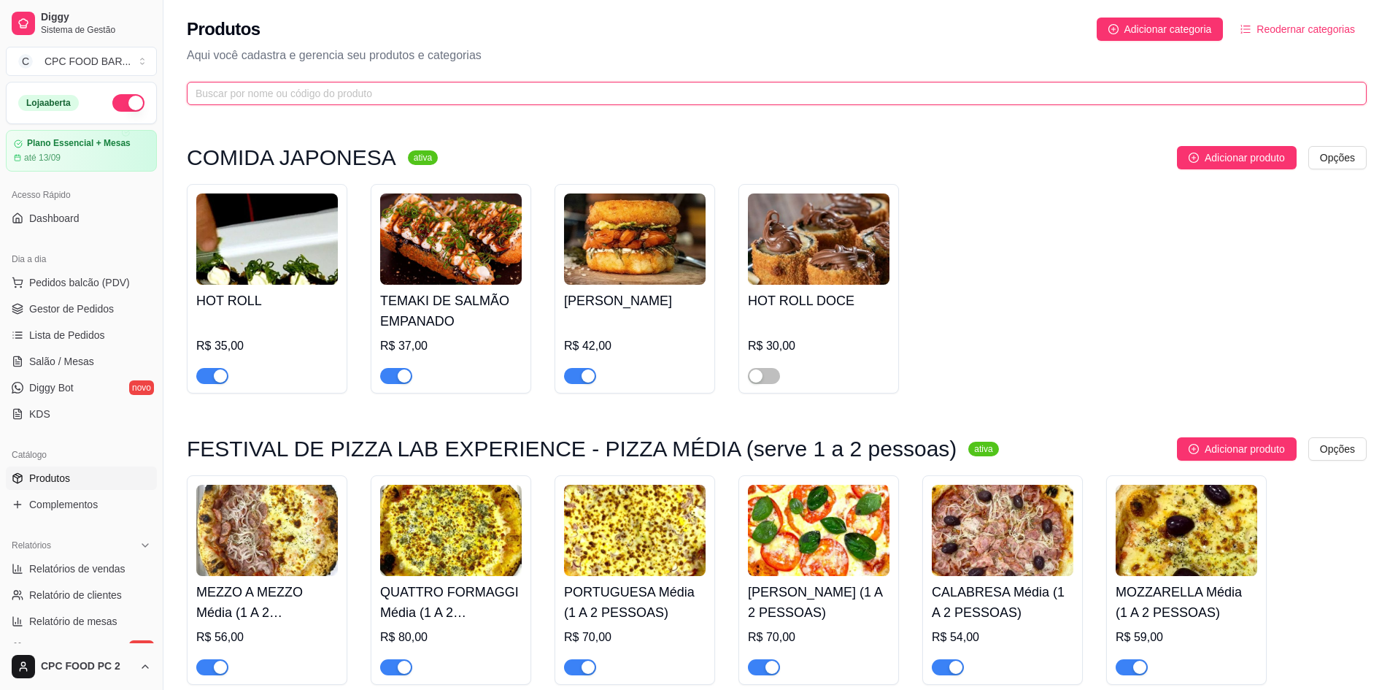
click at [231, 96] on input "text" at bounding box center [771, 93] width 1151 height 16
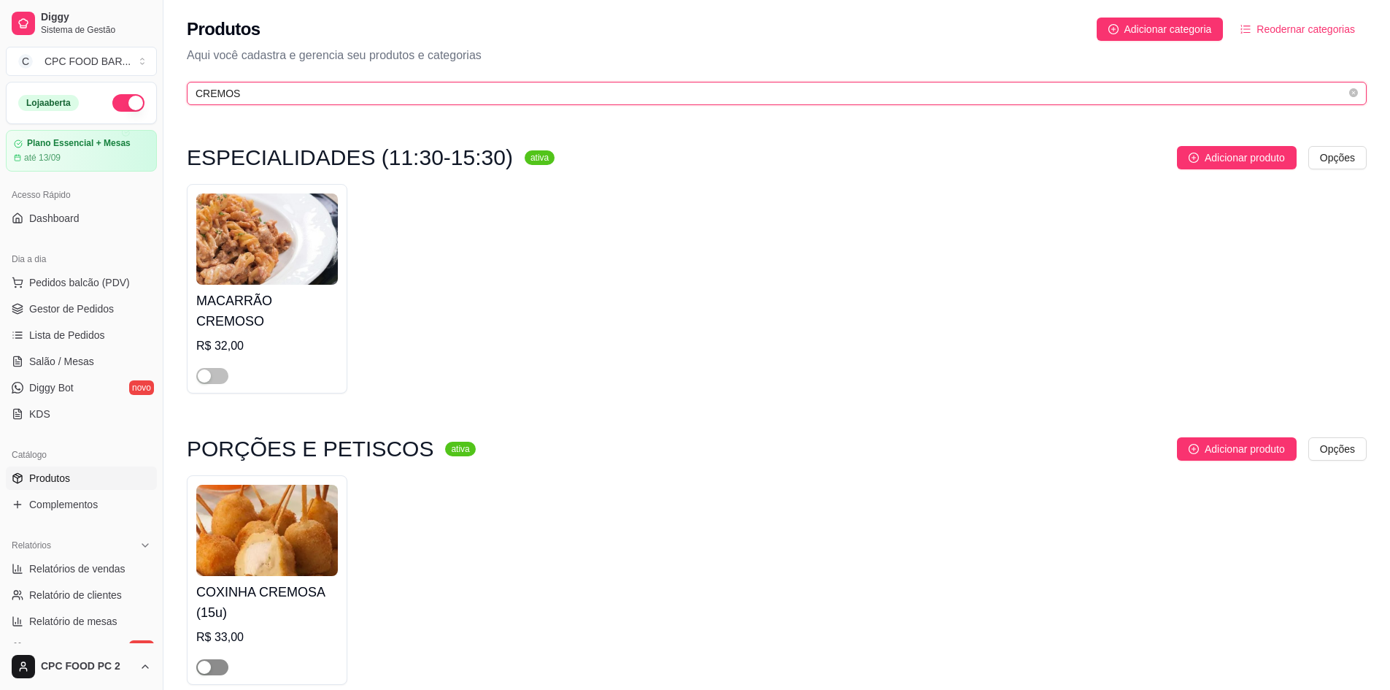
type input "CREMOS"
click at [220, 659] on span "button" at bounding box center [212, 667] width 32 height 16
click at [63, 363] on span "Salão / Mesas" at bounding box center [61, 361] width 65 height 15
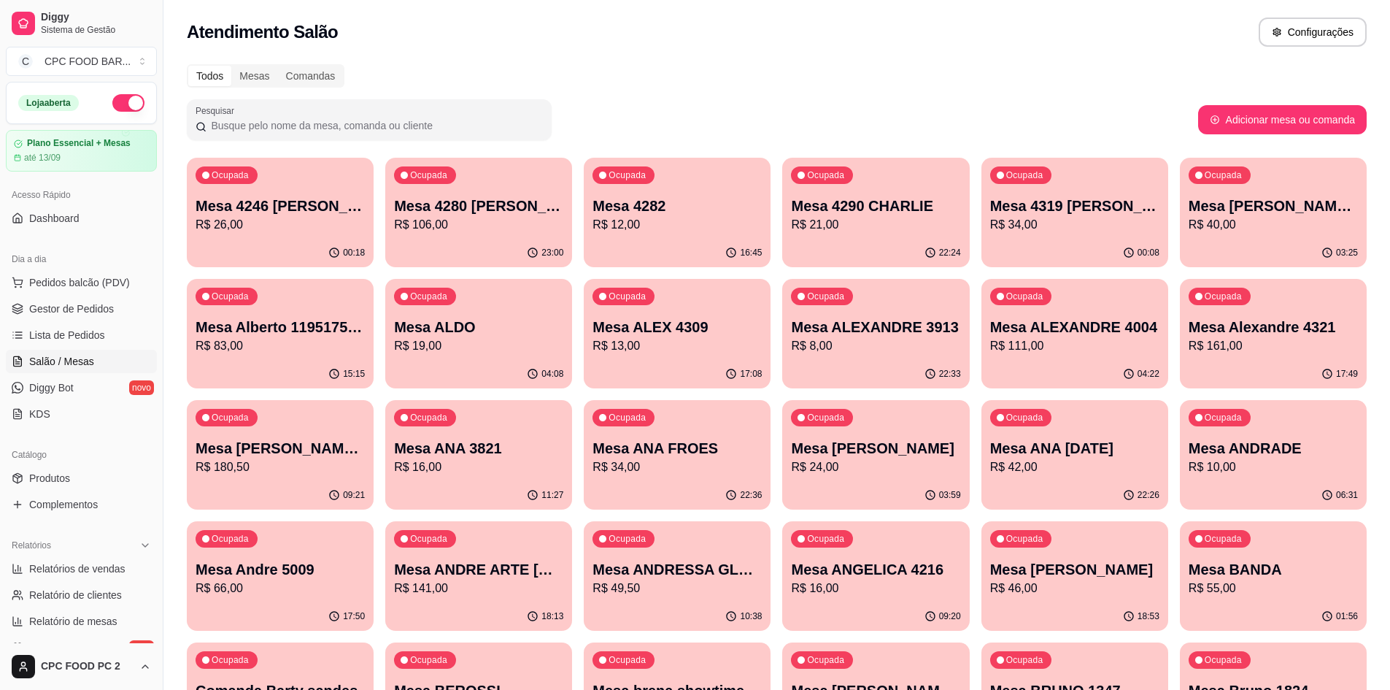
click at [334, 124] on input "Pesquisar" at bounding box center [375, 125] width 336 height 15
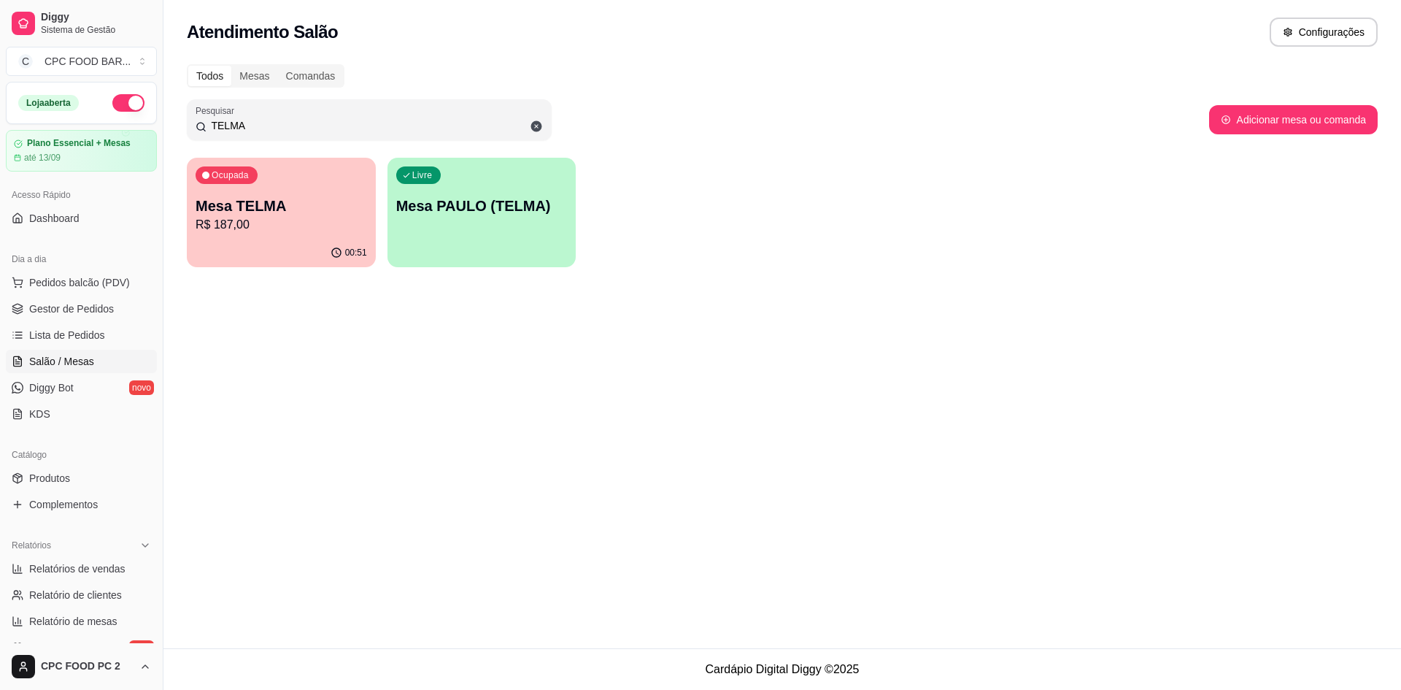
type input "TELMA"
click at [219, 229] on p "R$ 187,00" at bounding box center [281, 224] width 166 height 17
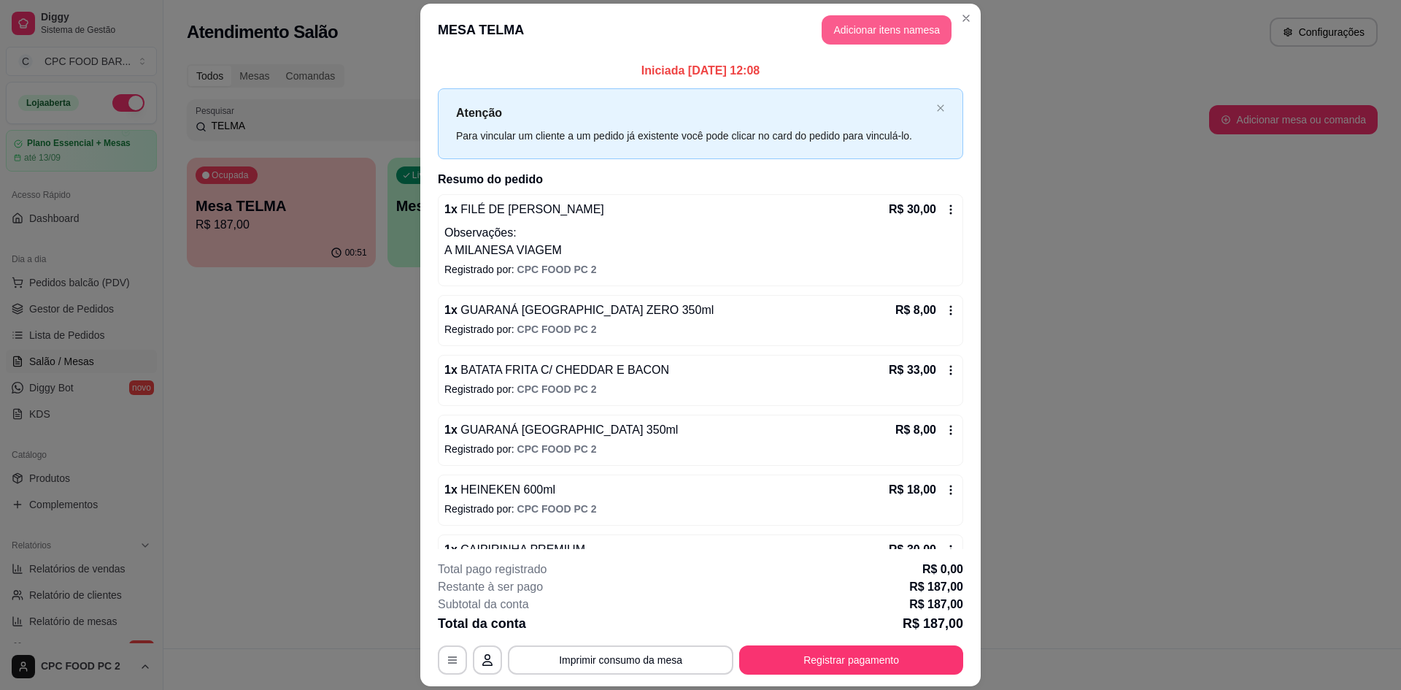
click at [847, 21] on button "Adicionar itens na mesa" at bounding box center [887, 29] width 130 height 29
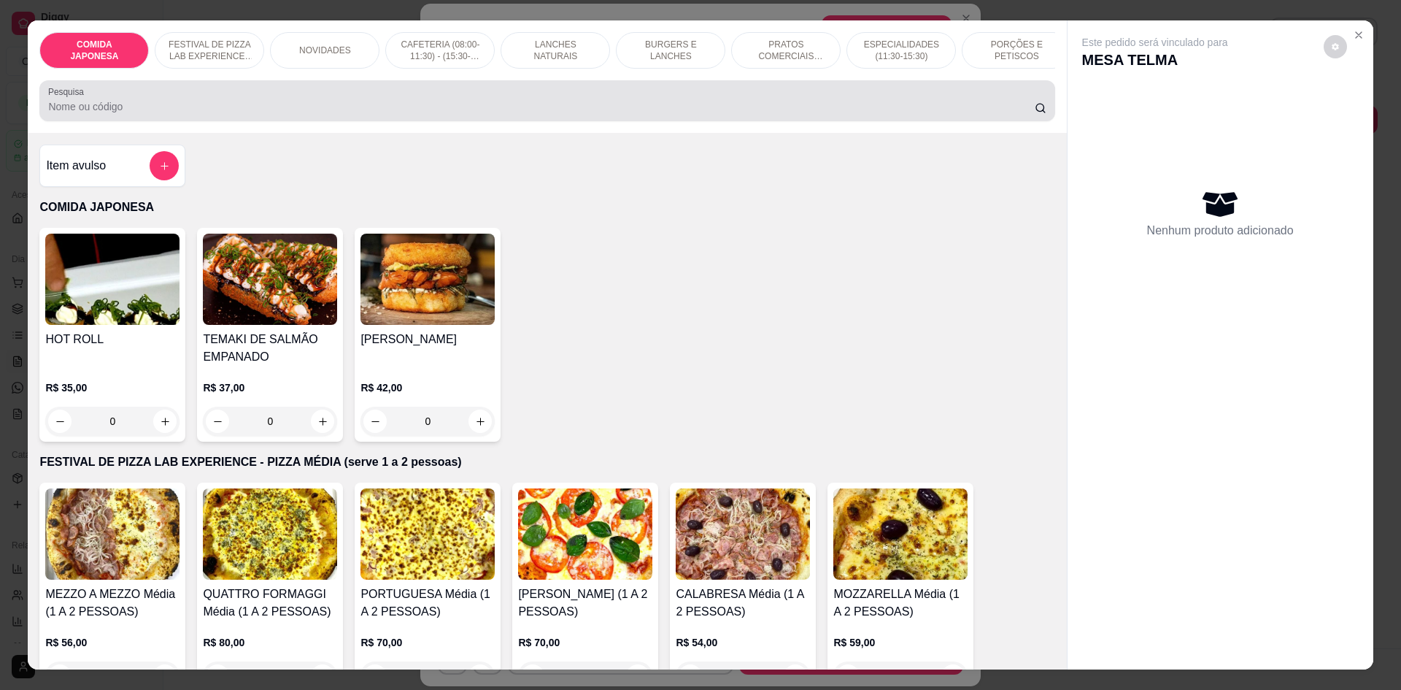
click at [671, 114] on input "Pesquisa" at bounding box center [541, 106] width 986 height 15
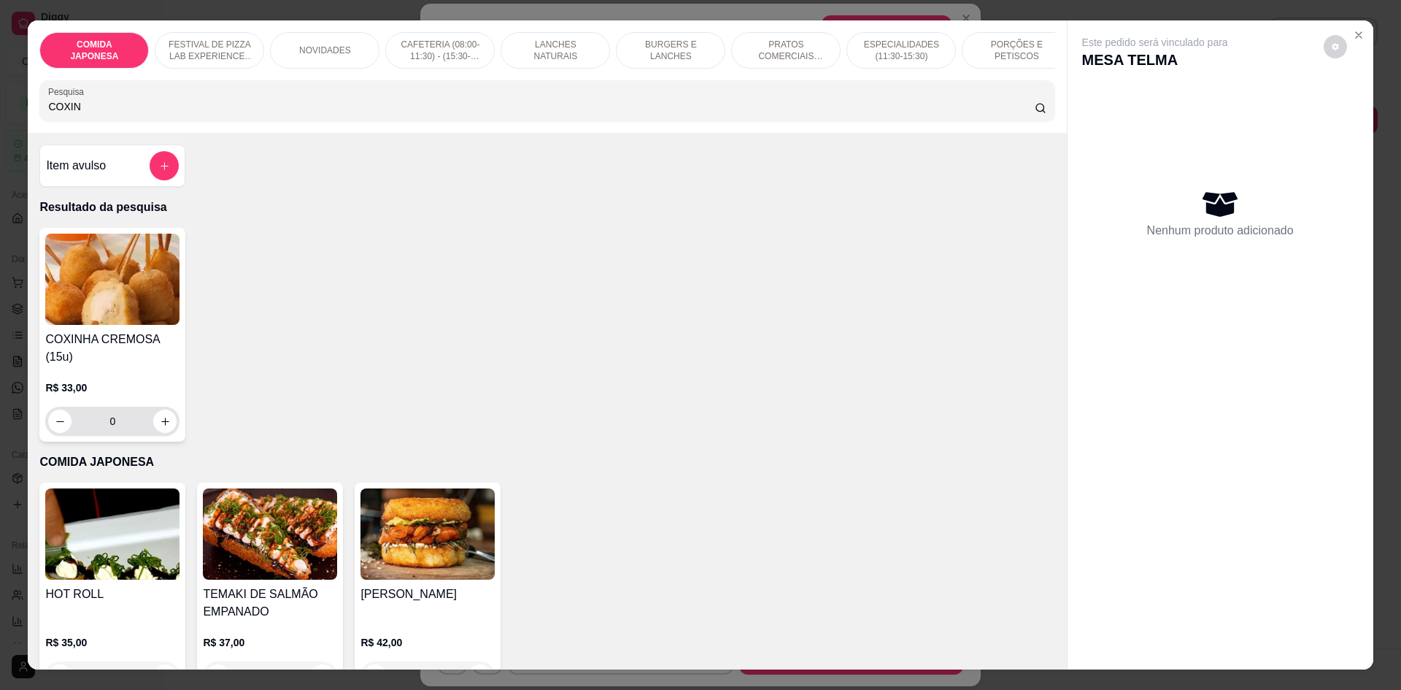
type input "COXIN"
click at [160, 427] on icon "increase-product-quantity" at bounding box center [165, 421] width 11 height 11
type input "1"
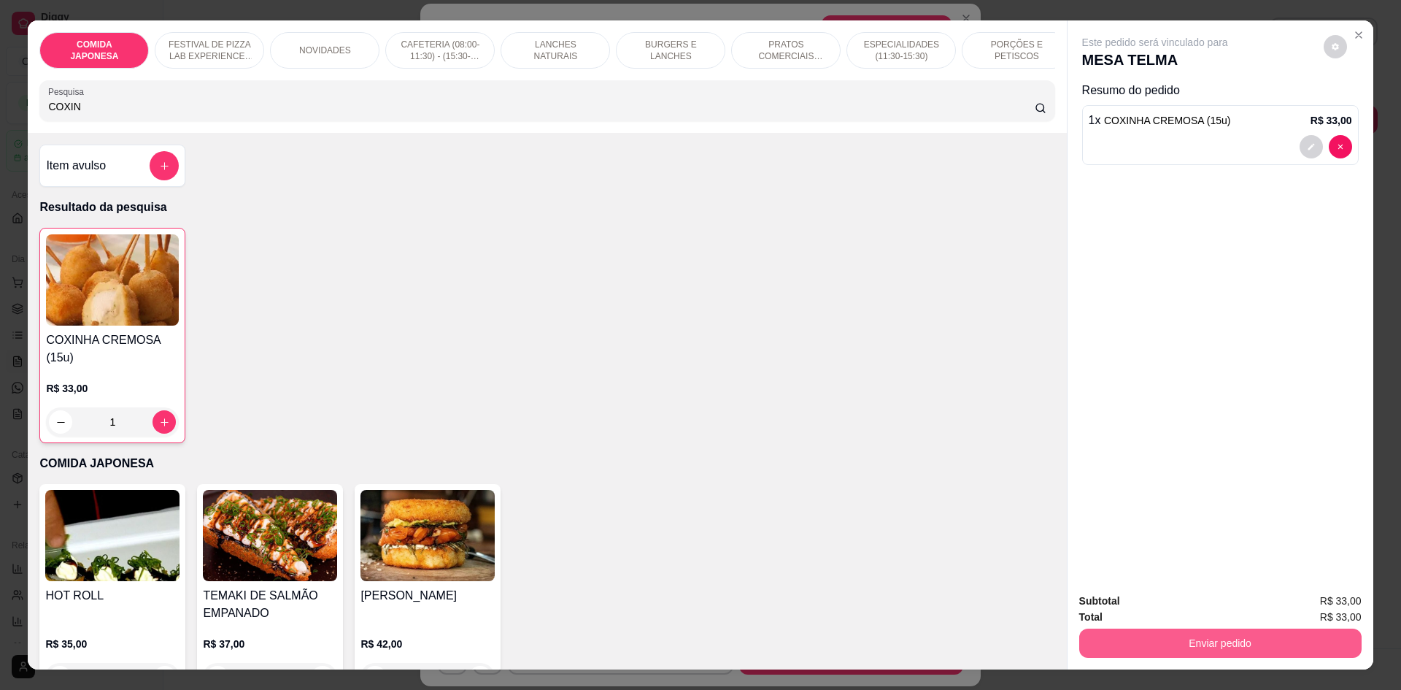
click at [1206, 654] on button "Enviar pedido" at bounding box center [1220, 642] width 282 height 29
click at [1172, 606] on button "Não registrar e enviar pedido" at bounding box center [1172, 607] width 152 height 28
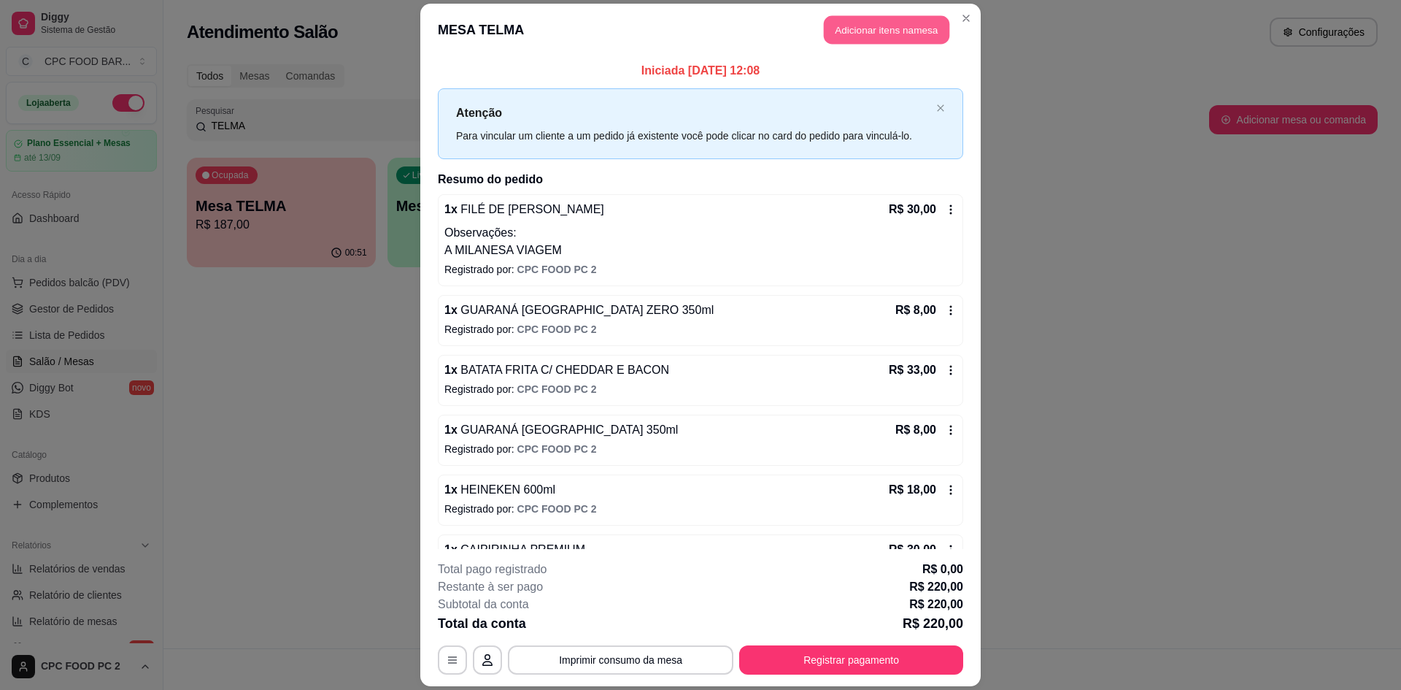
click at [881, 24] on button "Adicionar itens na mesa" at bounding box center [887, 29] width 126 height 28
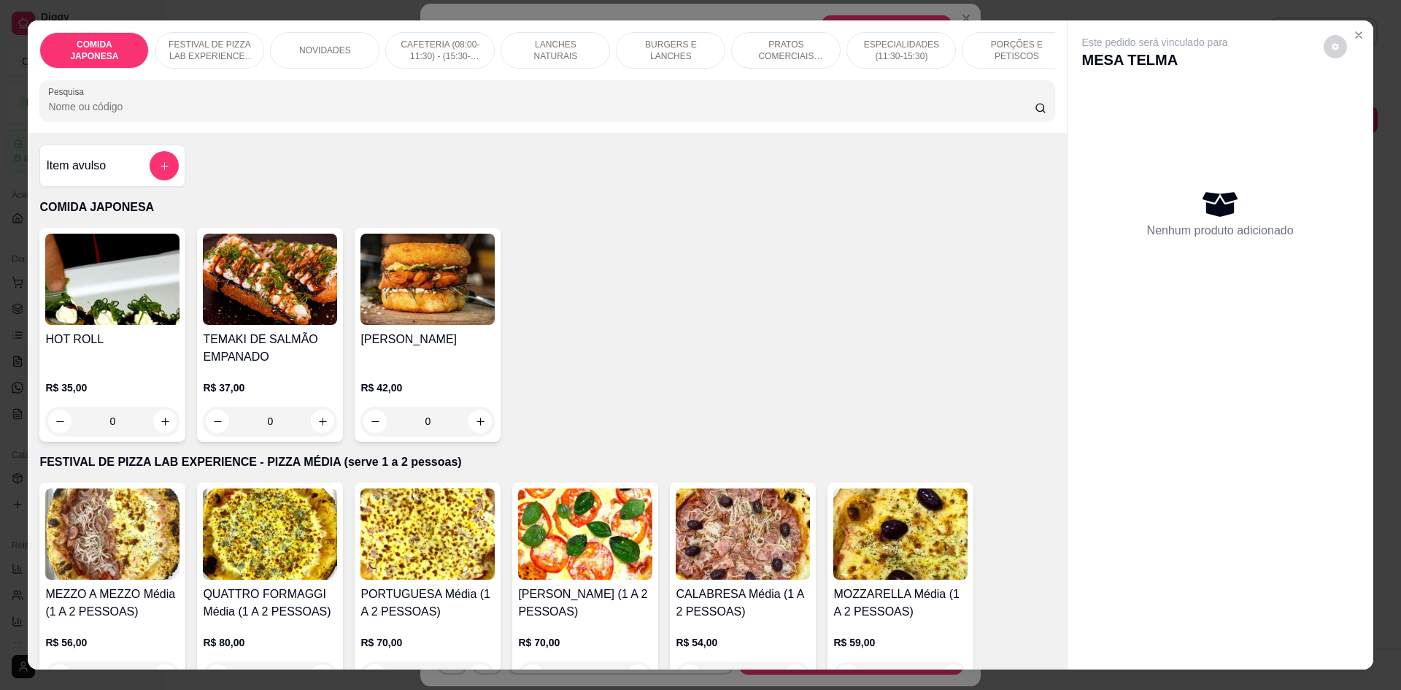
click at [366, 114] on input "Pesquisa" at bounding box center [541, 106] width 986 height 15
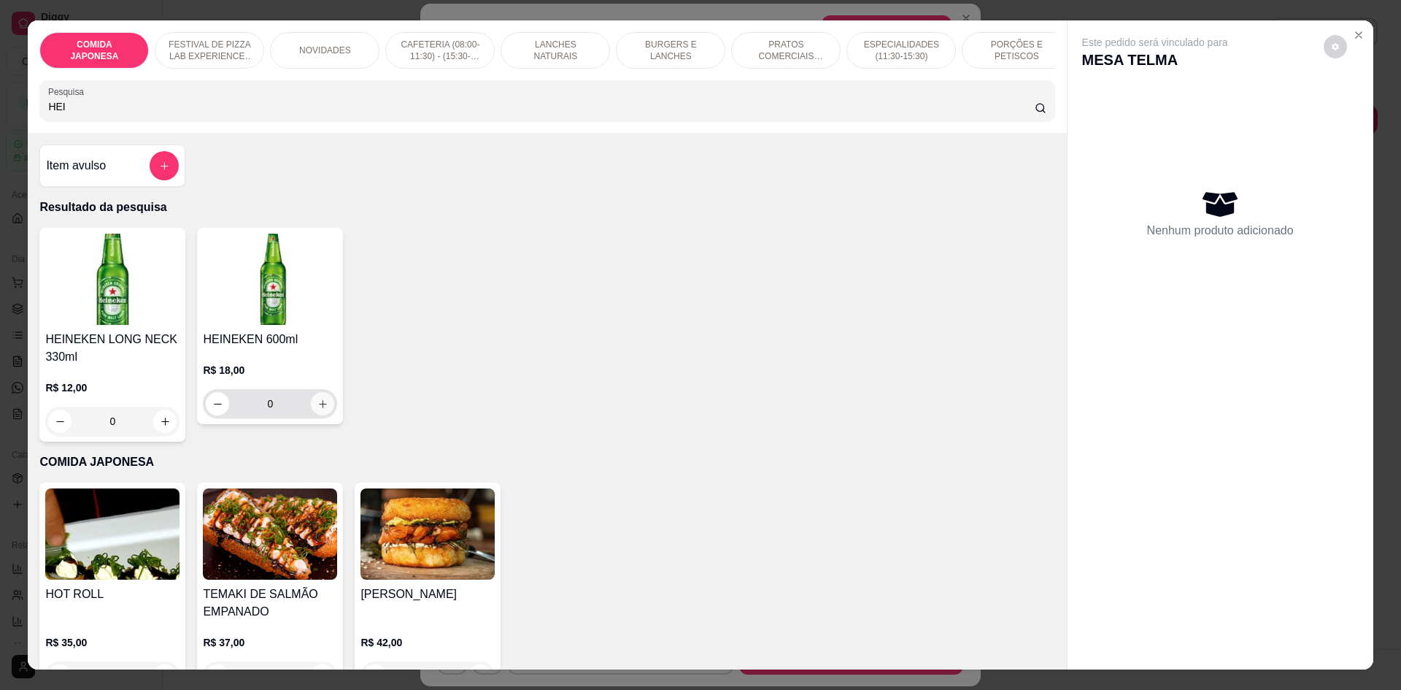
type input "HEI"
click at [311, 415] on button "increase-product-quantity" at bounding box center [322, 403] width 23 height 23
type input "1"
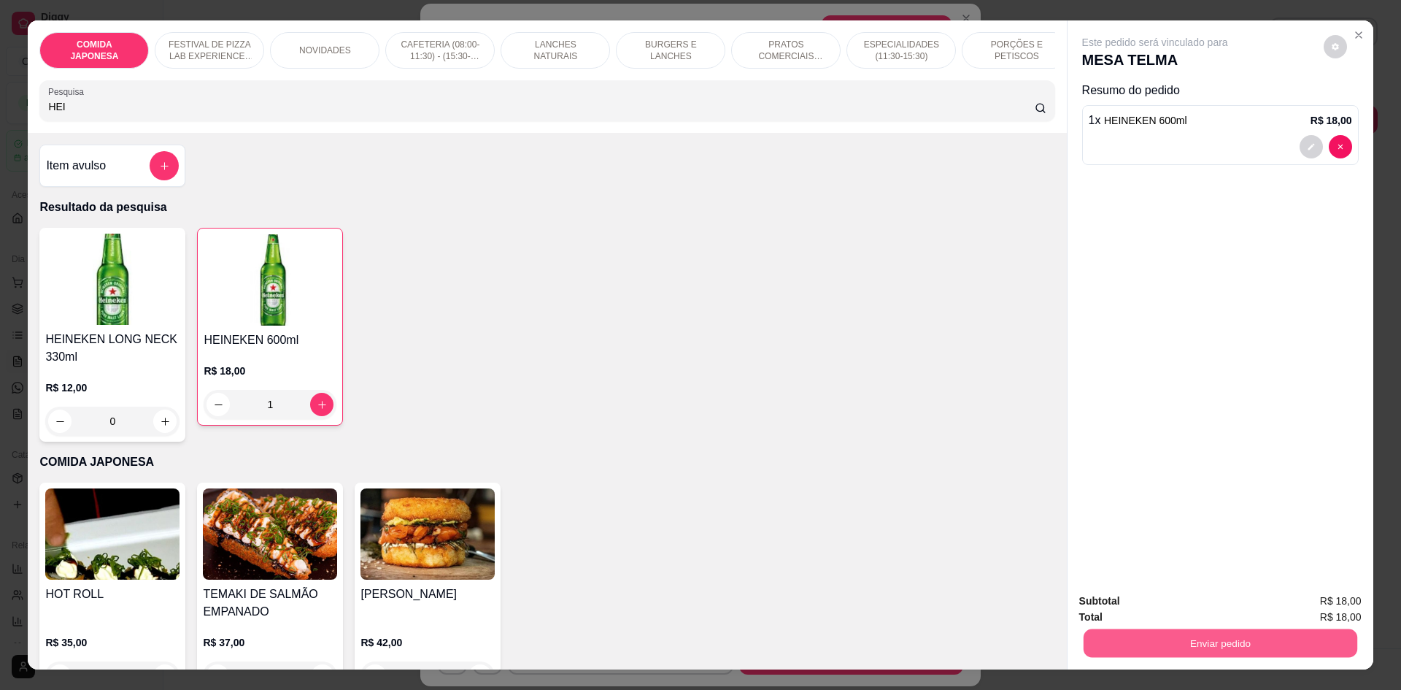
click at [1149, 639] on button "Enviar pedido" at bounding box center [1220, 642] width 274 height 28
click at [1160, 617] on button "Não registrar e enviar pedido" at bounding box center [1172, 607] width 152 height 28
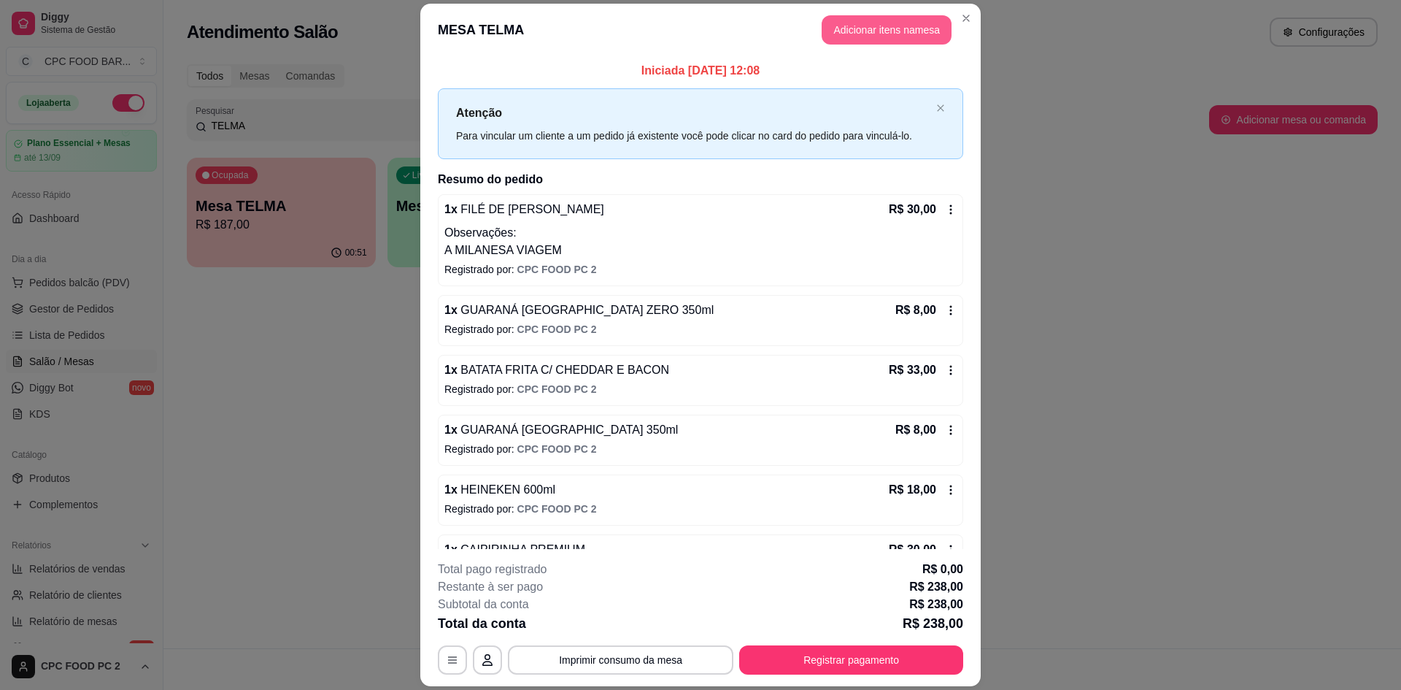
click at [911, 25] on button "Adicionar itens na mesa" at bounding box center [887, 29] width 130 height 29
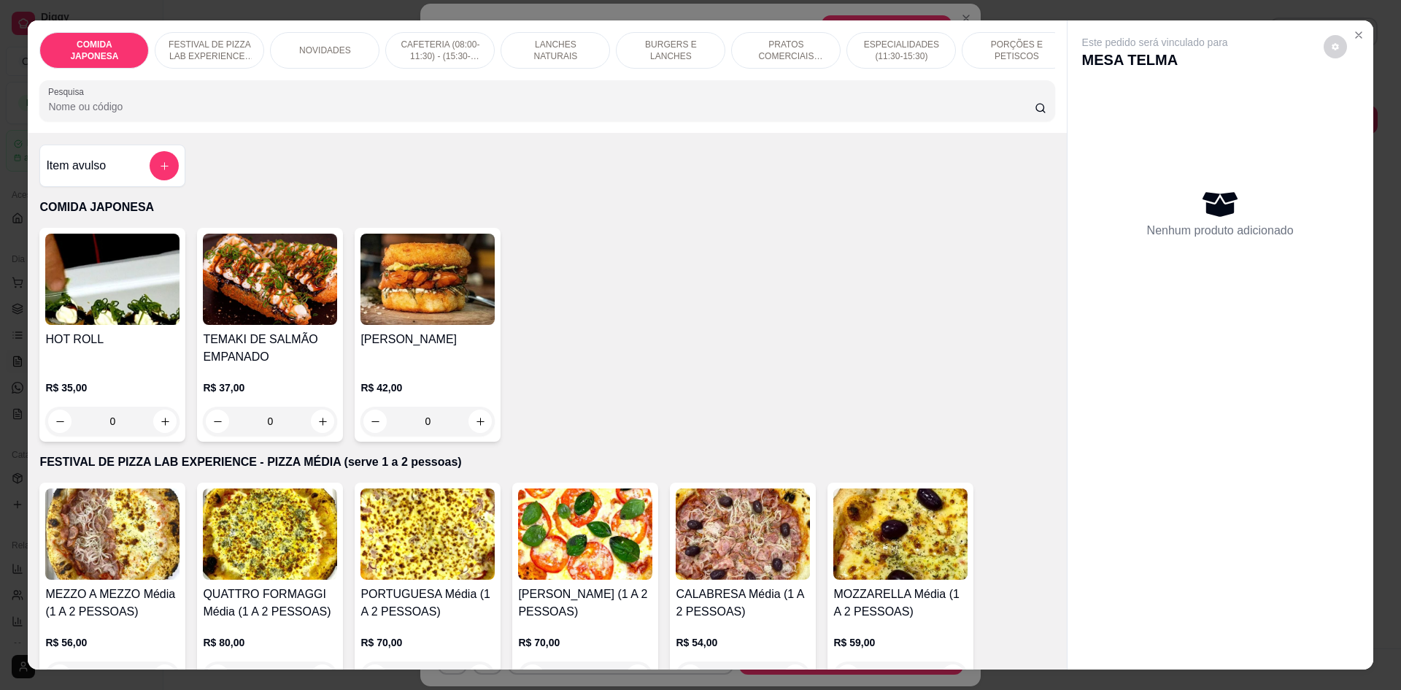
click at [513, 114] on input "Pesquisa" at bounding box center [541, 106] width 986 height 15
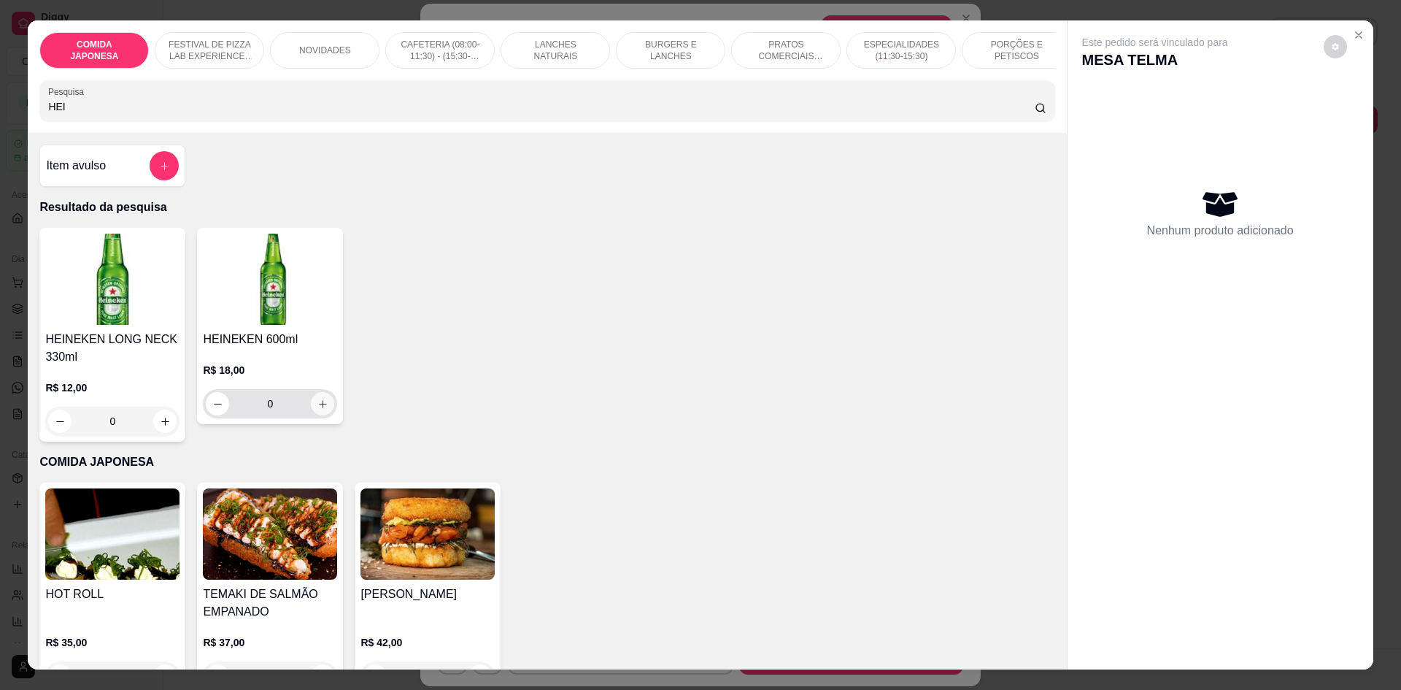
type input "HEI"
click at [320, 415] on button "increase-product-quantity" at bounding box center [322, 403] width 23 height 23
type input "1"
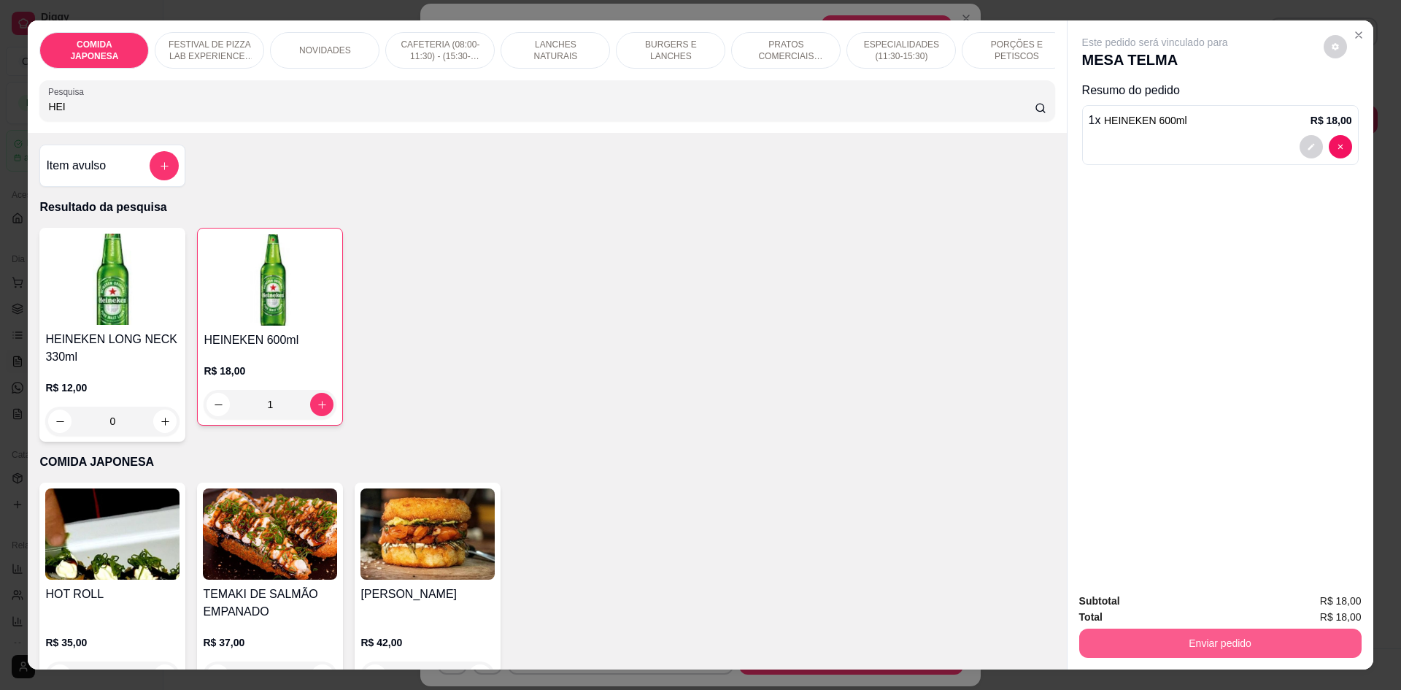
click at [1109, 644] on button "Enviar pedido" at bounding box center [1220, 642] width 282 height 29
click at [1114, 608] on button "Não registrar e enviar pedido" at bounding box center [1171, 606] width 147 height 27
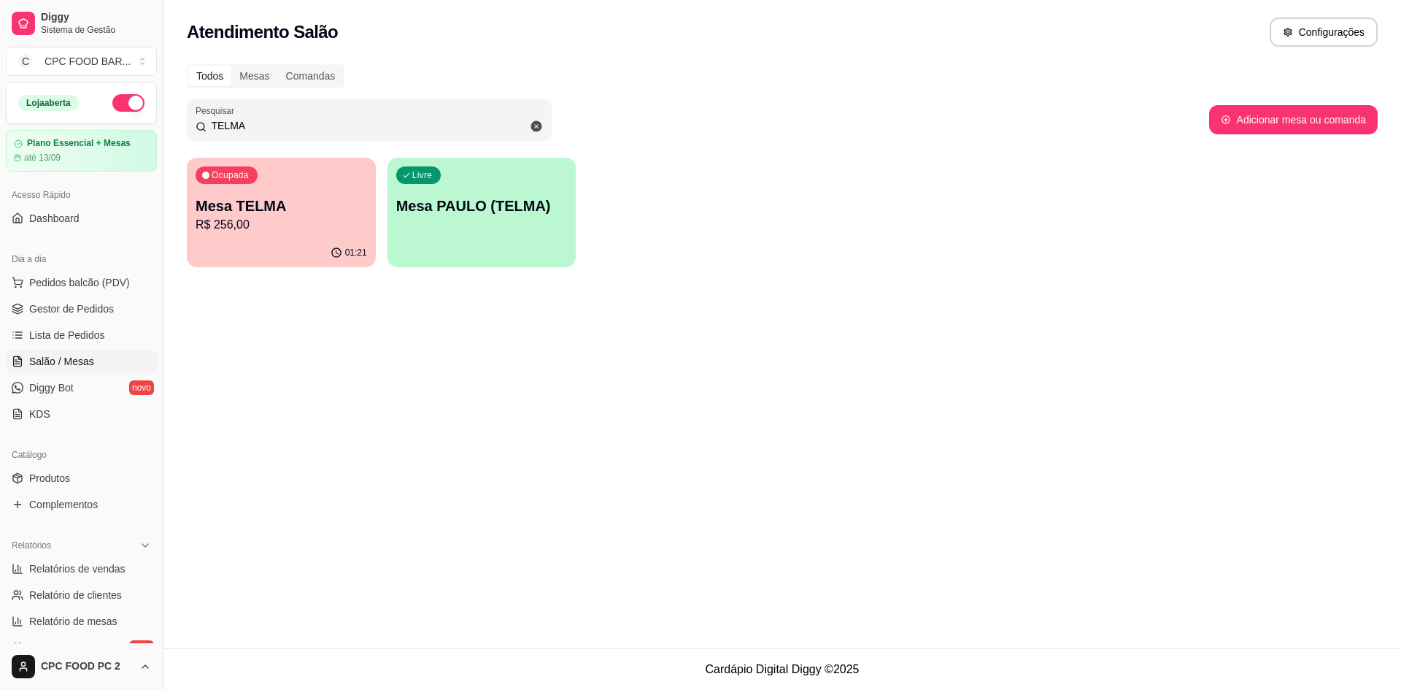
drag, startPoint x: 144, startPoint y: 126, endPoint x: 112, endPoint y: 126, distance: 32.1
click at [112, 126] on div "Diggy Sistema de Gestão C CPC FOOD BAR ... Loja aberta Plano Essencial + Mesas …" at bounding box center [700, 345] width 1401 height 690
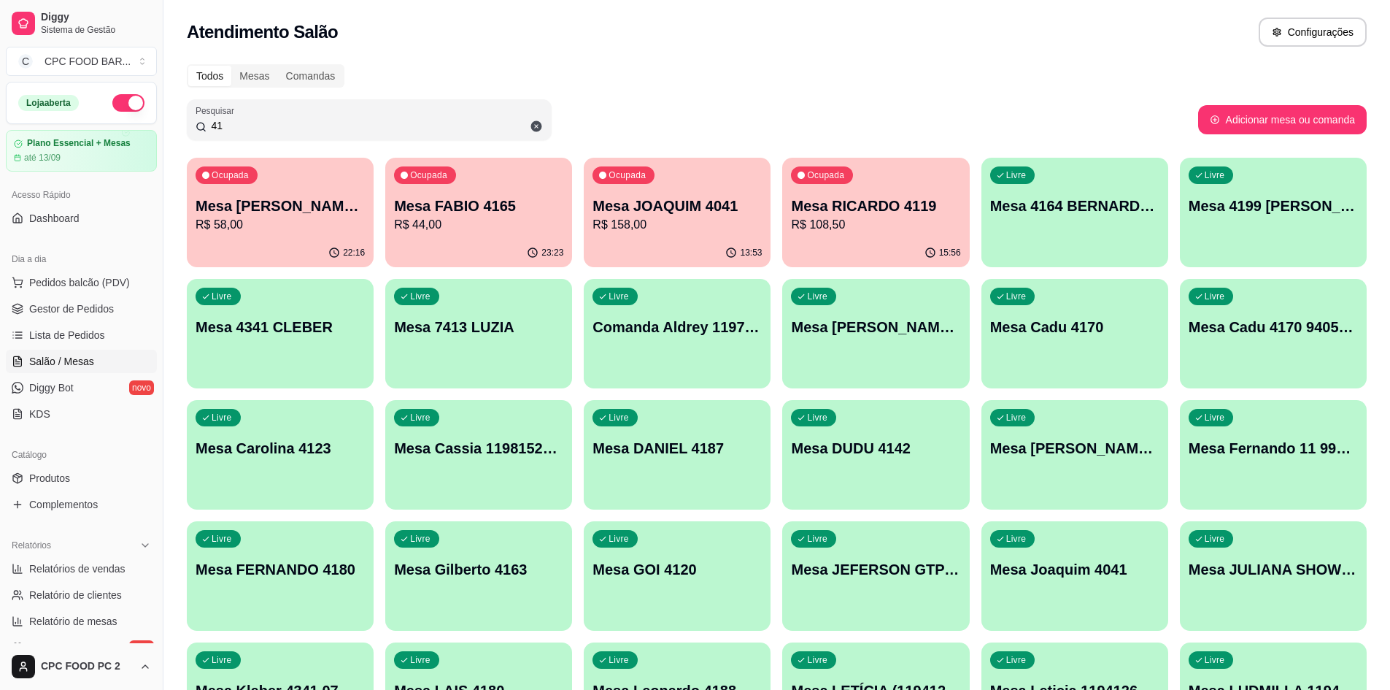
type input "4"
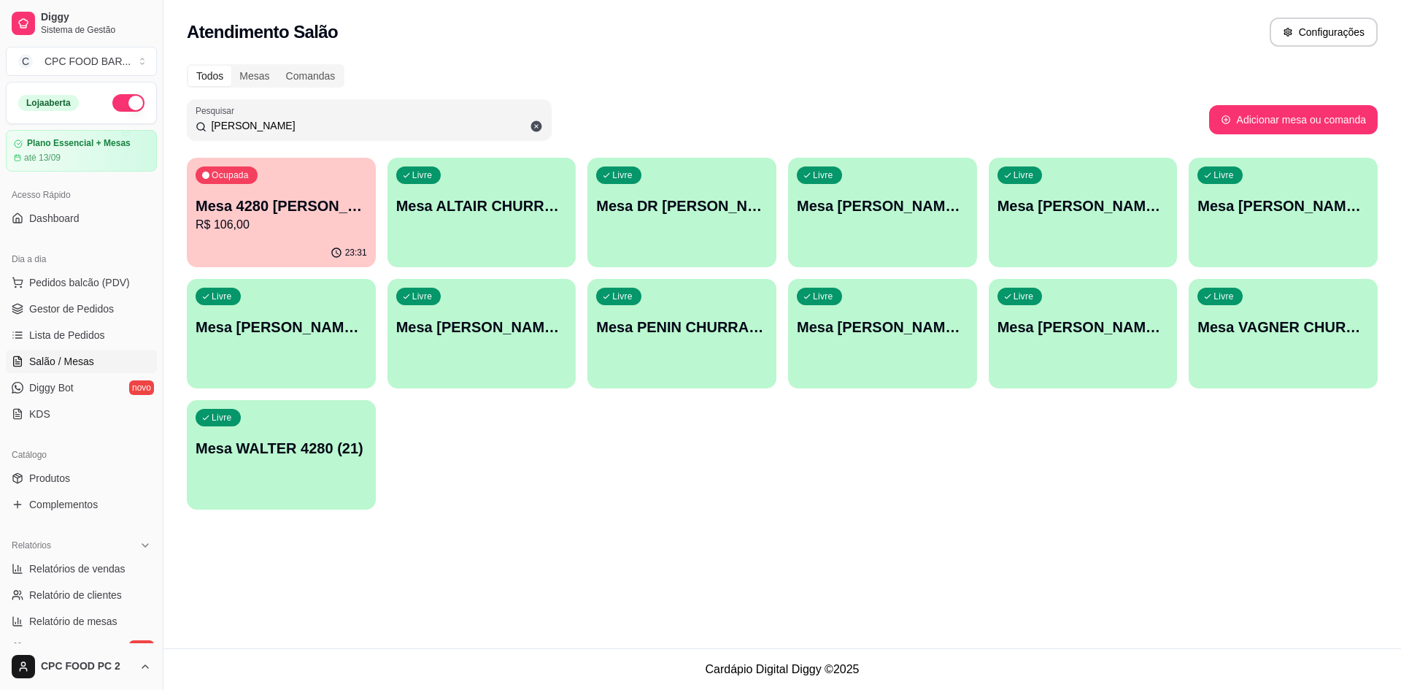
type input "WALT"
click at [260, 189] on div "Ocupada Mesa 4280 Walter R$ 106,00" at bounding box center [281, 198] width 189 height 81
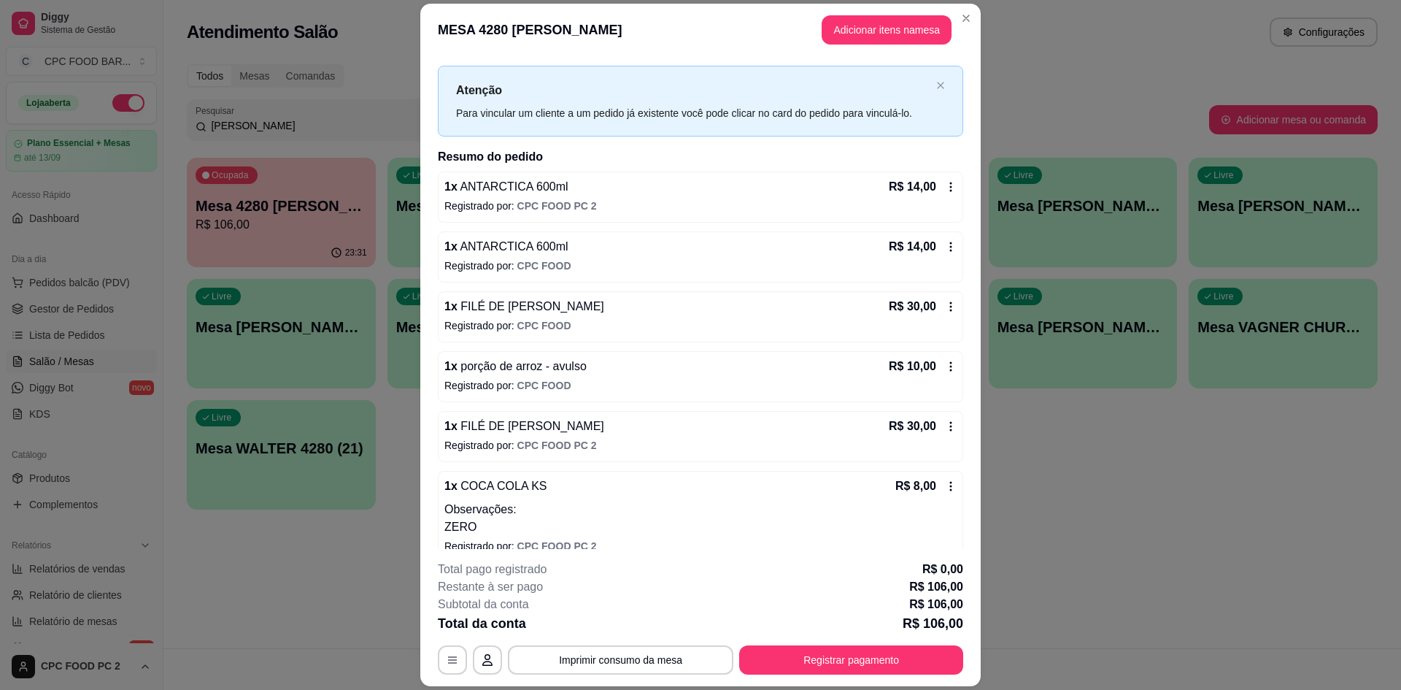
scroll to position [42, 0]
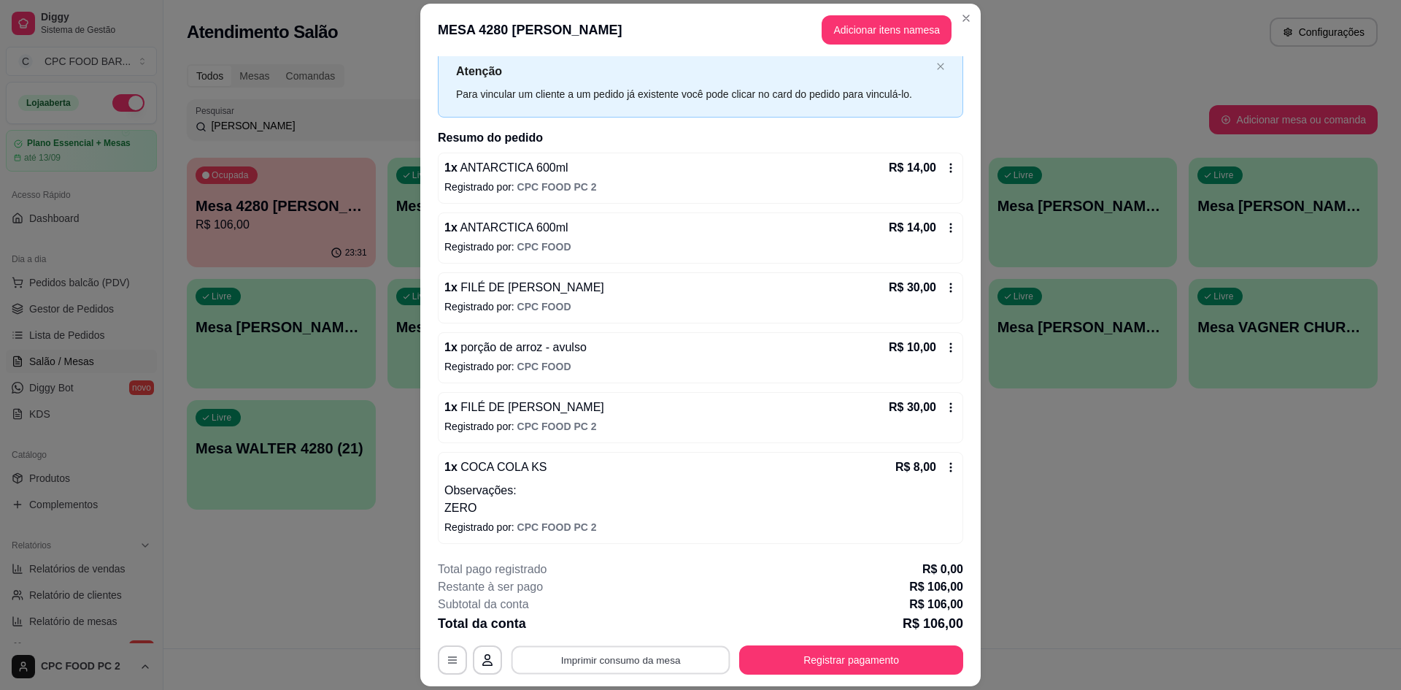
click at [586, 666] on button "Imprimir consumo da mesa" at bounding box center [621, 660] width 219 height 28
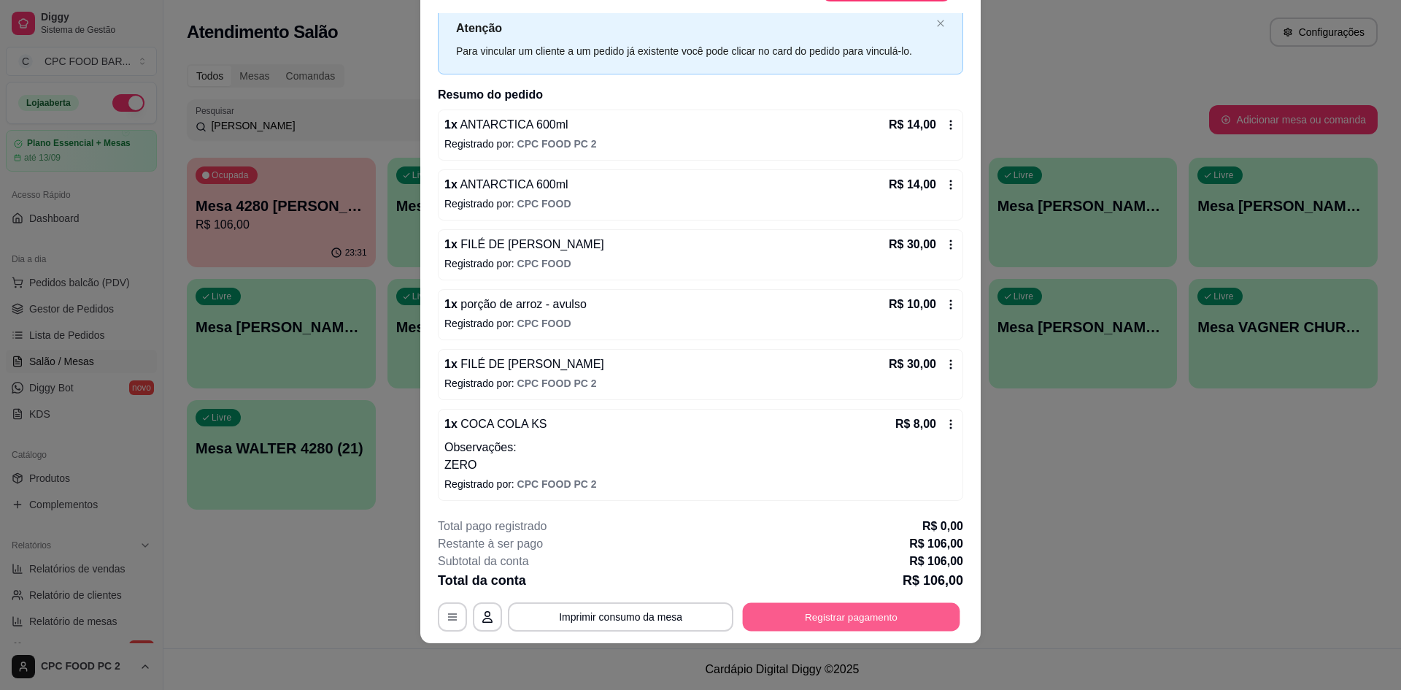
click at [858, 614] on button "Registrar pagamento" at bounding box center [851, 617] width 217 height 28
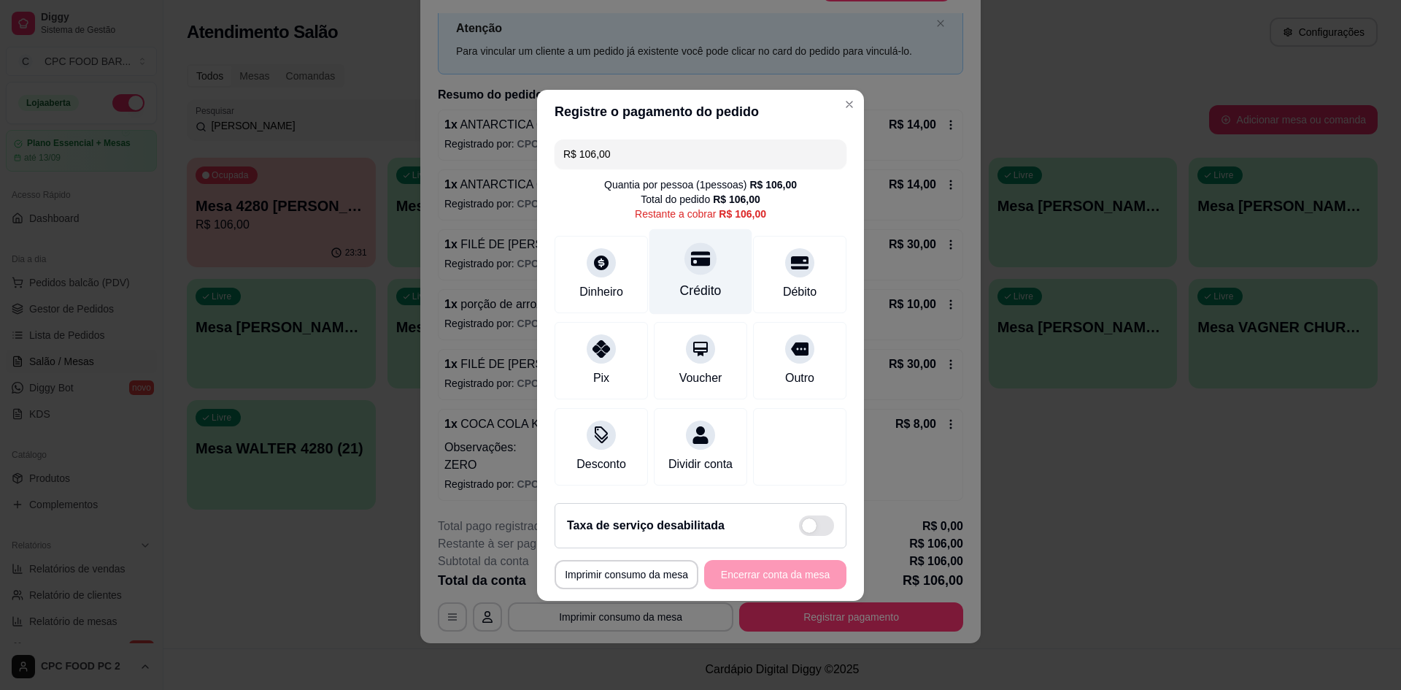
click at [730, 272] on div "Crédito" at bounding box center [700, 270] width 103 height 85
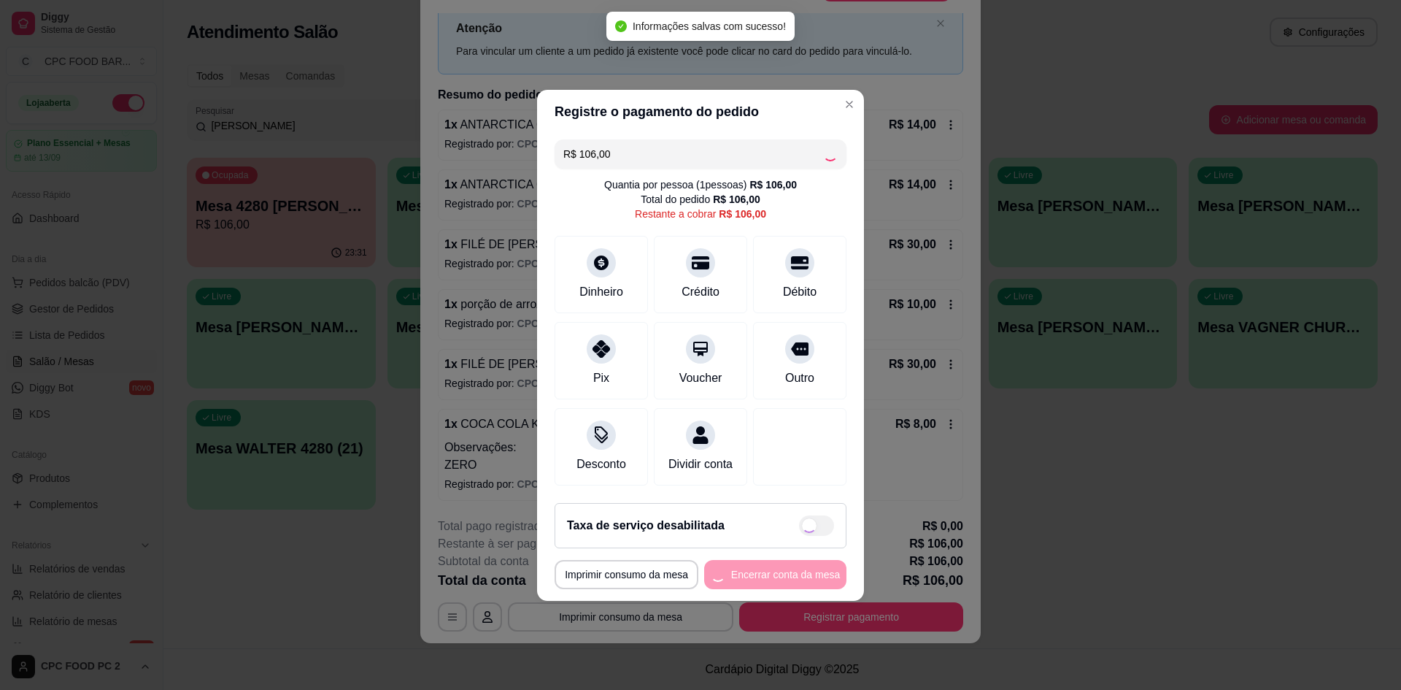
type input "R$ 0,00"
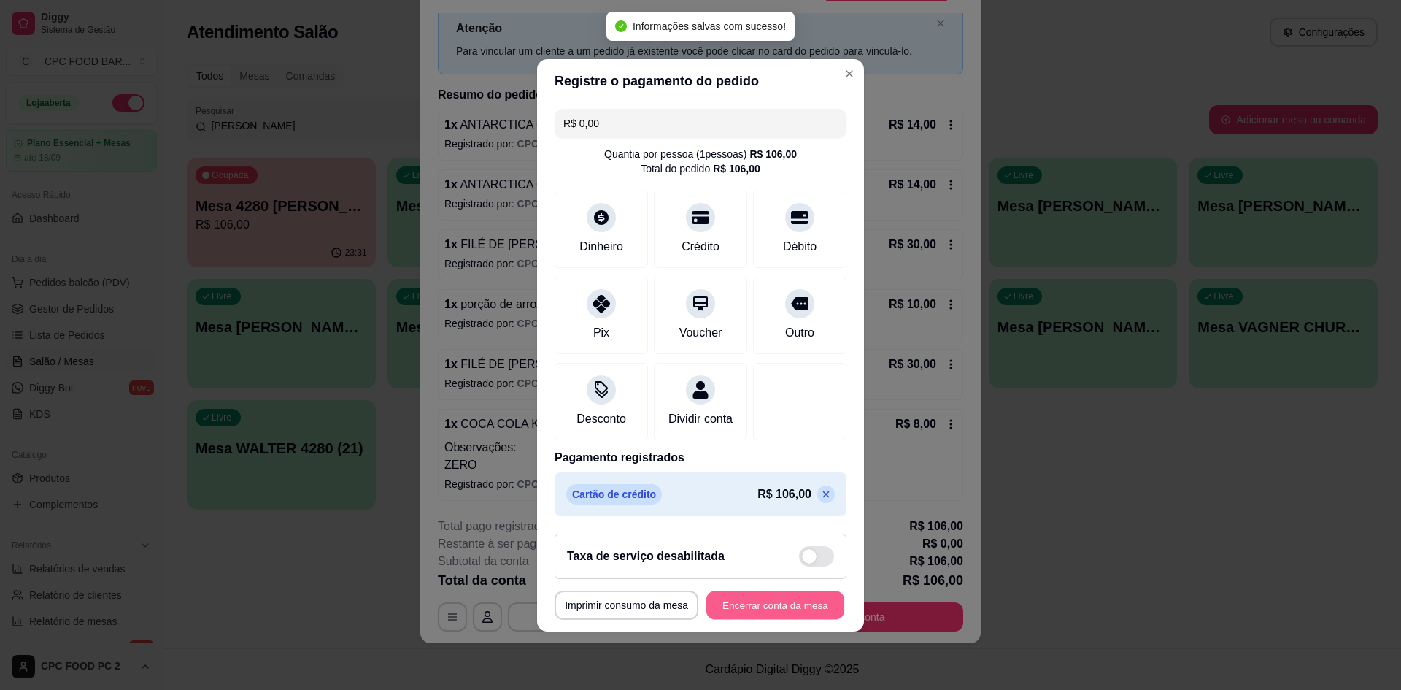
click at [788, 610] on button "Encerrar conta da mesa" at bounding box center [775, 604] width 138 height 28
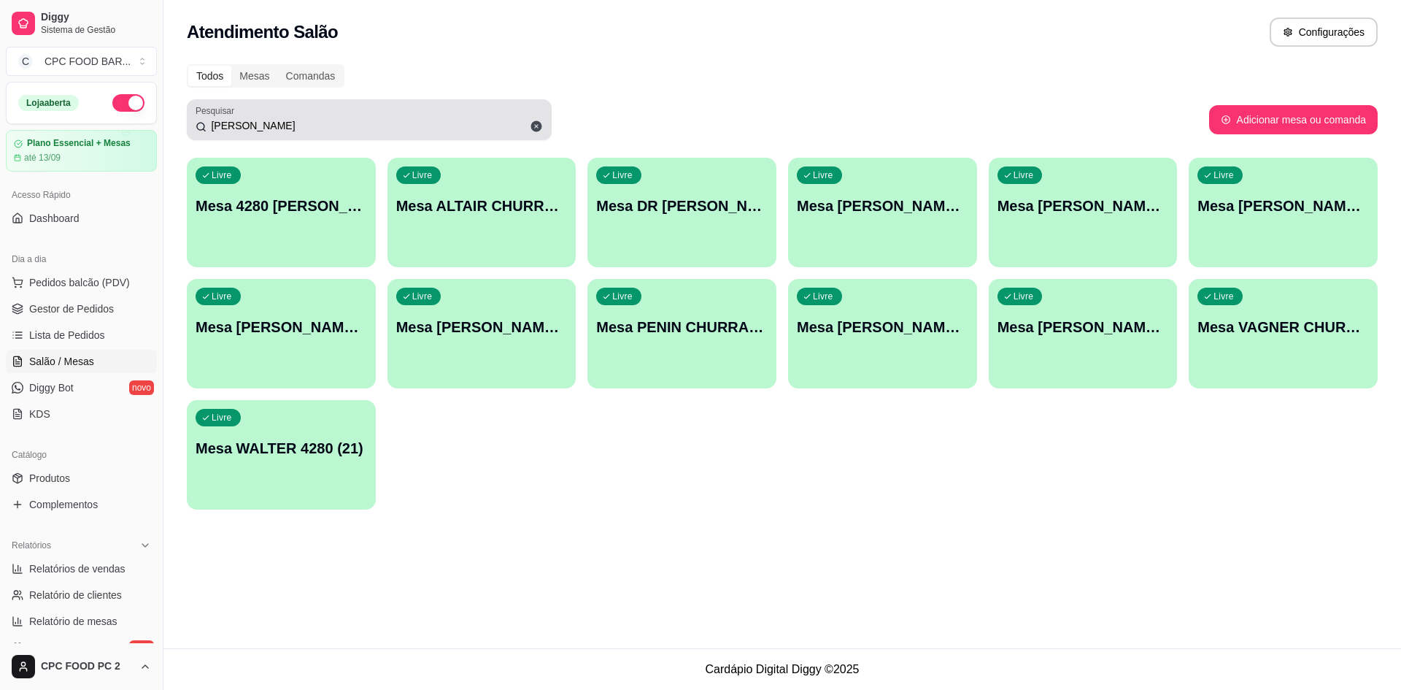
click at [339, 120] on input "WALT" at bounding box center [375, 125] width 336 height 15
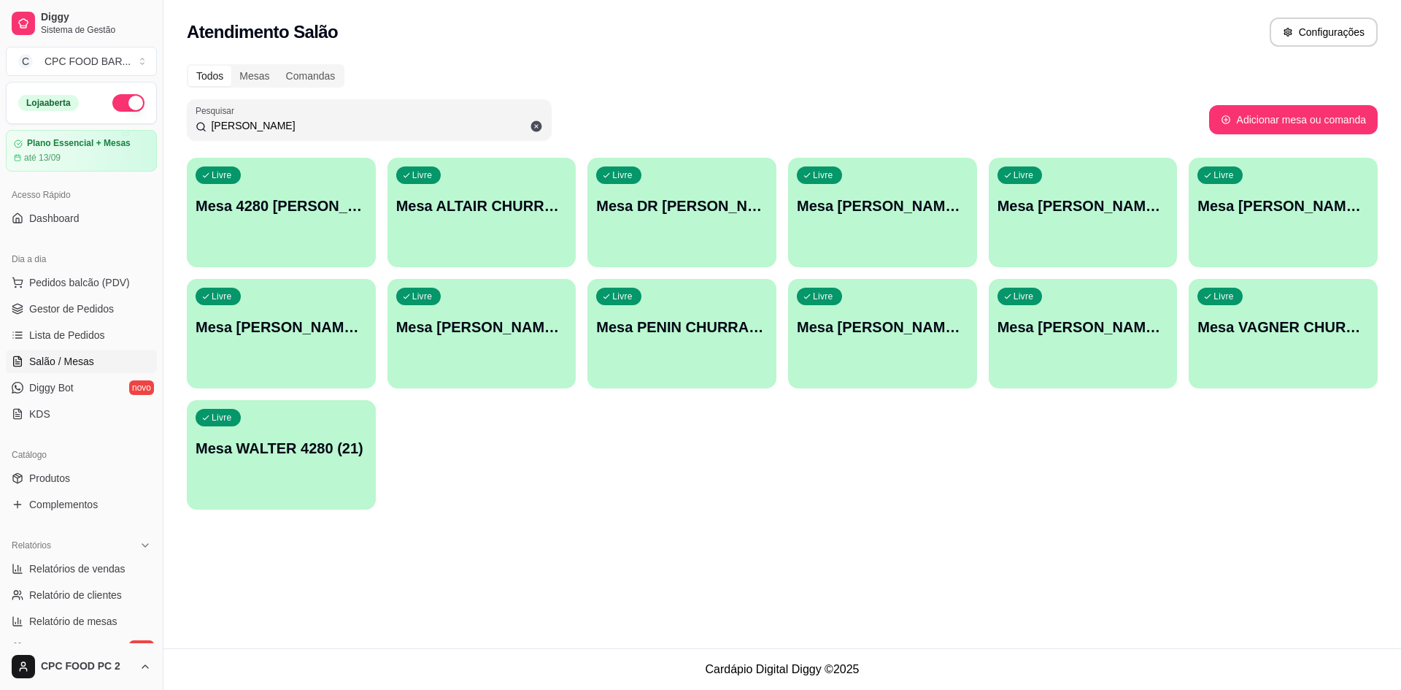
click at [339, 120] on input "WALT" at bounding box center [375, 125] width 336 height 15
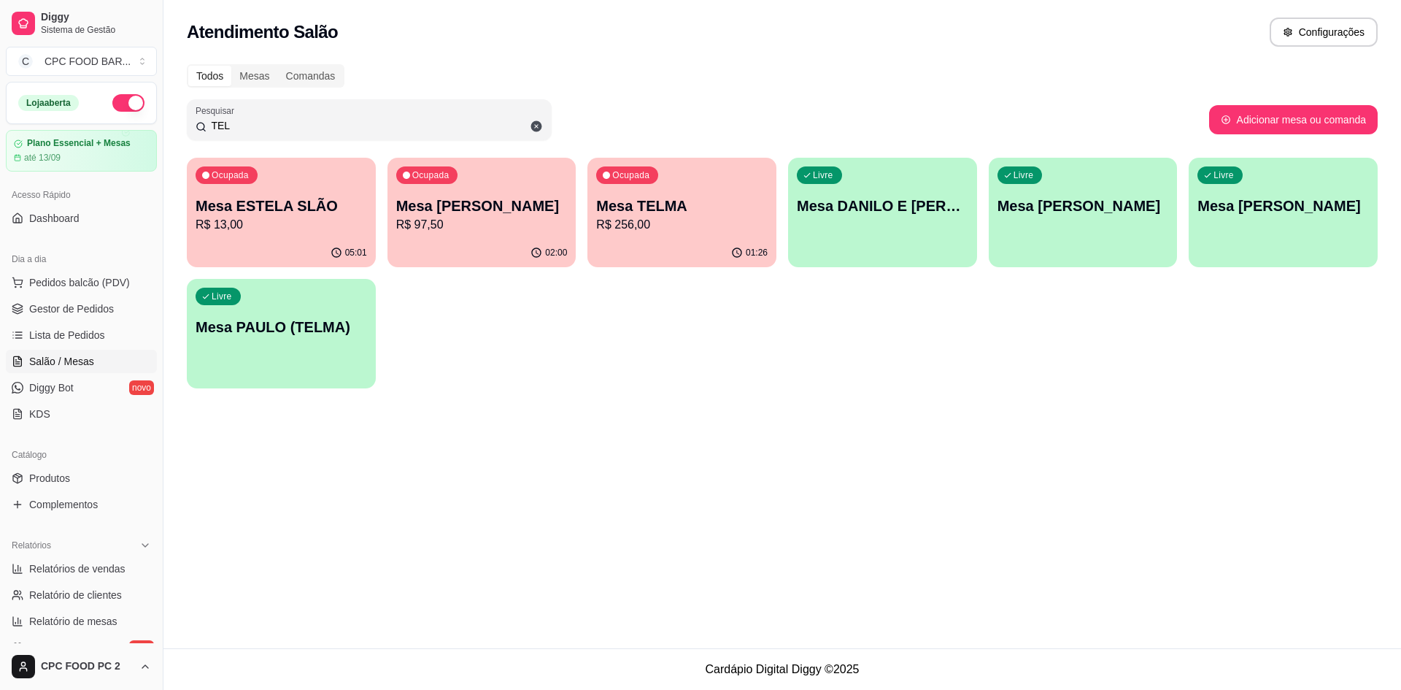
type input "TEL"
click at [701, 234] on div "Ocupada Mesa TELMA R$ 256,00" at bounding box center [681, 198] width 189 height 81
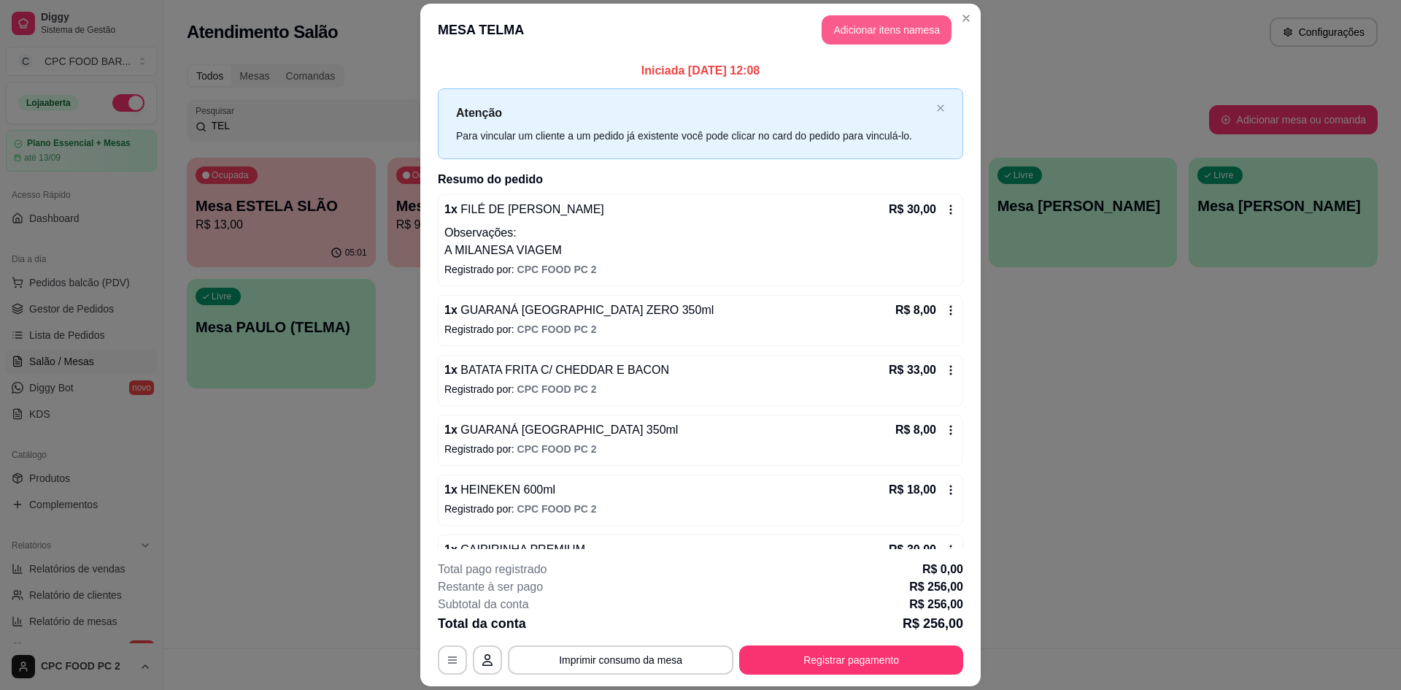
click at [863, 25] on button "Adicionar itens na mesa" at bounding box center [887, 29] width 130 height 29
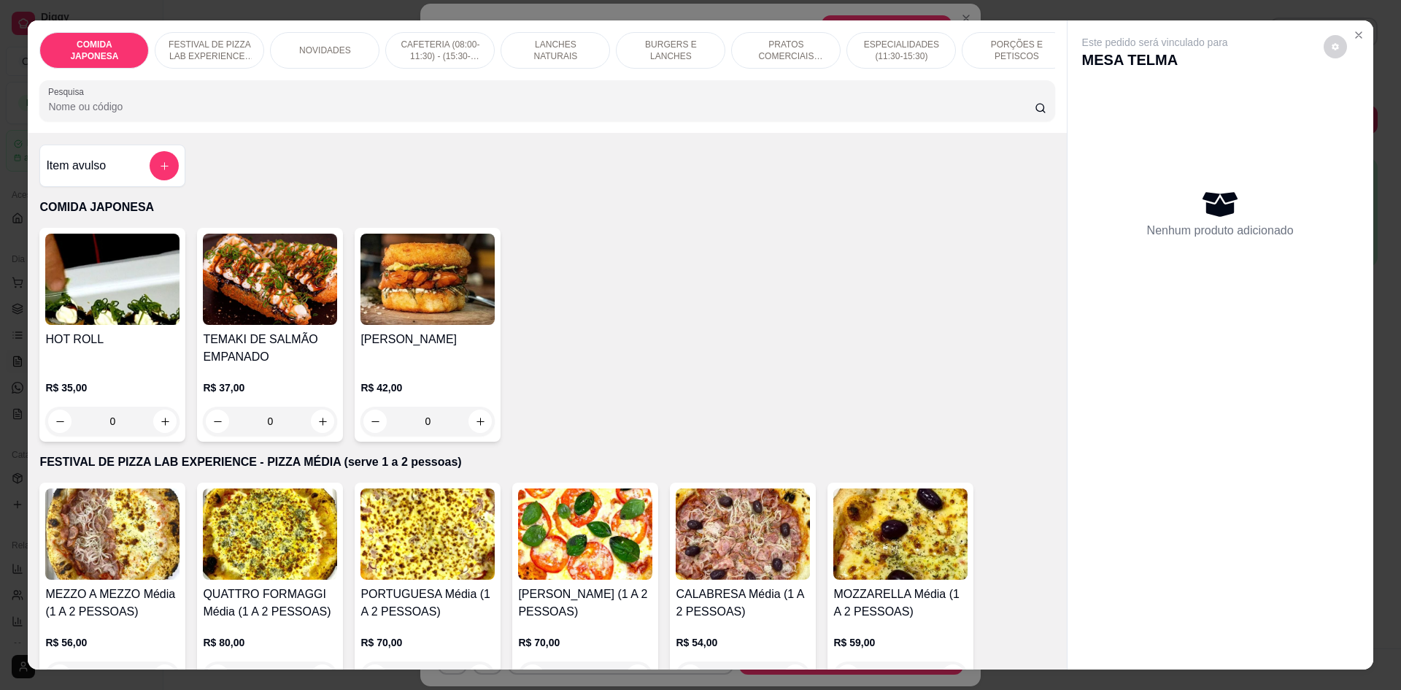
click at [512, 114] on input "Pesquisa" at bounding box center [541, 106] width 986 height 15
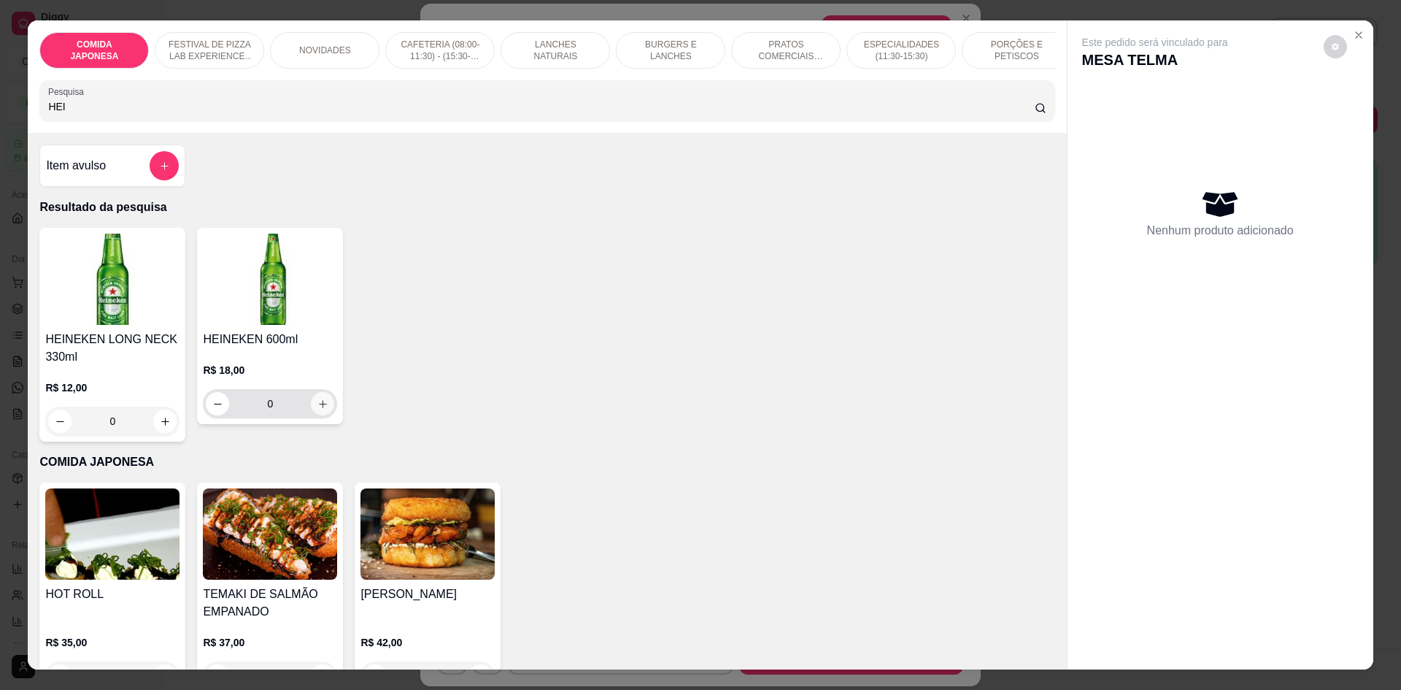
type input "HEI"
click at [319, 409] on icon "increase-product-quantity" at bounding box center [322, 403] width 11 height 11
type input "2"
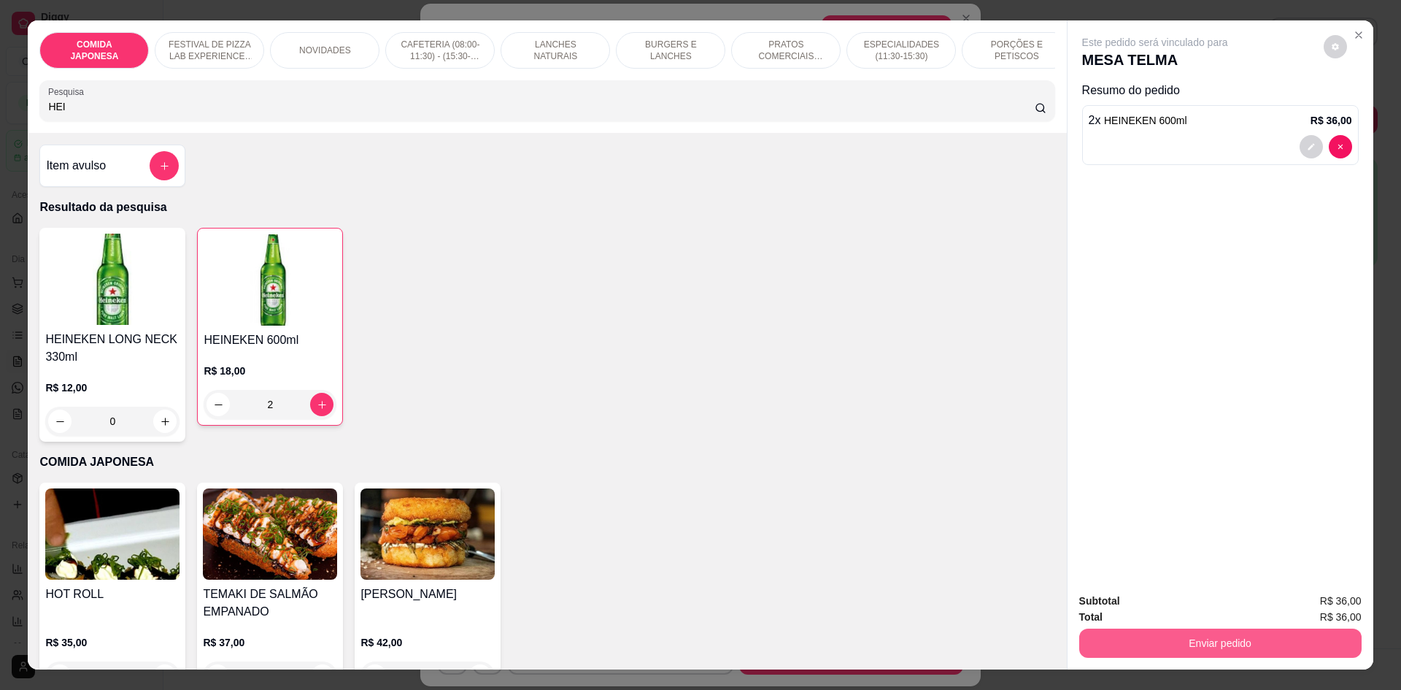
click at [1119, 647] on button "Enviar pedido" at bounding box center [1220, 642] width 282 height 29
click at [1121, 601] on button "Não registrar e enviar pedido" at bounding box center [1172, 607] width 152 height 28
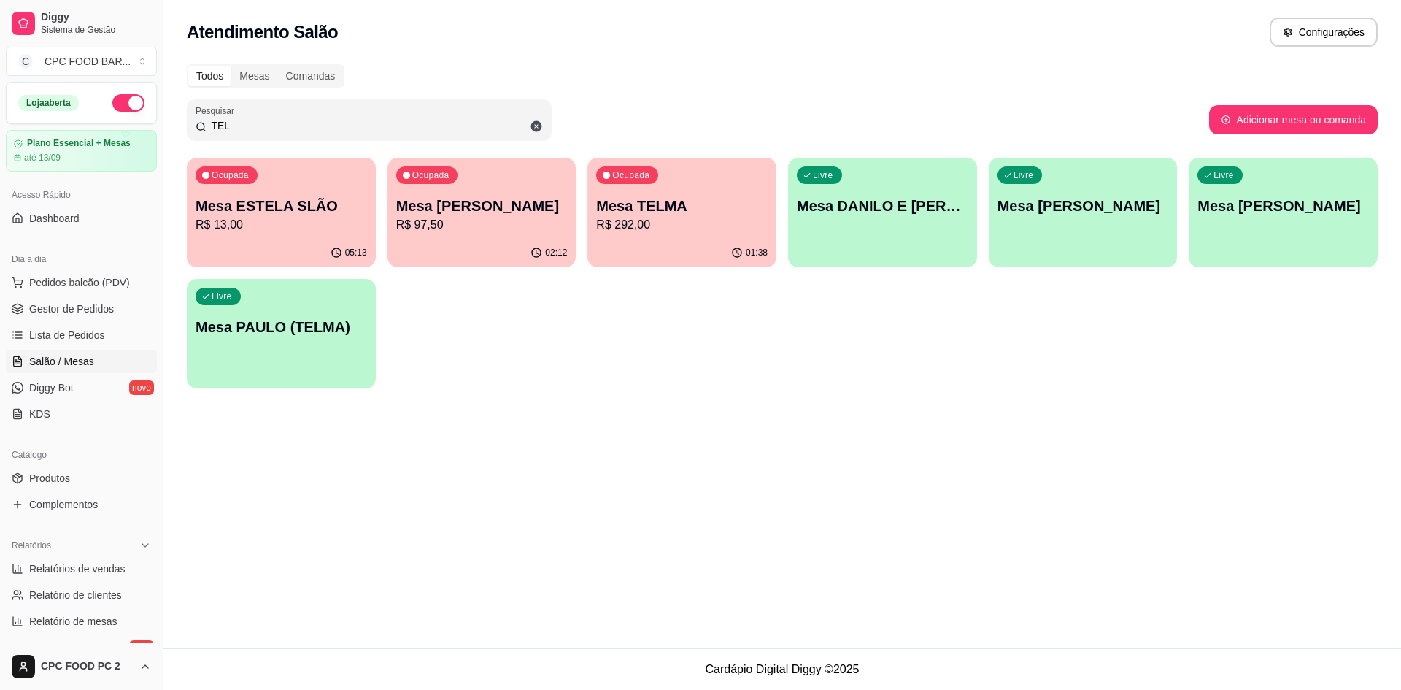
click at [234, 132] on input "TEL" at bounding box center [375, 125] width 336 height 15
click at [234, 131] on input "TEL" at bounding box center [375, 125] width 336 height 15
click at [231, 128] on input "TEL" at bounding box center [375, 125] width 336 height 15
click at [231, 127] on input "TEL" at bounding box center [375, 125] width 336 height 15
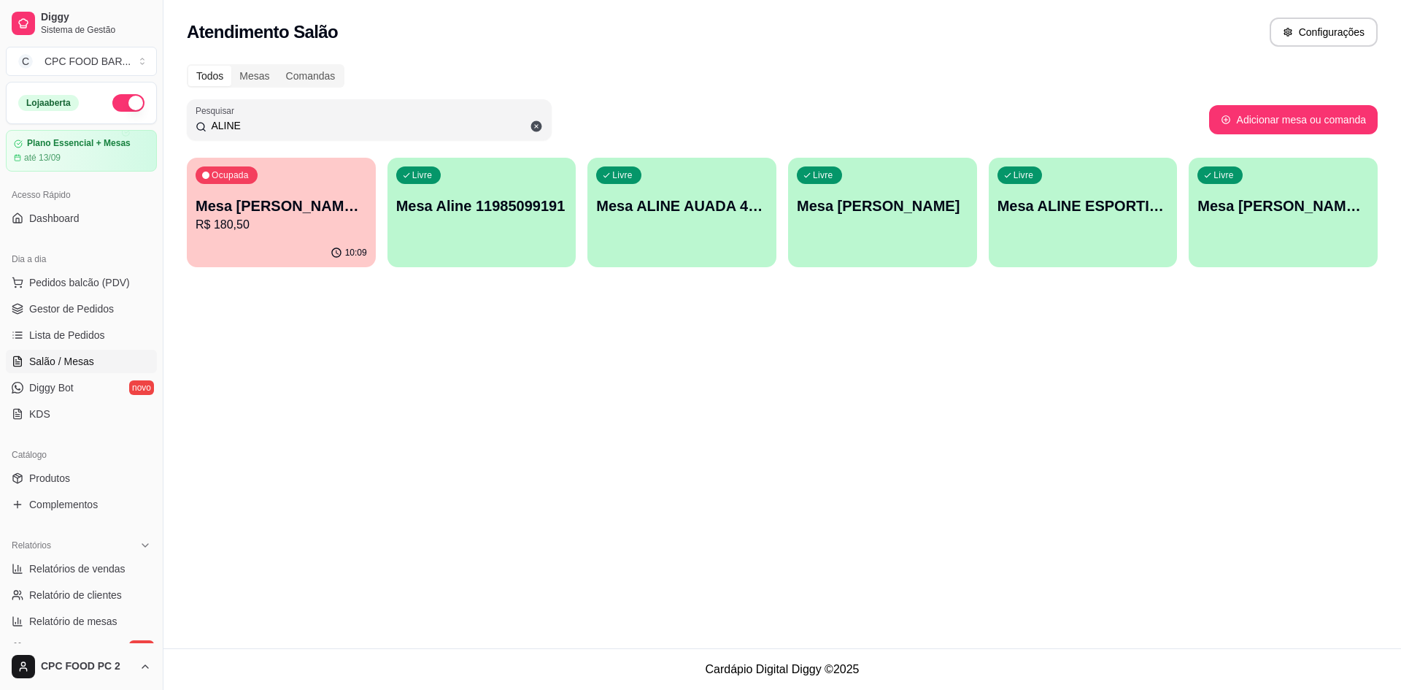
type input "ALINE"
click at [680, 204] on p "Mesa ALINE AUADA 4274" at bounding box center [681, 206] width 171 height 20
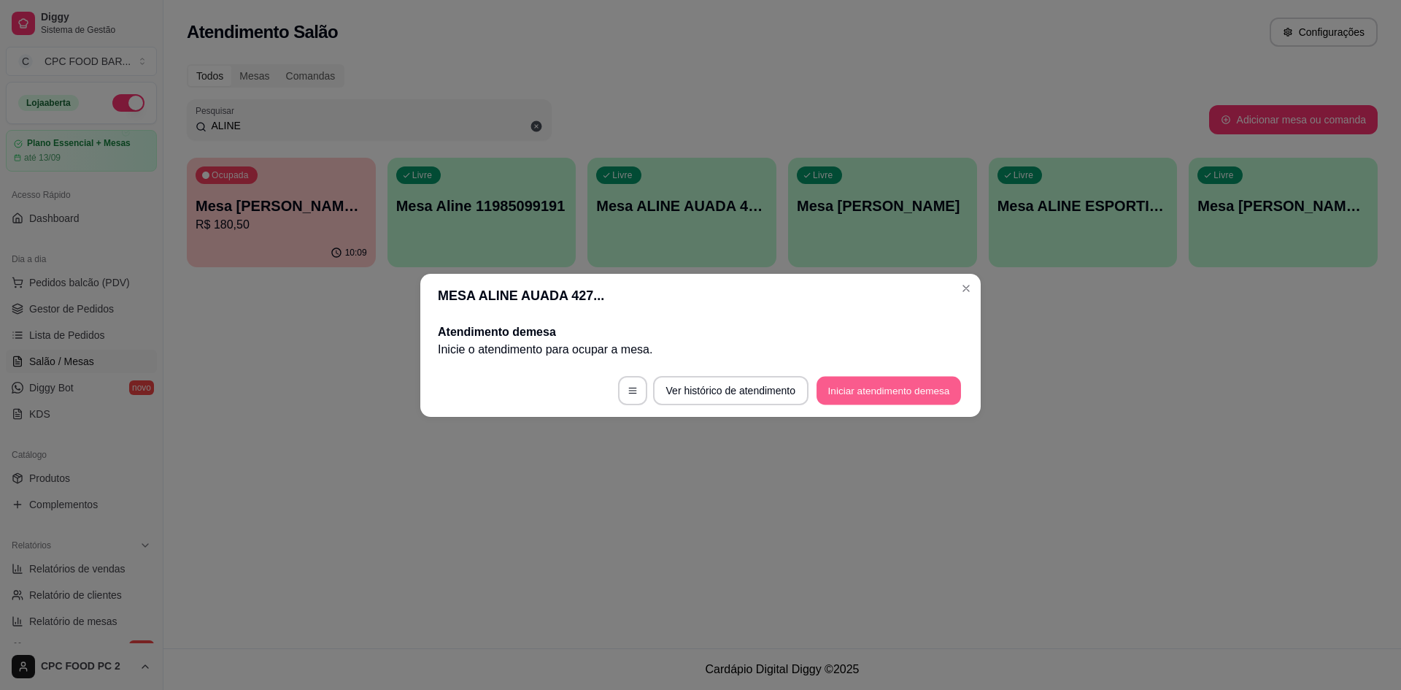
click at [849, 394] on button "Iniciar atendimento de mesa" at bounding box center [889, 390] width 144 height 28
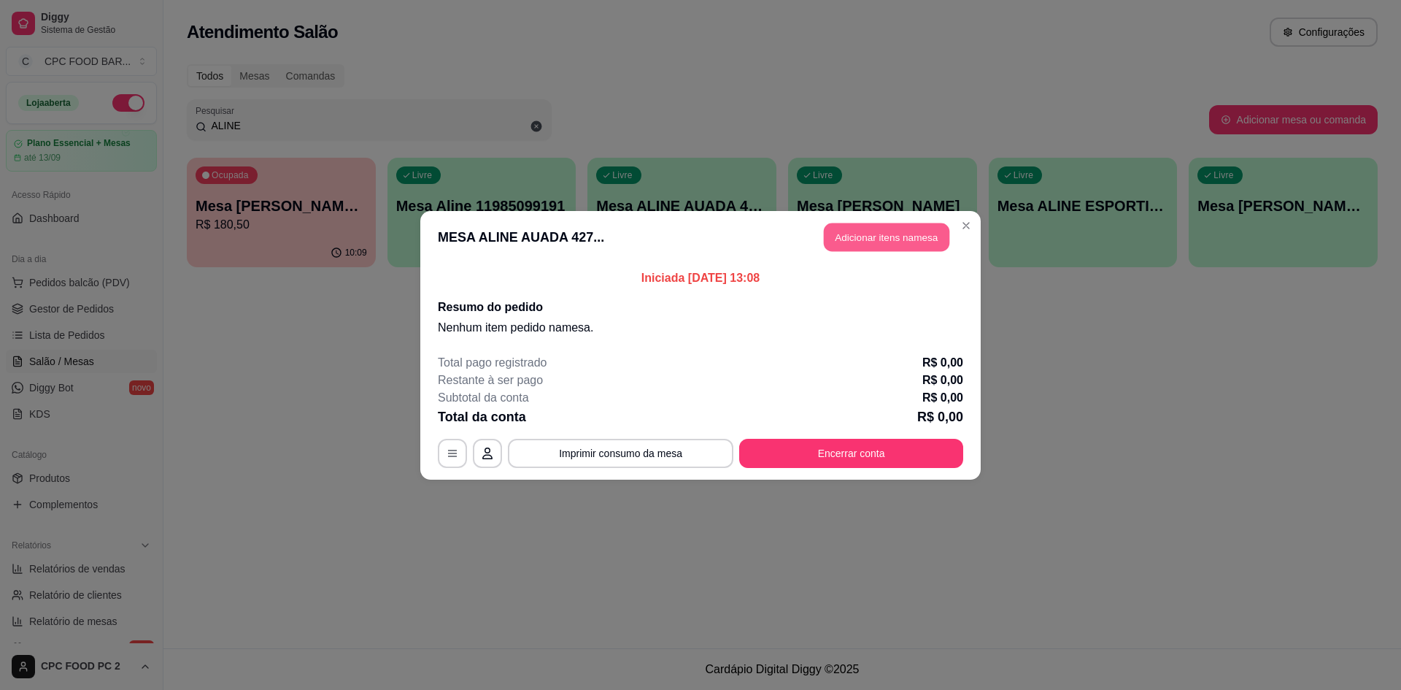
click at [852, 226] on button "Adicionar itens na mesa" at bounding box center [887, 237] width 126 height 28
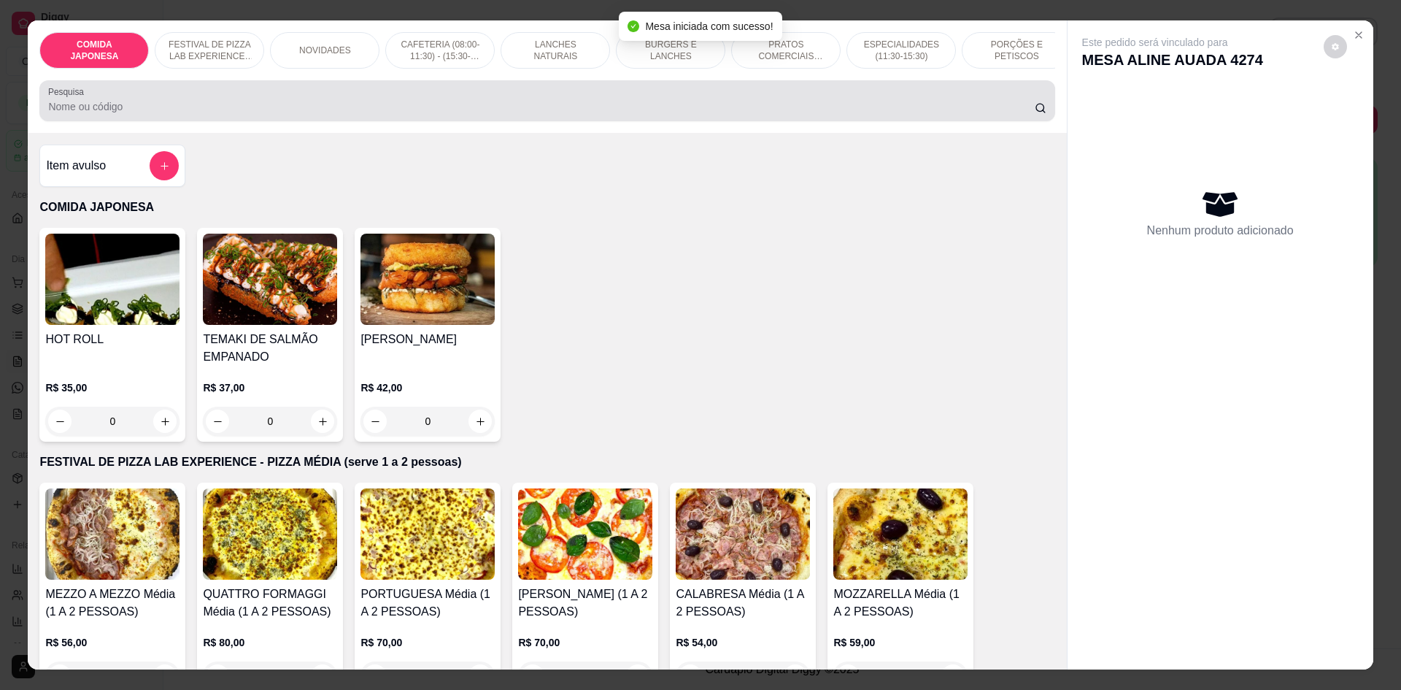
click at [351, 114] on input "Pesquisa" at bounding box center [541, 106] width 986 height 15
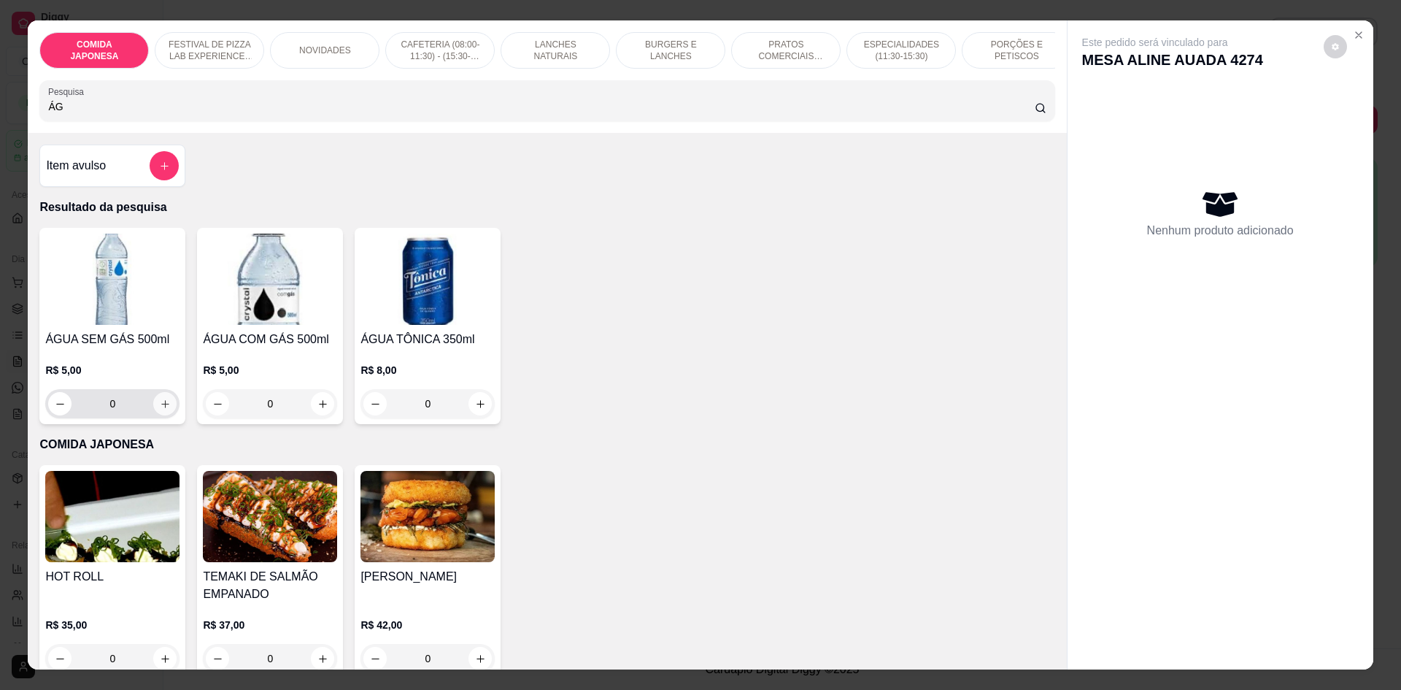
type input "ÁG"
click at [164, 415] on button "increase-product-quantity" at bounding box center [164, 403] width 23 height 23
type input "1"
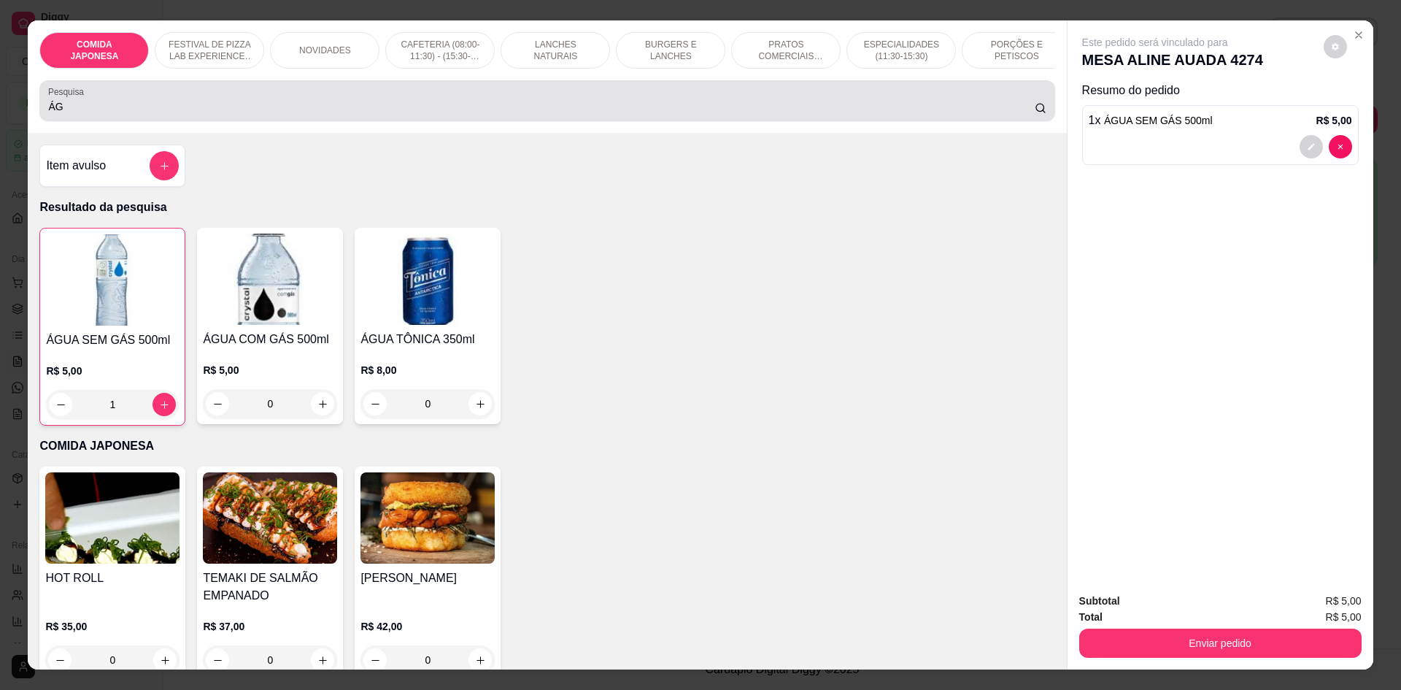
click at [177, 114] on input "ÁG" at bounding box center [541, 106] width 986 height 15
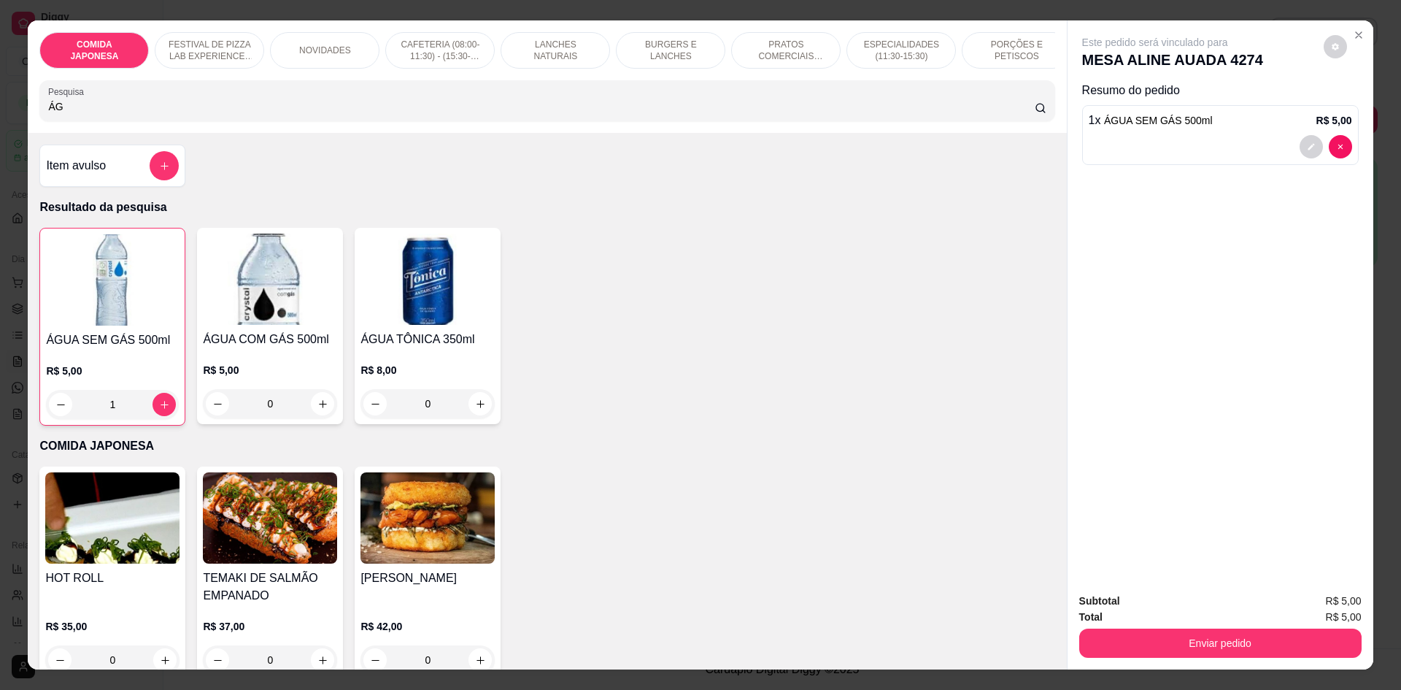
click at [177, 114] on input "ÁG" at bounding box center [541, 106] width 986 height 15
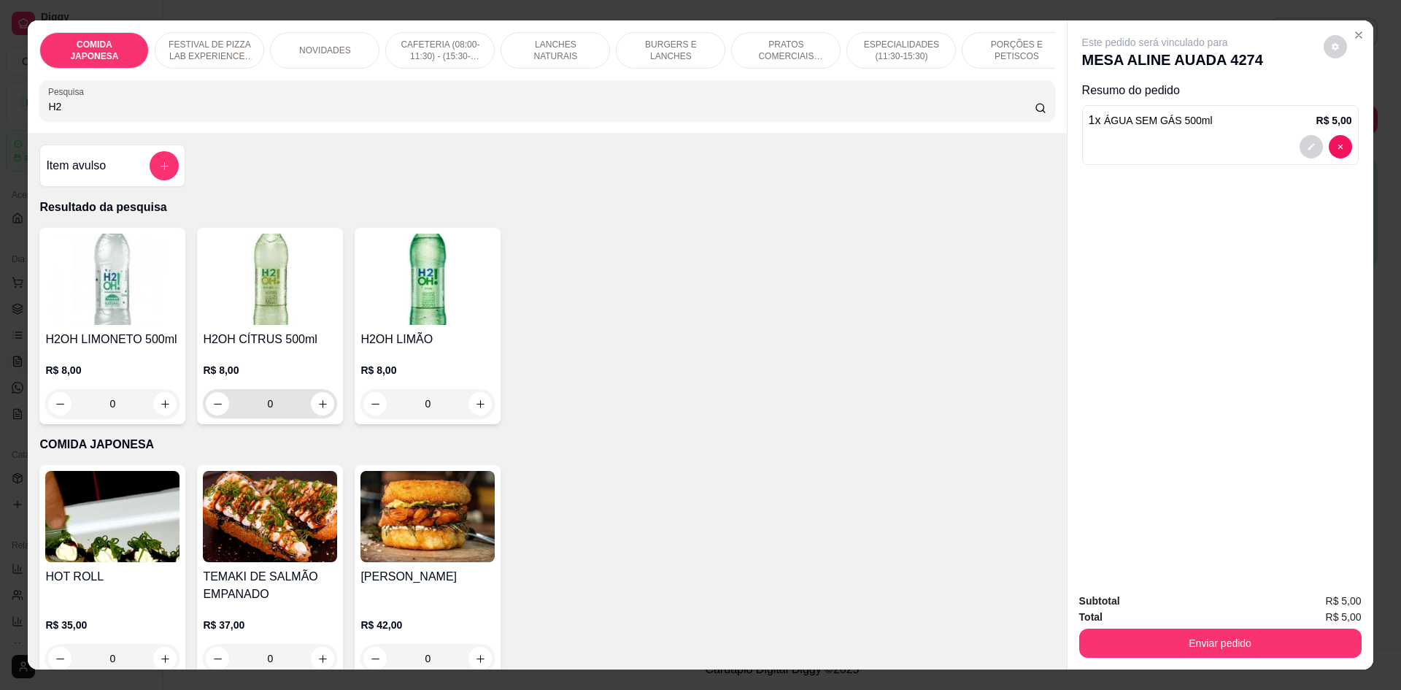
type input "H2"
click at [325, 415] on button "increase-product-quantity" at bounding box center [323, 404] width 23 height 23
type input "1"
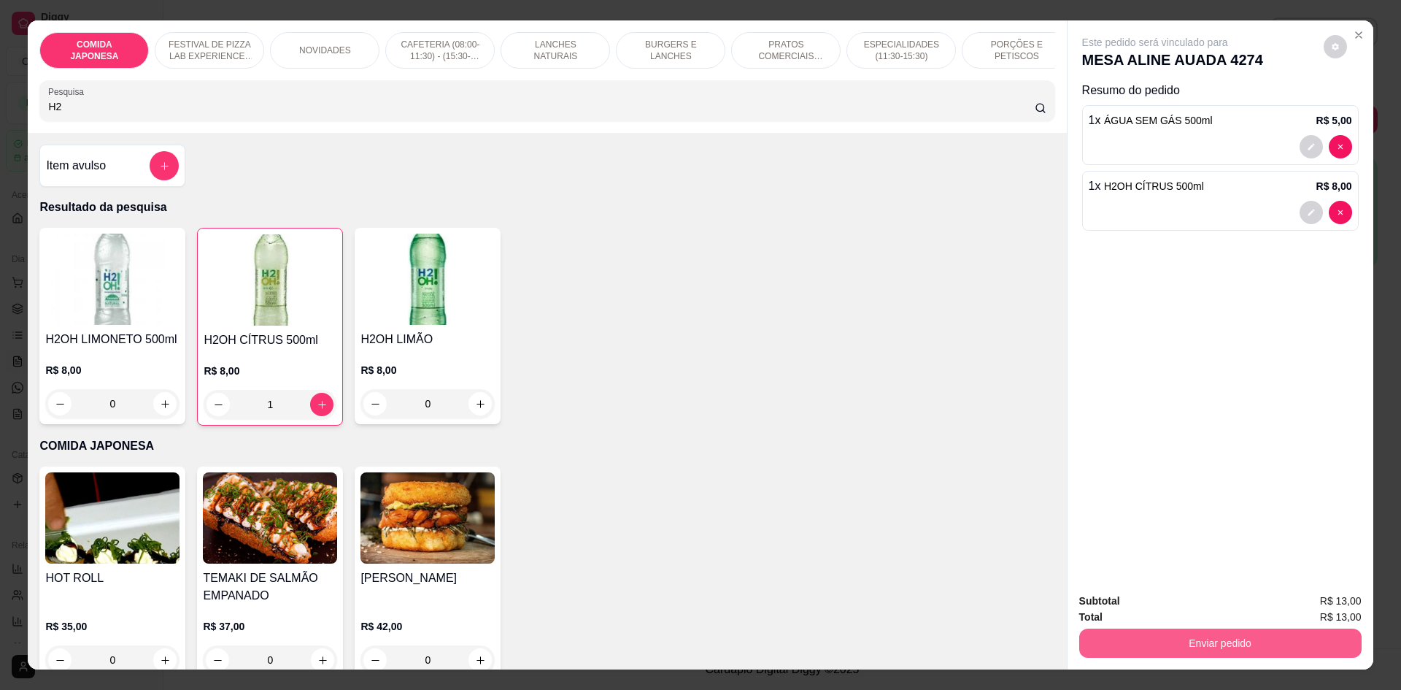
click at [1093, 647] on button "Enviar pedido" at bounding box center [1220, 642] width 282 height 29
click at [1098, 606] on button "Não registrar e enviar pedido" at bounding box center [1172, 607] width 152 height 28
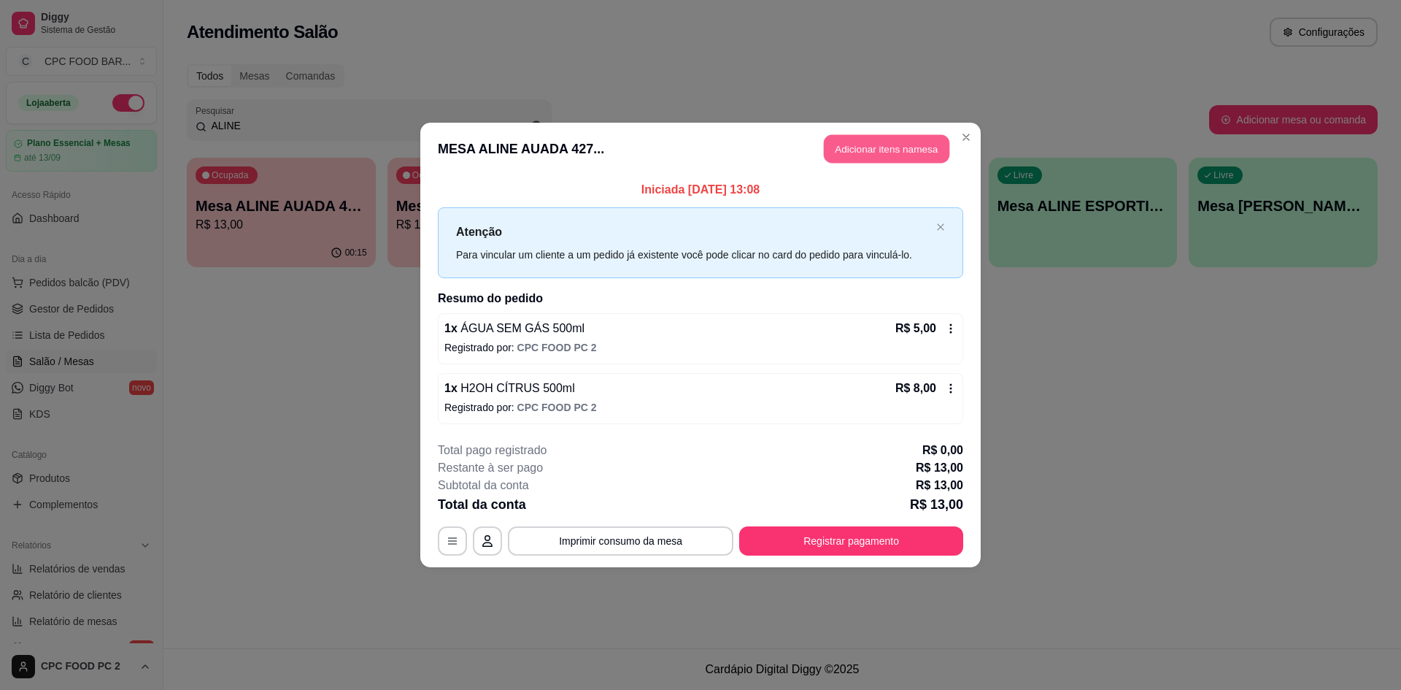
click at [882, 142] on button "Adicionar itens na mesa" at bounding box center [887, 149] width 126 height 28
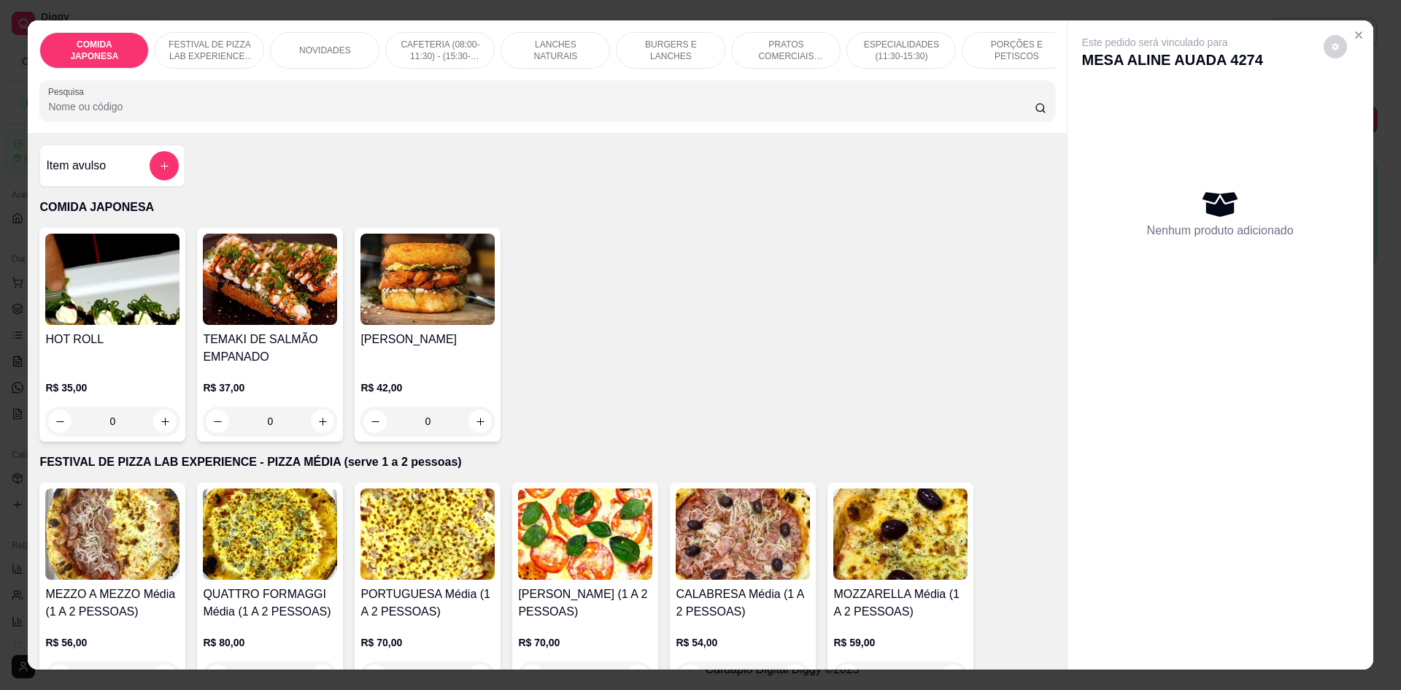
click at [436, 112] on input "Pesquisa" at bounding box center [541, 106] width 986 height 15
type input "1"
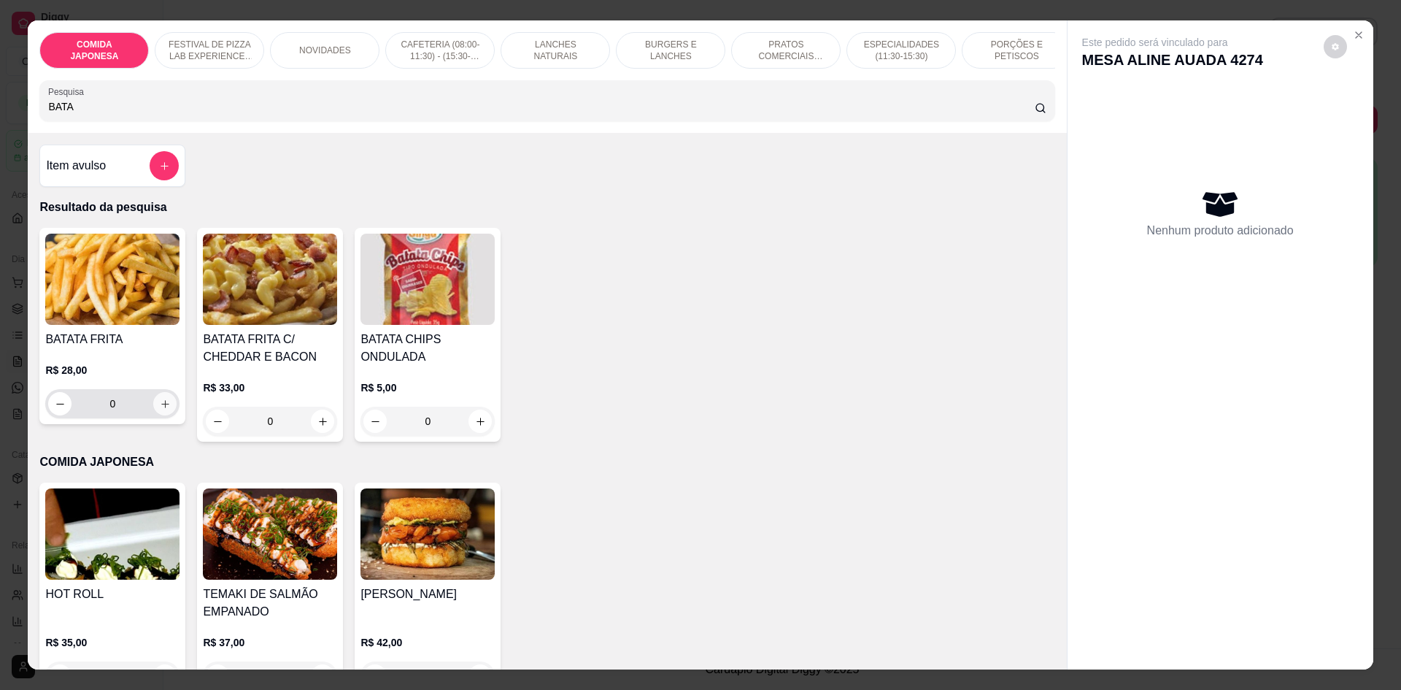
type input "BATA"
click at [160, 409] on icon "increase-product-quantity" at bounding box center [165, 403] width 11 height 11
type input "1"
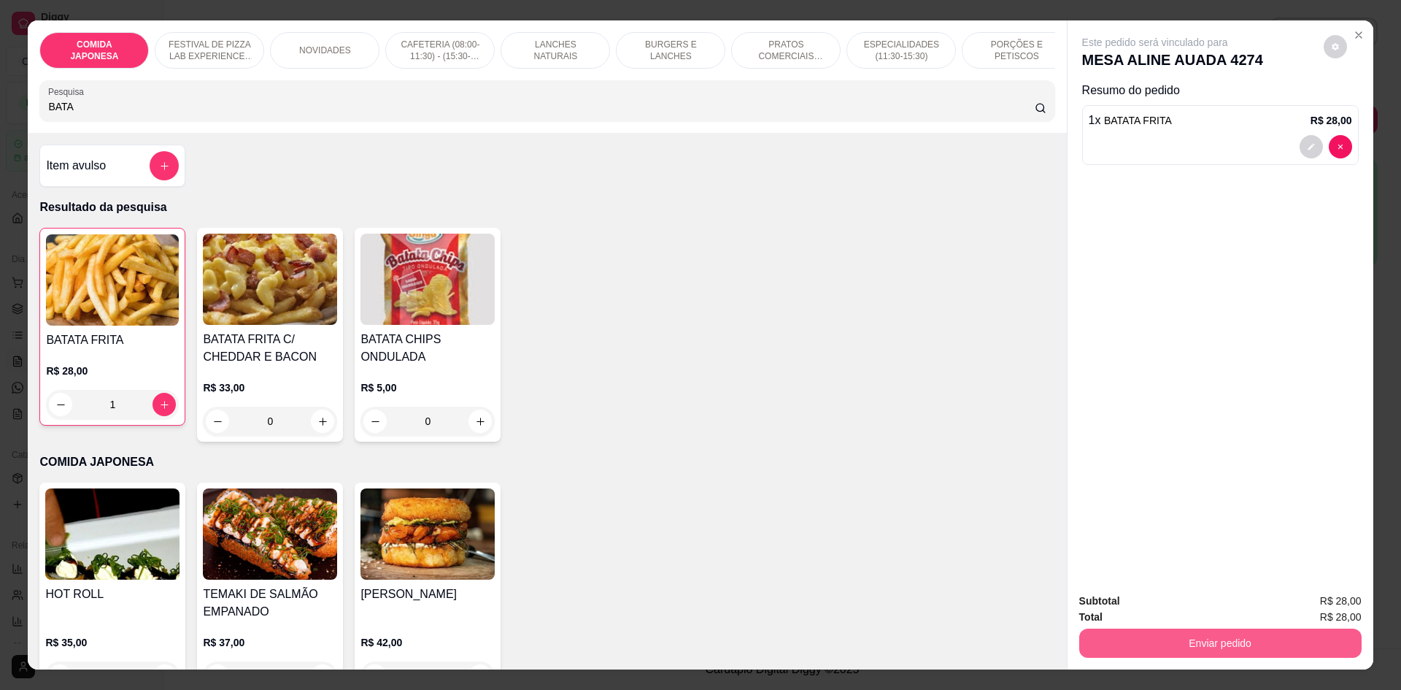
click at [1277, 650] on button "Enviar pedido" at bounding box center [1220, 642] width 282 height 29
click at [1187, 612] on button "Não registrar e enviar pedido" at bounding box center [1172, 607] width 152 height 28
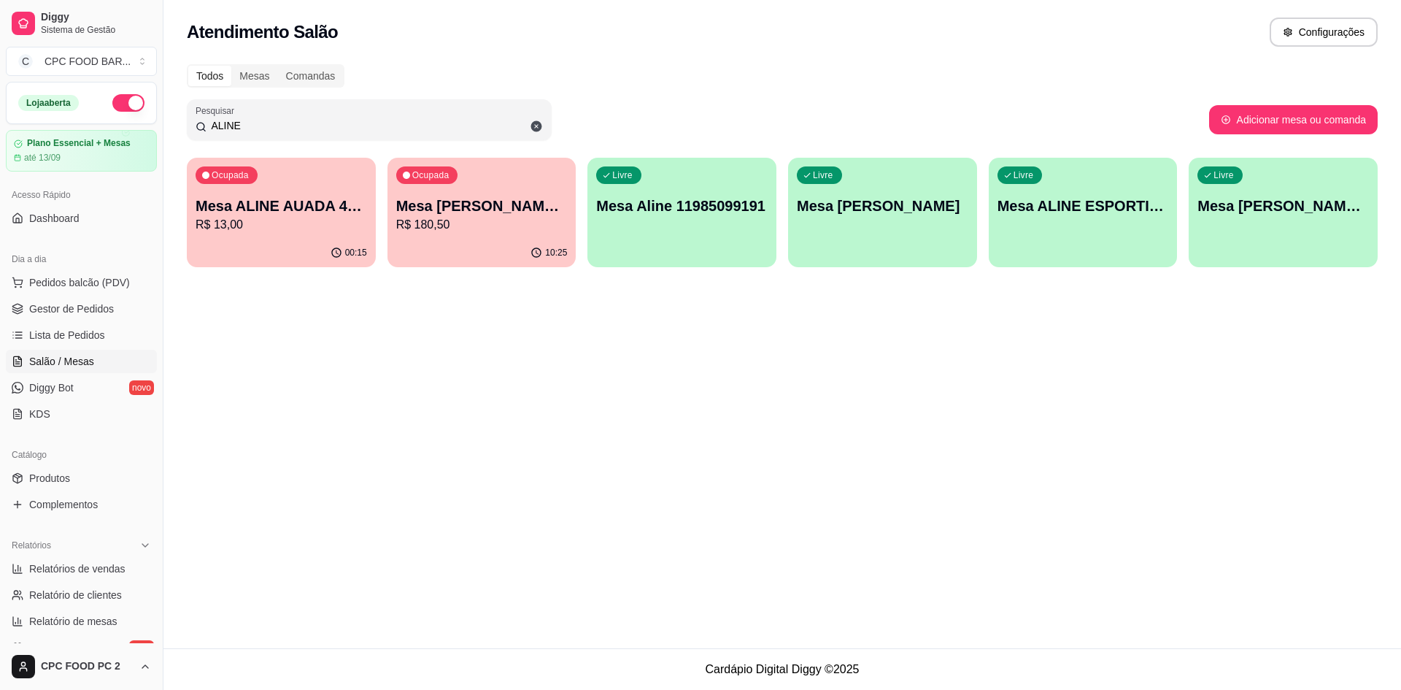
click at [238, 126] on input "ALINE" at bounding box center [375, 125] width 336 height 15
click at [312, 243] on div "00:15" at bounding box center [281, 252] width 183 height 28
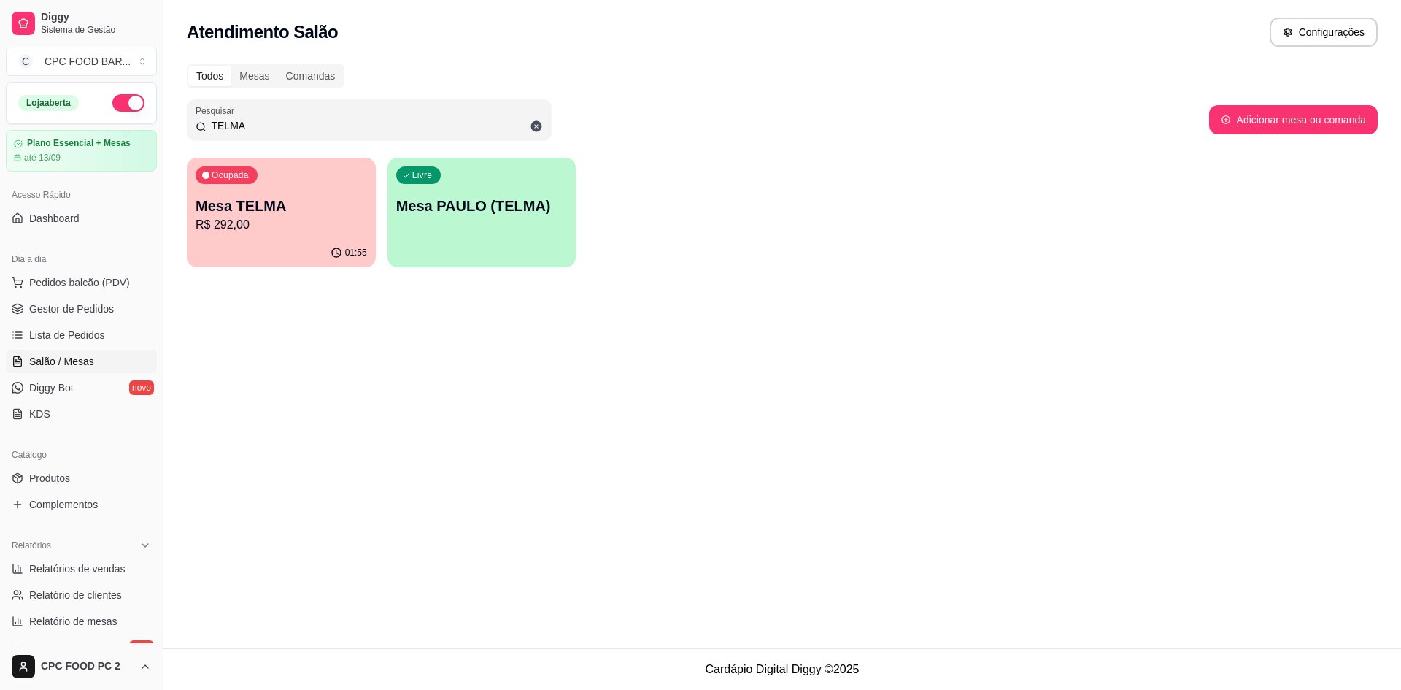
type input "TELMA"
click at [263, 195] on div "Ocupada Mesa TELMA R$ 292,00" at bounding box center [281, 198] width 183 height 79
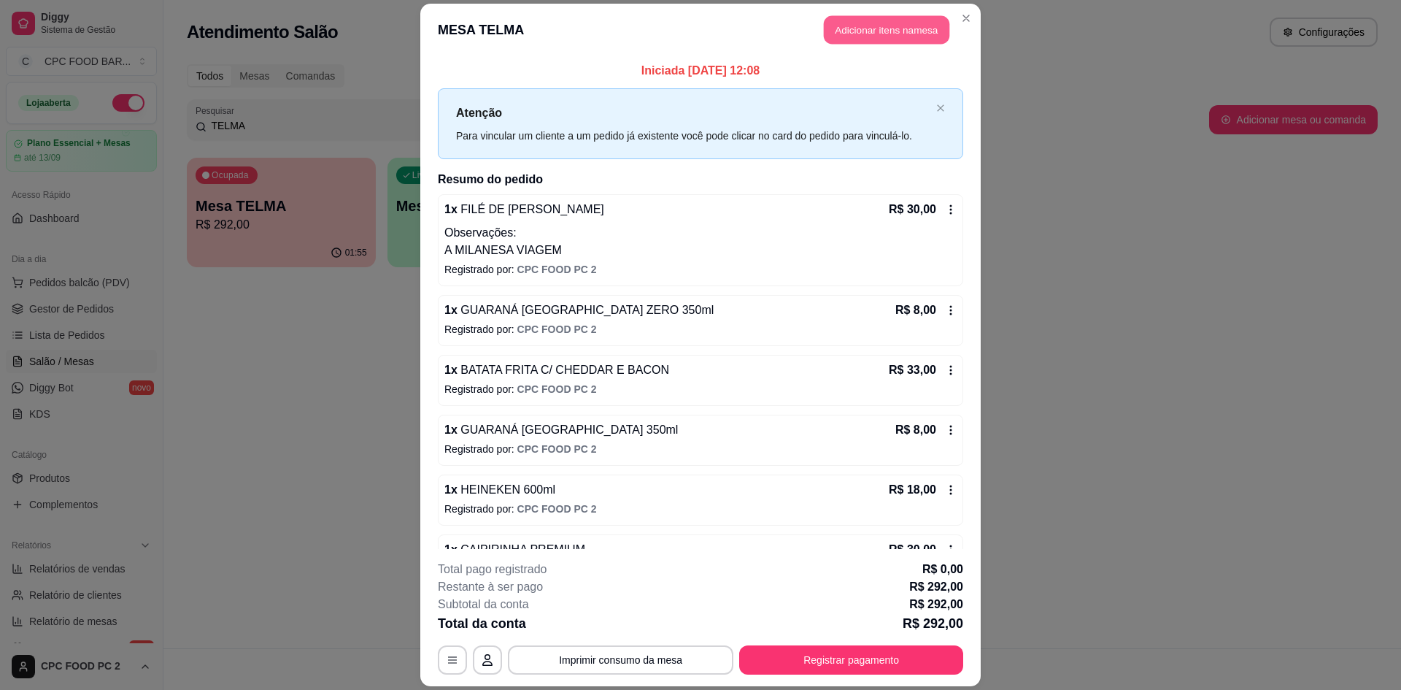
click at [895, 28] on button "Adicionar itens na mesa" at bounding box center [887, 29] width 126 height 28
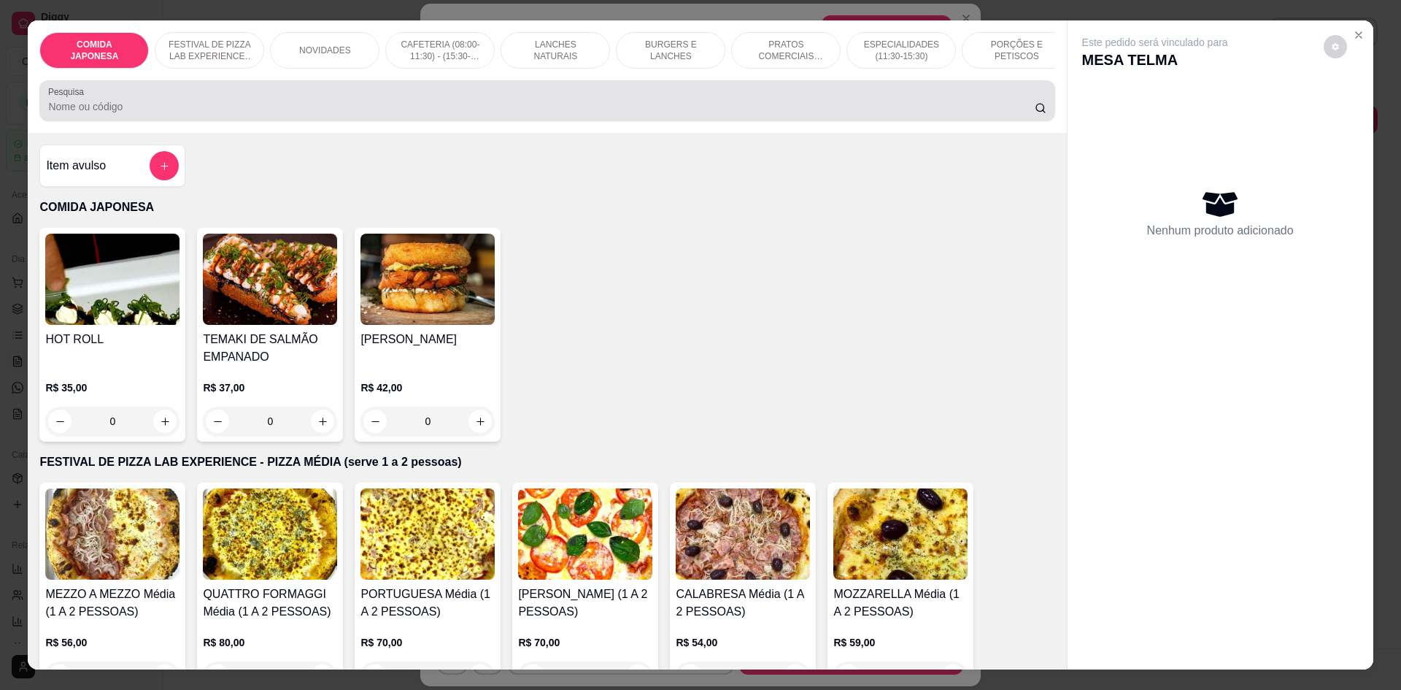
click at [666, 121] on div "Pesquisa" at bounding box center [546, 100] width 1015 height 41
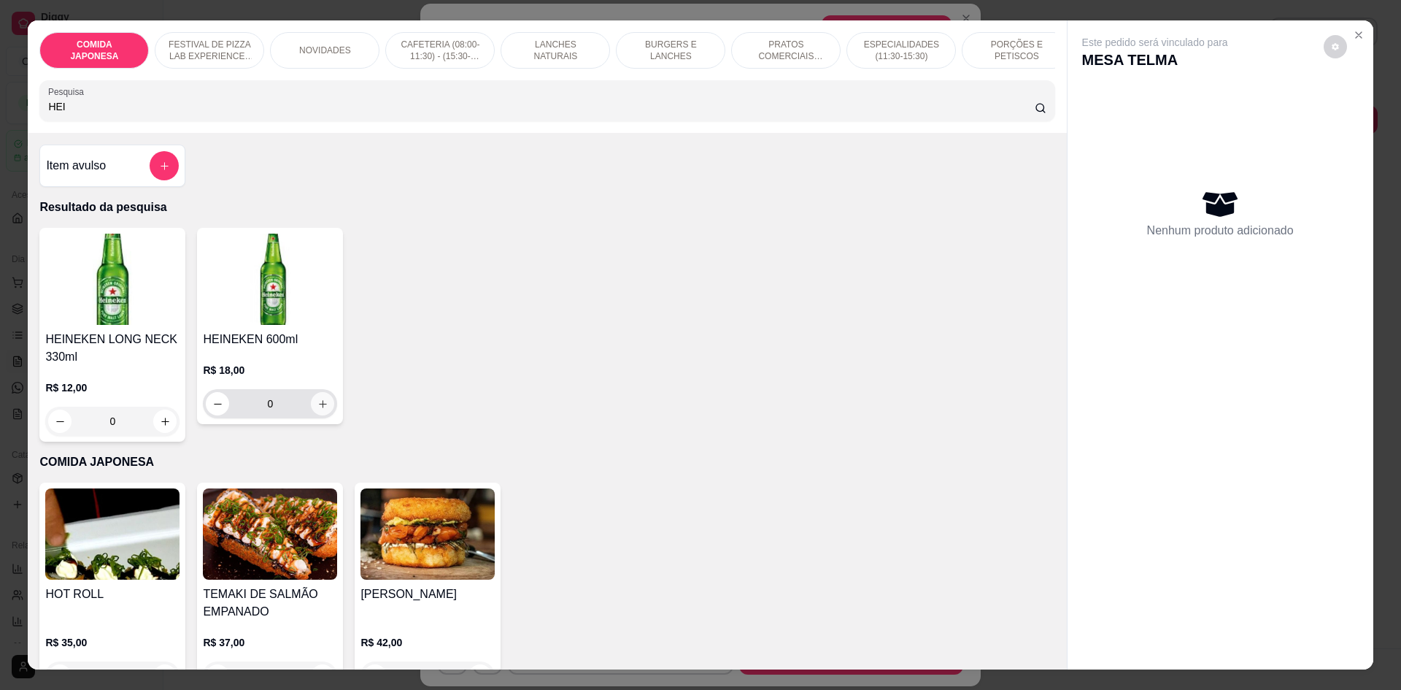
type input "HEI"
click at [317, 415] on button "increase-product-quantity" at bounding box center [322, 403] width 23 height 23
type input "1"
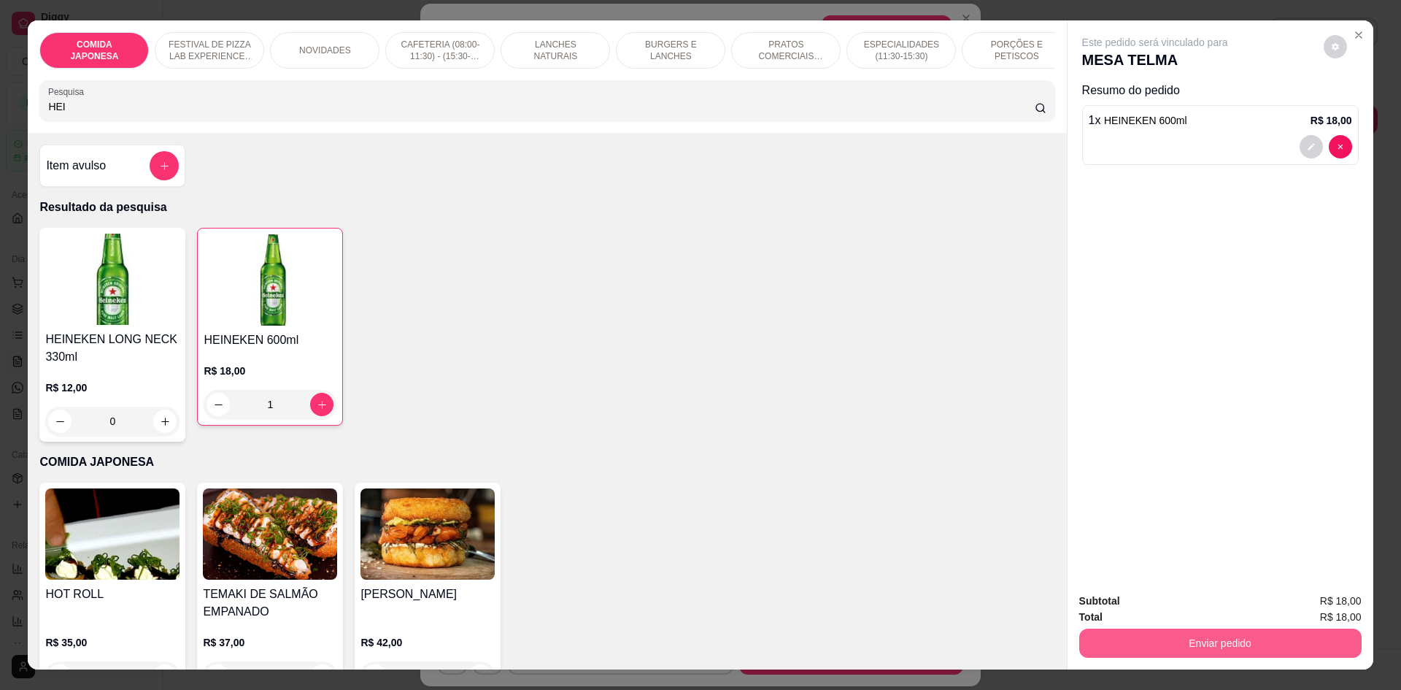
click at [1170, 652] on button "Enviar pedido" at bounding box center [1220, 642] width 282 height 29
click at [1138, 609] on button "Não registrar e enviar pedido" at bounding box center [1172, 607] width 152 height 28
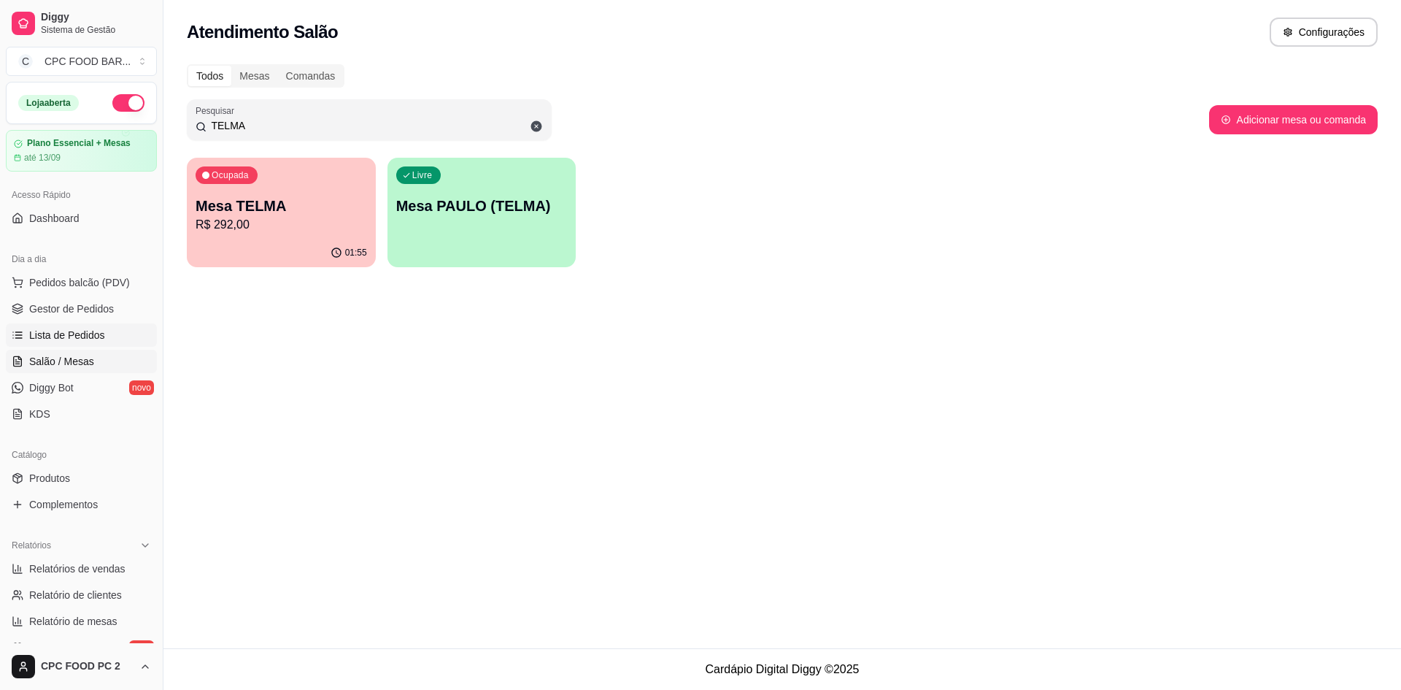
click at [68, 333] on span "Lista de Pedidos" at bounding box center [67, 335] width 76 height 15
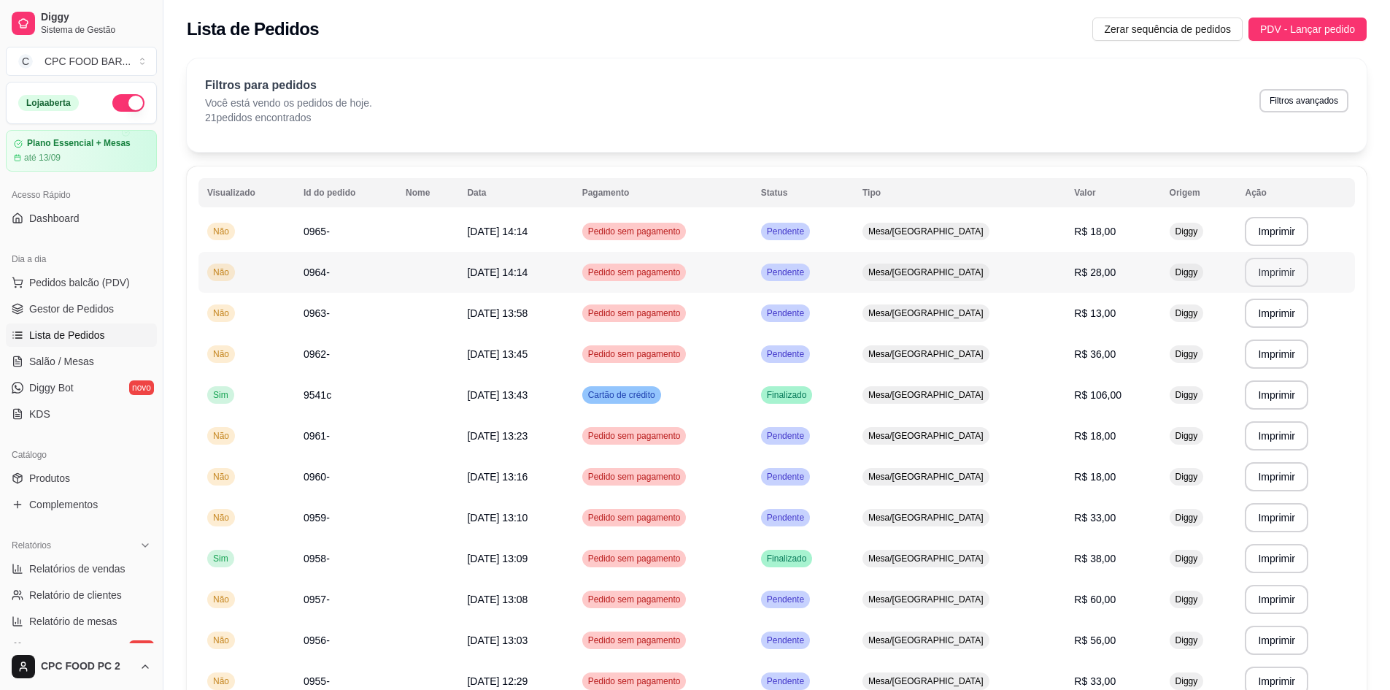
click at [1260, 270] on button "Imprimir" at bounding box center [1276, 272] width 63 height 29
click at [84, 356] on span "Salão / Mesas" at bounding box center [61, 361] width 65 height 15
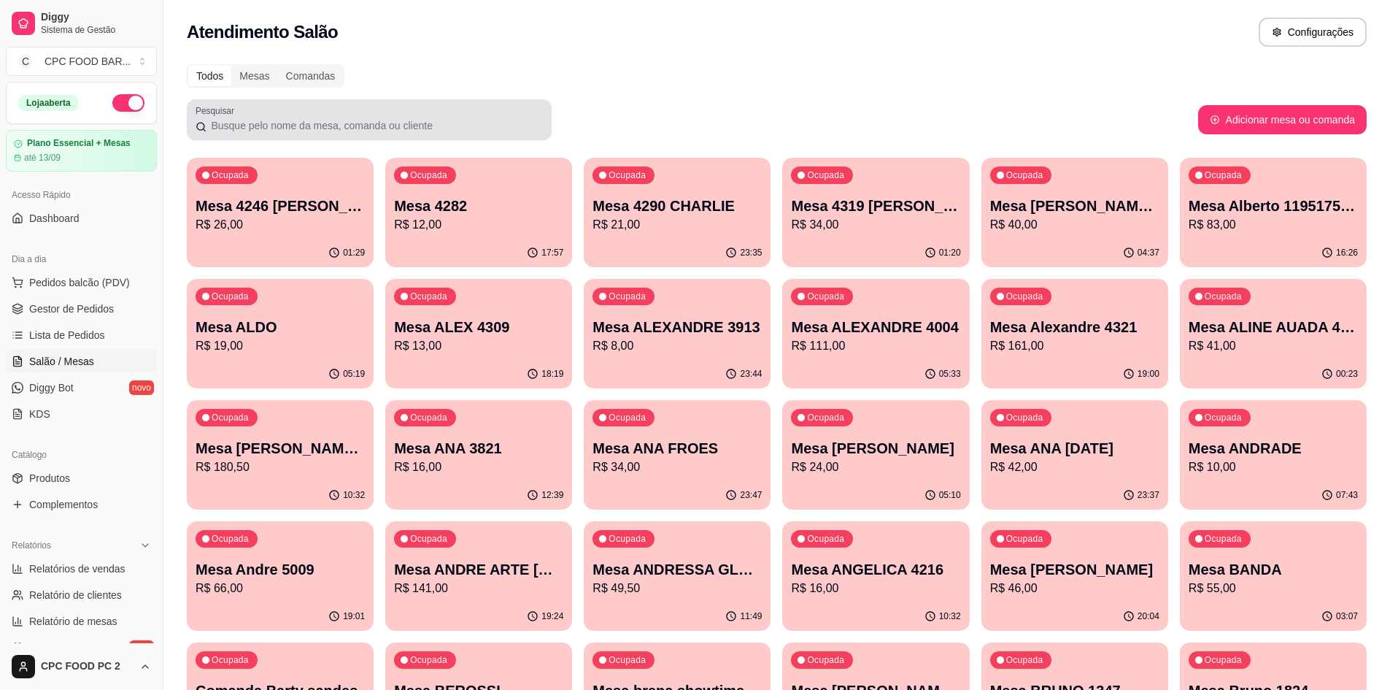
click at [297, 131] on input "Pesquisar" at bounding box center [375, 125] width 336 height 15
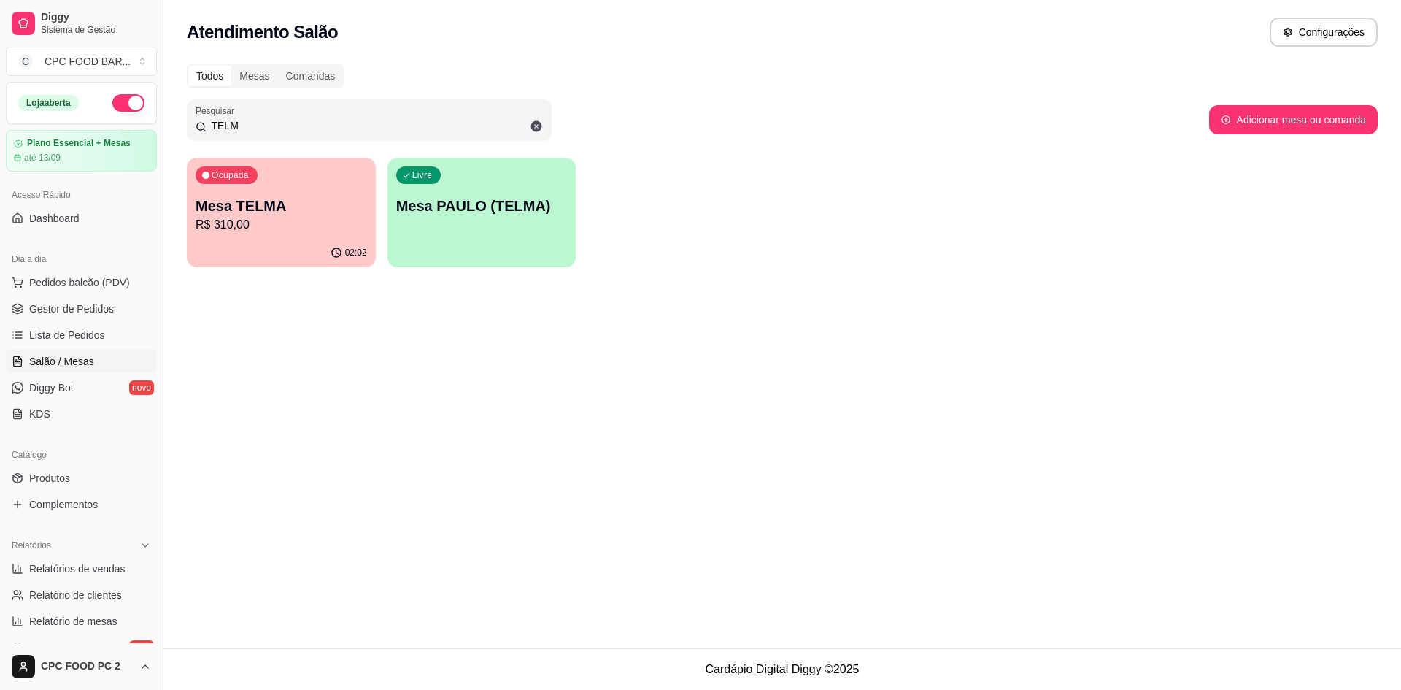
type input "TELM"
click at [296, 239] on div "02:02" at bounding box center [281, 253] width 189 height 28
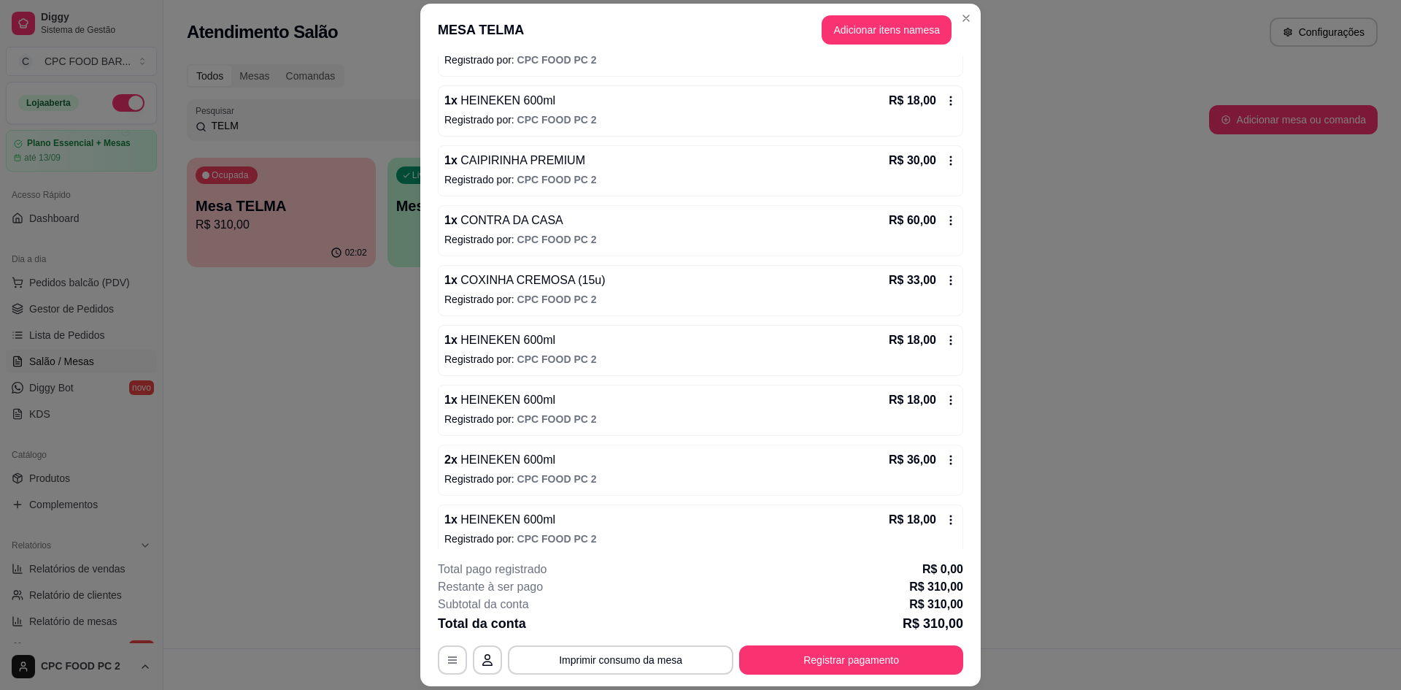
scroll to position [401, 0]
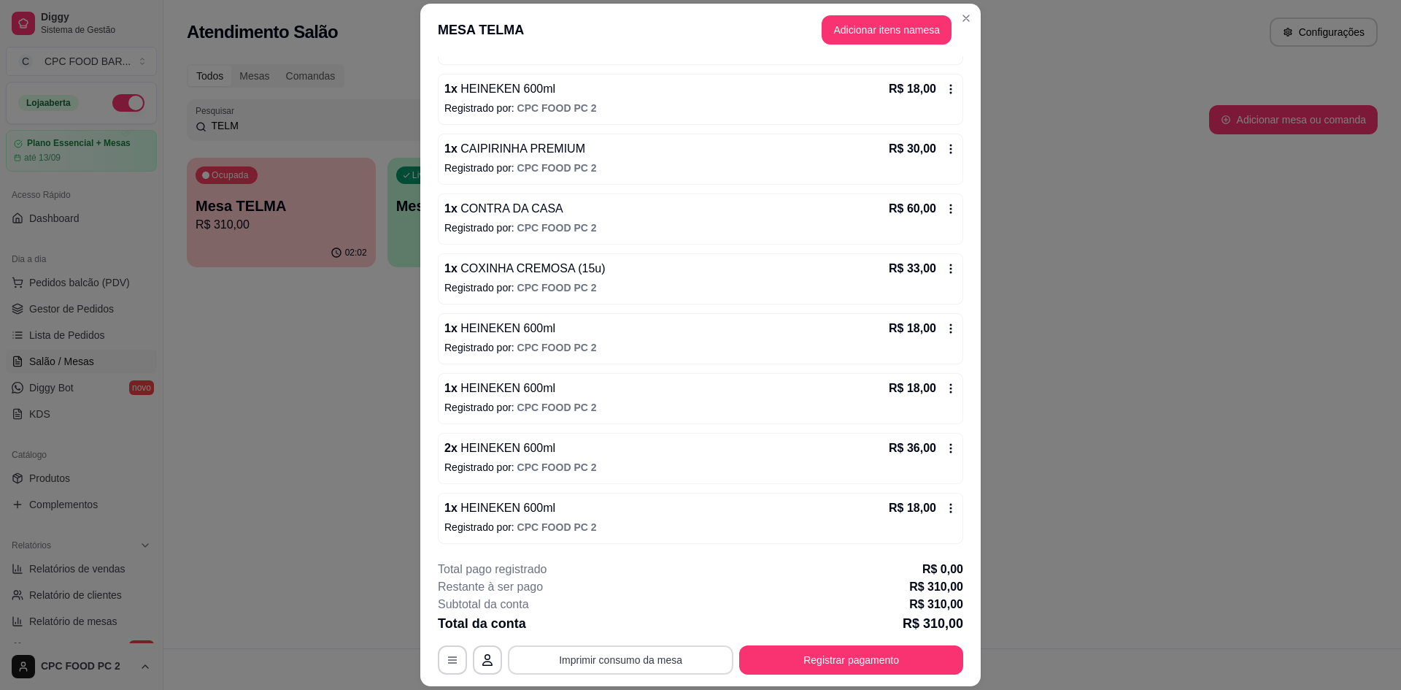
click at [657, 660] on button "Imprimir consumo da mesa" at bounding box center [620, 659] width 225 height 29
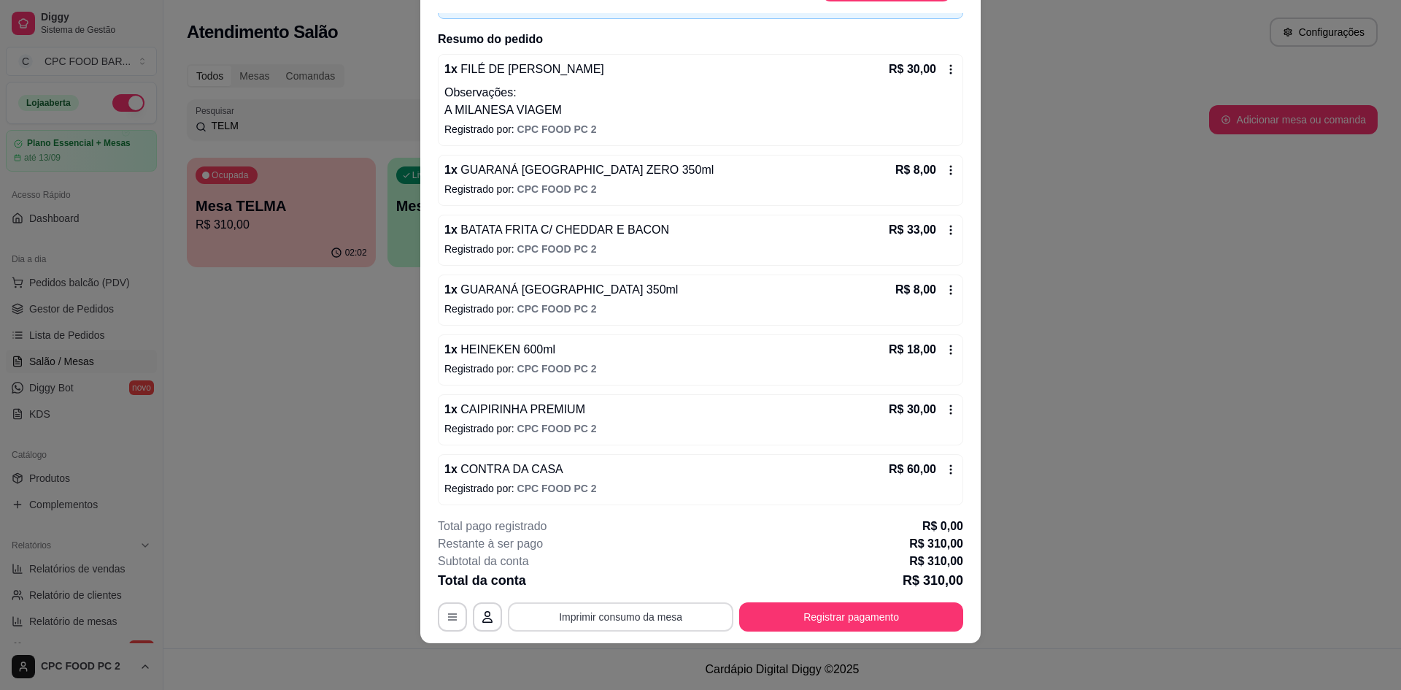
scroll to position [0, 0]
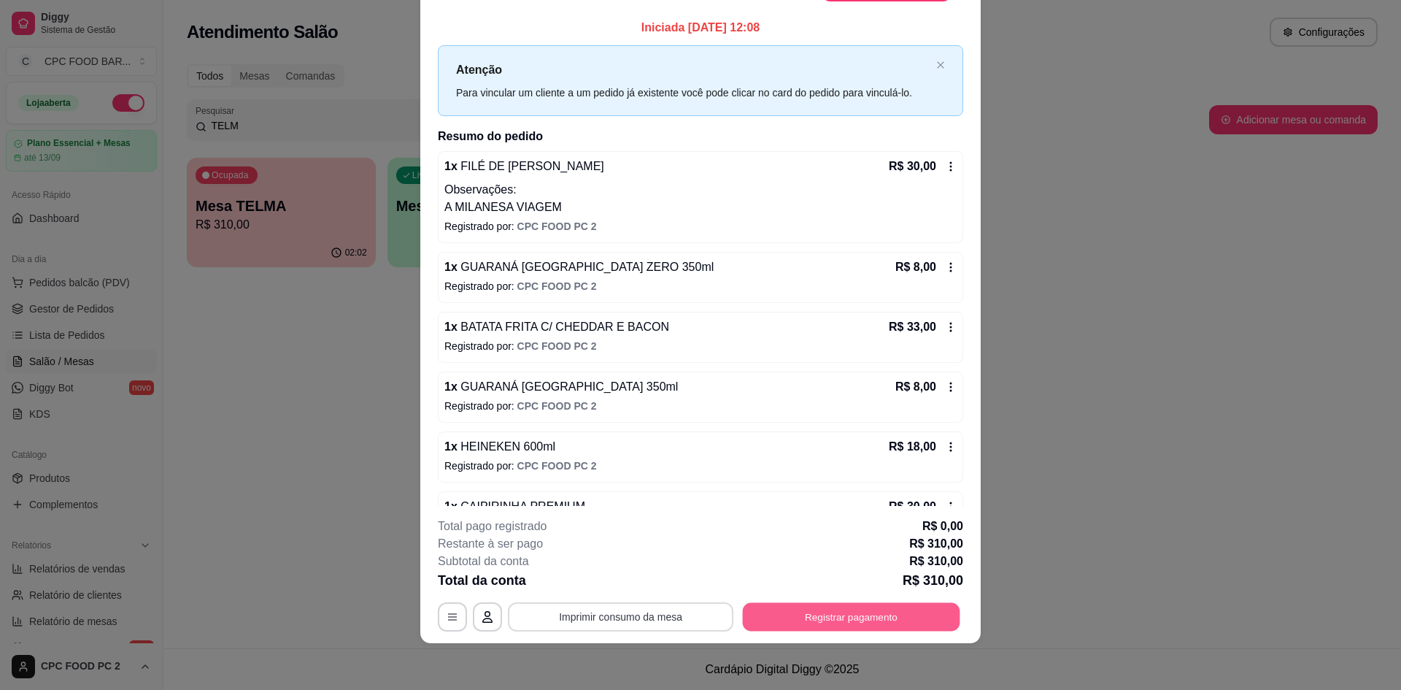
click at [825, 617] on button "Registrar pagamento" at bounding box center [851, 617] width 217 height 28
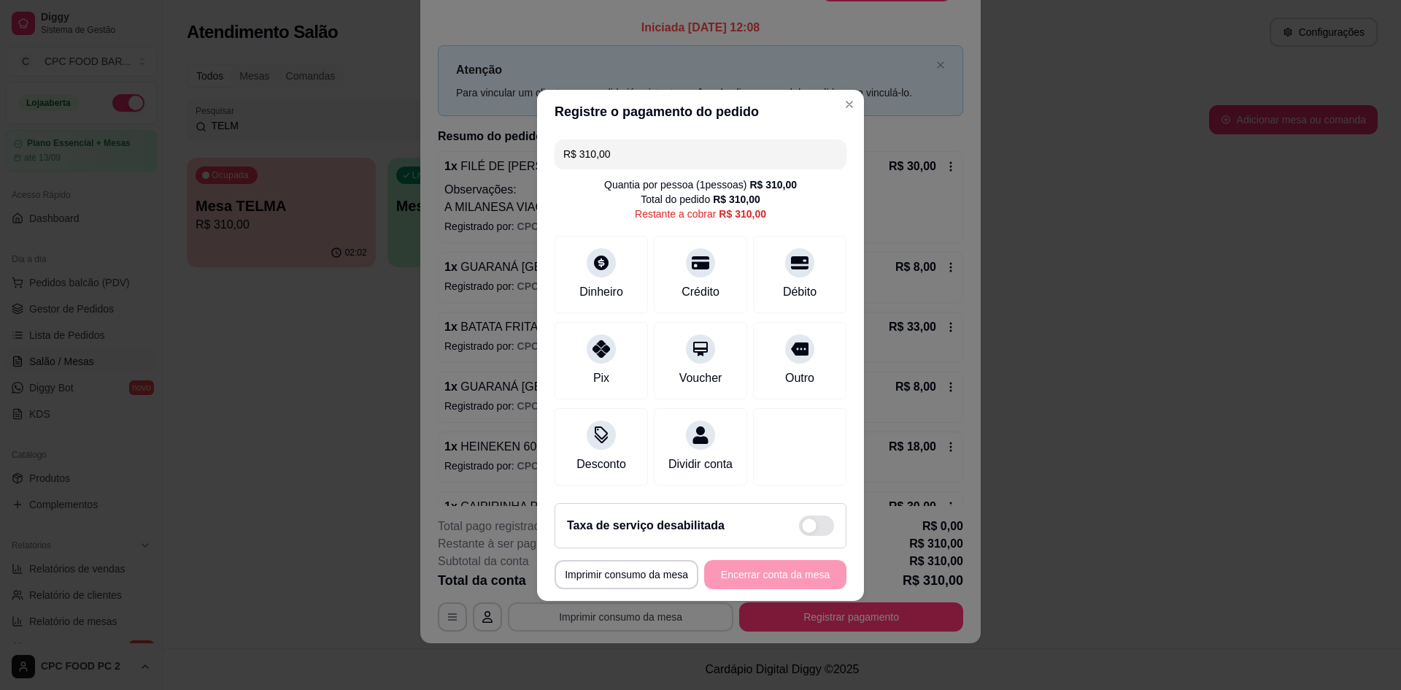
click at [782, 577] on div "**********" at bounding box center [701, 574] width 292 height 29
drag, startPoint x: 695, startPoint y: 271, endPoint x: 697, endPoint y: 288, distance: 16.9
click at [695, 273] on div "Crédito" at bounding box center [700, 270] width 103 height 85
type input "R$ 0,00"
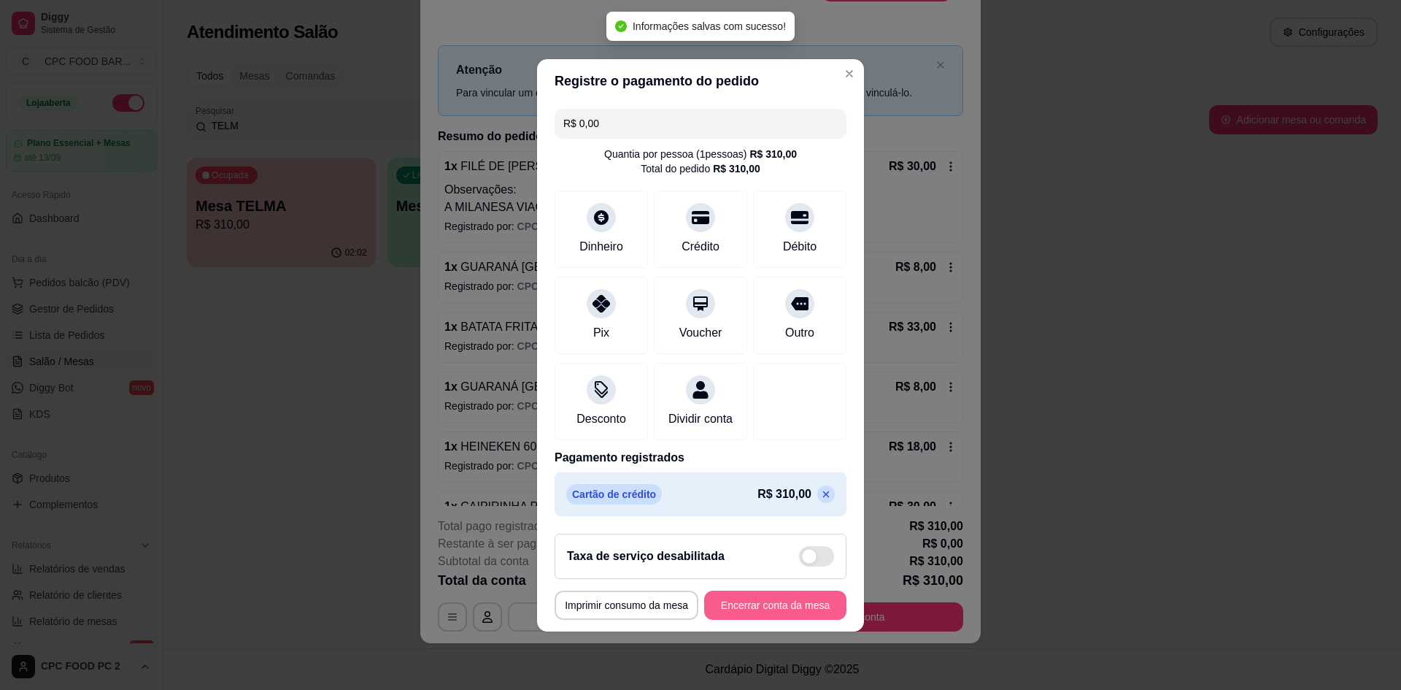
click at [726, 610] on button "Encerrar conta da mesa" at bounding box center [775, 604] width 142 height 29
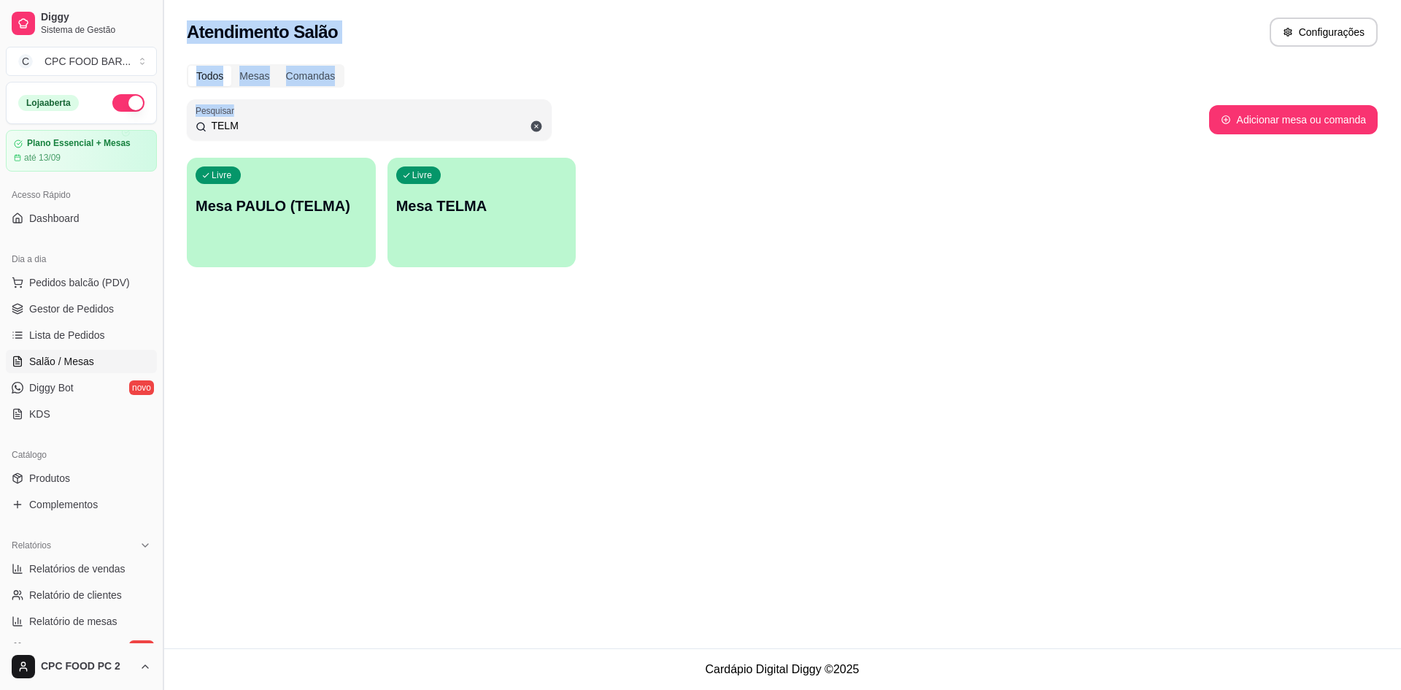
drag, startPoint x: 285, startPoint y: 112, endPoint x: 162, endPoint y: 113, distance: 122.6
click at [162, 113] on div "Diggy Sistema de Gestão C CPC FOOD BAR ... Loja aberta Plano Essencial + Mesas …" at bounding box center [700, 345] width 1401 height 690
drag, startPoint x: 246, startPoint y: 123, endPoint x: 200, endPoint y: 123, distance: 46.0
click at [200, 123] on div "TELM" at bounding box center [369, 119] width 347 height 29
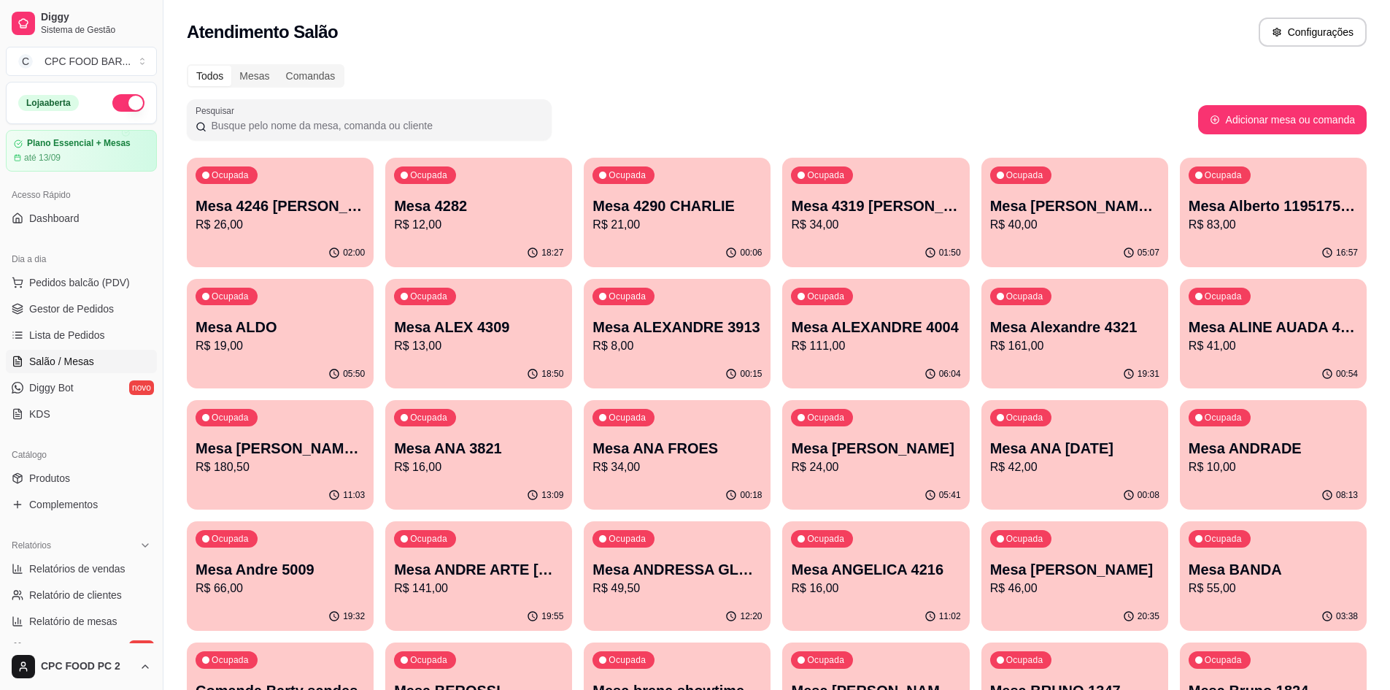
click at [295, 123] on input "Pesquisar" at bounding box center [375, 125] width 336 height 15
drag, startPoint x: 240, startPoint y: 128, endPoint x: 255, endPoint y: 137, distance: 17.0
click at [248, 131] on input "Pesquisar" at bounding box center [375, 125] width 336 height 15
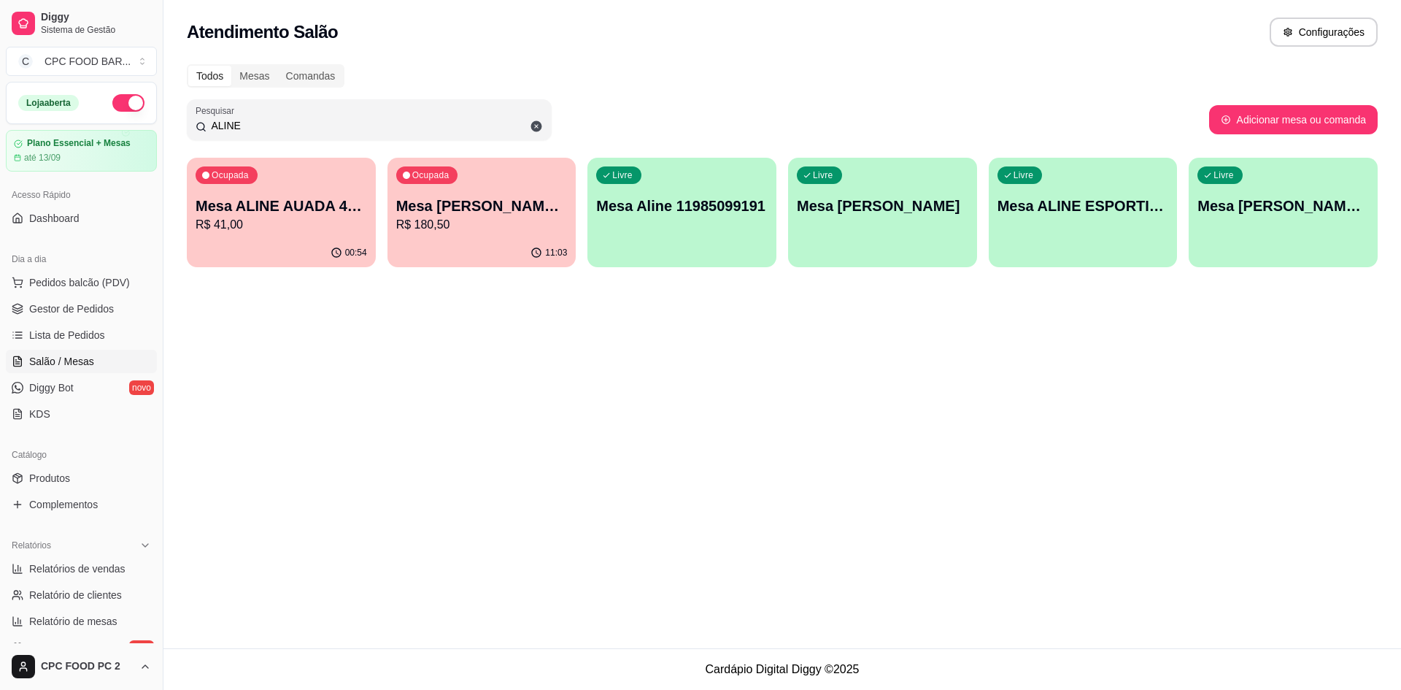
type input "ALINE"
click at [294, 229] on p "R$ 41,00" at bounding box center [281, 224] width 166 height 17
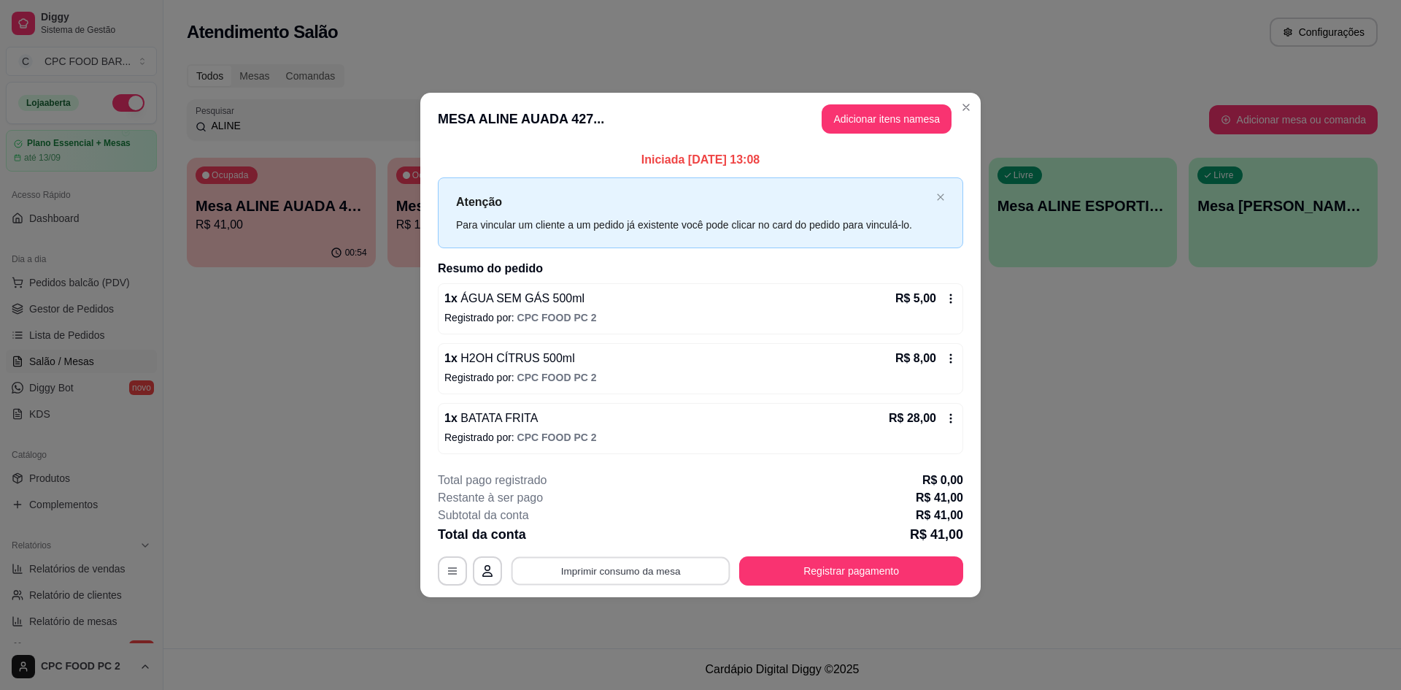
click at [658, 577] on button "Imprimir consumo da mesa" at bounding box center [621, 571] width 219 height 28
click at [844, 559] on button "Registrar pagamento" at bounding box center [851, 571] width 217 height 28
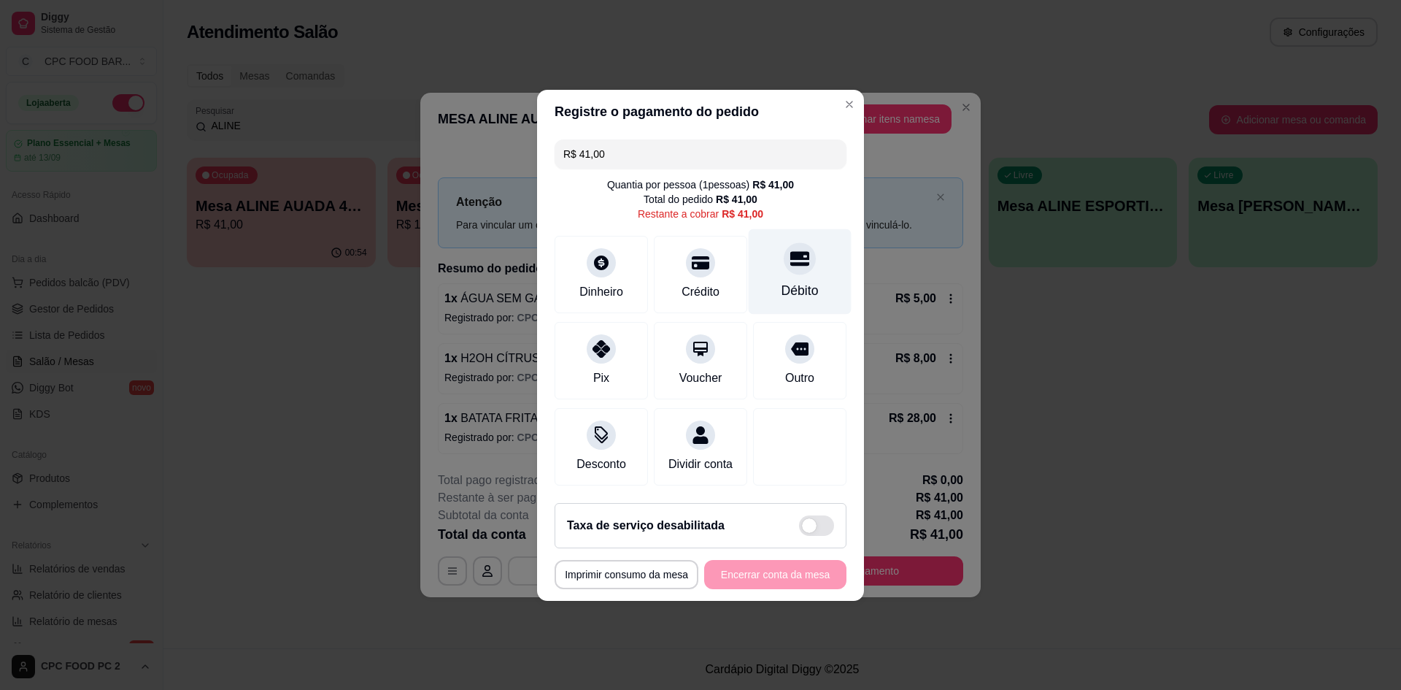
click at [808, 271] on div "Débito" at bounding box center [800, 270] width 103 height 85
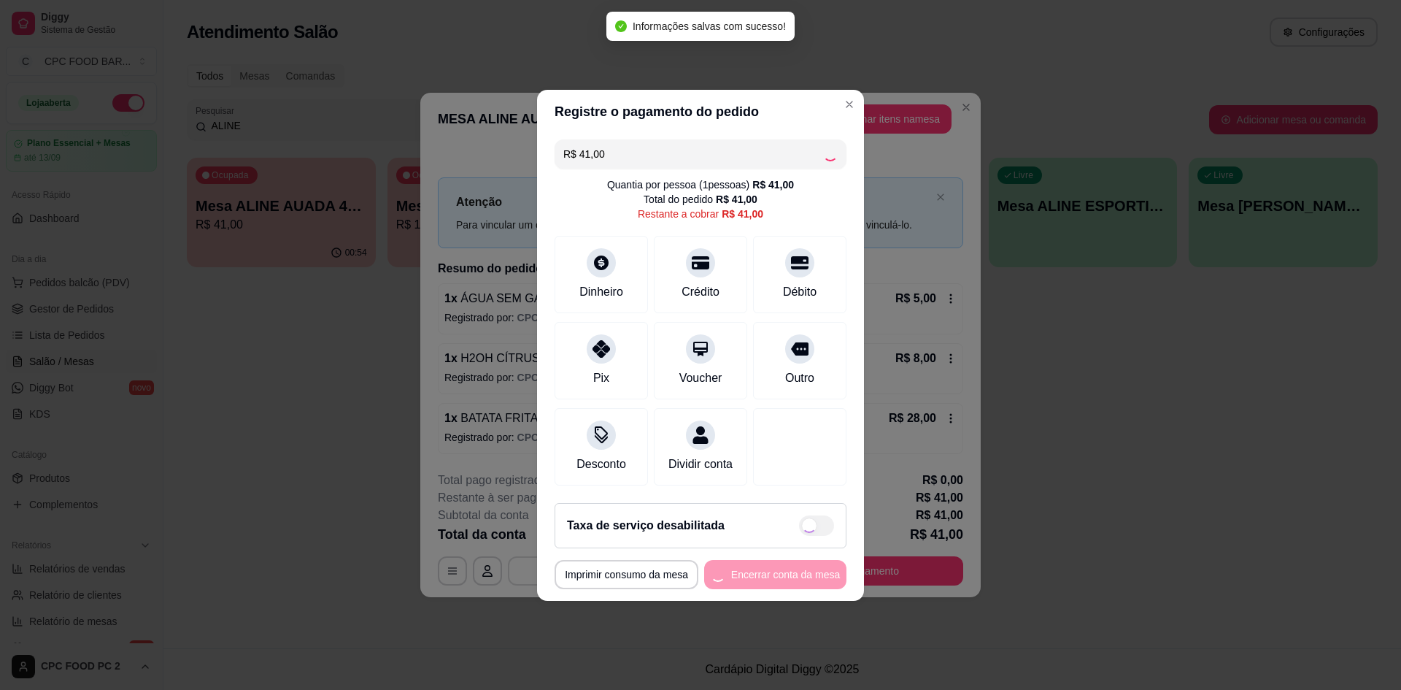
type input "R$ 0,00"
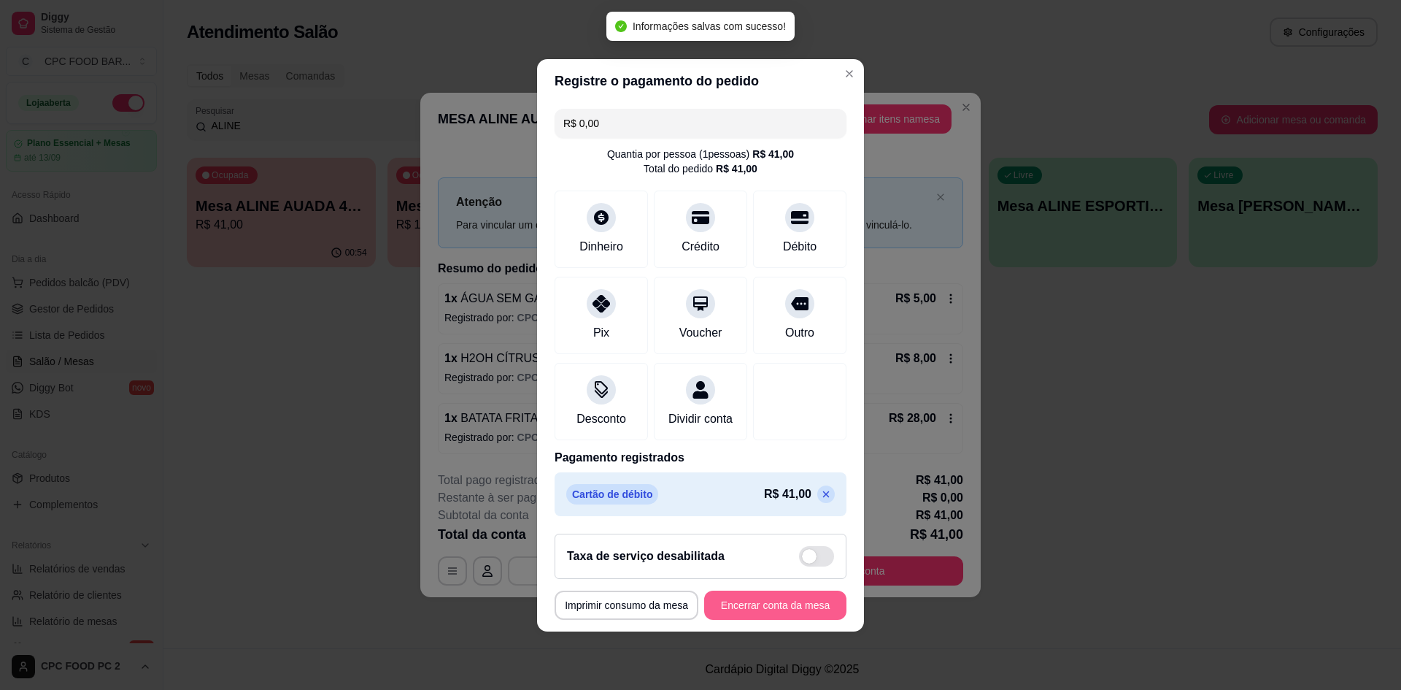
click at [763, 620] on button "Encerrar conta da mesa" at bounding box center [775, 604] width 142 height 29
